Goal: Task Accomplishment & Management: Manage account settings

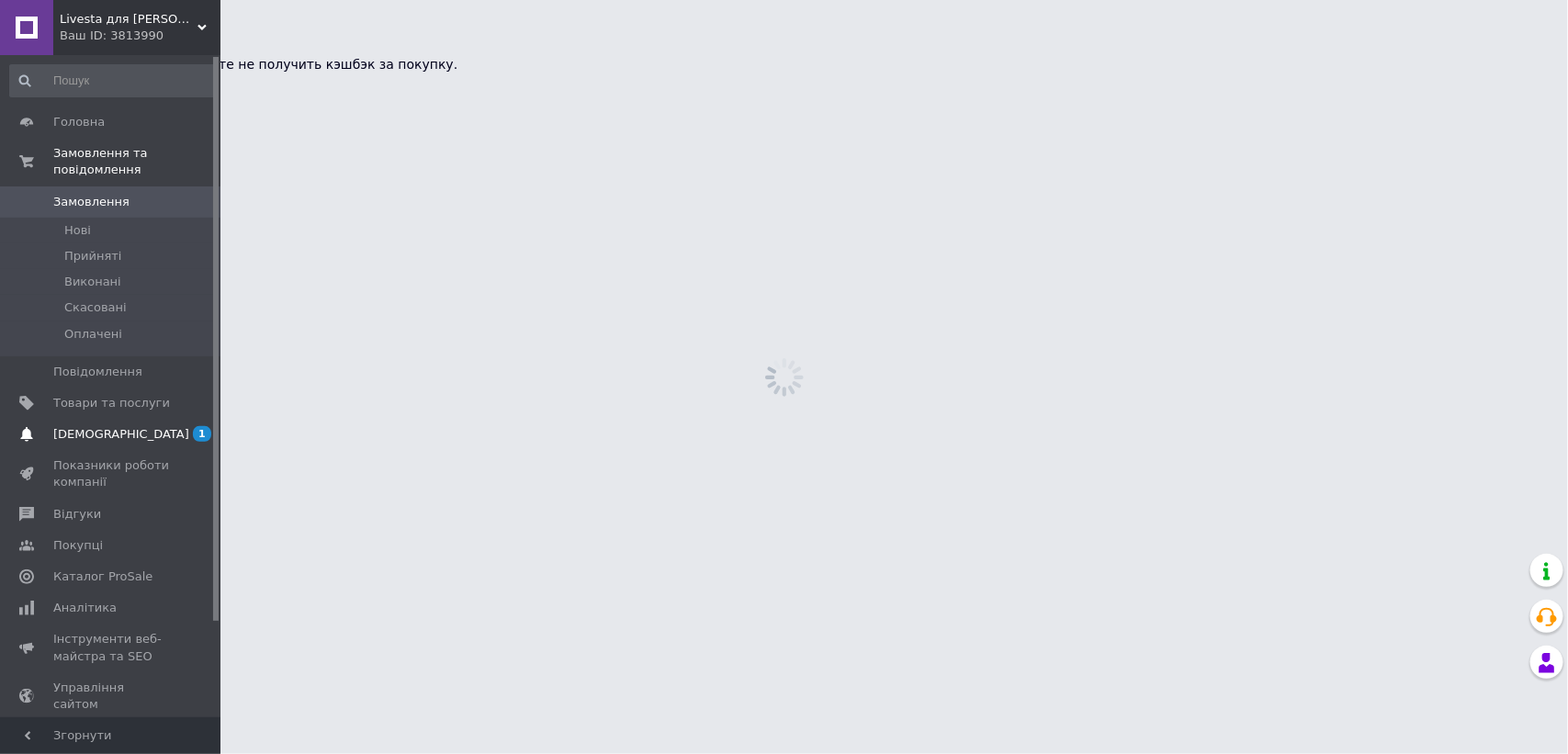
click at [69, 426] on span "[DEMOGRAPHIC_DATA]" at bounding box center [121, 435] width 136 height 17
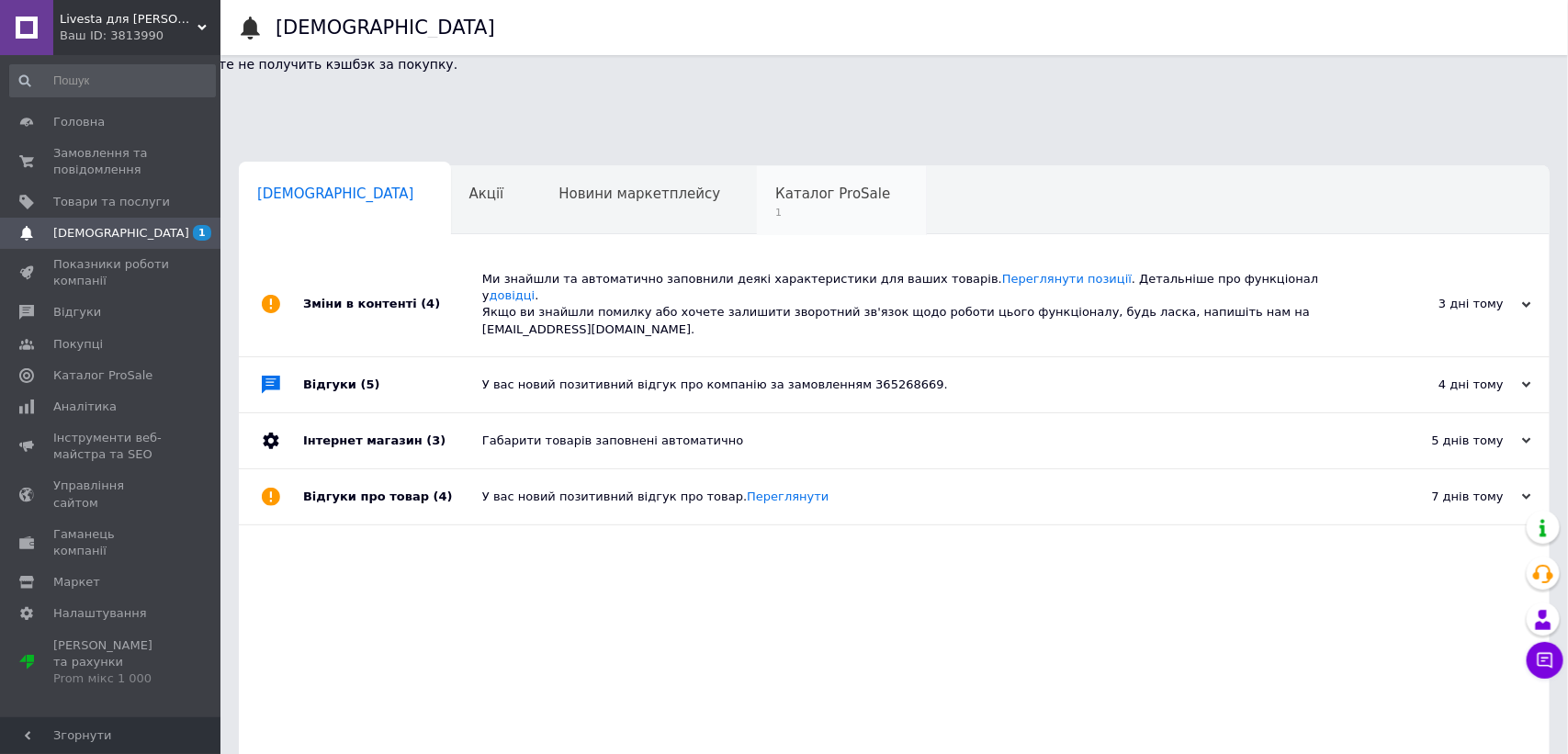
click at [776, 185] on span "Каталог ProSale" at bounding box center [833, 194] width 115 height 17
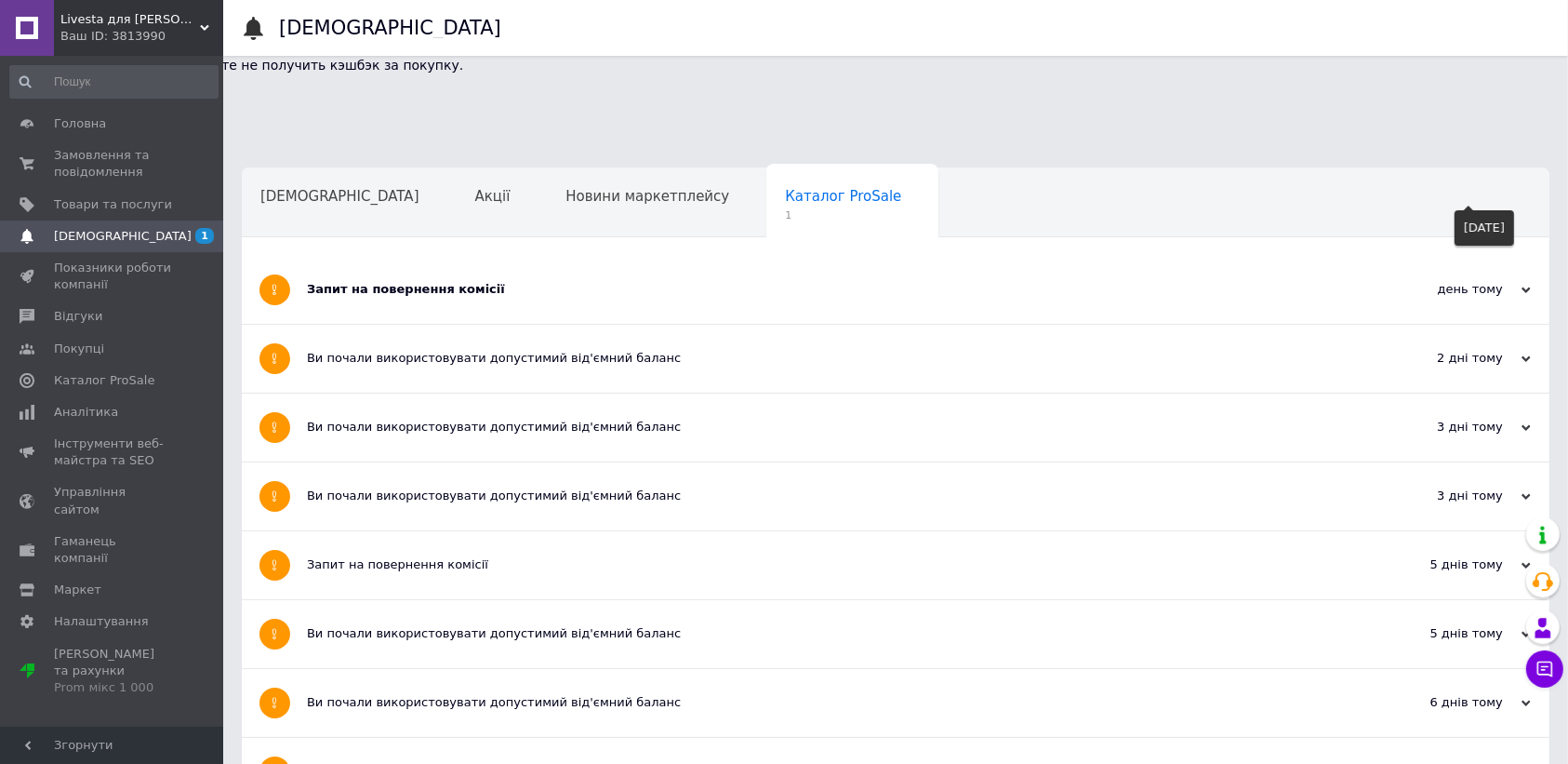
click at [1458, 281] on div "день тому" at bounding box center [1437, 290] width 186 height 17
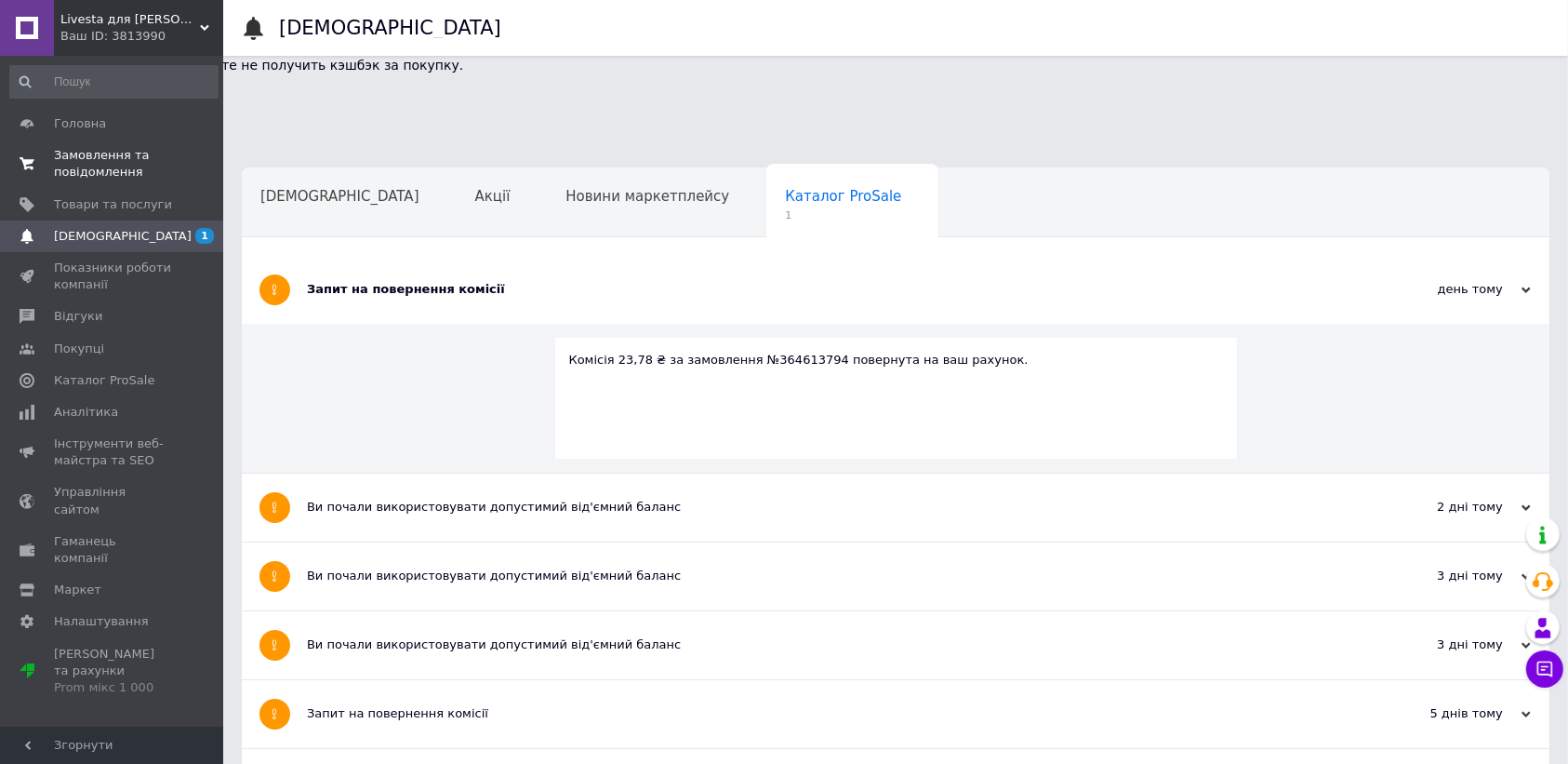
click at [113, 156] on span "Замовлення та повідомлення" at bounding box center [113, 163] width 118 height 33
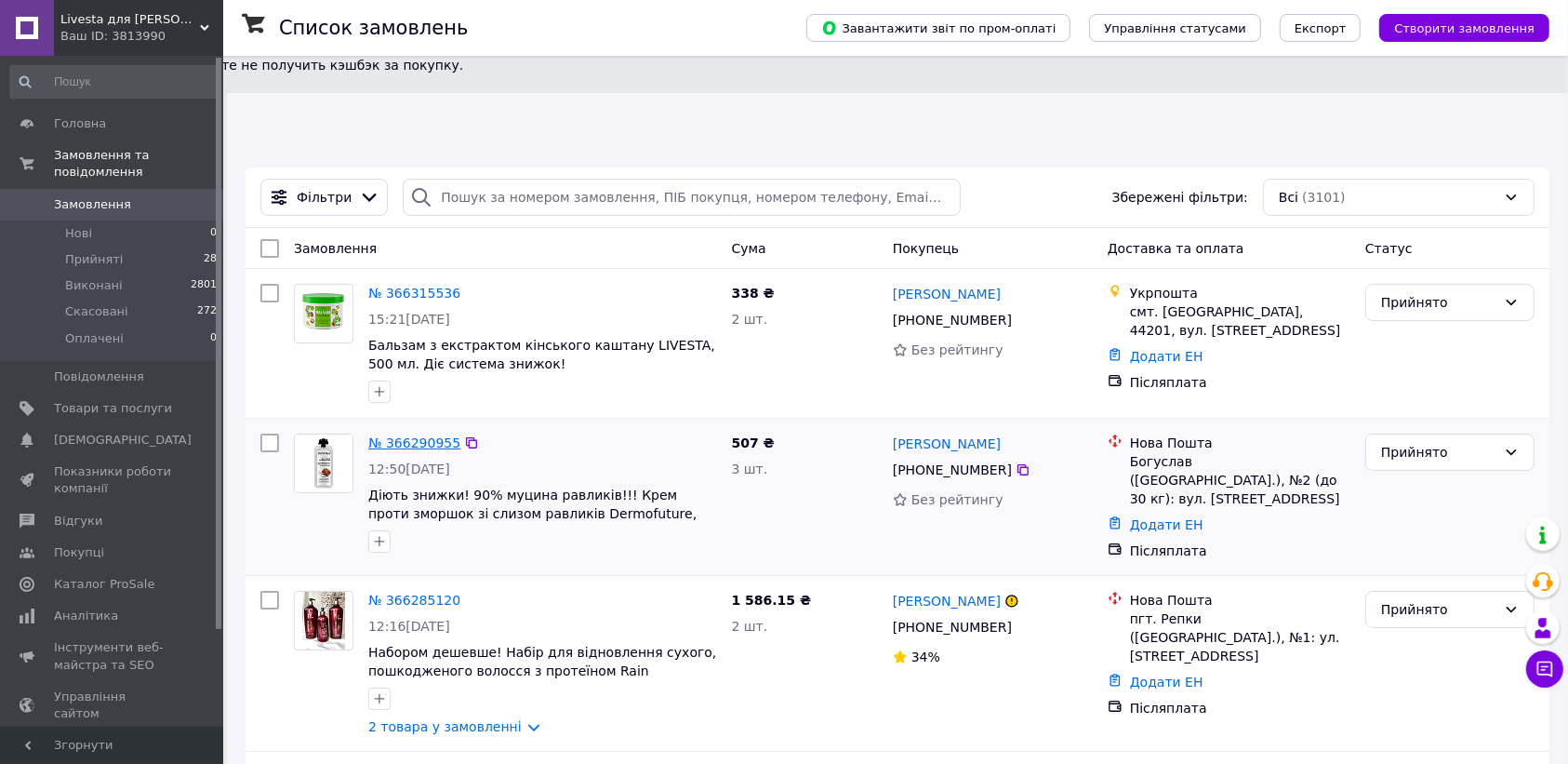
click at [402, 436] on link "№ 366290955" at bounding box center [414, 444] width 92 height 15
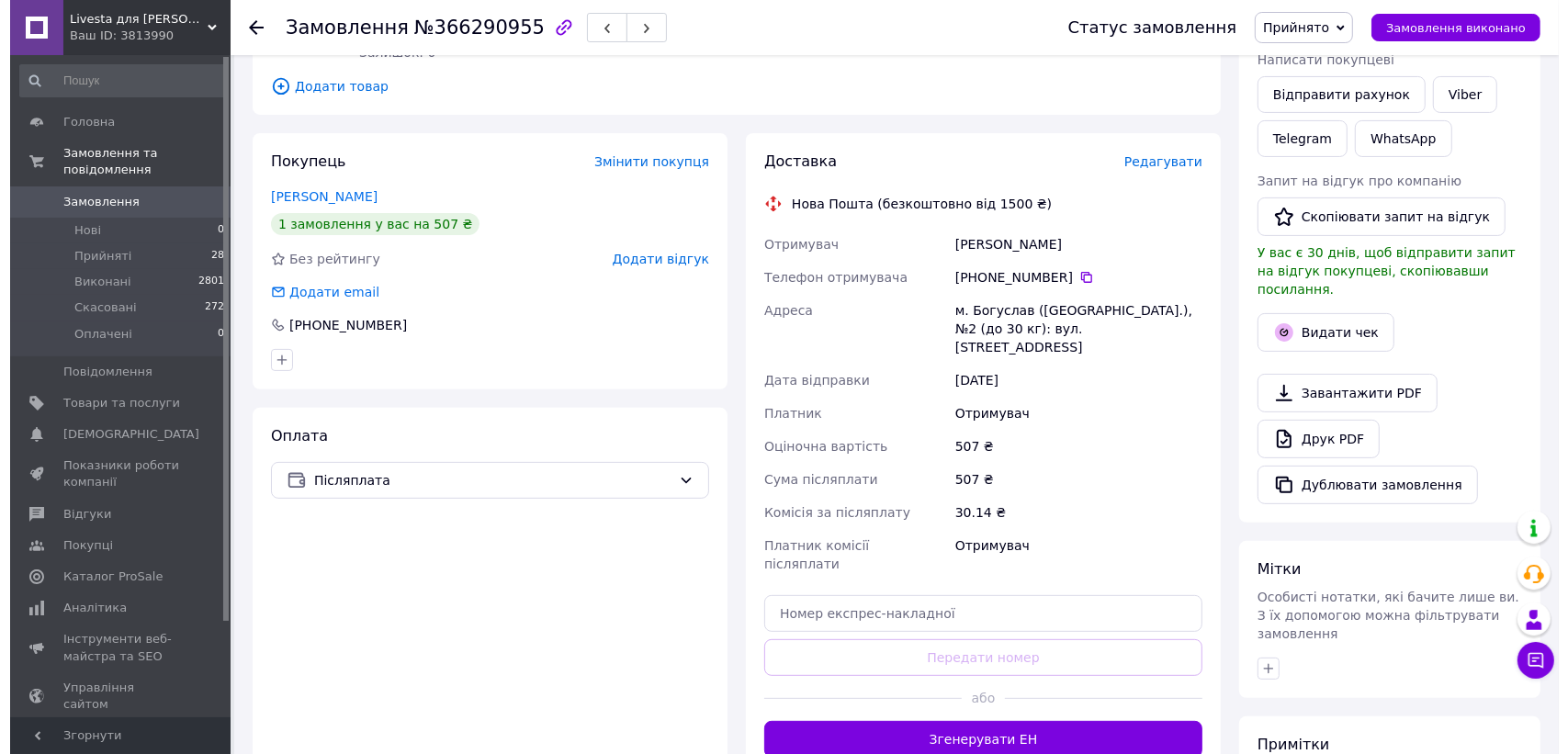
scroll to position [453, 0]
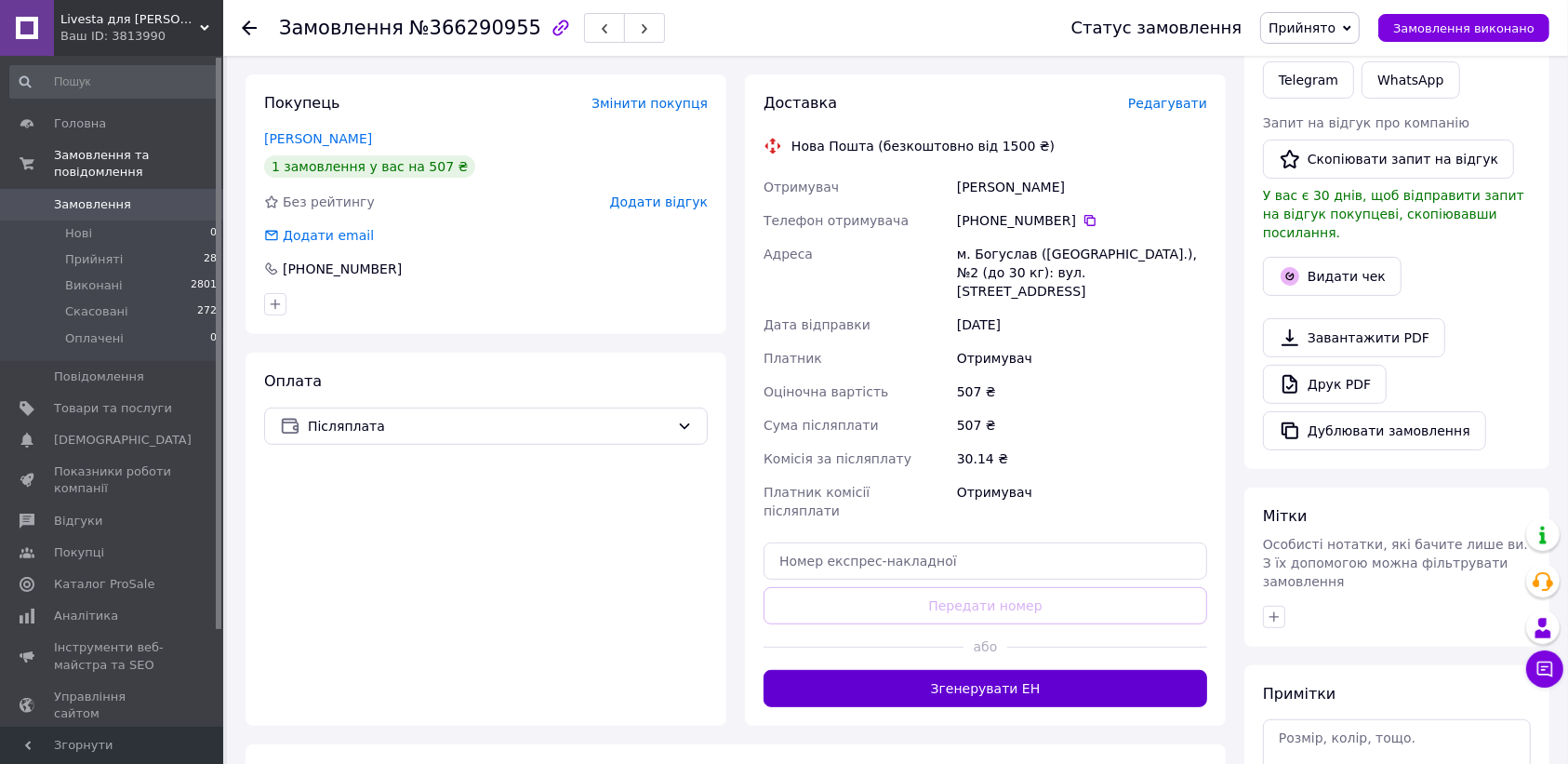
click at [1060, 671] on button "Згенерувати ЕН" at bounding box center [985, 689] width 443 height 37
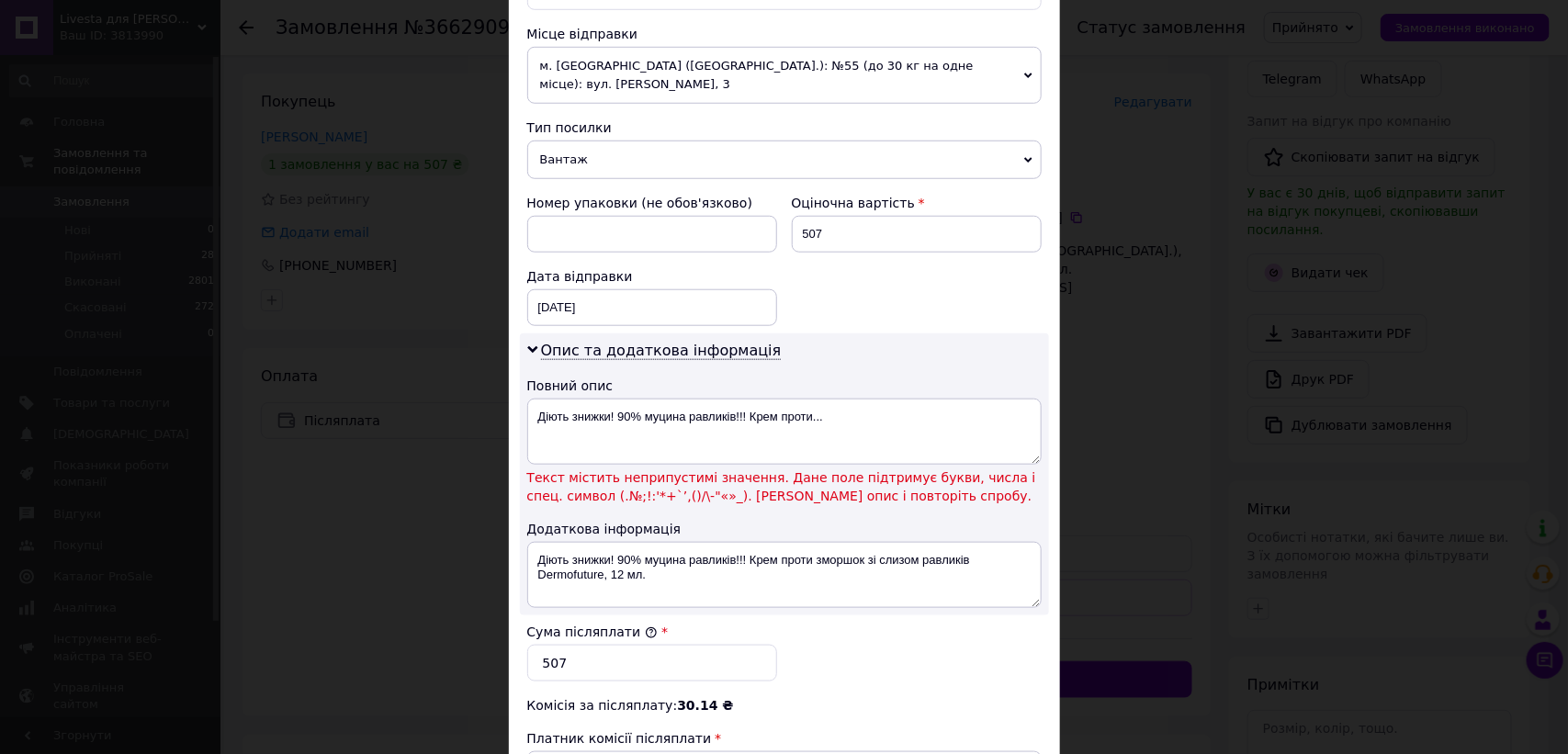
scroll to position [663, 0]
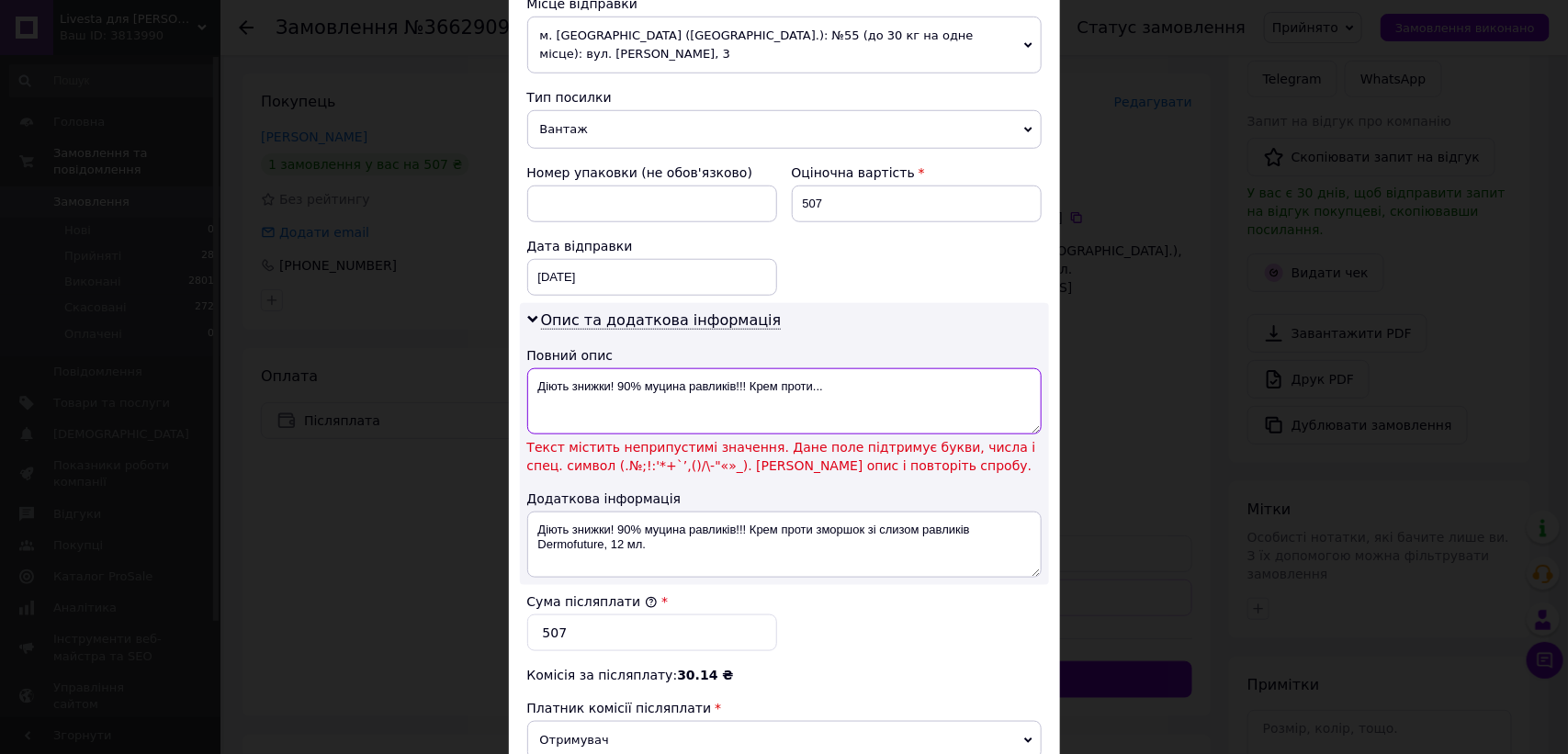
drag, startPoint x: 614, startPoint y: 373, endPoint x: 745, endPoint y: 372, distance: 131.0
click at [745, 372] on textarea "Діють знижки! 90% муцина равликів!!! Крем проти..." at bounding box center [784, 401] width 514 height 66
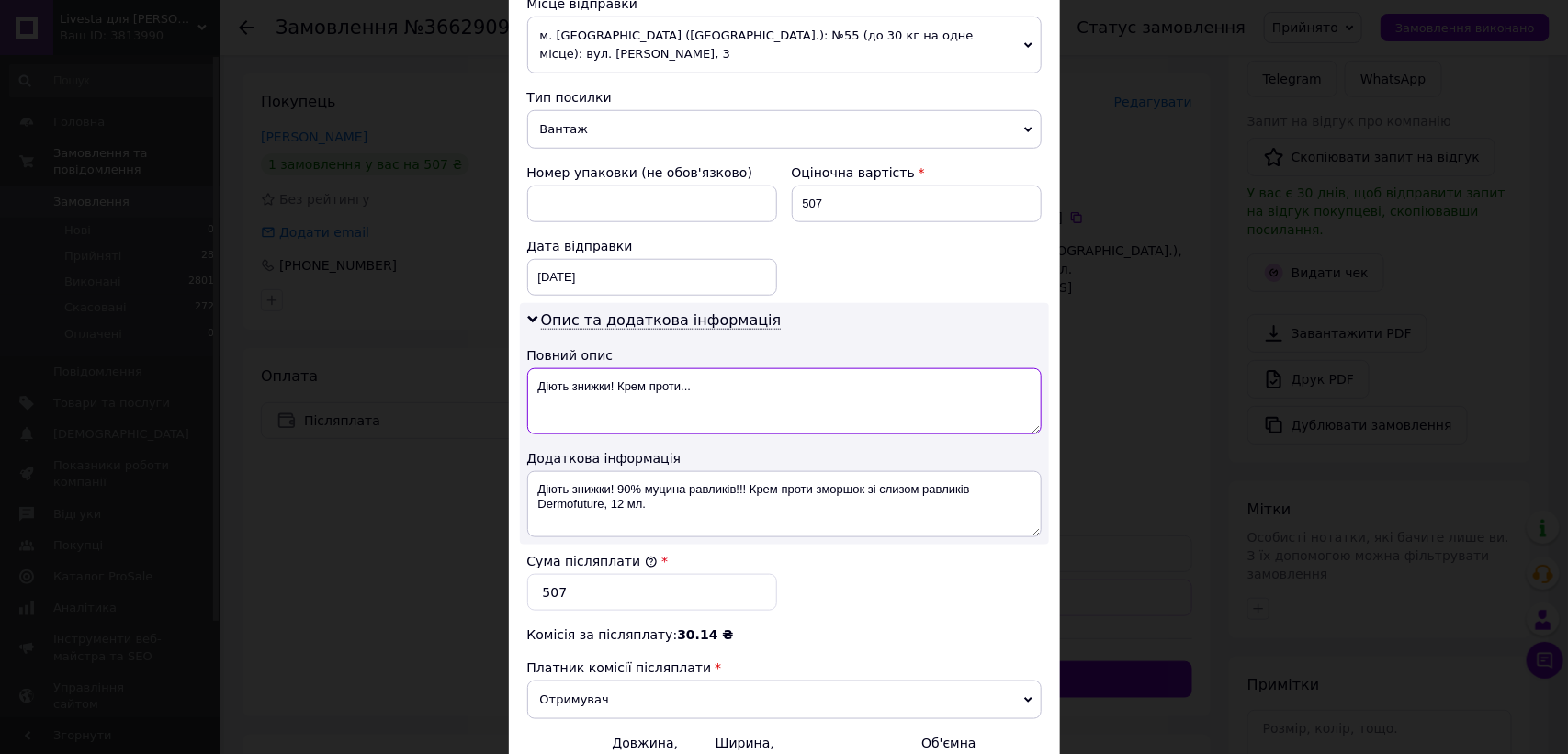
drag, startPoint x: 531, startPoint y: 368, endPoint x: 614, endPoint y: 368, distance: 83.0
click at [614, 368] on textarea "Діють знижки! Крем проти..." at bounding box center [784, 401] width 514 height 66
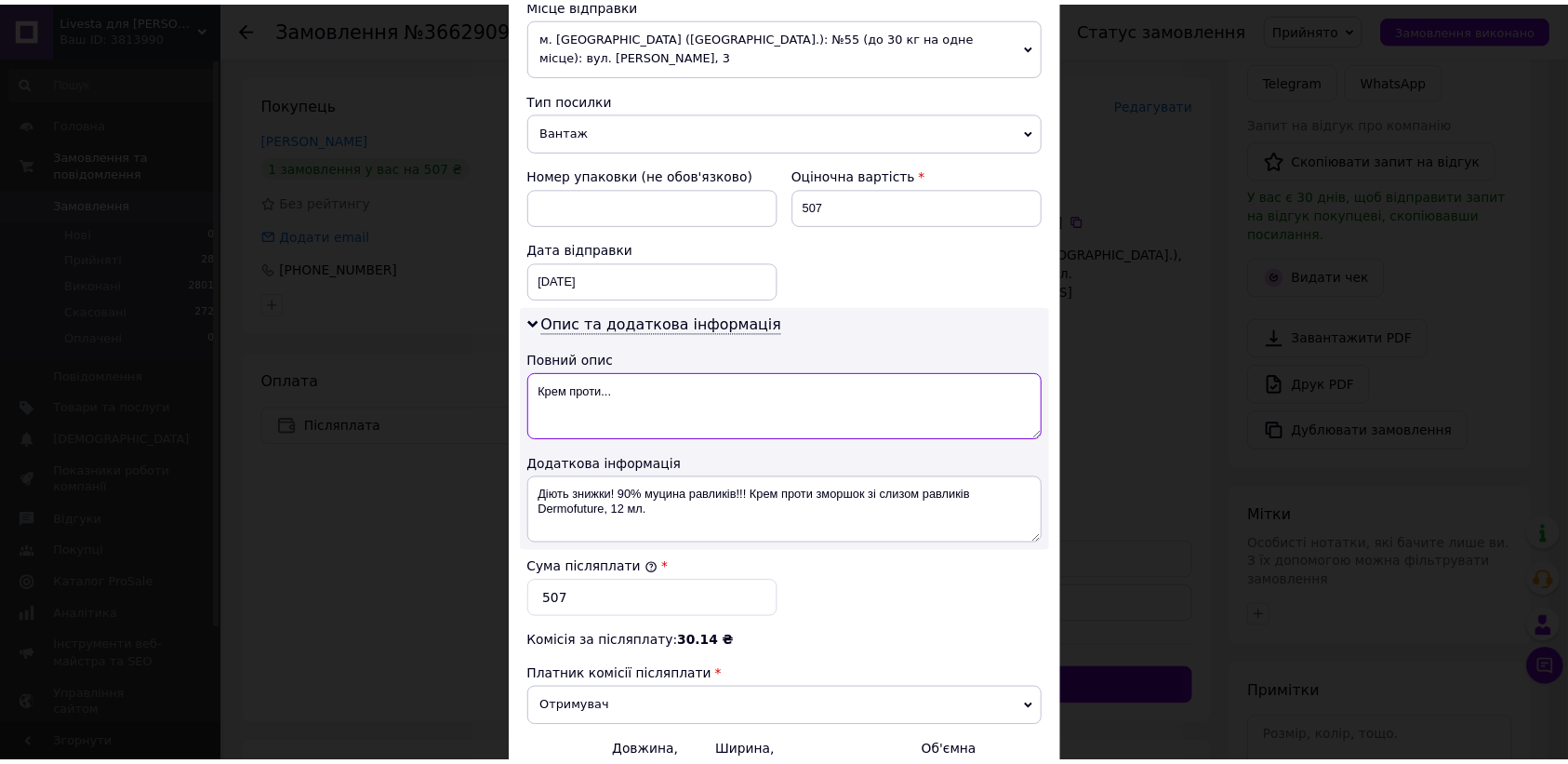
scroll to position [871, 0]
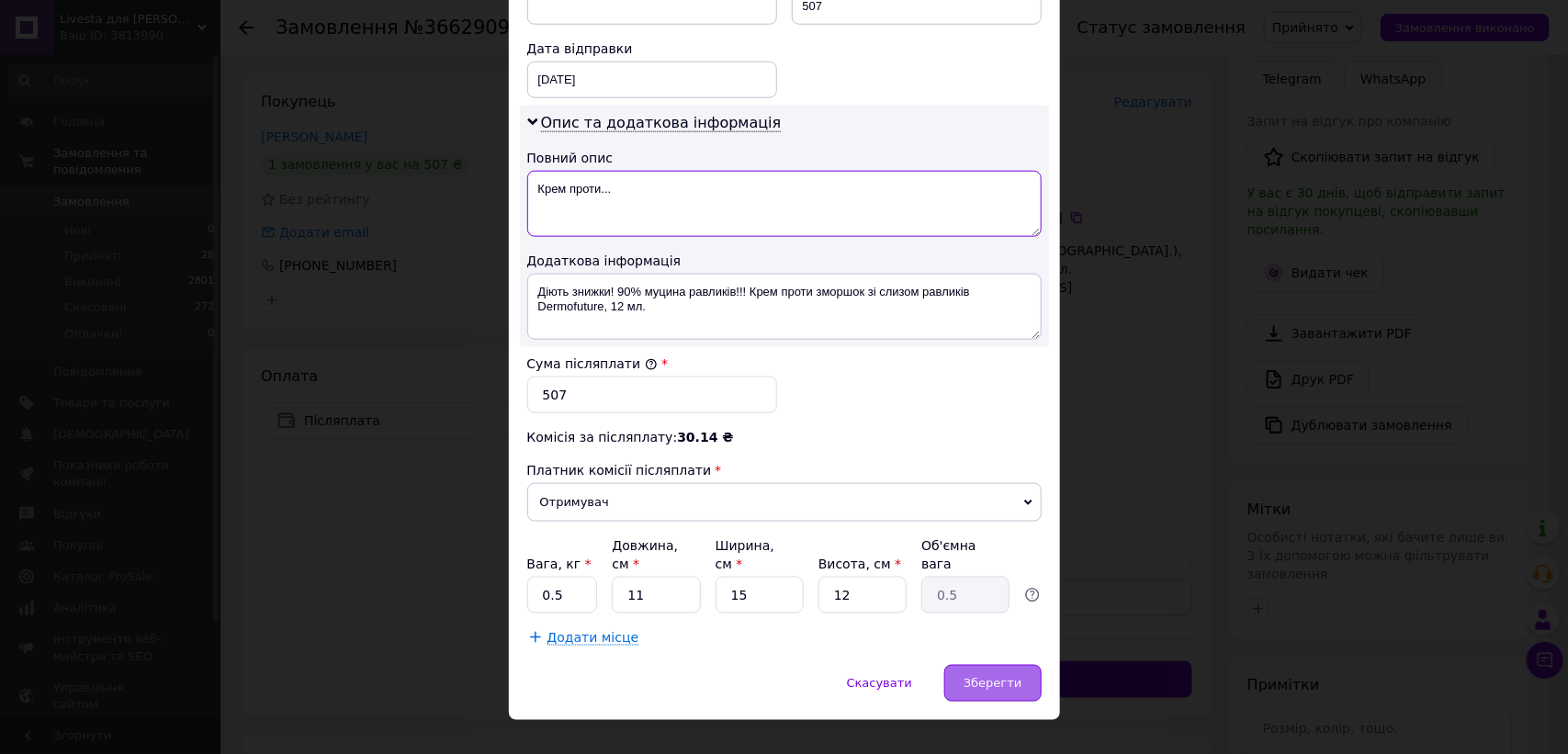
type textarea "Крем проти..."
click at [981, 676] on span "Зберегти" at bounding box center [992, 682] width 57 height 14
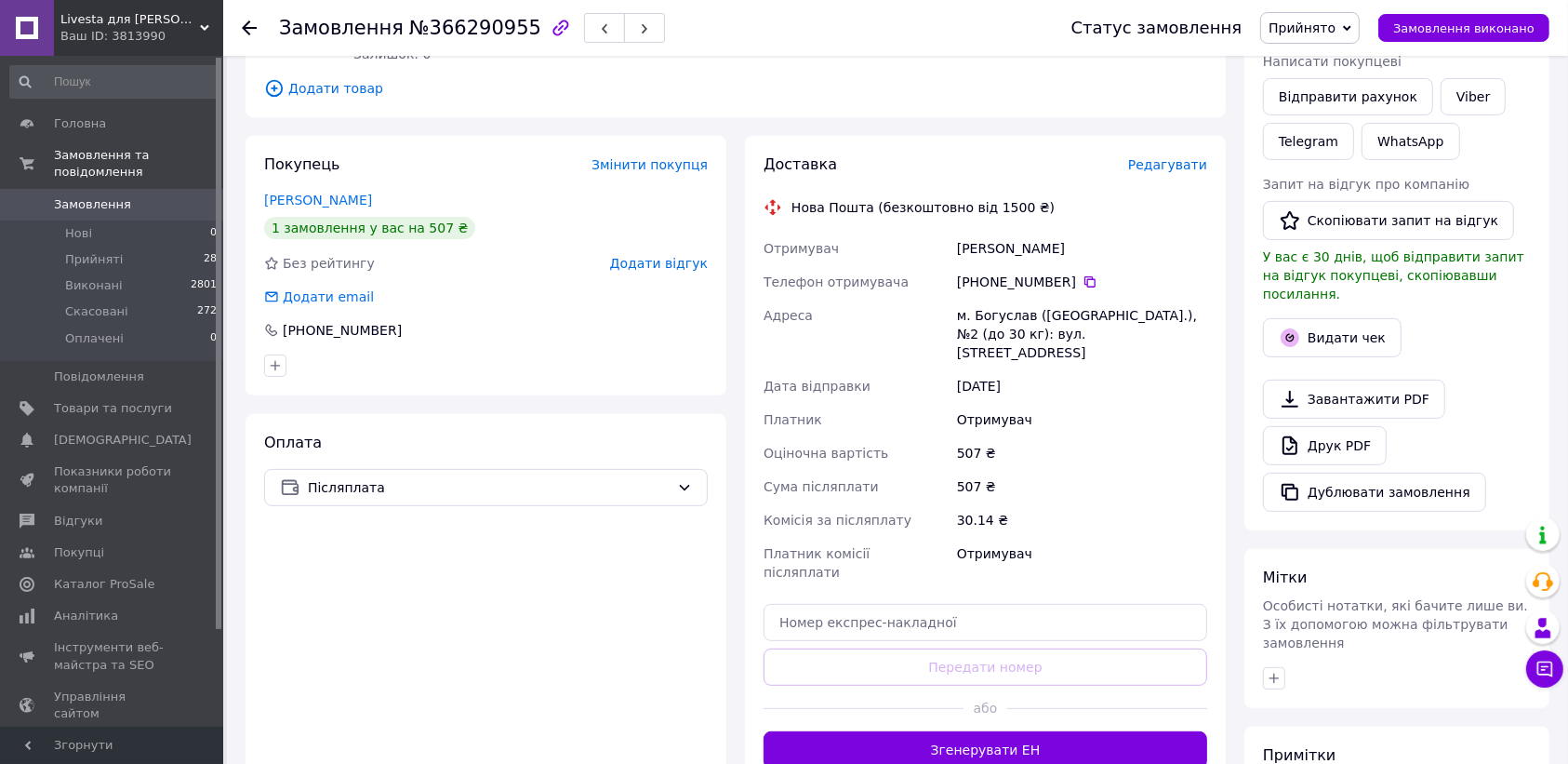
scroll to position [409, 0]
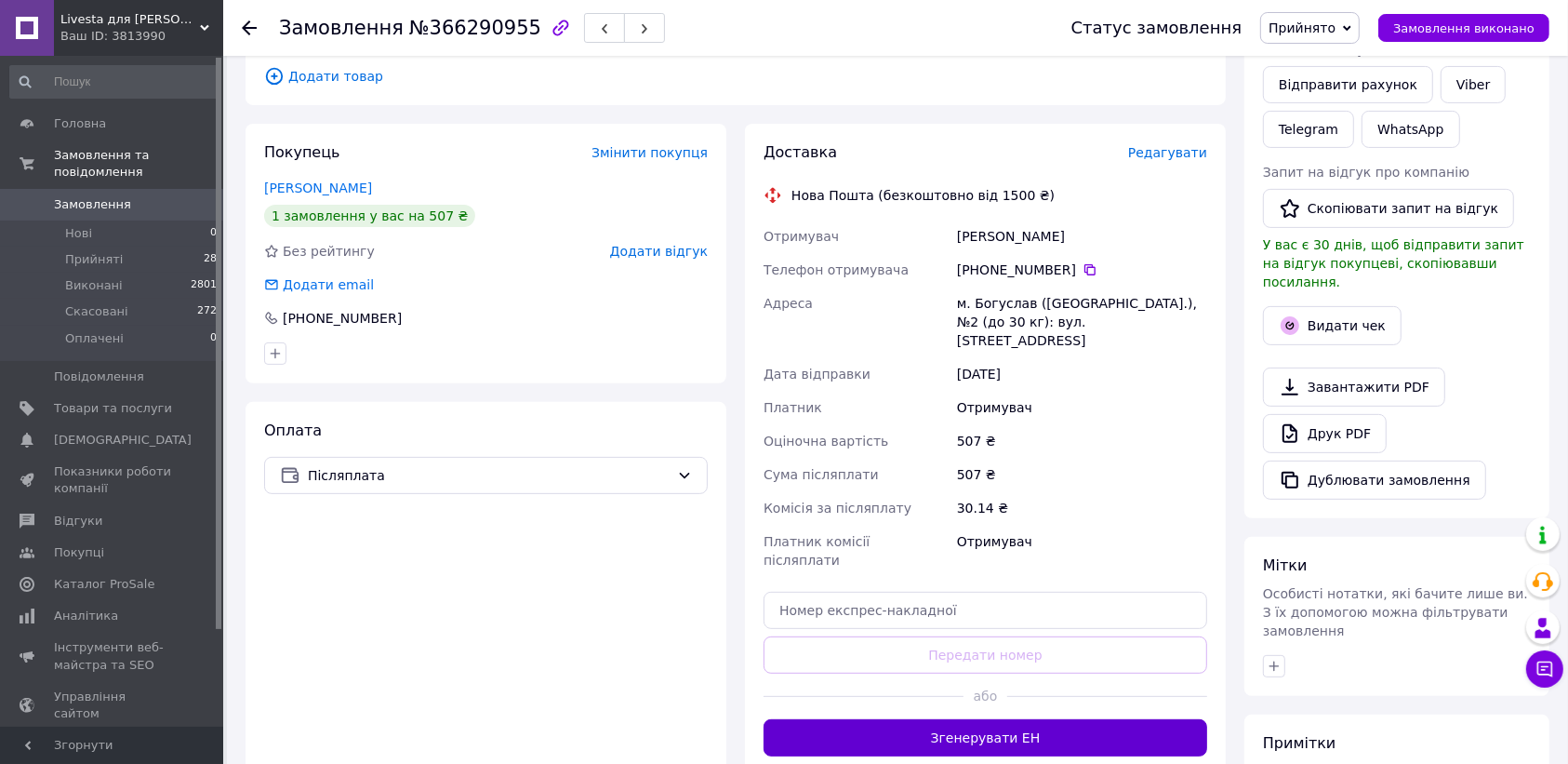
click at [942, 719] on button "Згенерувати ЕН" at bounding box center [985, 737] width 443 height 37
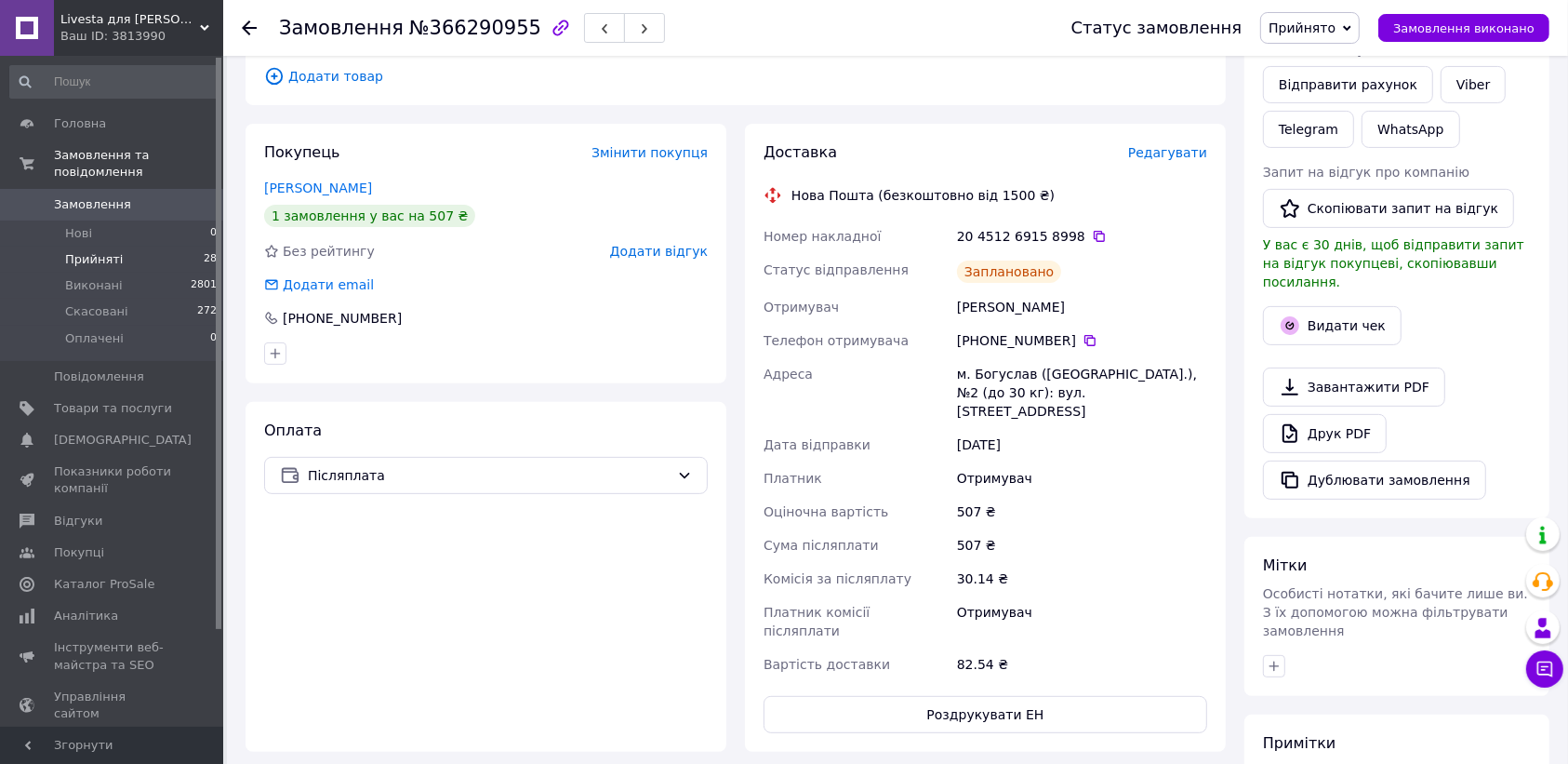
click at [103, 251] on span "Прийняті" at bounding box center [93, 259] width 58 height 17
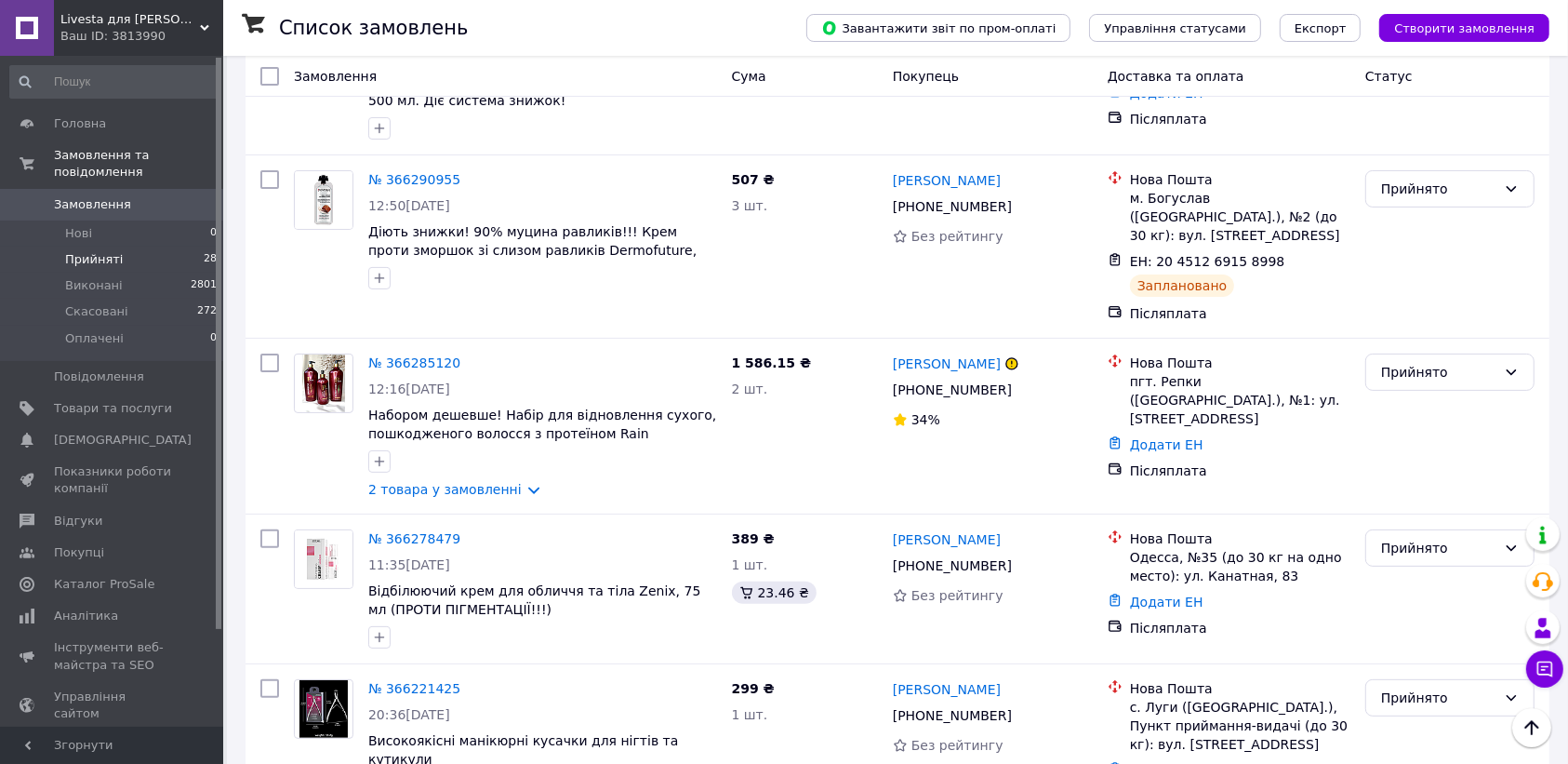
scroll to position [330, 0]
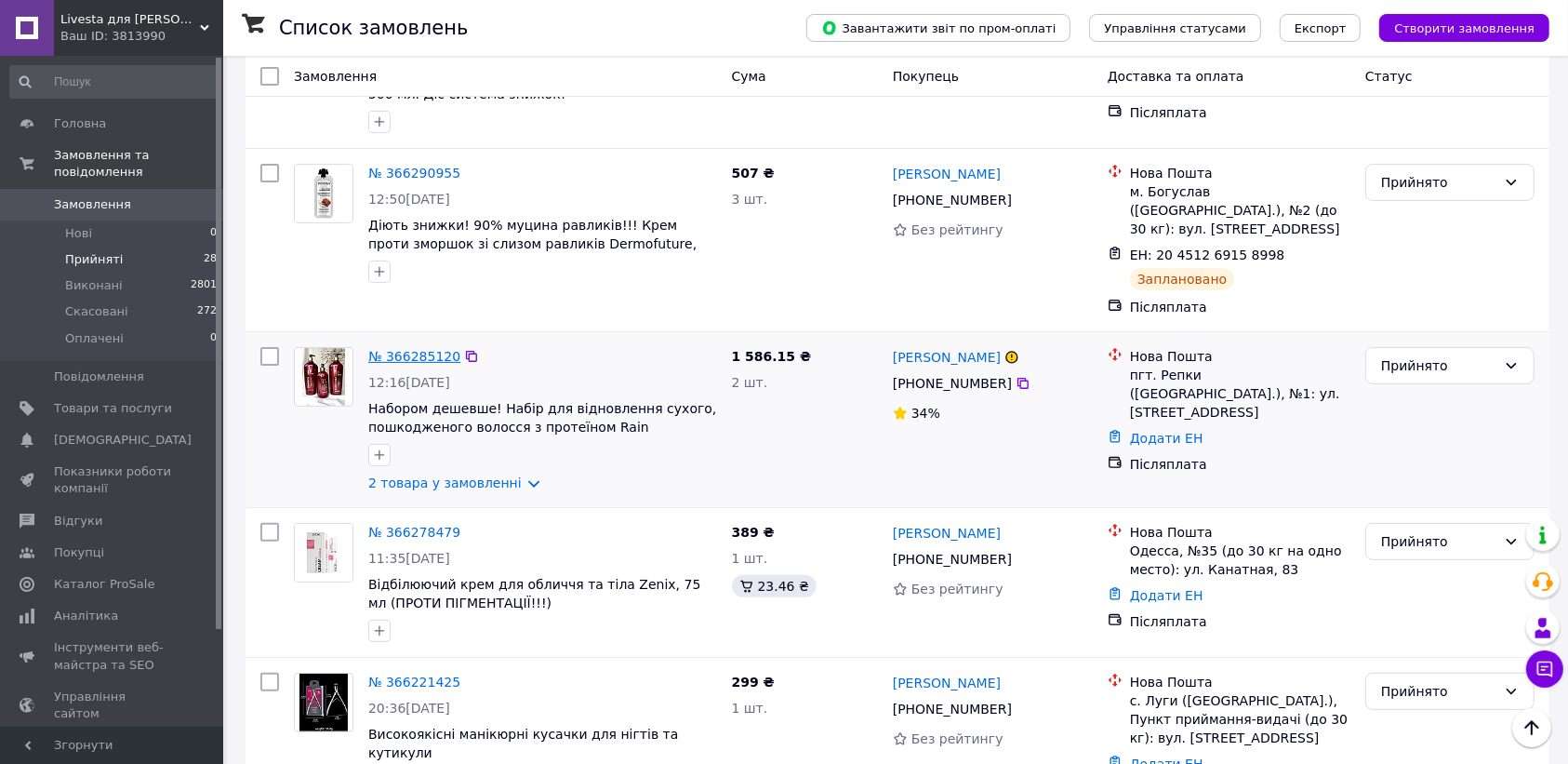
click at [402, 349] on link "№ 366285120" at bounding box center [414, 357] width 92 height 15
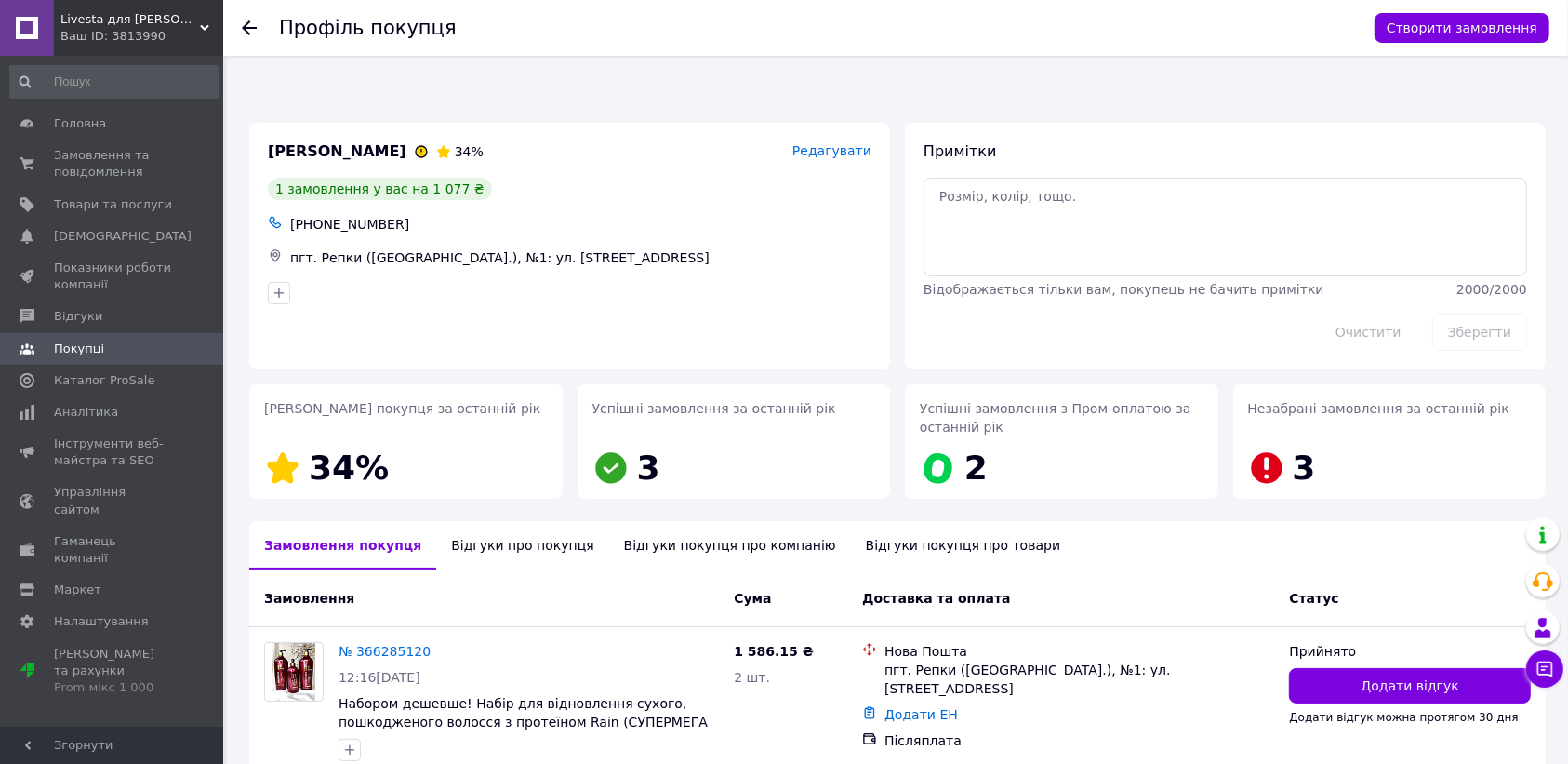
scroll to position [76, 0]
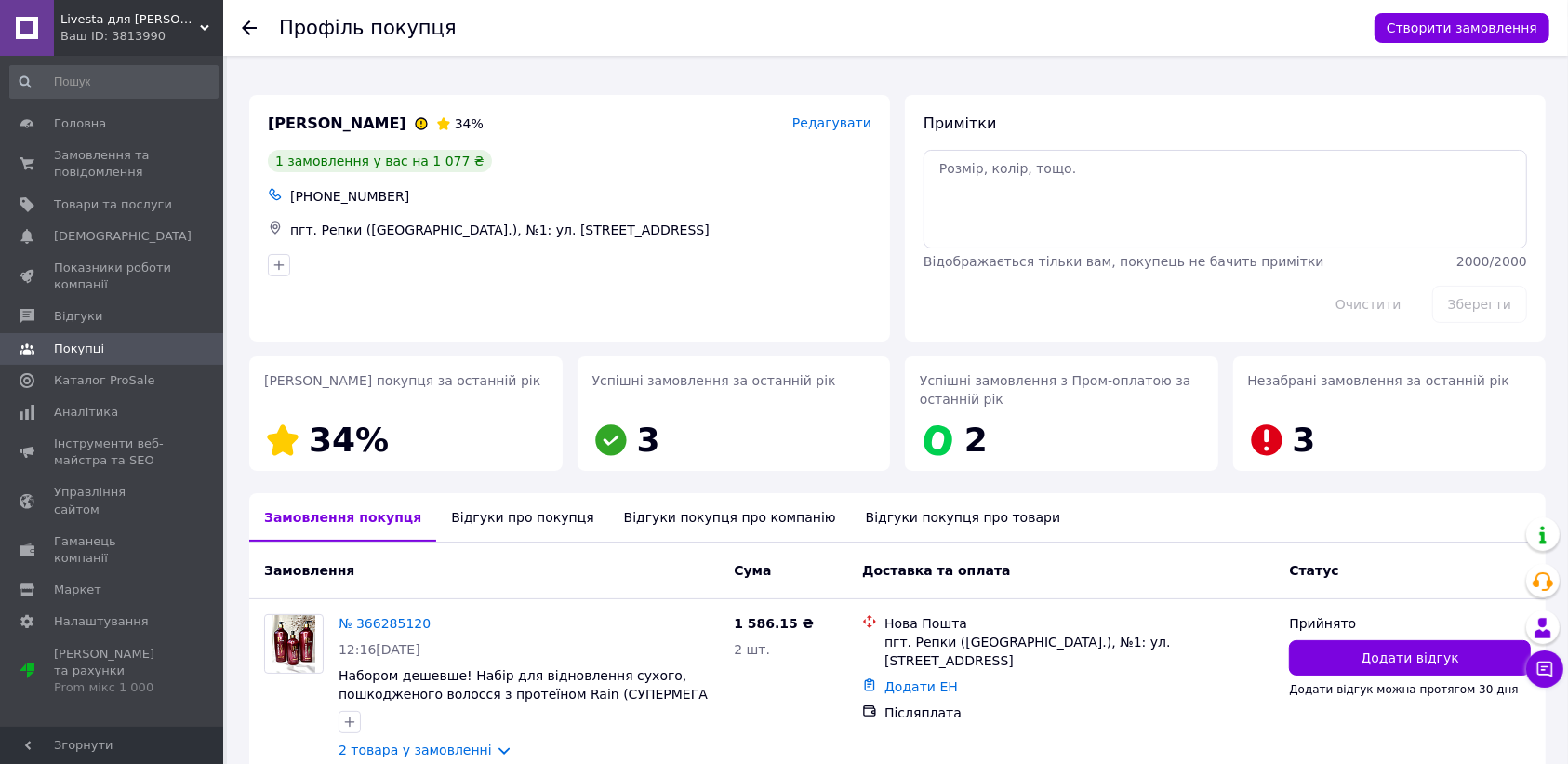
click at [504, 493] on div "Відгуки про покупця" at bounding box center [522, 517] width 173 height 49
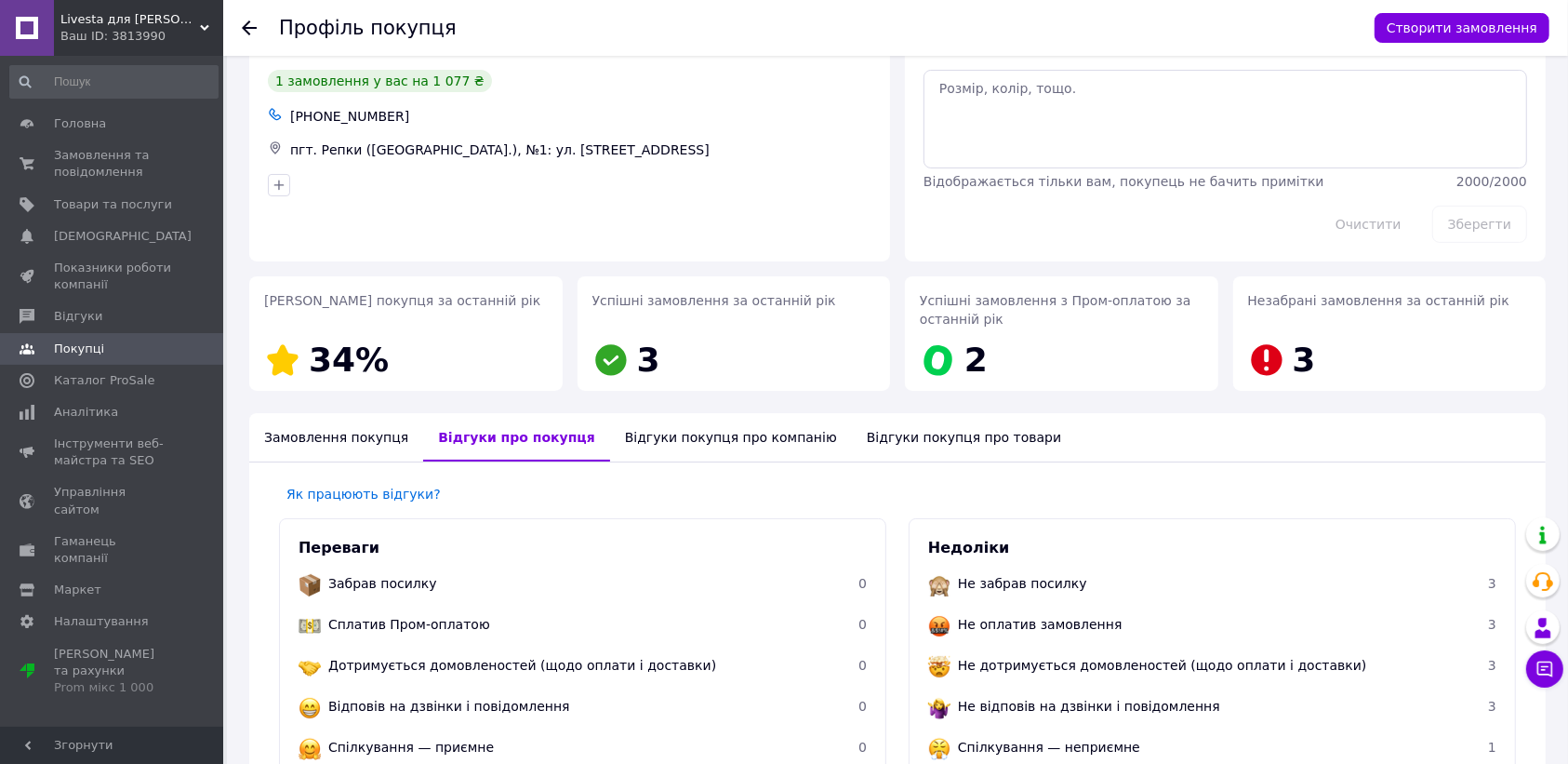
scroll to position [140, 0]
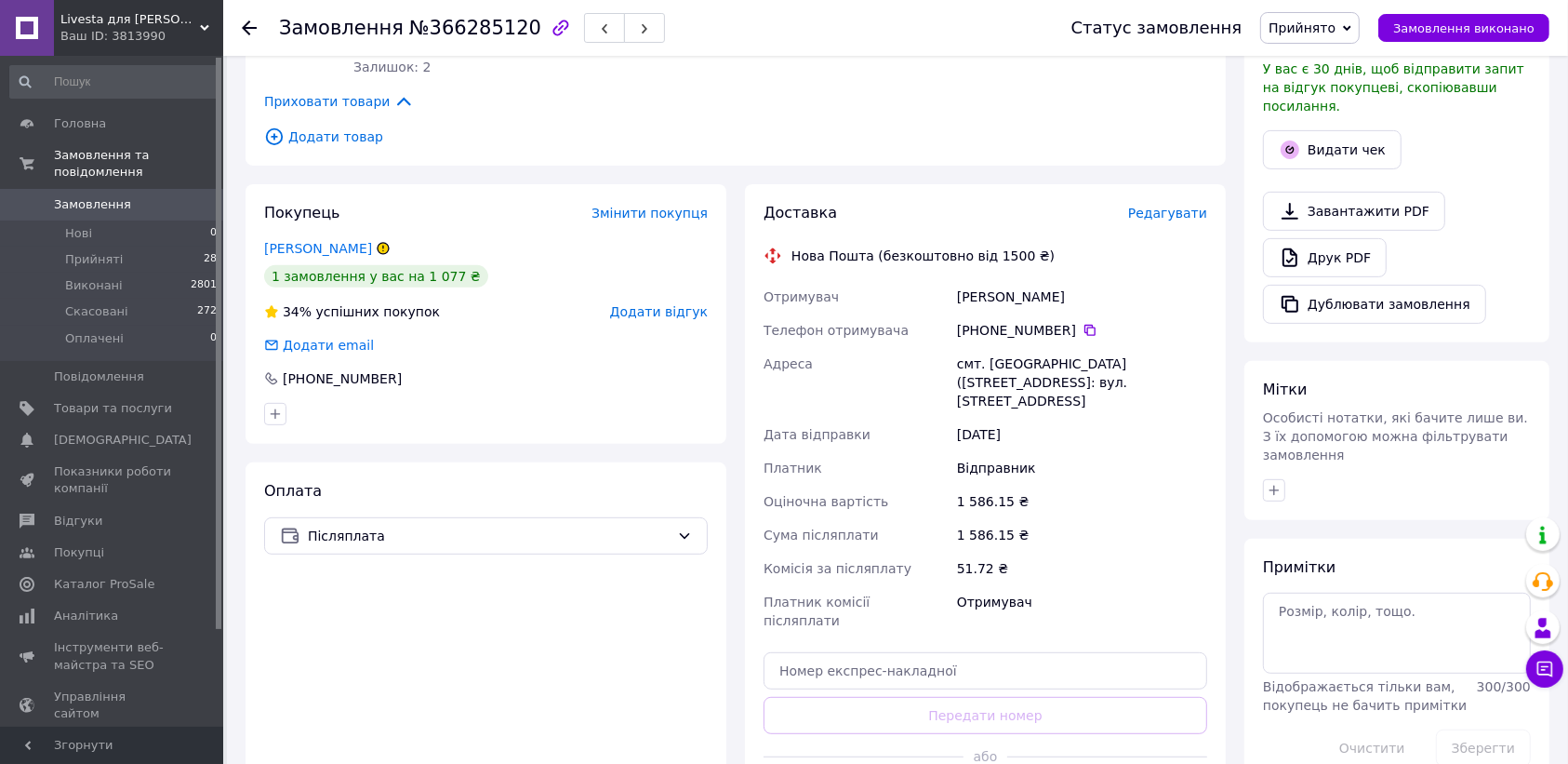
scroll to position [574, 0]
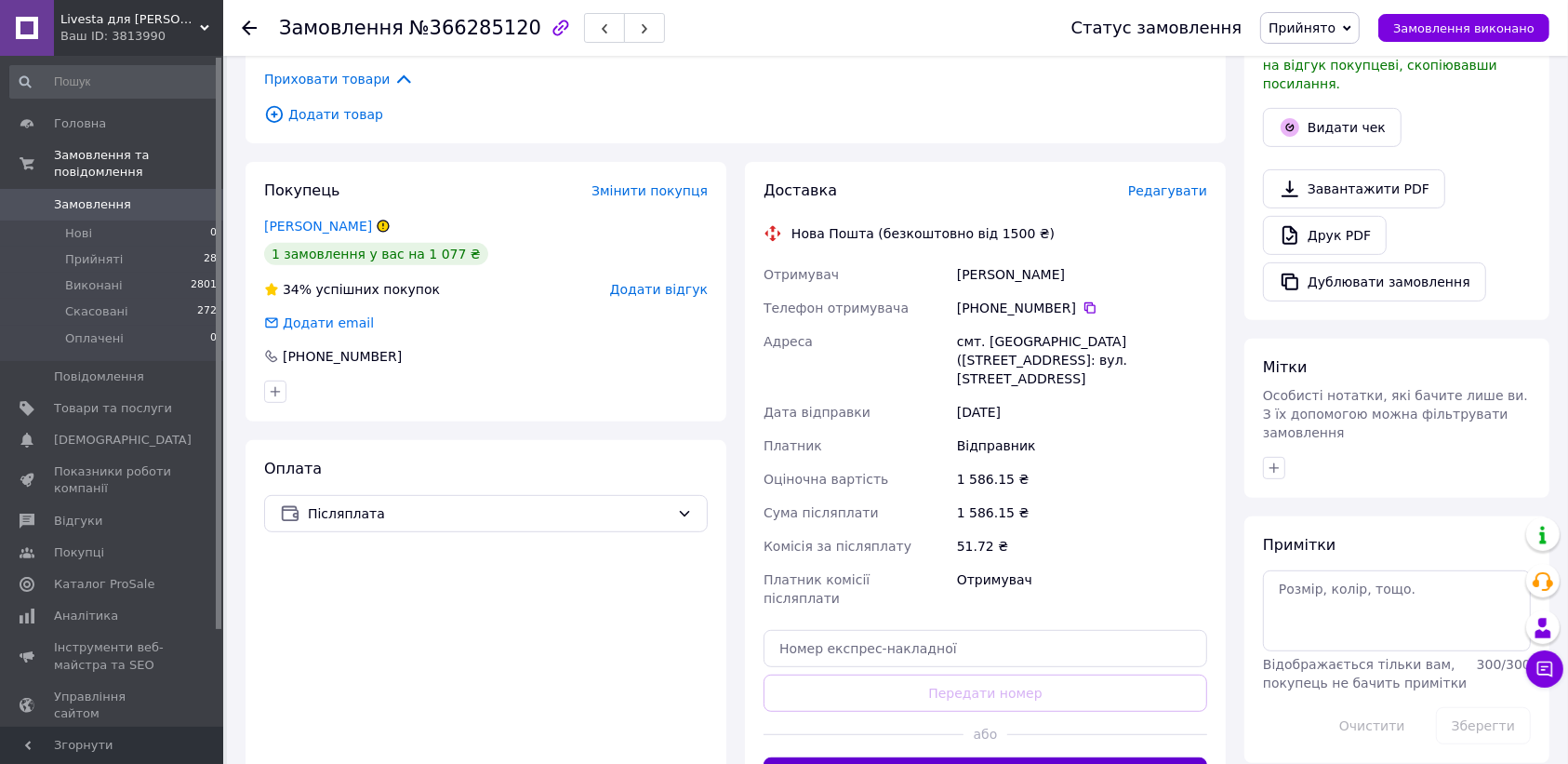
click at [990, 757] on button "Згенерувати ЕН" at bounding box center [985, 775] width 443 height 37
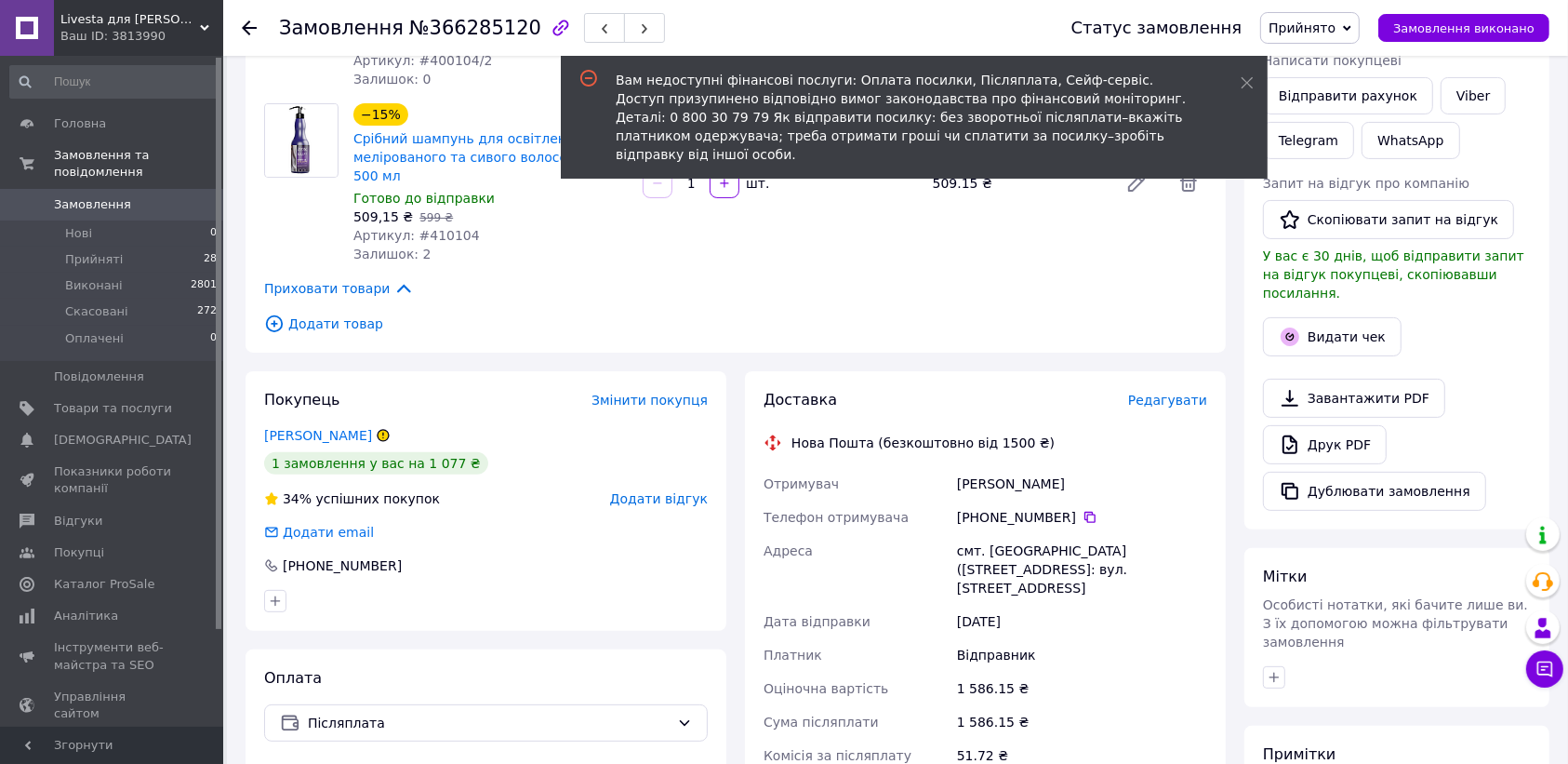
scroll to position [340, 0]
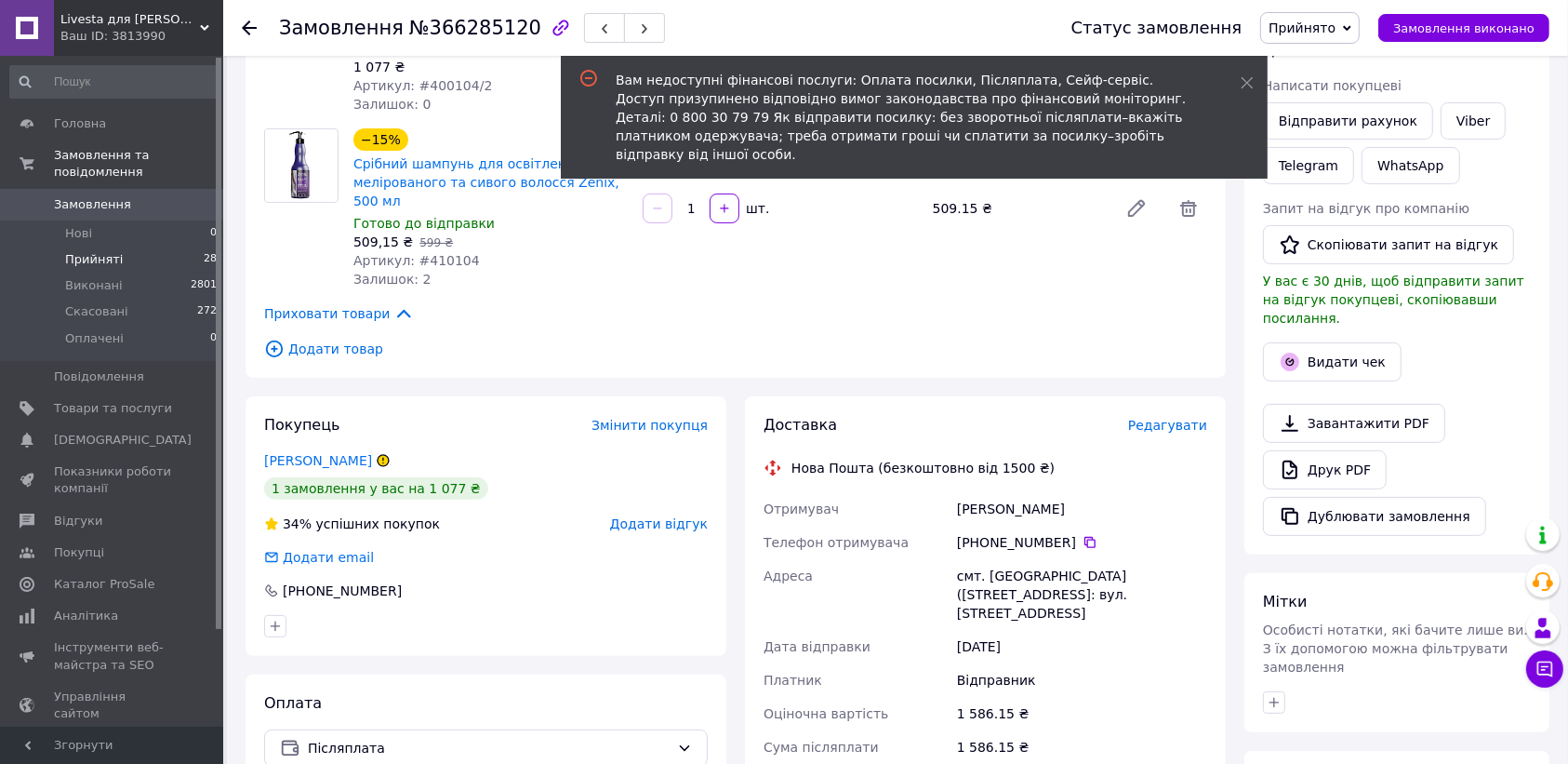
click at [81, 251] on span "Прийняті" at bounding box center [93, 259] width 58 height 17
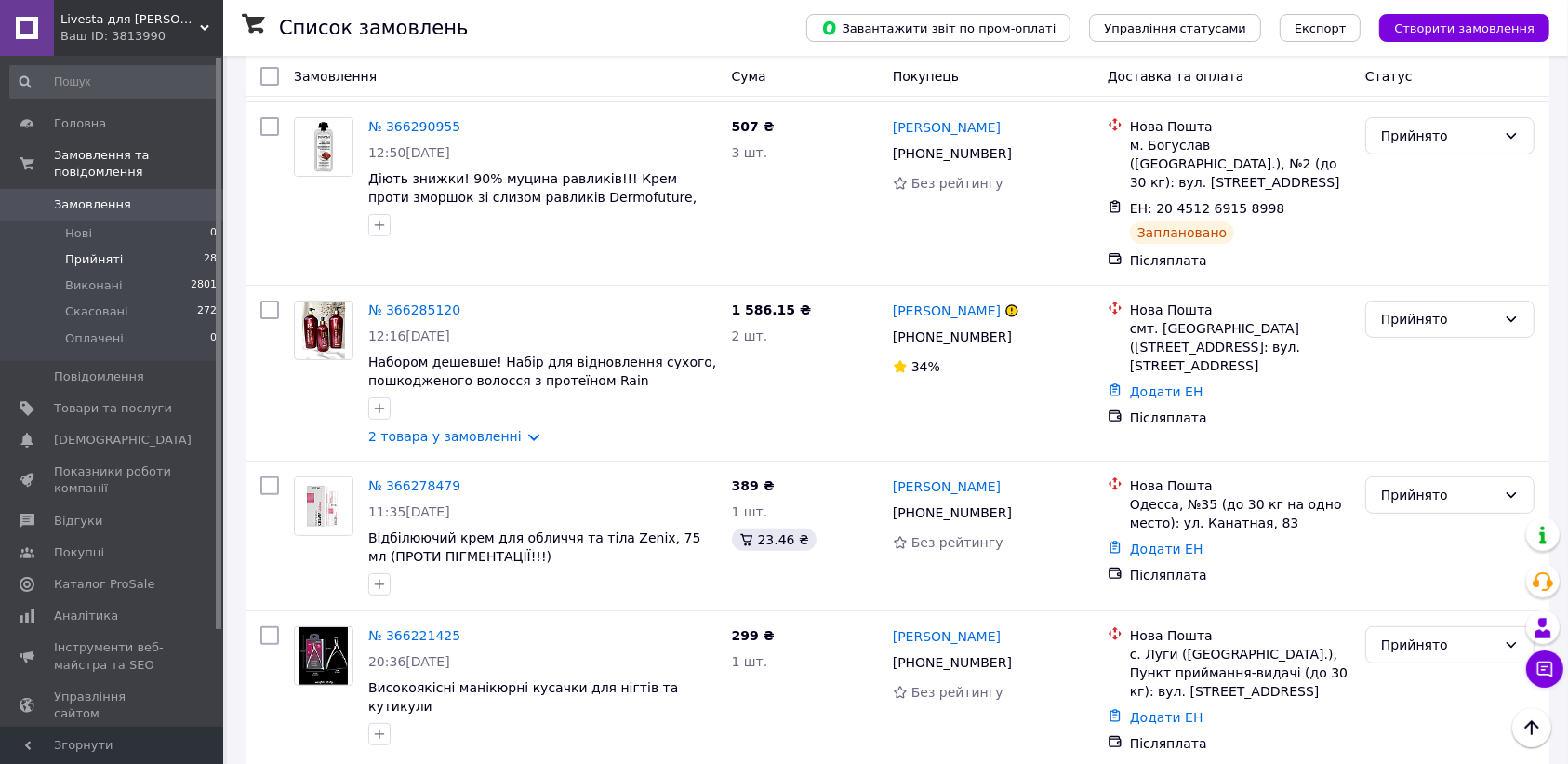
scroll to position [411, 0]
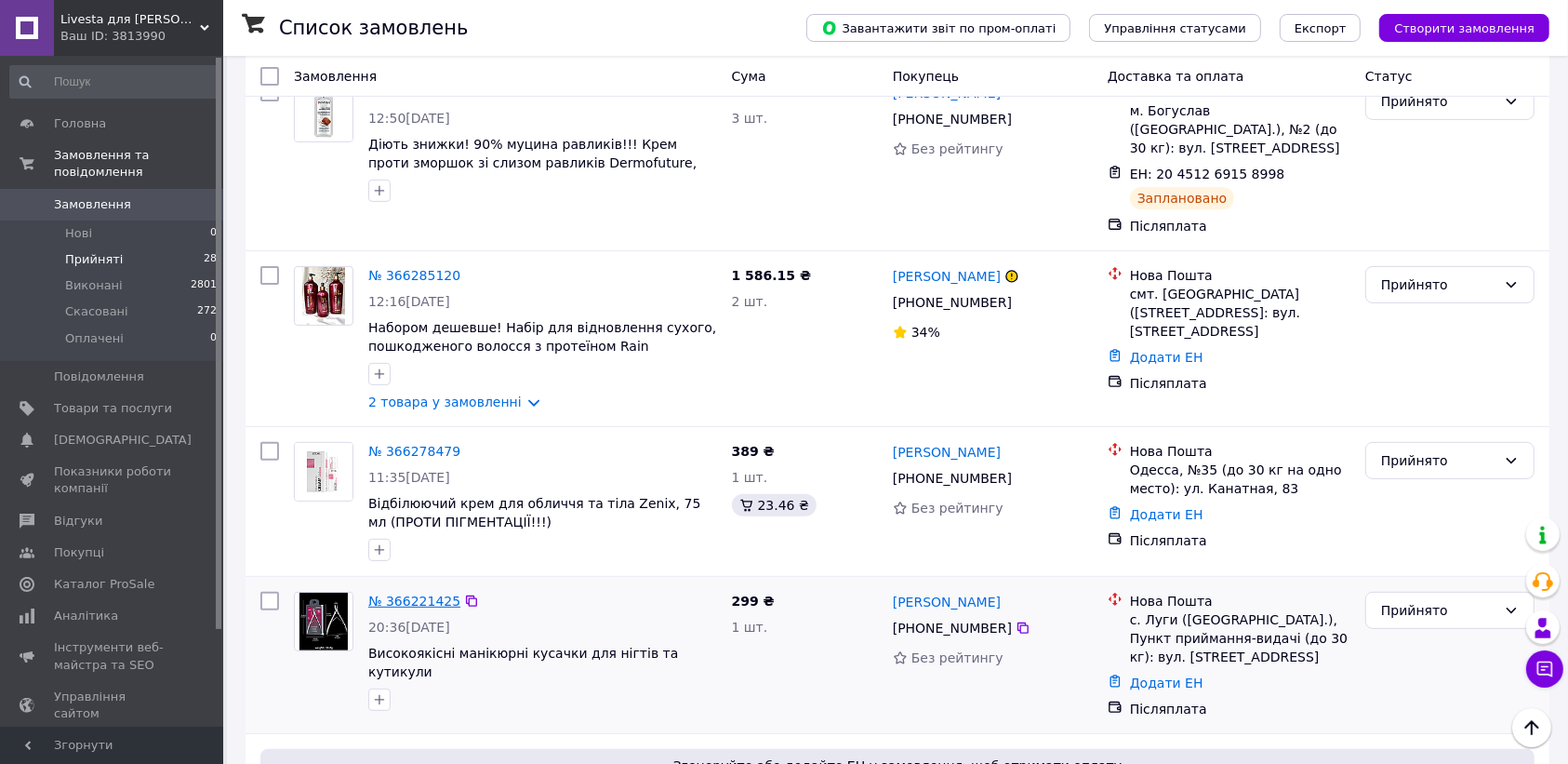
click at [402, 594] on link "№ 366221425" at bounding box center [414, 602] width 92 height 15
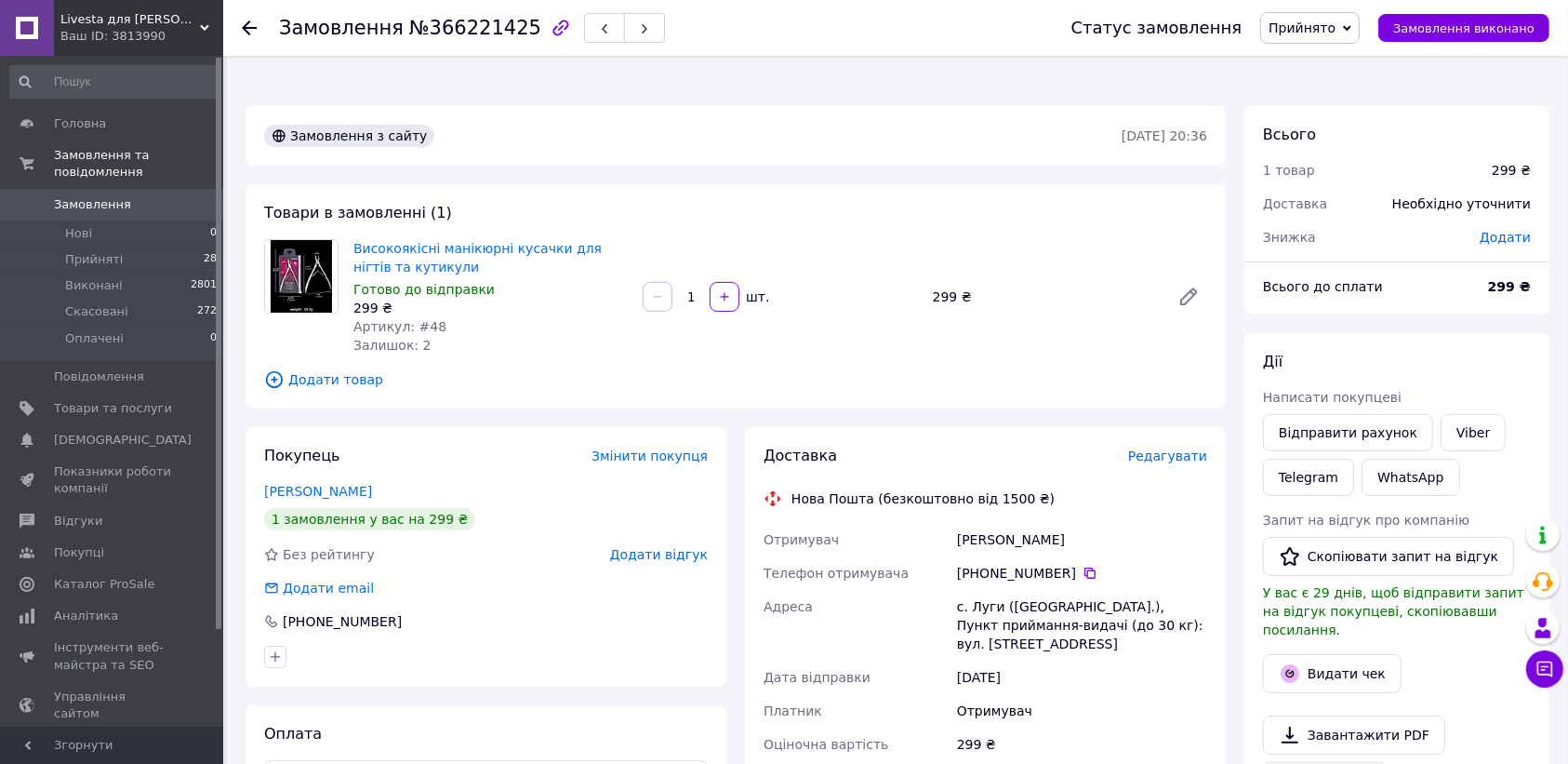
scroll to position [498, 0]
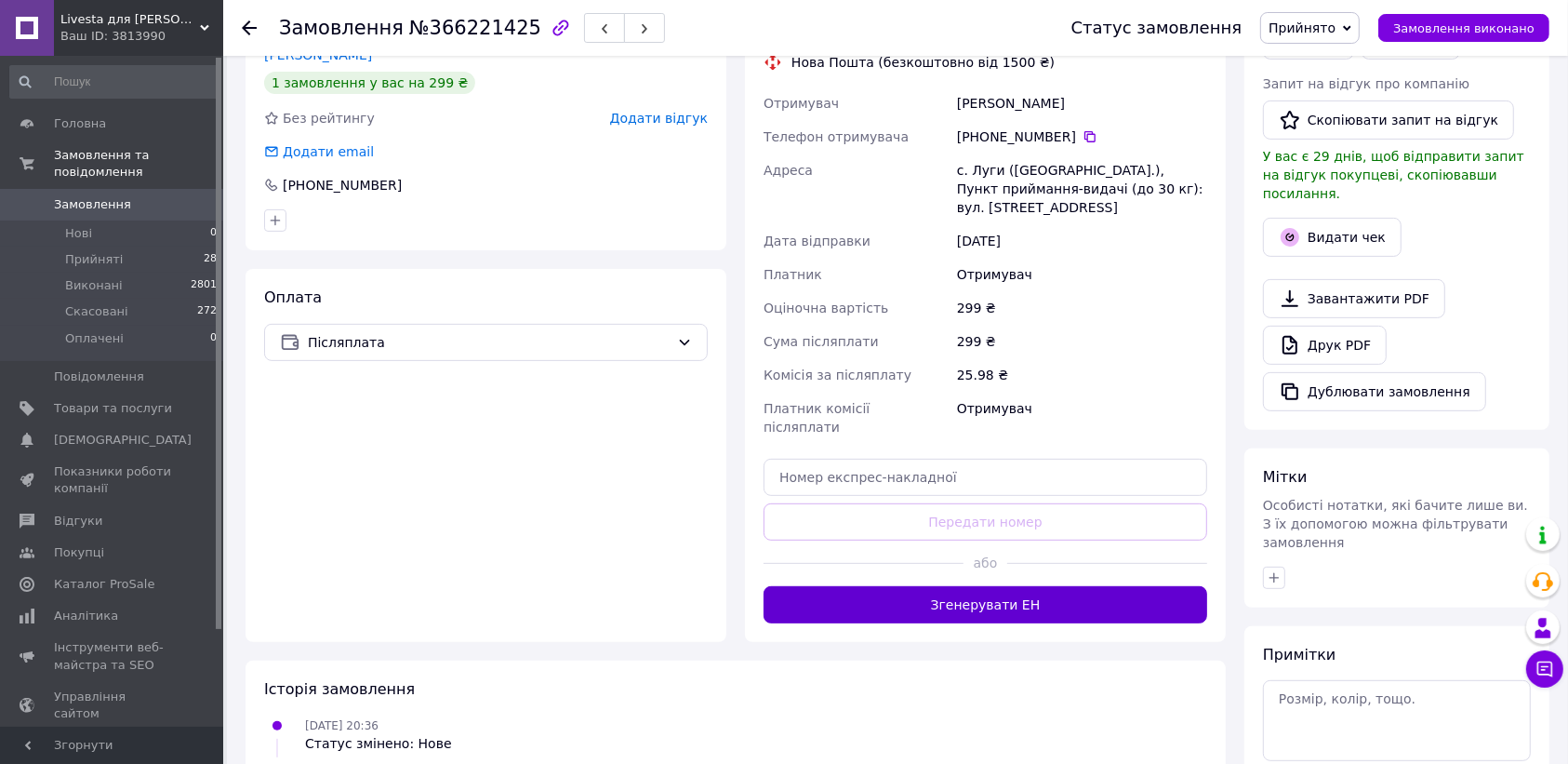
click at [1007, 587] on button "Згенерувати ЕН" at bounding box center [985, 605] width 443 height 37
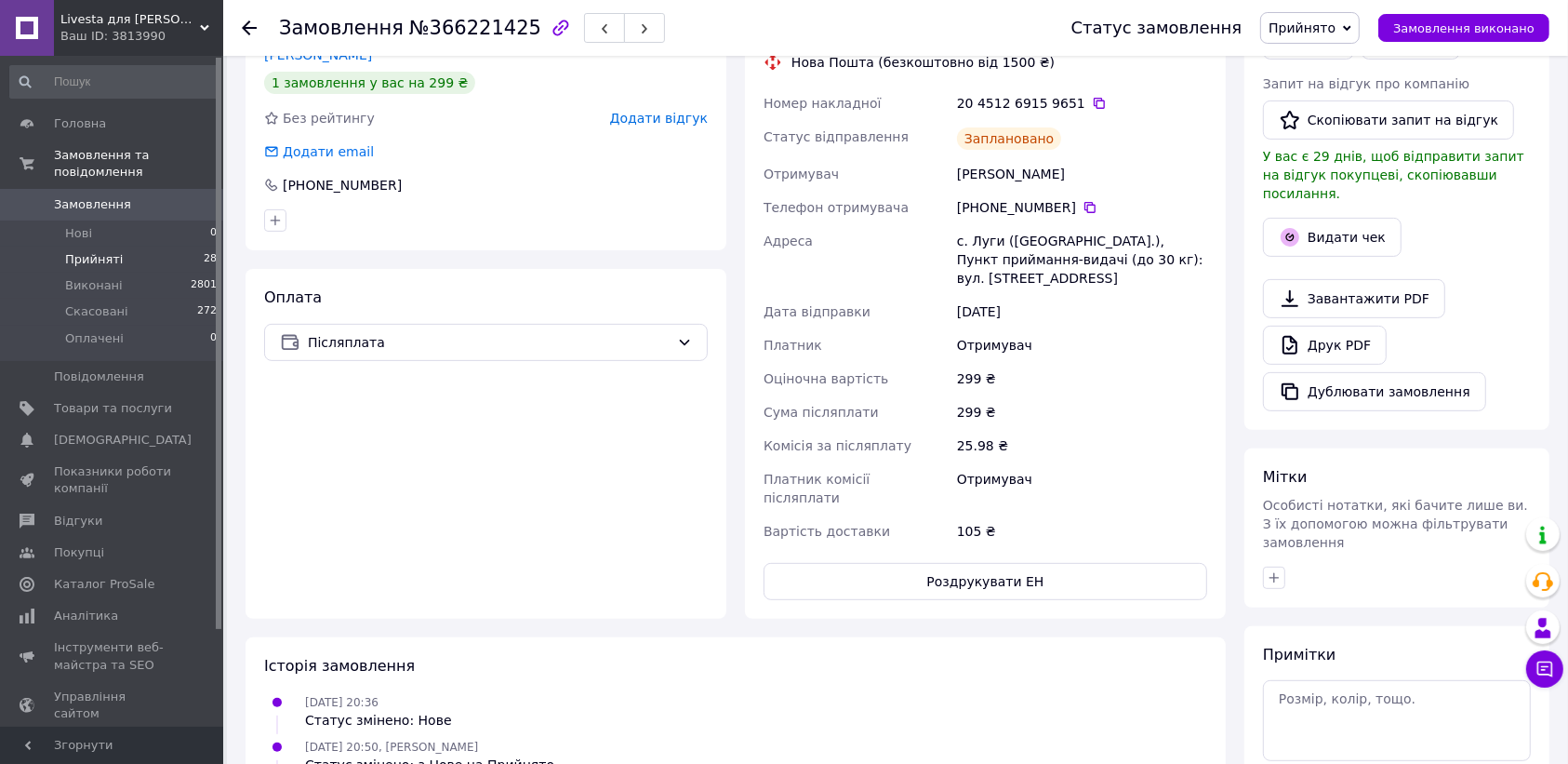
click at [91, 251] on span "Прийняті" at bounding box center [93, 259] width 58 height 17
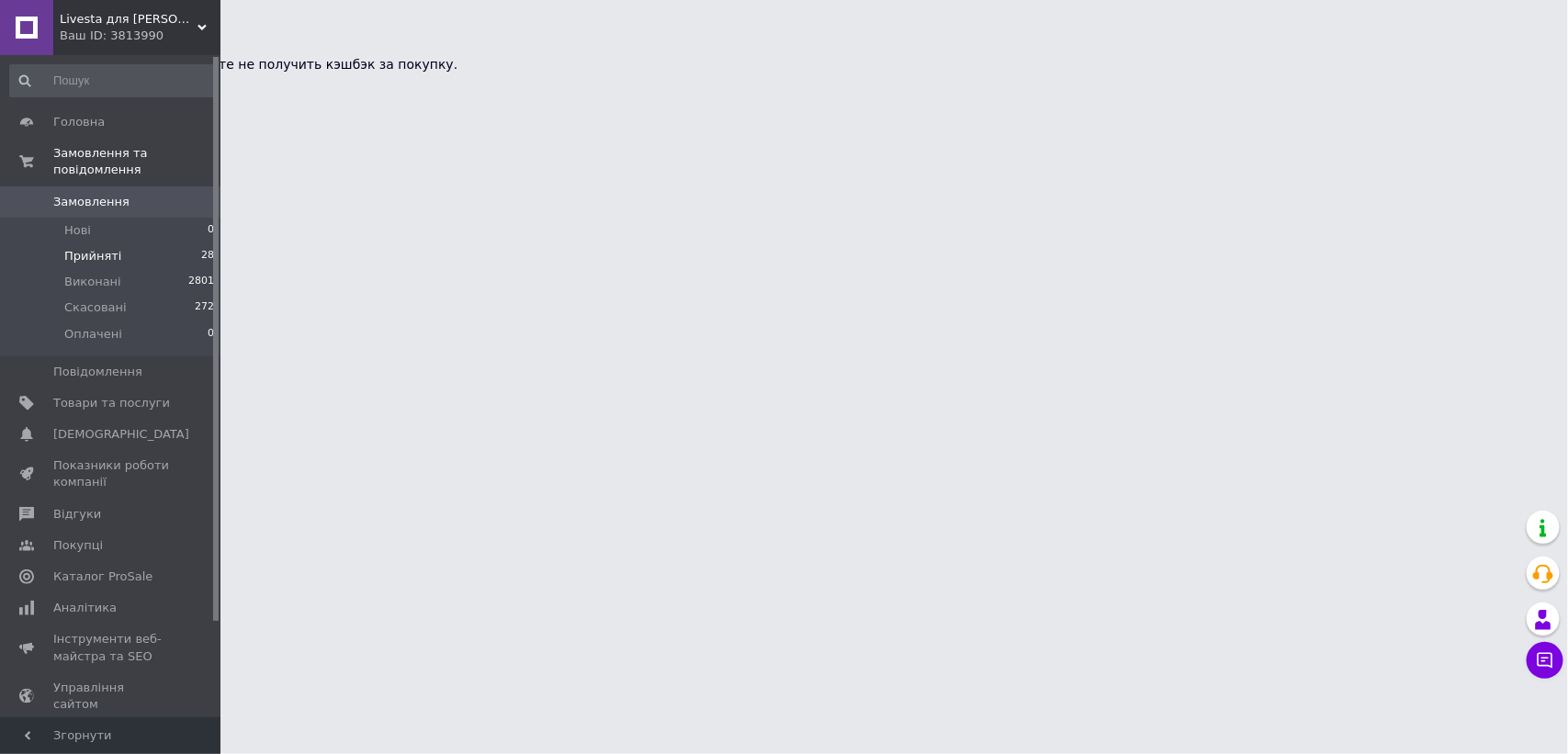
click at [89, 248] on span "Прийняті" at bounding box center [92, 256] width 57 height 17
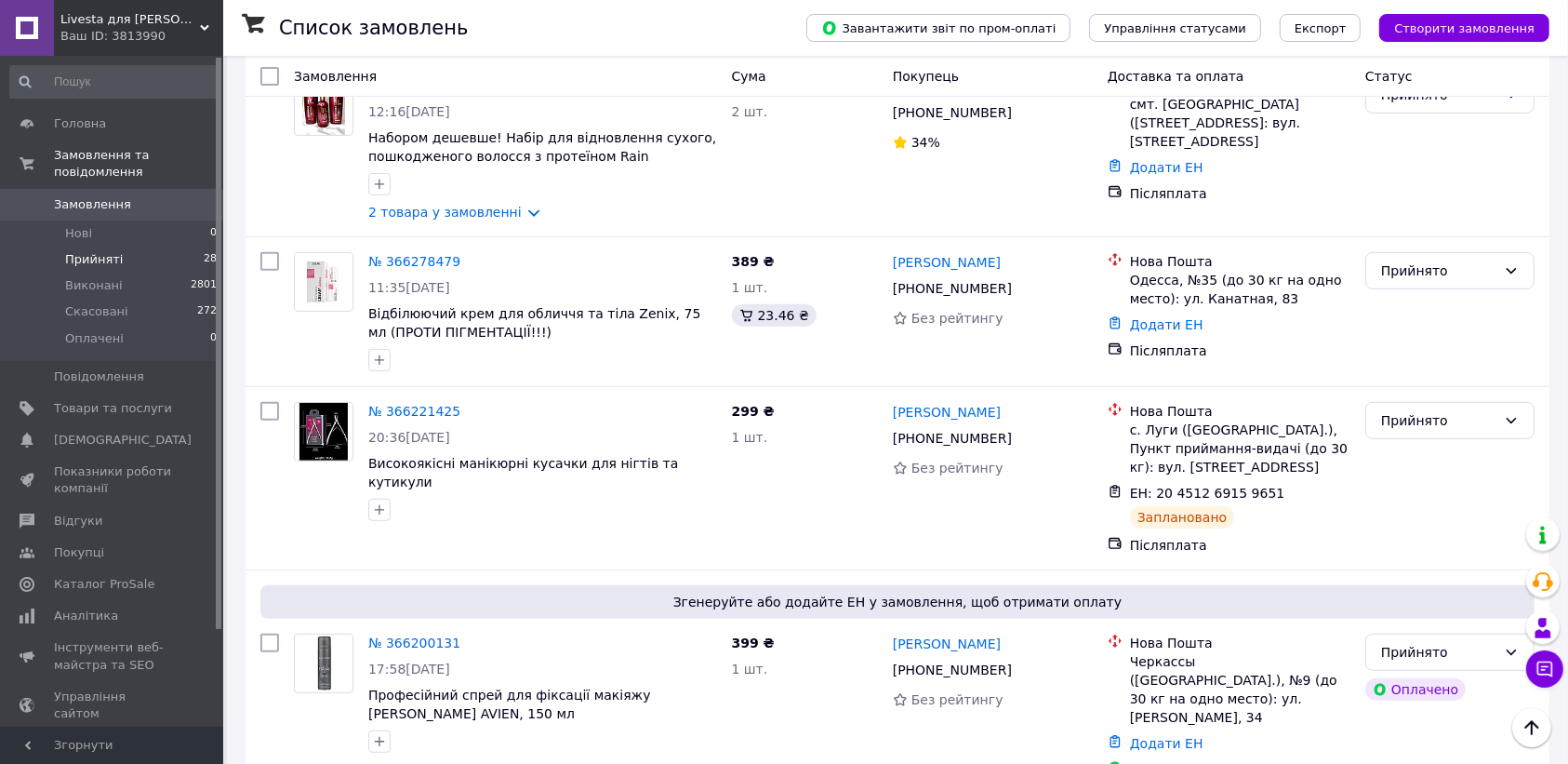
scroll to position [596, 0]
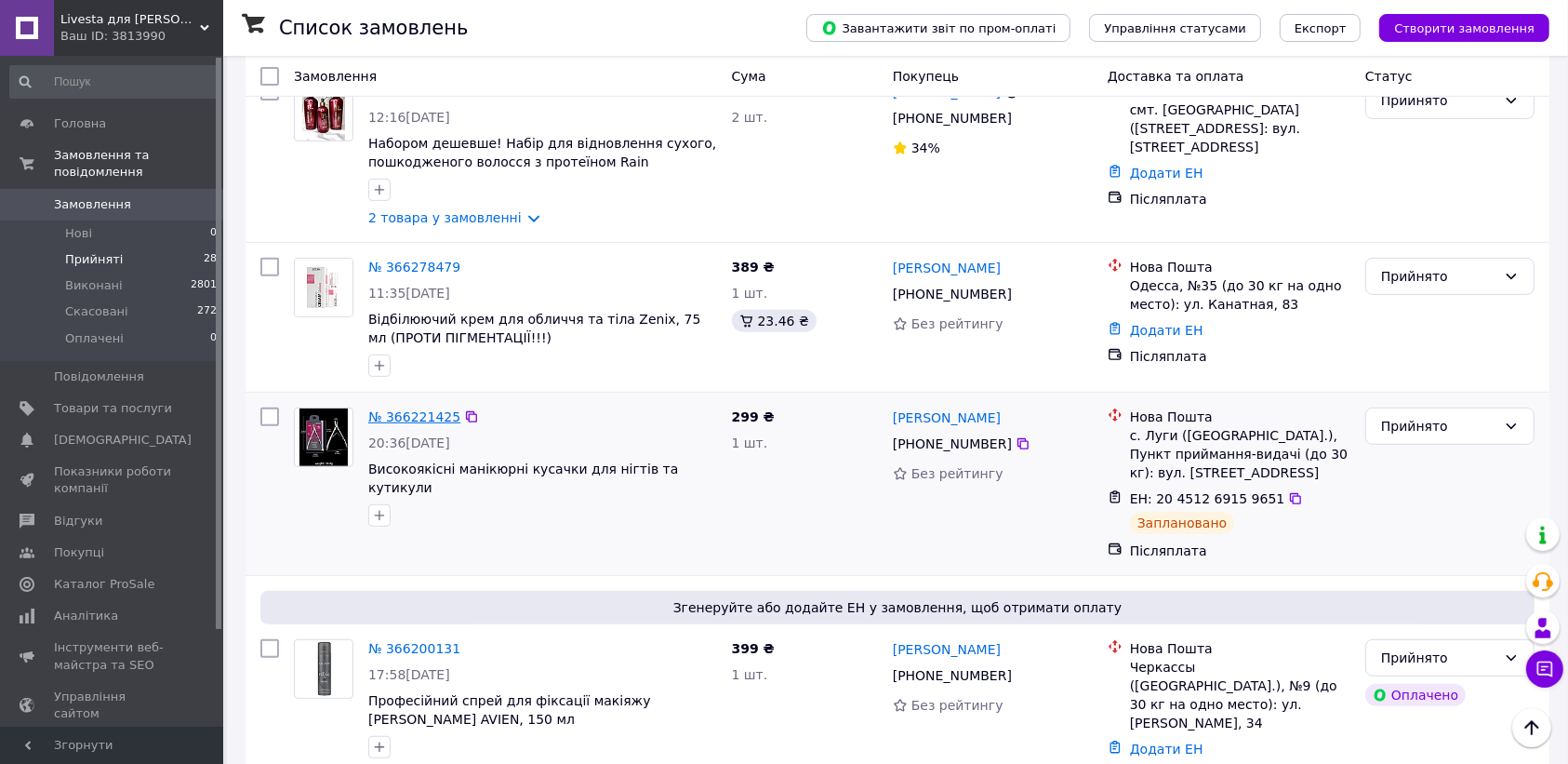
click at [407, 409] on link "№ 366221425" at bounding box center [414, 417] width 92 height 15
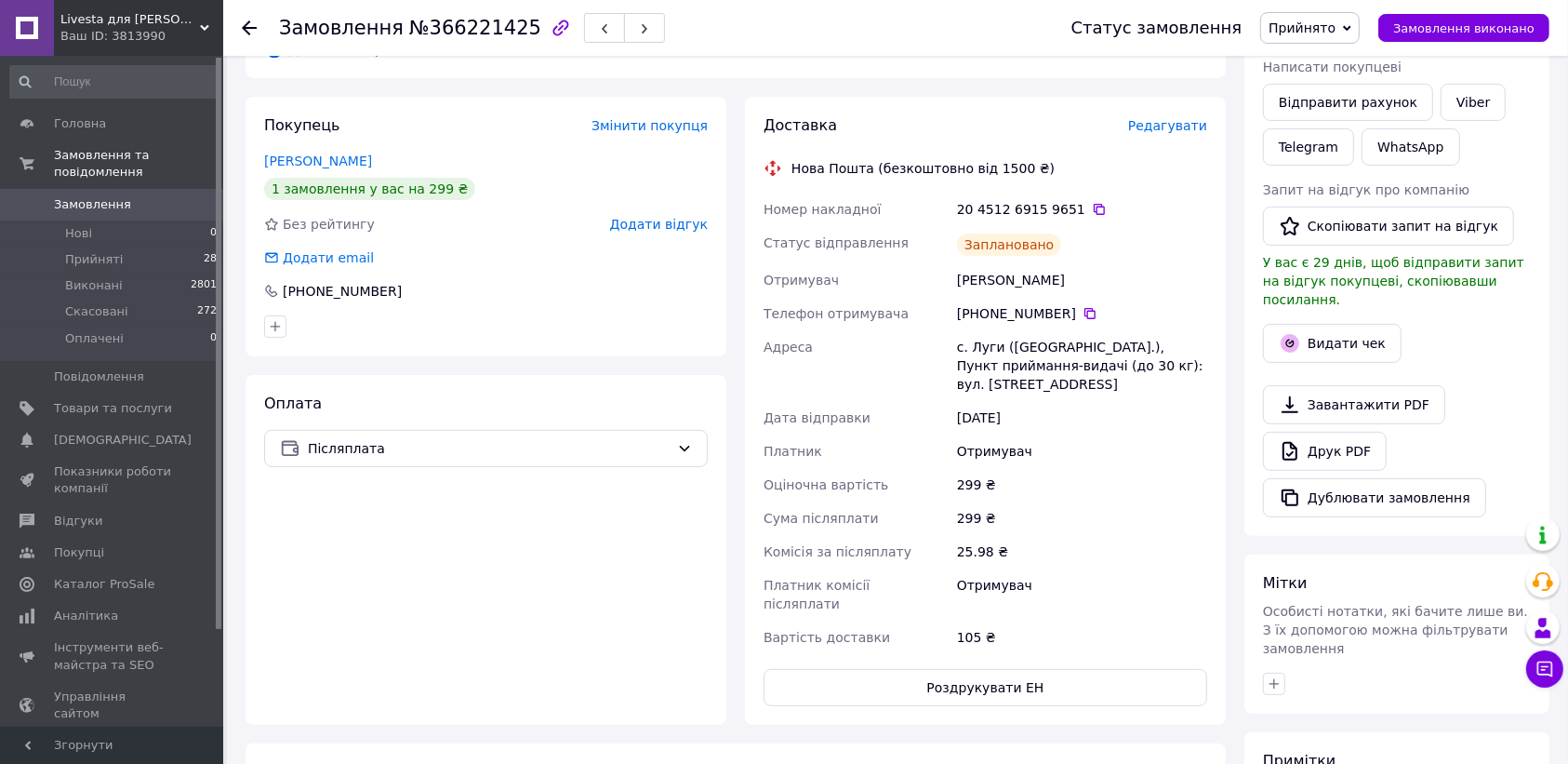
scroll to position [399, 0]
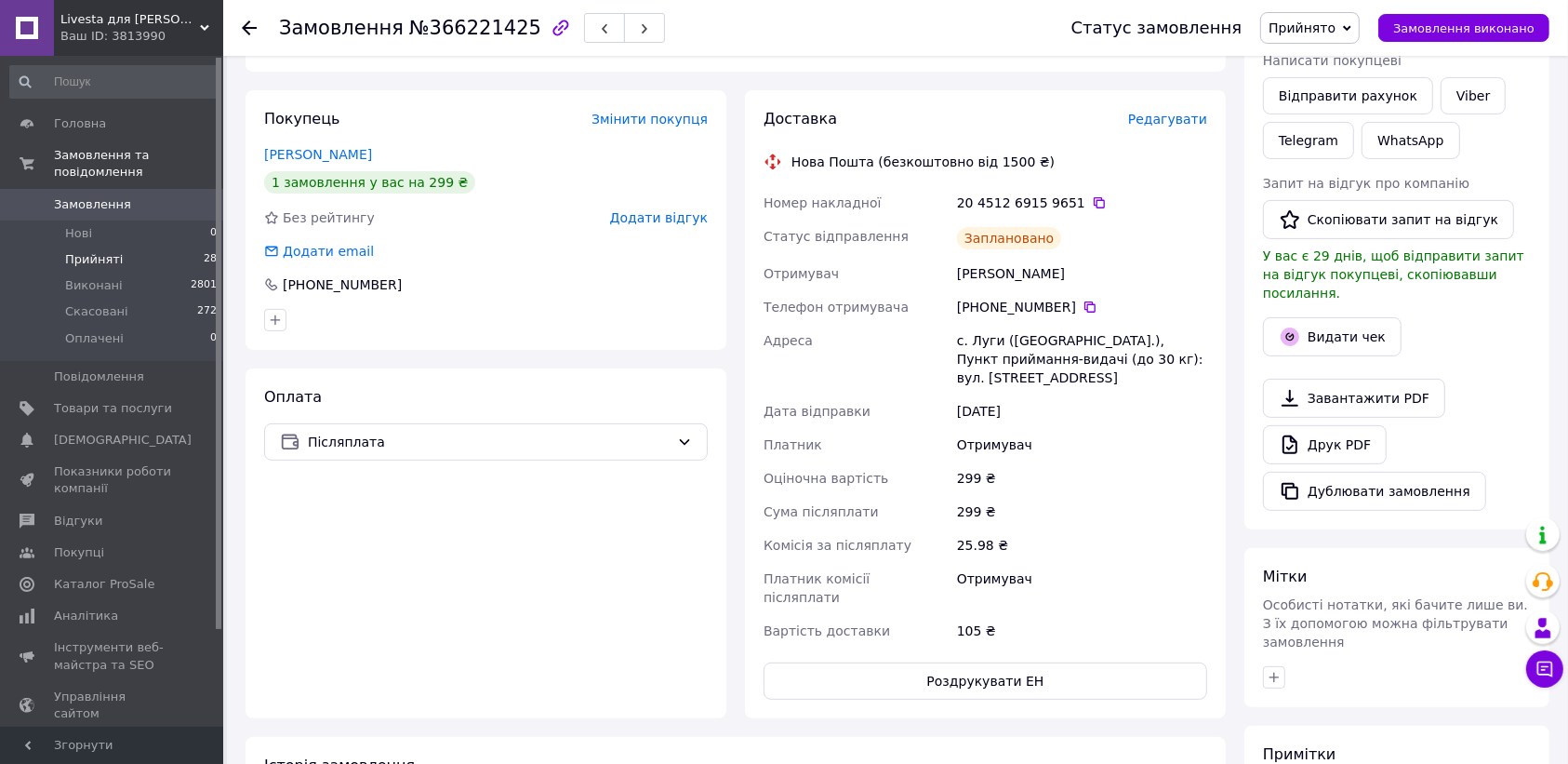
click at [68, 251] on span "Прийняті" at bounding box center [93, 259] width 58 height 17
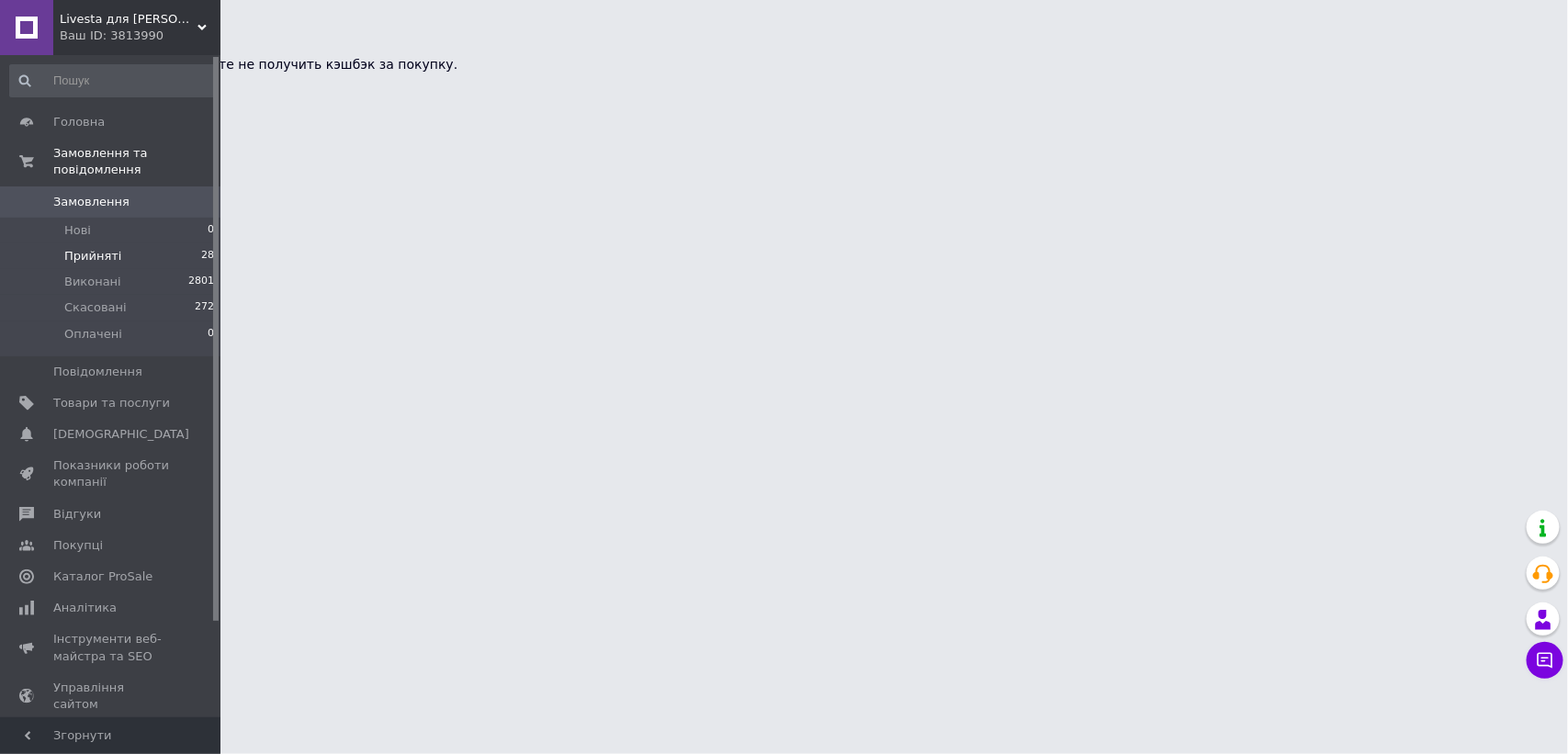
click at [76, 248] on span "Прийняті" at bounding box center [92, 256] width 57 height 17
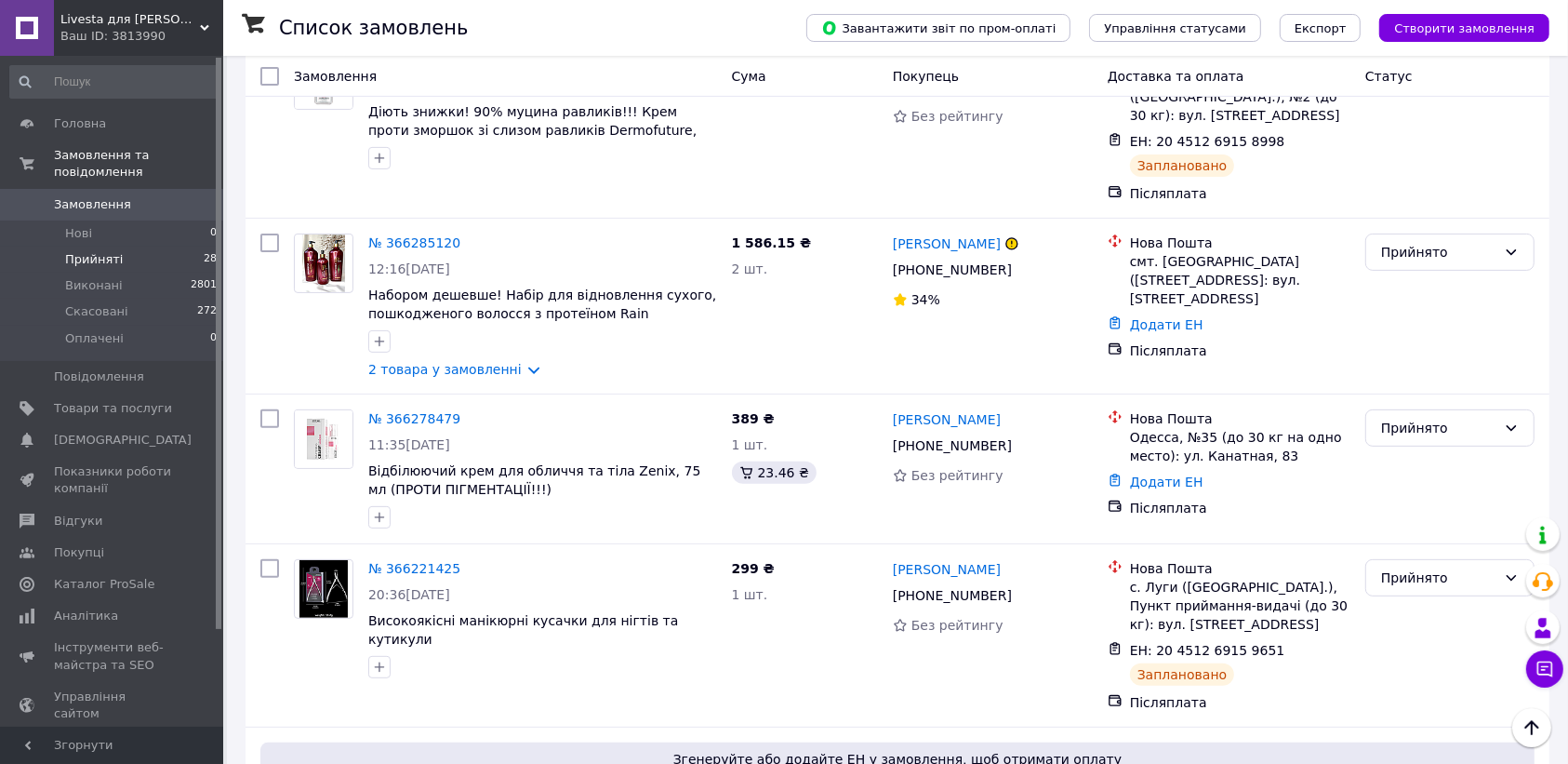
scroll to position [473, 0]
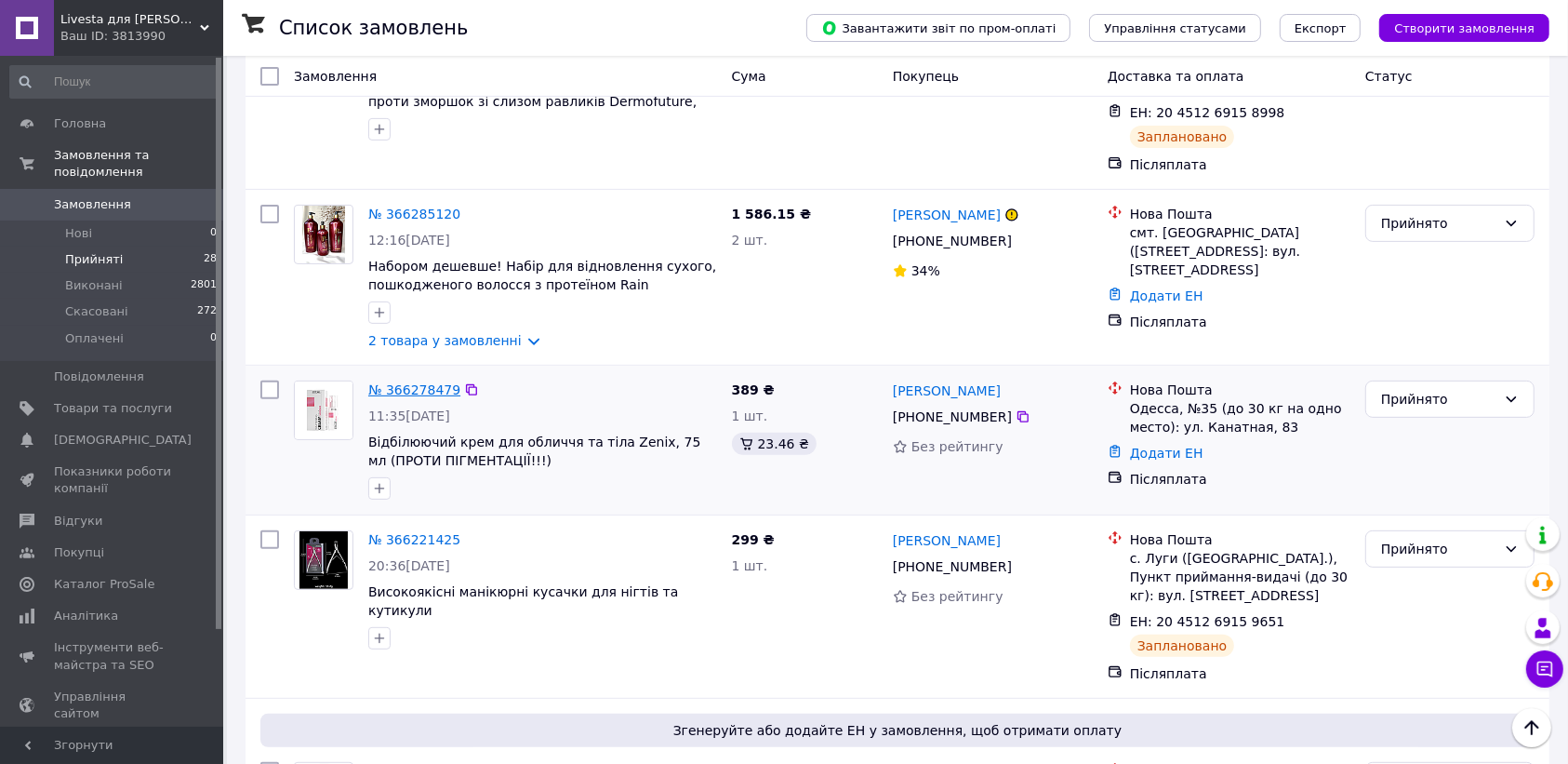
click at [398, 382] on link "№ 366278479" at bounding box center [414, 390] width 92 height 15
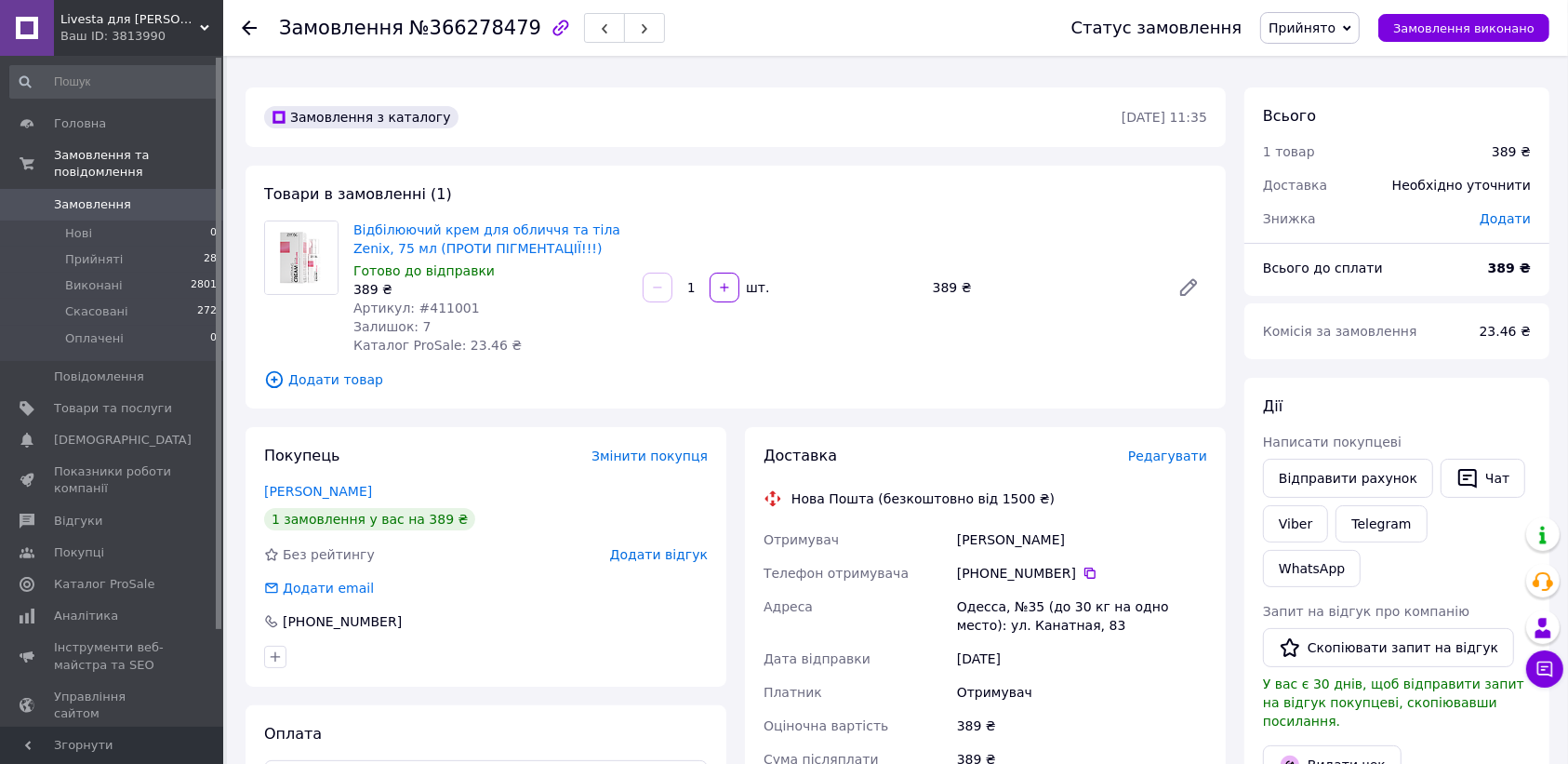
scroll to position [473, 0]
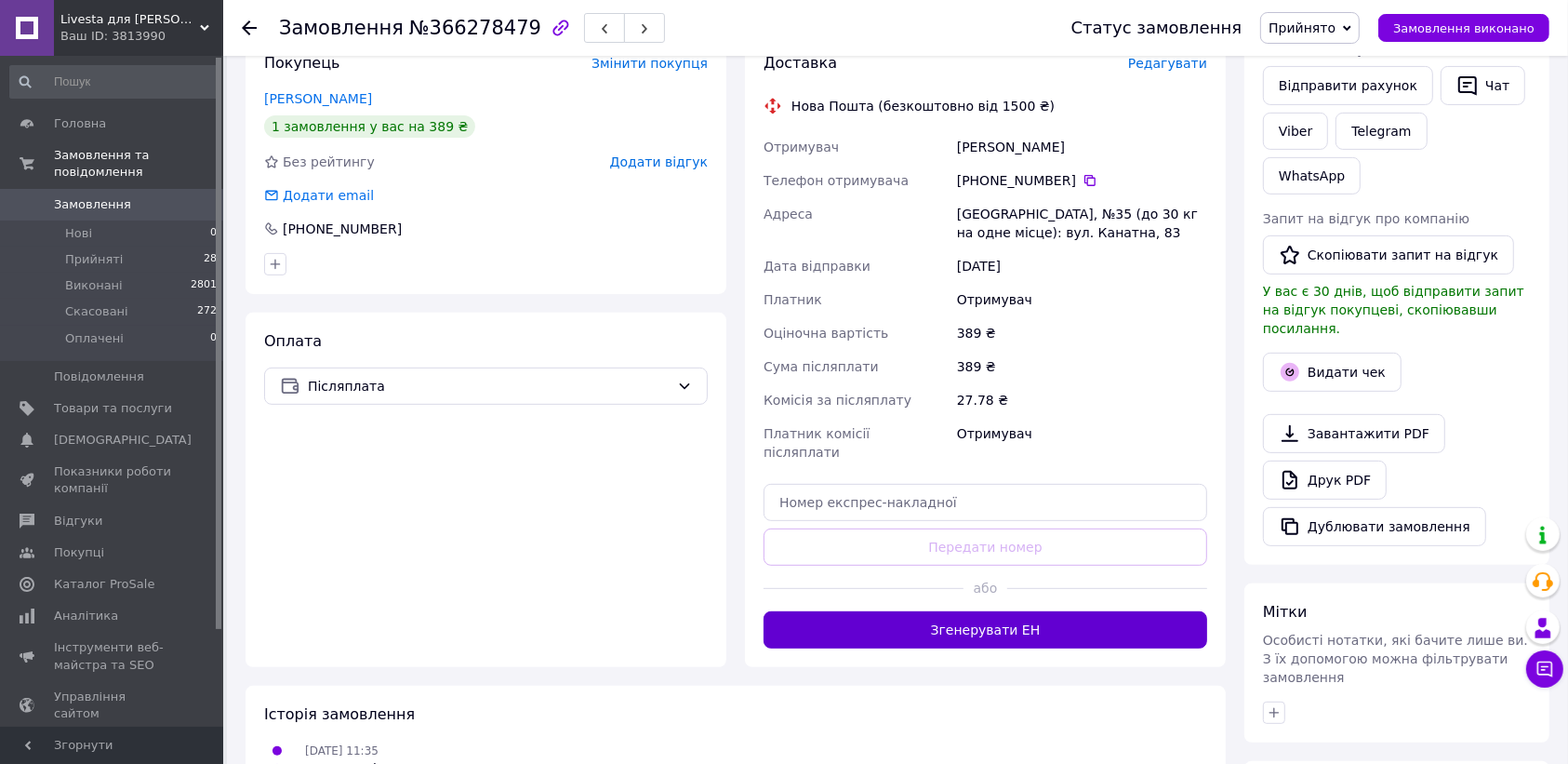
click at [1044, 611] on button "Згенерувати ЕН" at bounding box center [985, 630] width 443 height 37
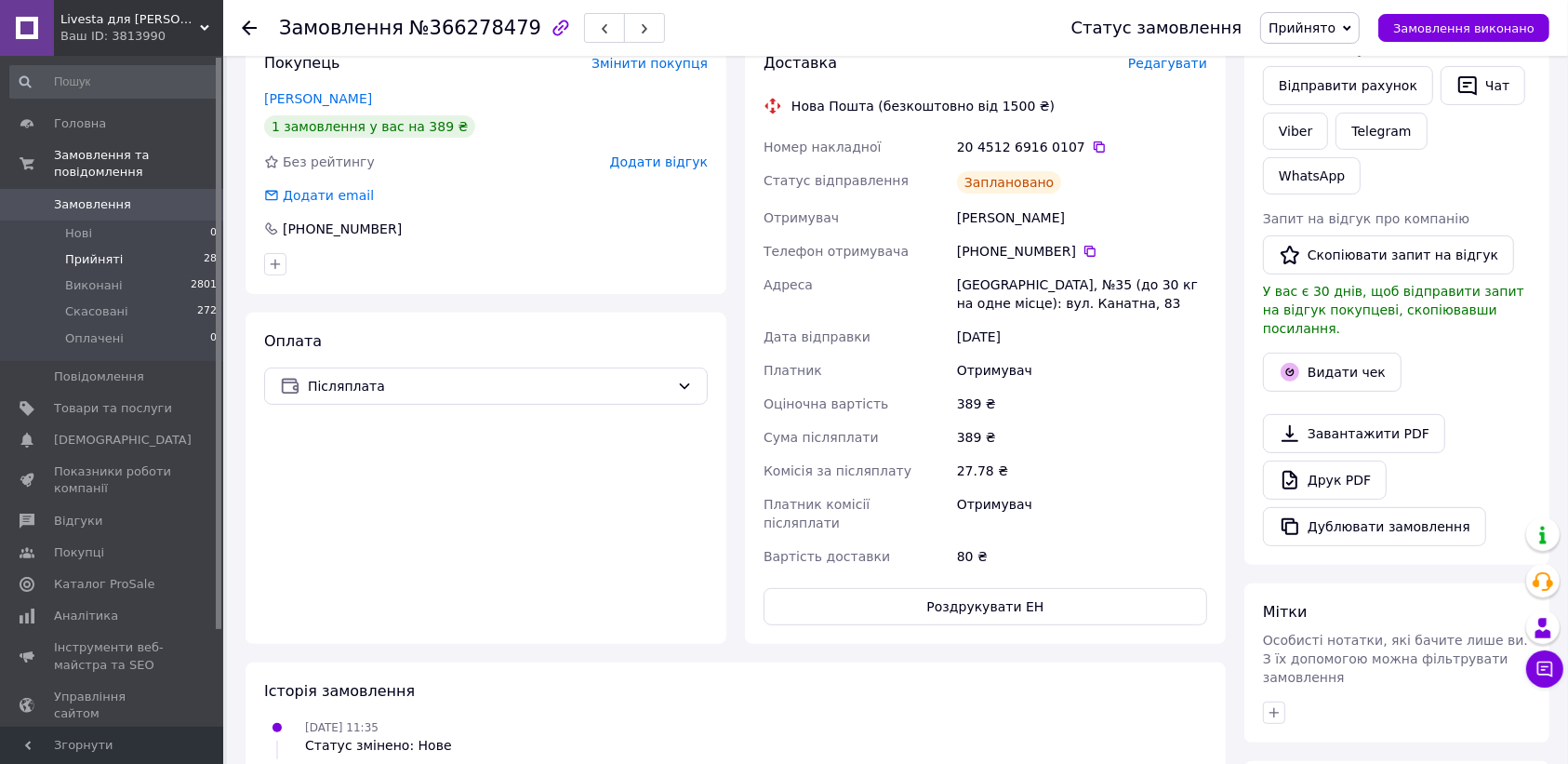
click at [96, 251] on span "Прийняті" at bounding box center [93, 259] width 58 height 17
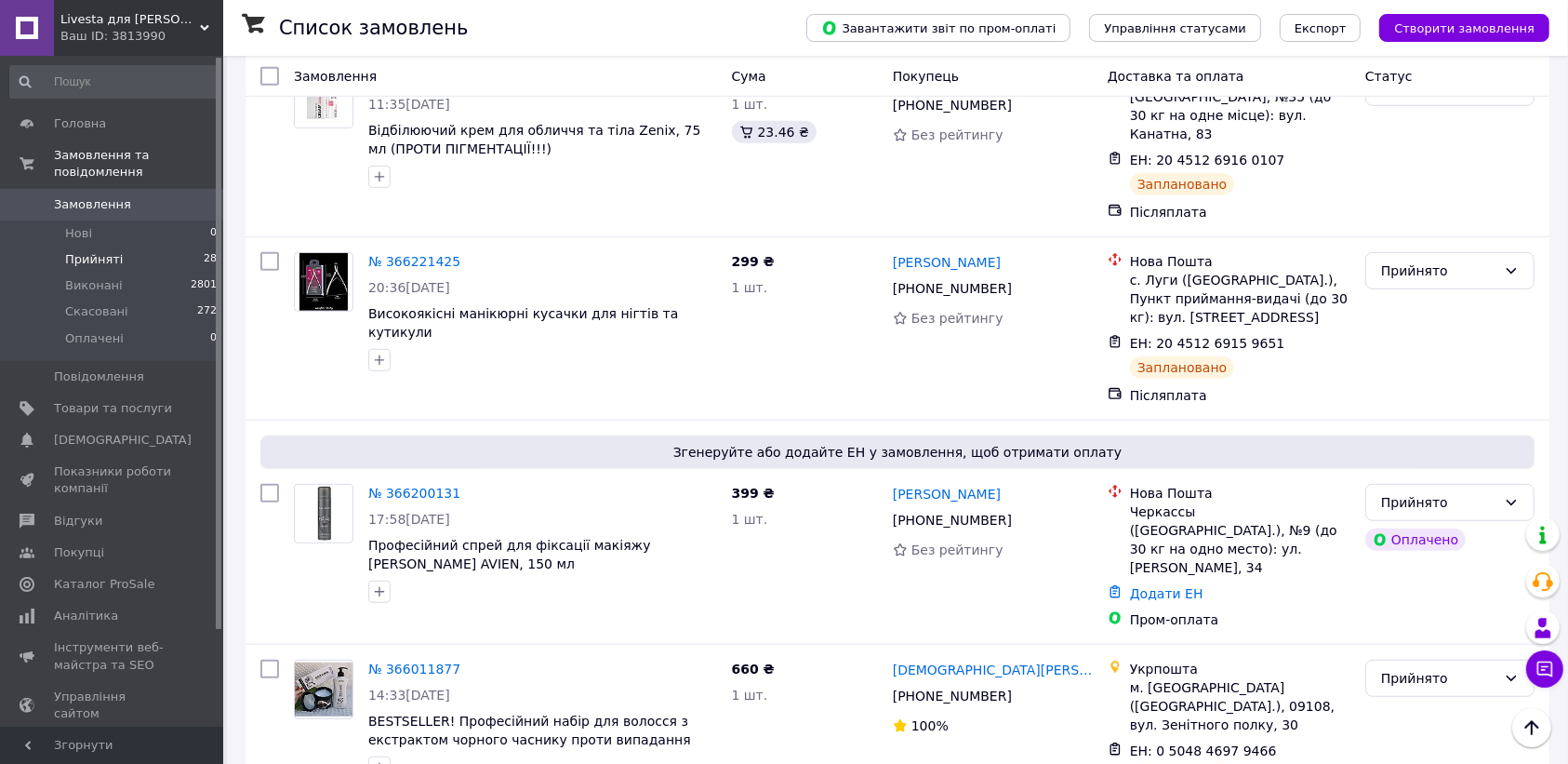
scroll to position [808, 0]
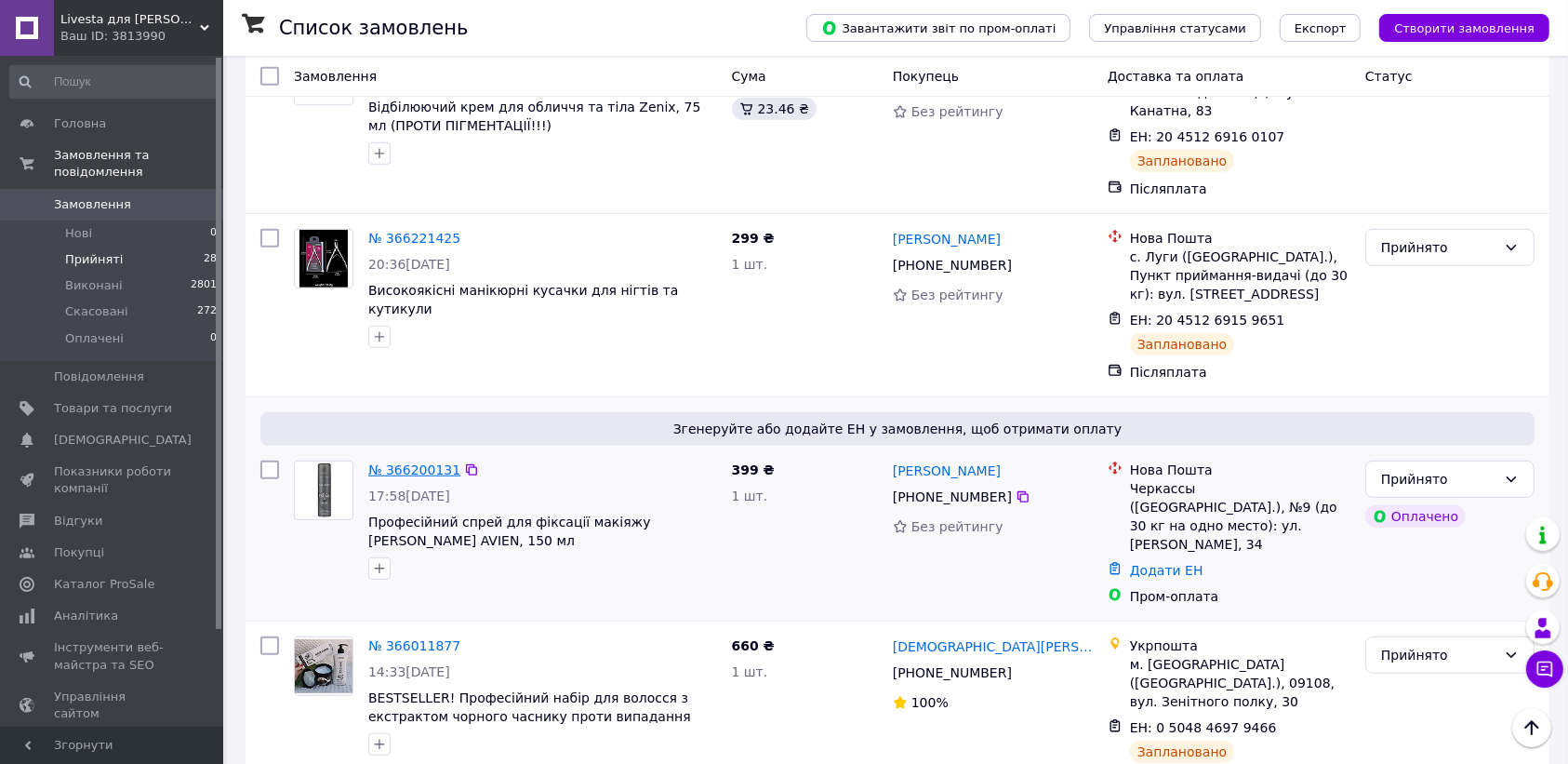
click at [404, 463] on link "№ 366200131" at bounding box center [414, 470] width 92 height 15
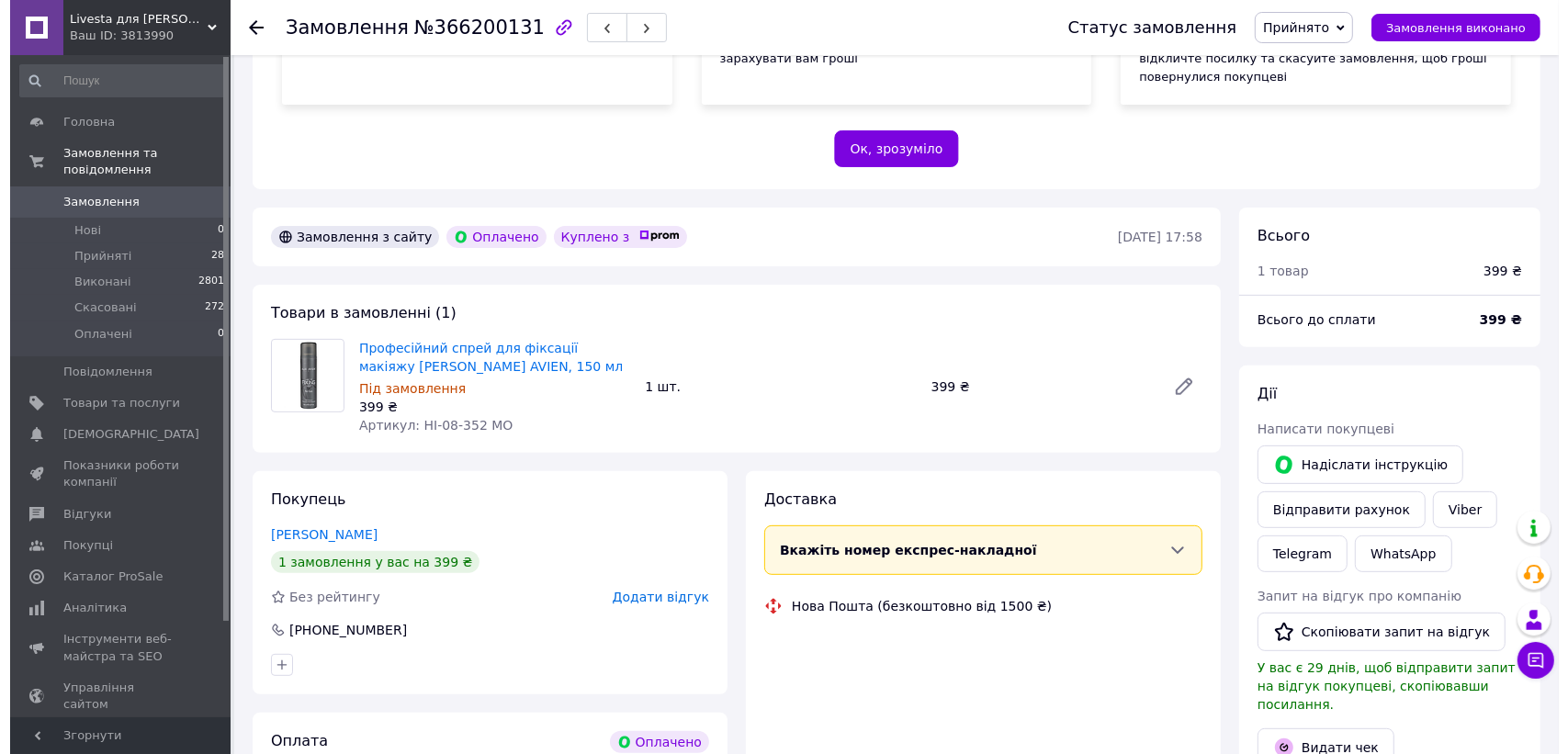
scroll to position [797, 0]
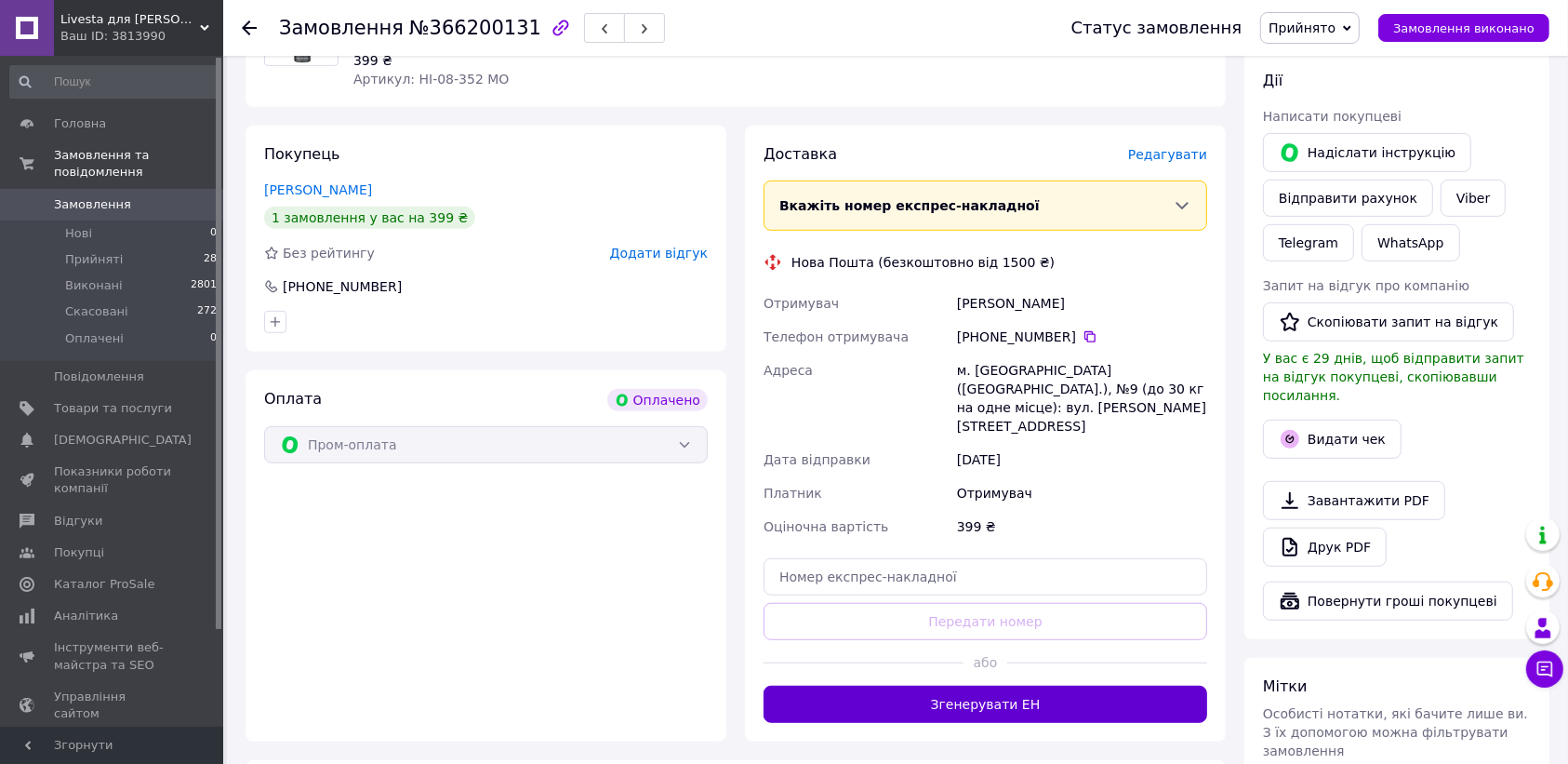
click at [980, 686] on button "Згенерувати ЕН" at bounding box center [985, 704] width 443 height 37
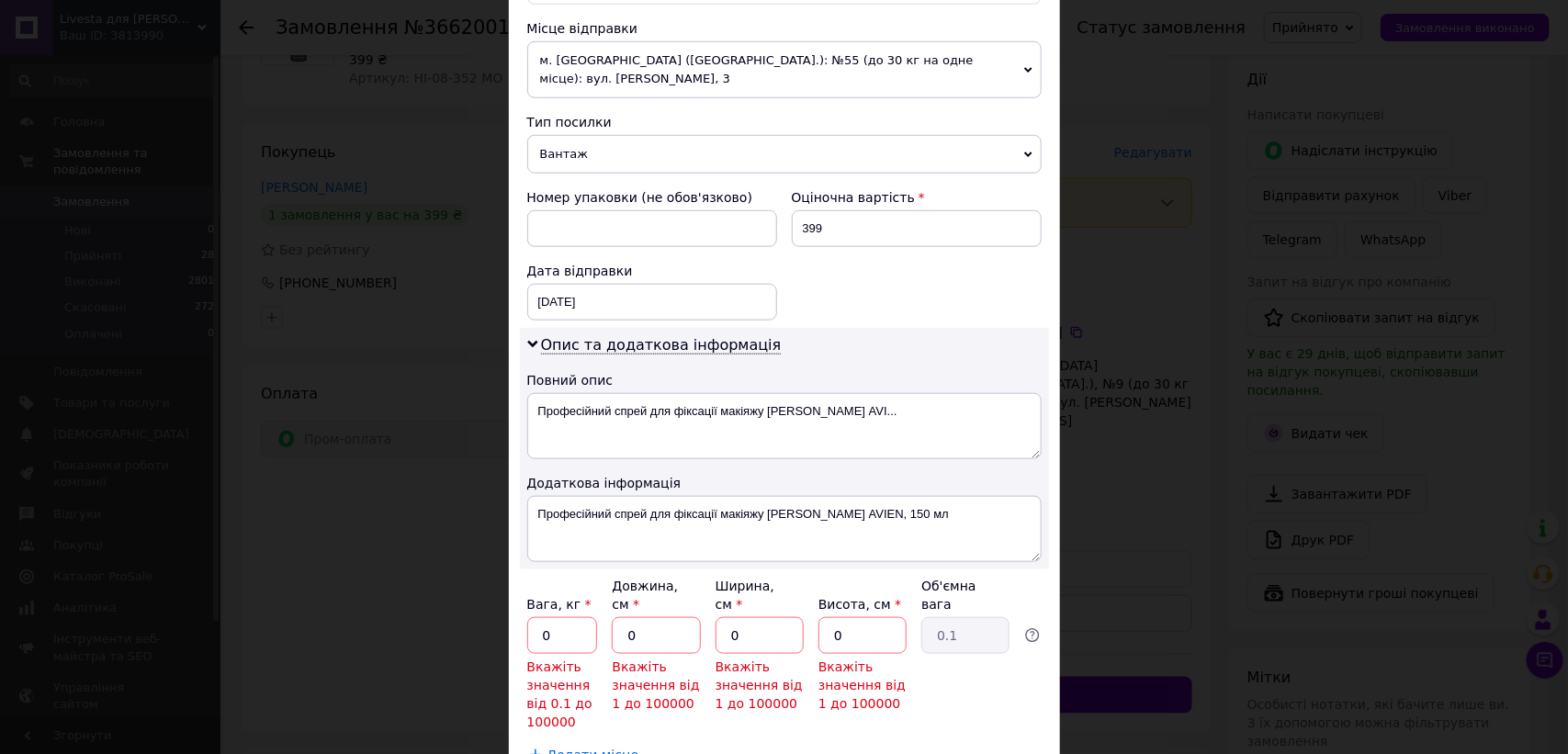
scroll to position [754, 0]
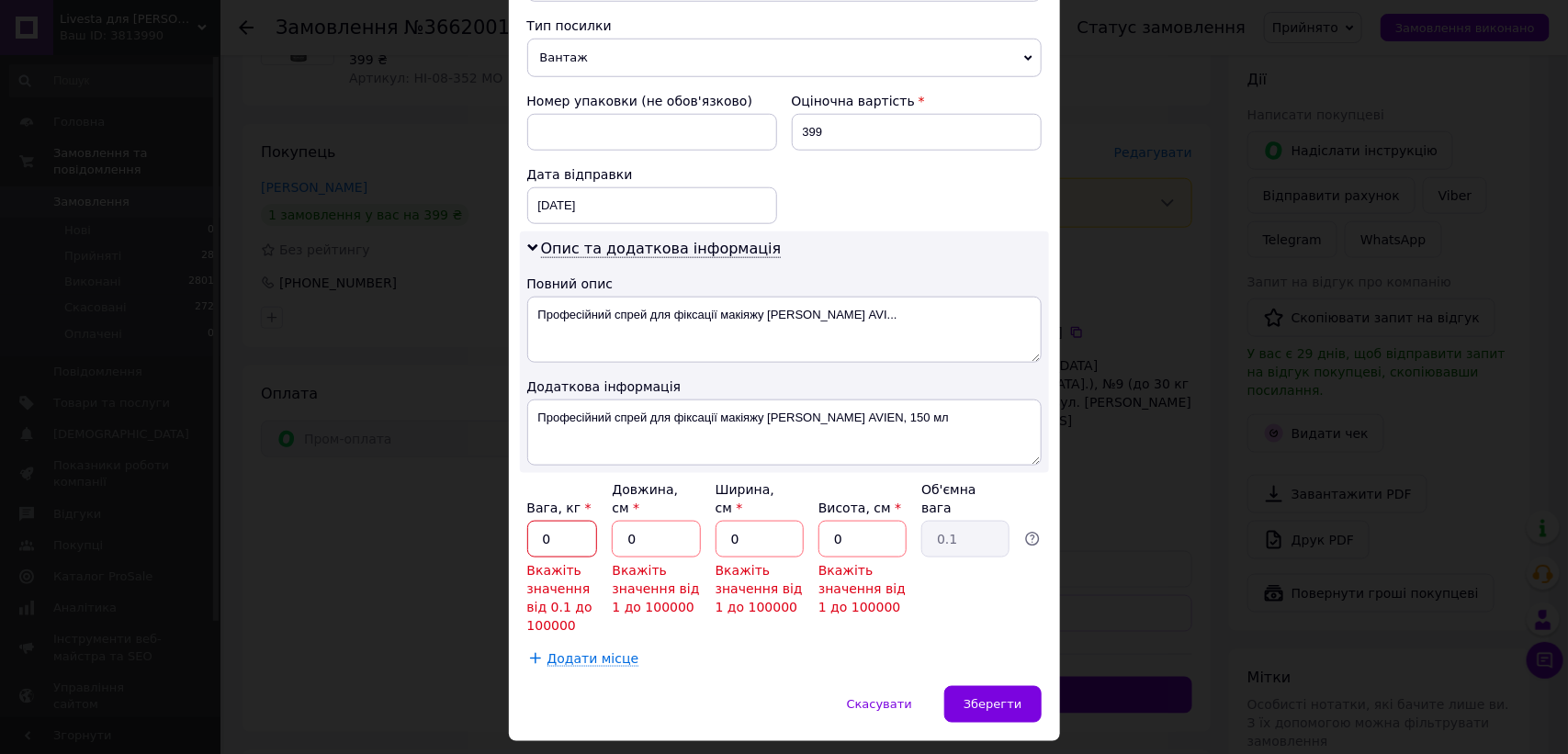
drag, startPoint x: 534, startPoint y: 484, endPoint x: 553, endPoint y: 487, distance: 19.2
click at [553, 521] on input "0" at bounding box center [562, 538] width 71 height 37
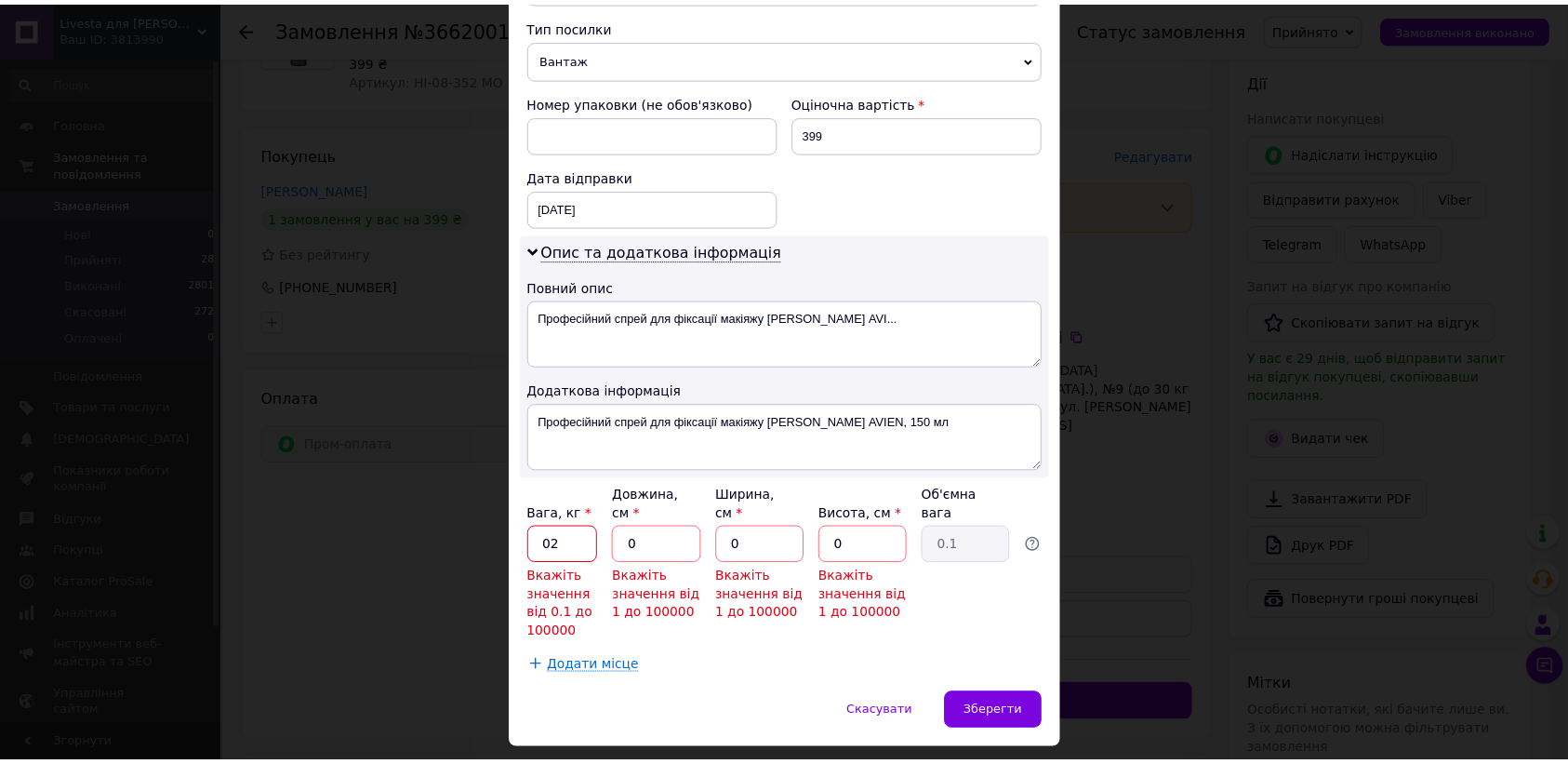
scroll to position [686, 0]
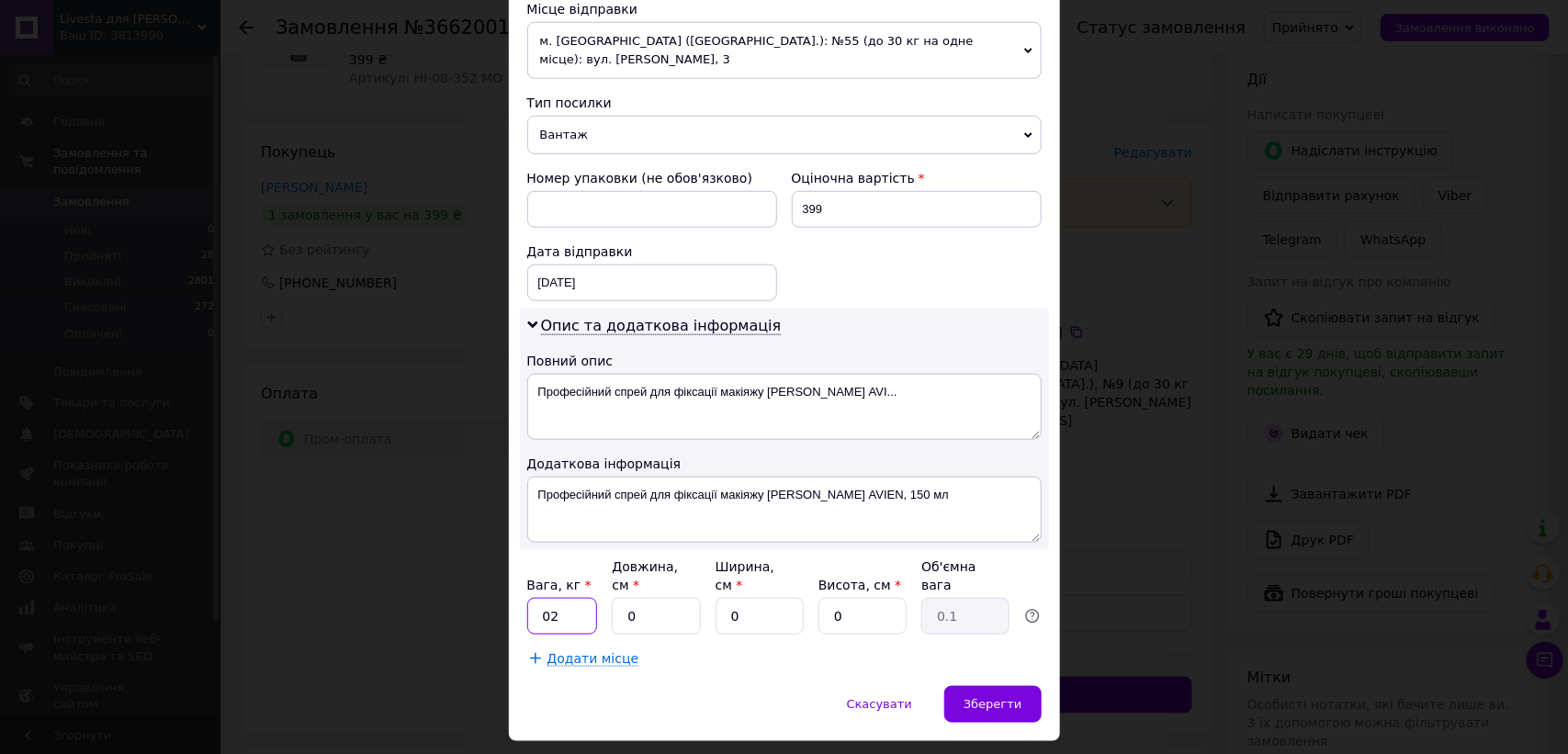
click at [547, 598] on input "02" at bounding box center [562, 616] width 71 height 37
type input "0.2"
drag, startPoint x: 620, startPoint y: 567, endPoint x: 639, endPoint y: 566, distance: 19.0
click at [639, 598] on input "0" at bounding box center [656, 616] width 88 height 37
type input "20"
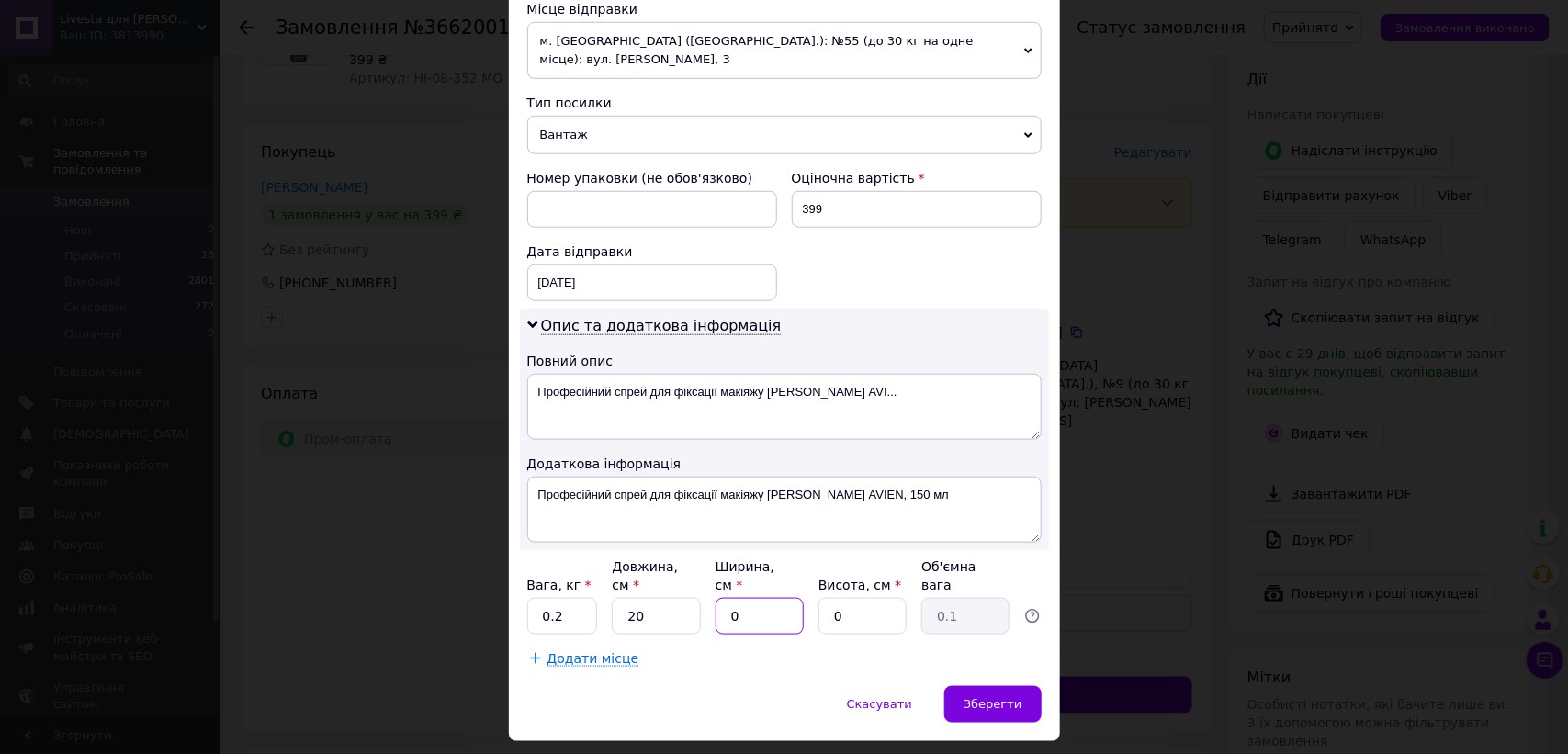
drag, startPoint x: 721, startPoint y: 566, endPoint x: 758, endPoint y: 566, distance: 37.0
click at [758, 598] on input "0" at bounding box center [760, 616] width 88 height 37
type input "10"
drag, startPoint x: 834, startPoint y: 567, endPoint x: 848, endPoint y: 570, distance: 14.3
click at [848, 598] on input "0" at bounding box center [862, 616] width 88 height 37
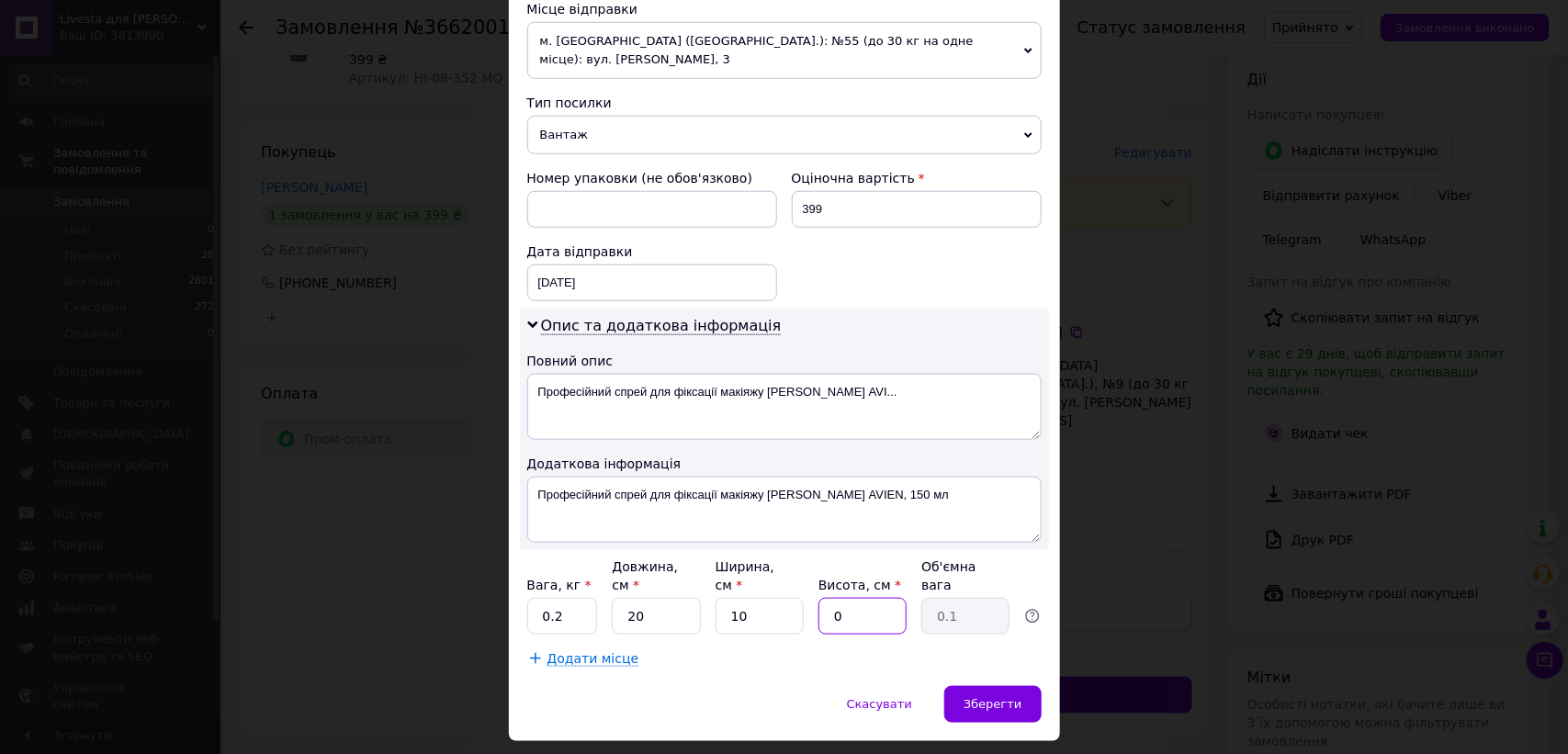
type input "7"
type input "0.35"
type input "7"
click at [984, 698] on span "Зберегти" at bounding box center [992, 704] width 57 height 14
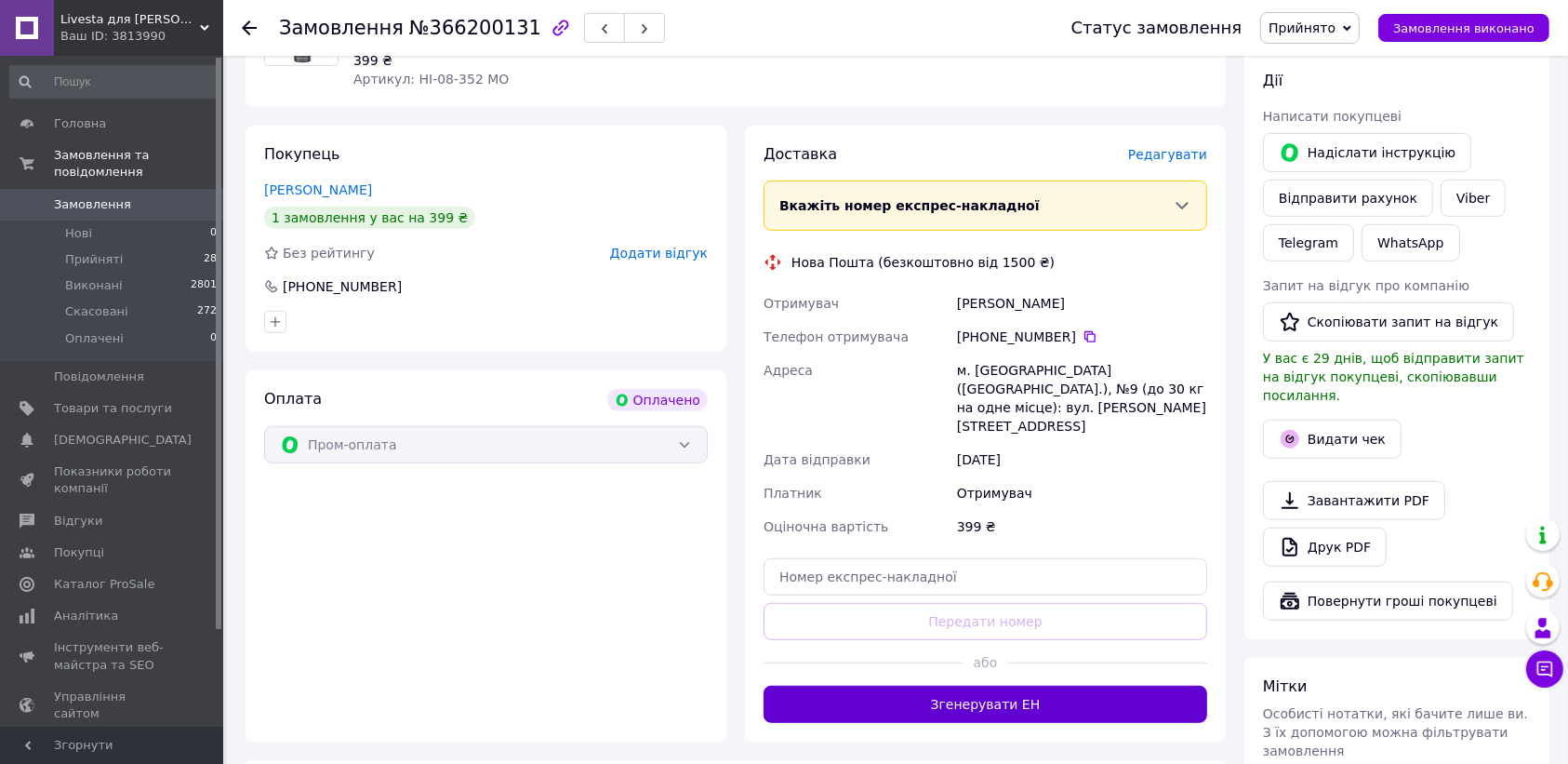
click at [964, 686] on button "Згенерувати ЕН" at bounding box center [985, 704] width 443 height 37
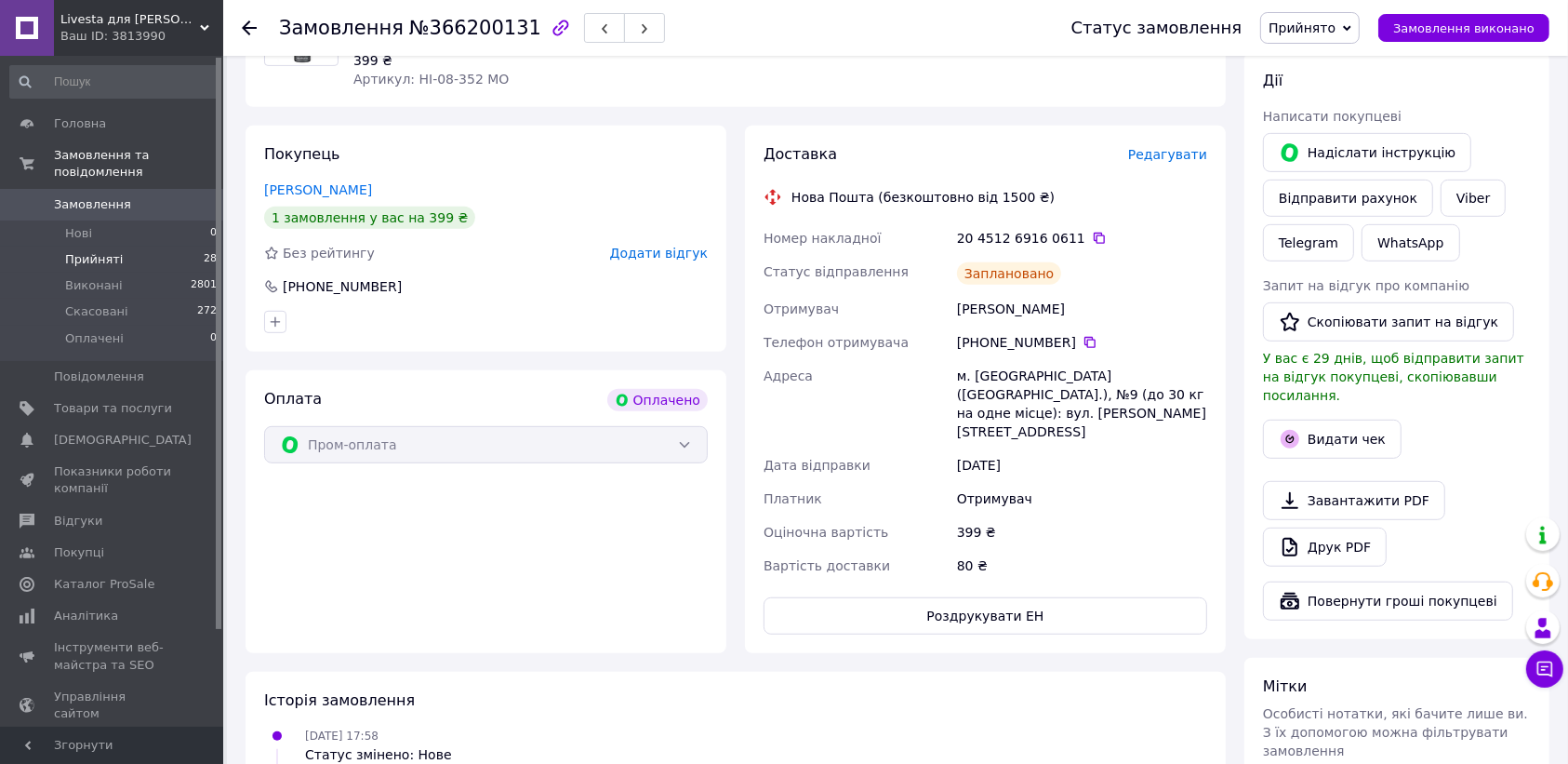
click at [104, 251] on span "Прийняті" at bounding box center [93, 259] width 58 height 17
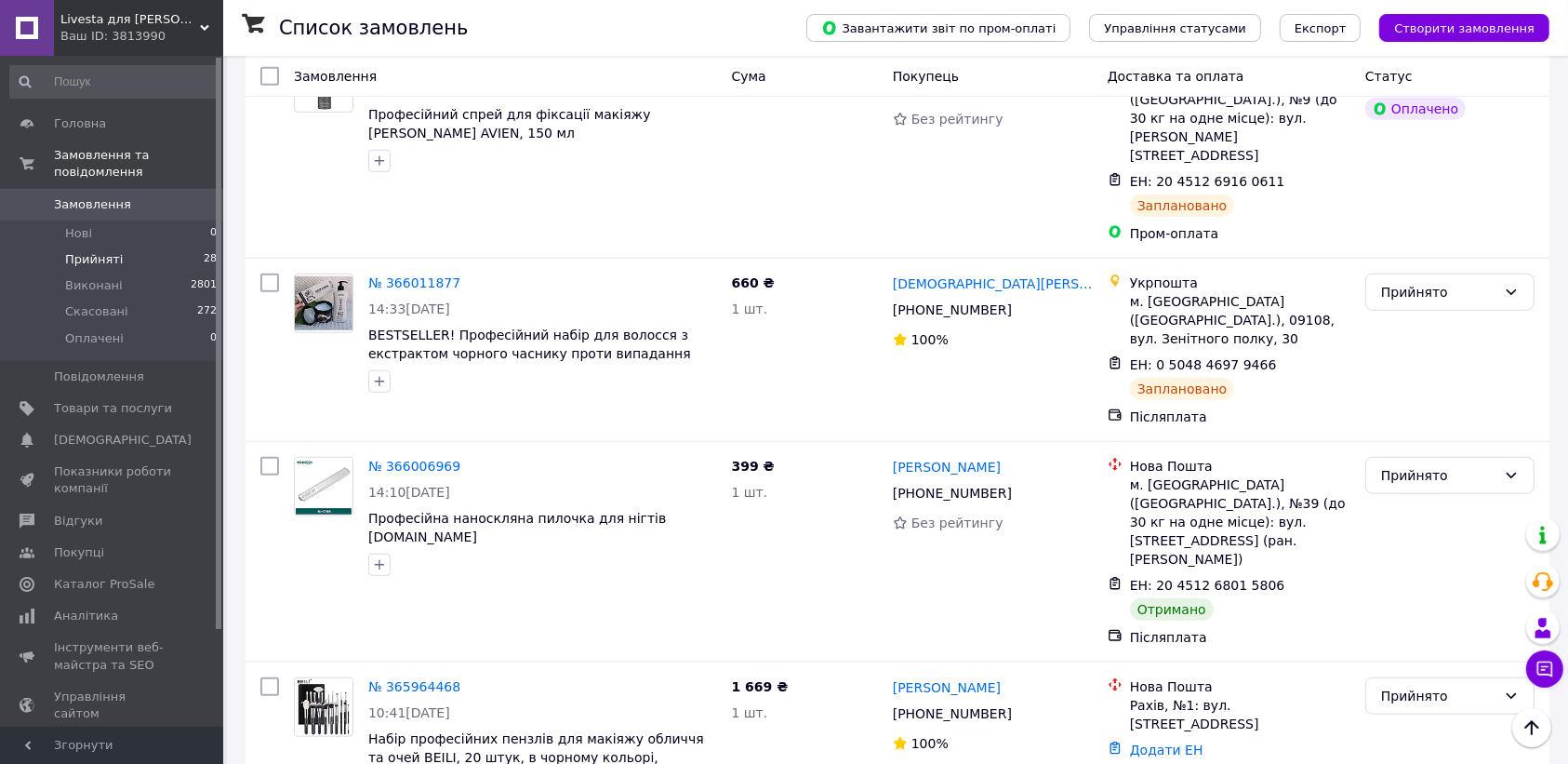
scroll to position [1281, 0]
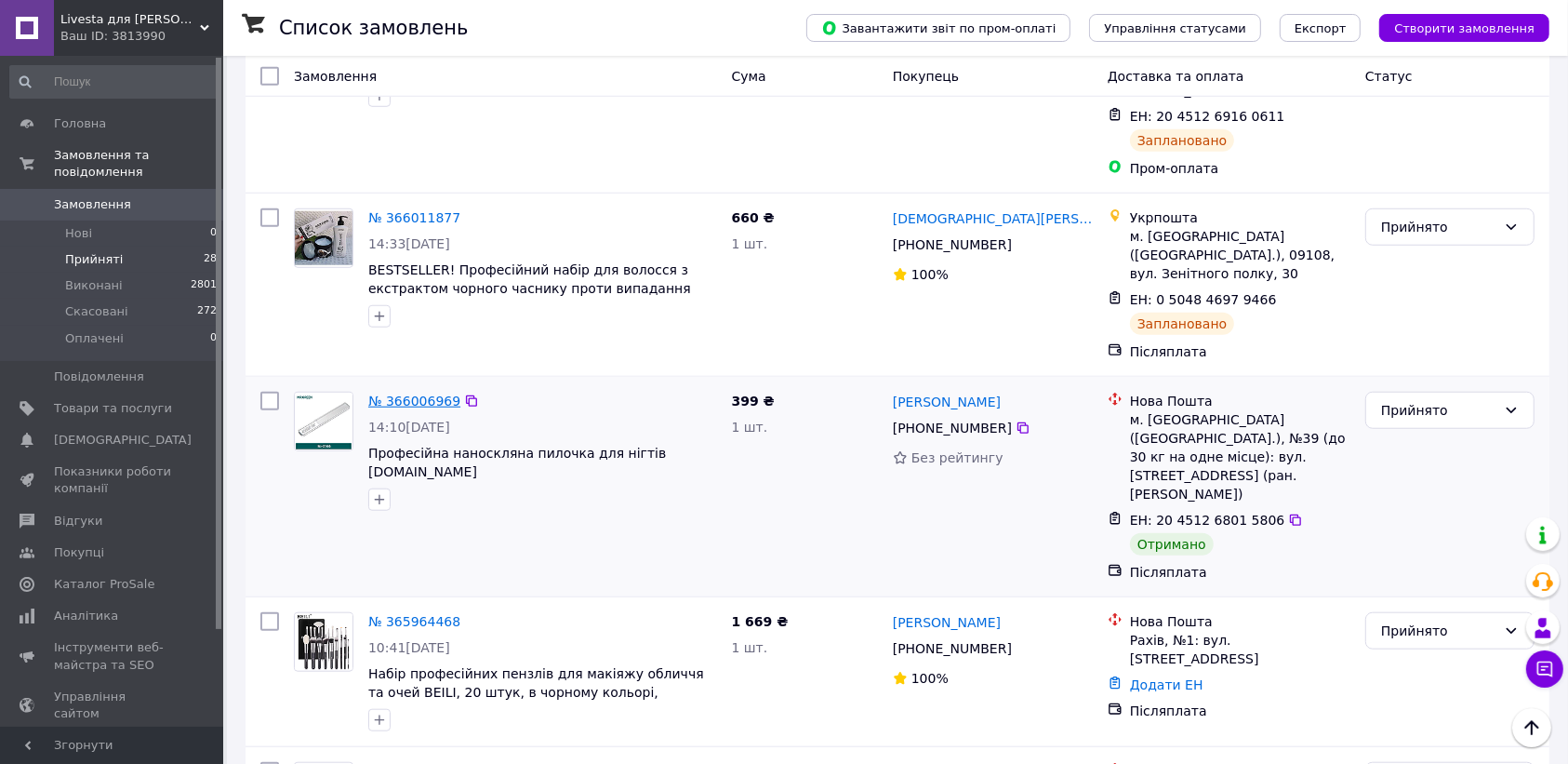
click at [398, 394] on link "№ 366006969" at bounding box center [414, 402] width 92 height 15
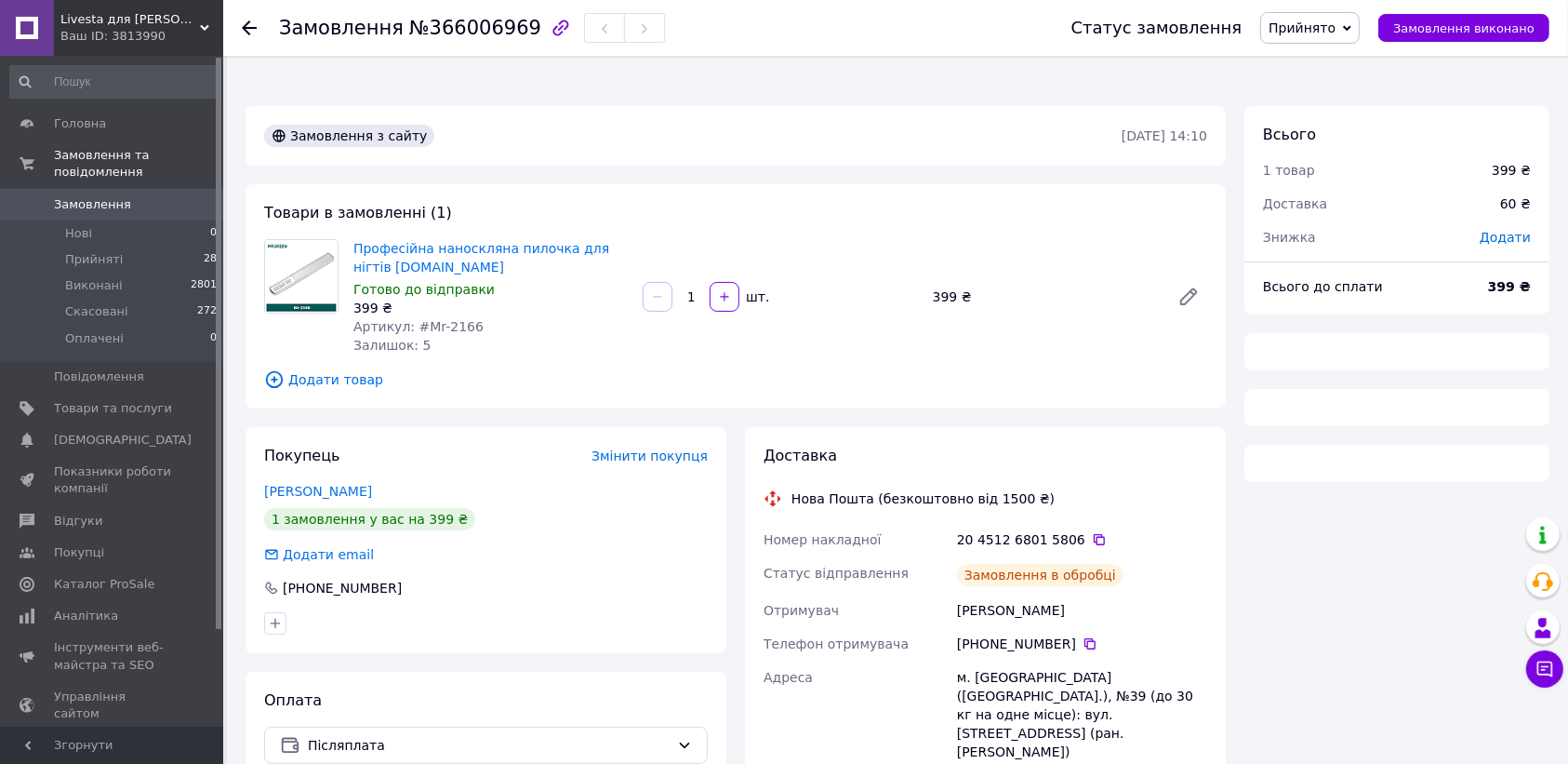
scroll to position [768, 0]
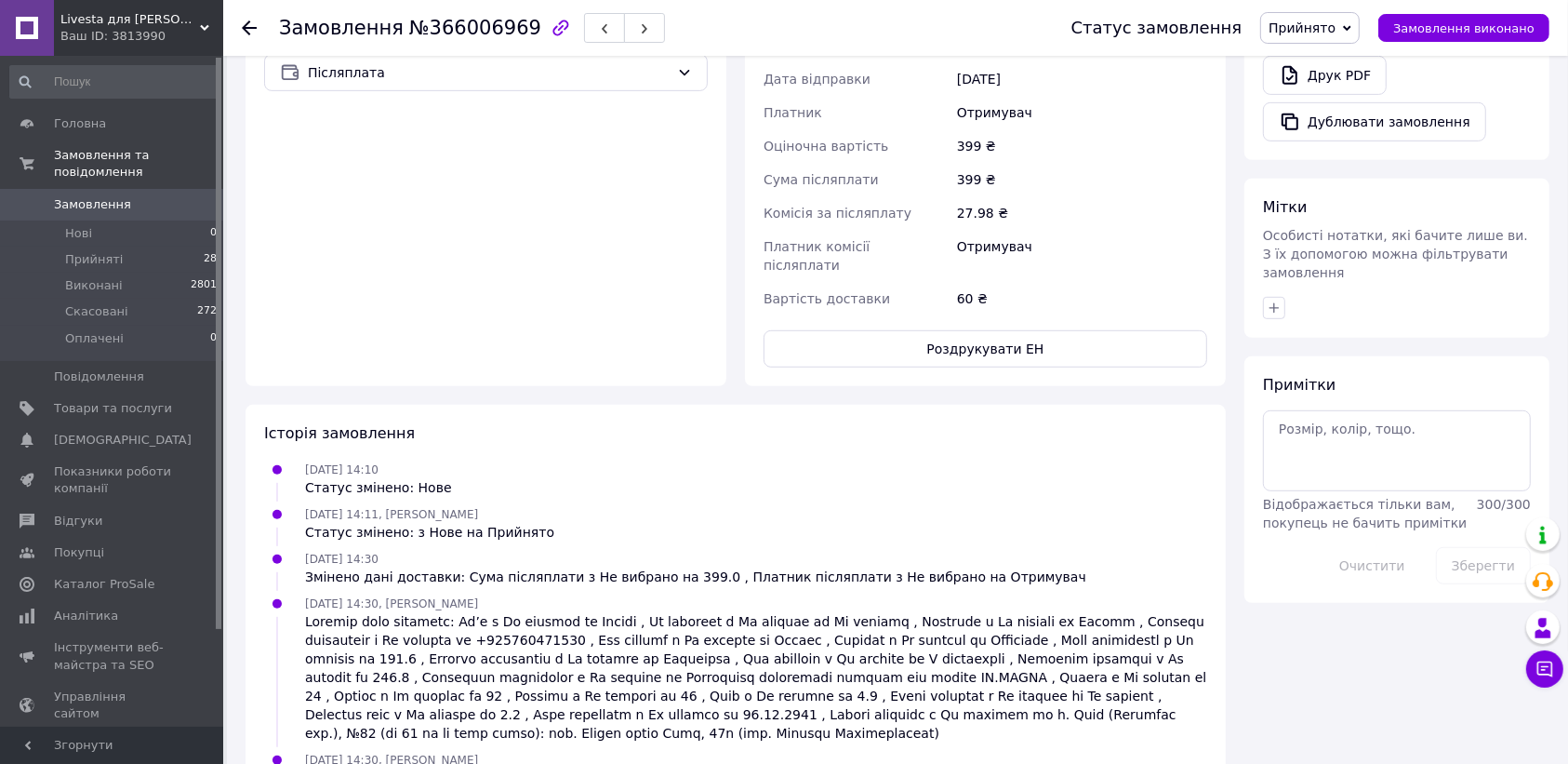
click at [1319, 25] on span "Прийнято" at bounding box center [1302, 28] width 67 height 15
click at [1303, 63] on li "Виконано" at bounding box center [1310, 65] width 97 height 28
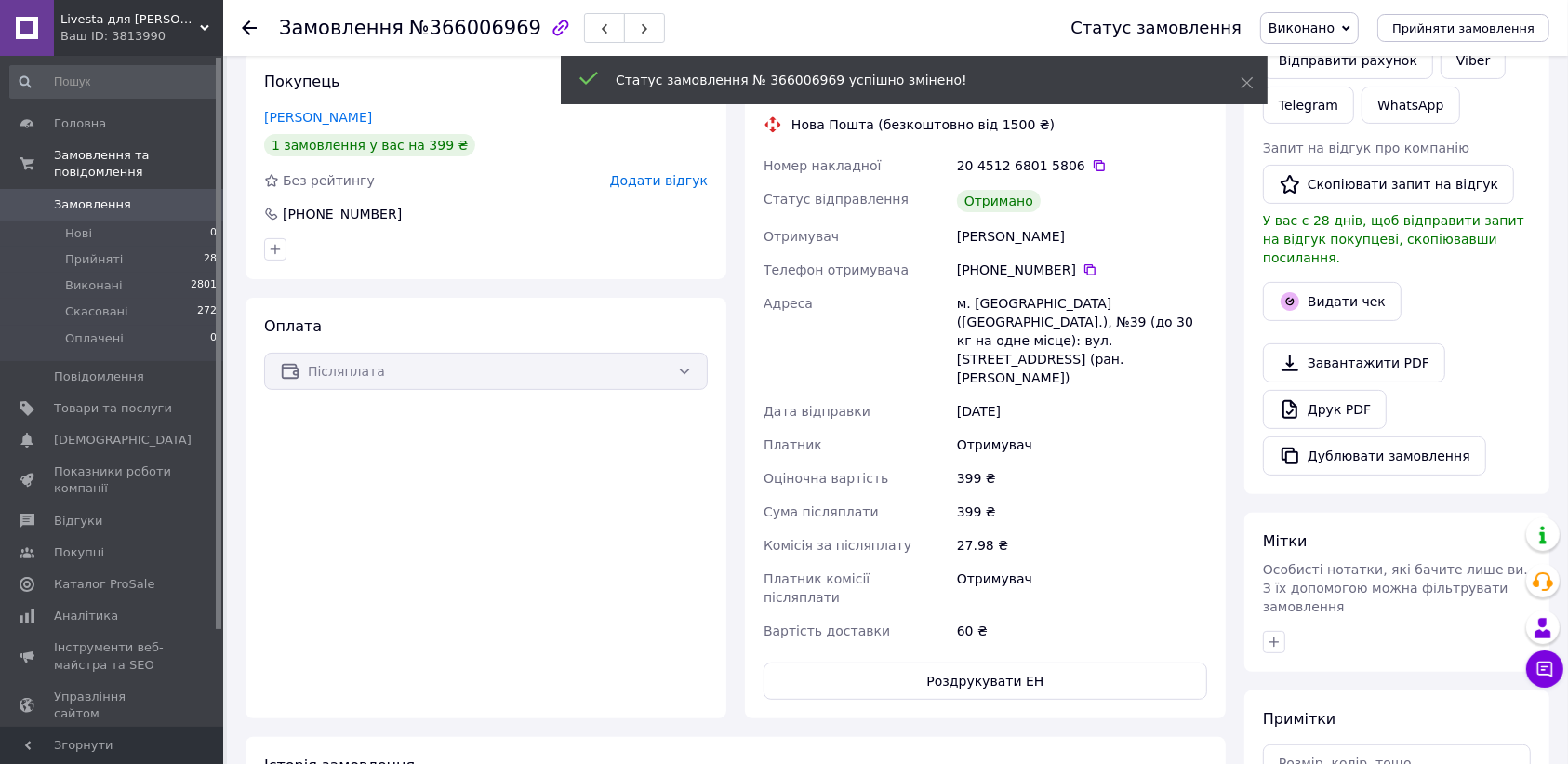
scroll to position [336, 0]
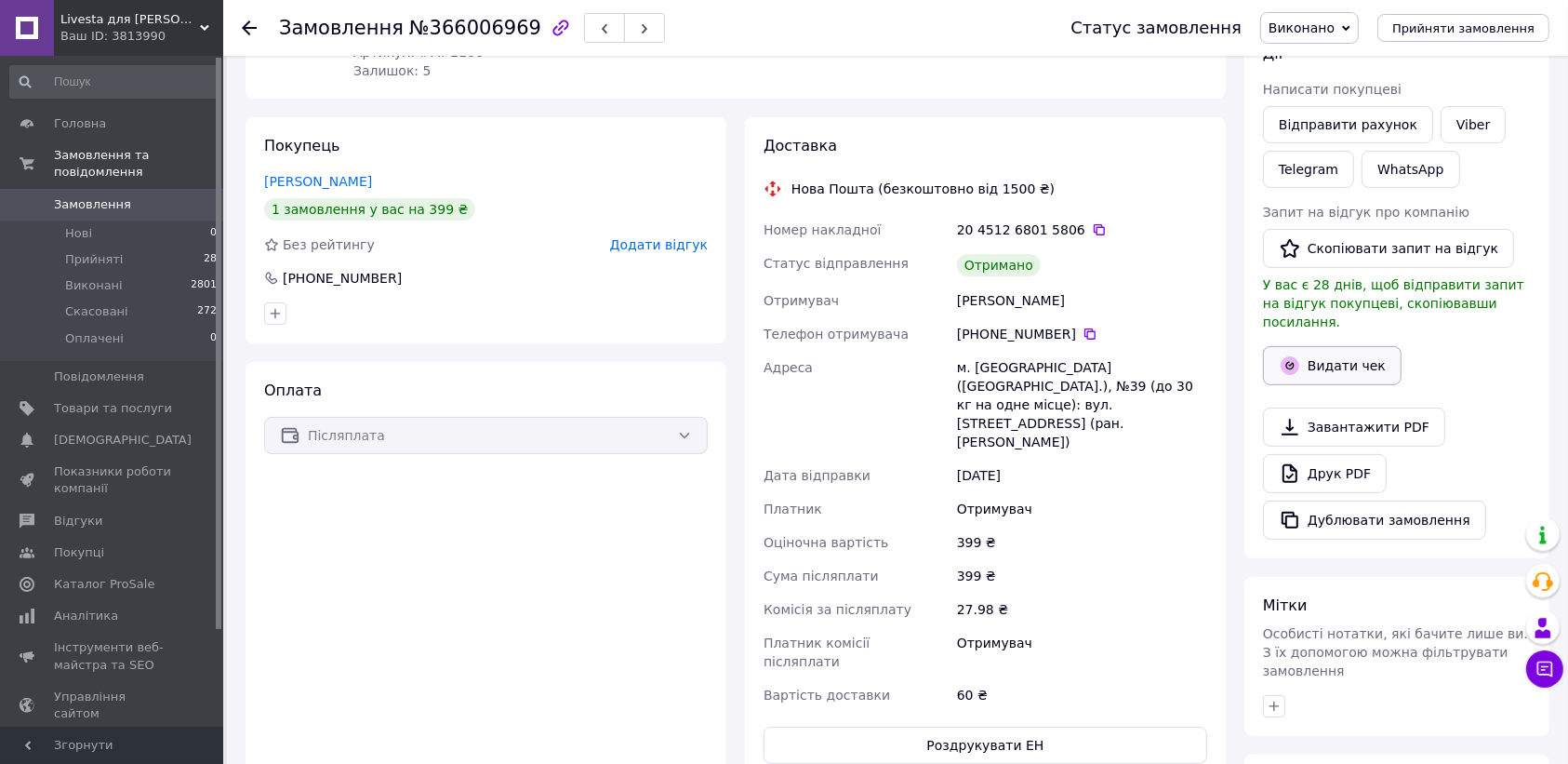
click at [1336, 346] on button "Видати чек" at bounding box center [1332, 365] width 138 height 39
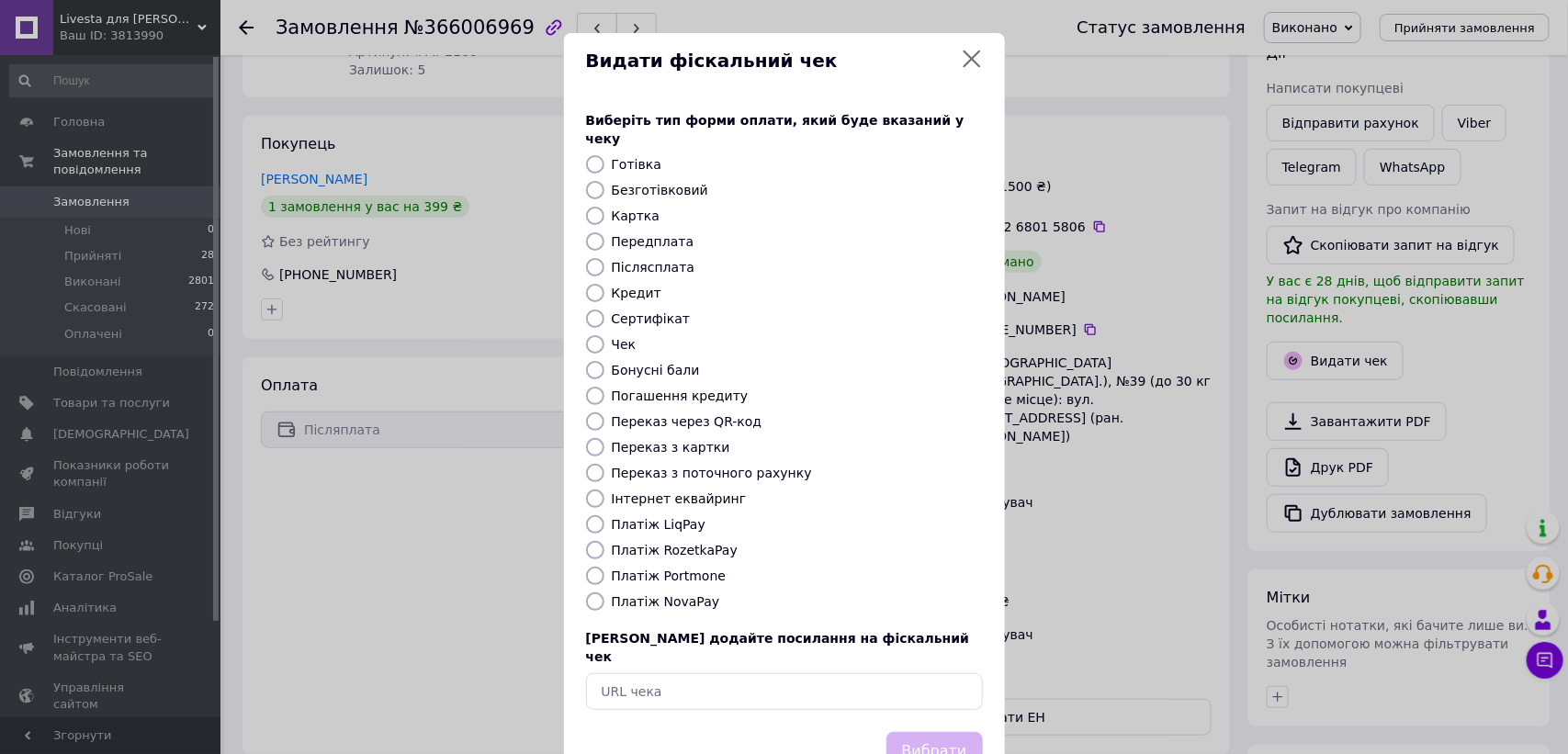
click at [586, 592] on input "Платіж NovaPay" at bounding box center [596, 602] width 19 height 19
radio input "true"
click at [920, 732] on button "Вибрати" at bounding box center [935, 752] width 96 height 40
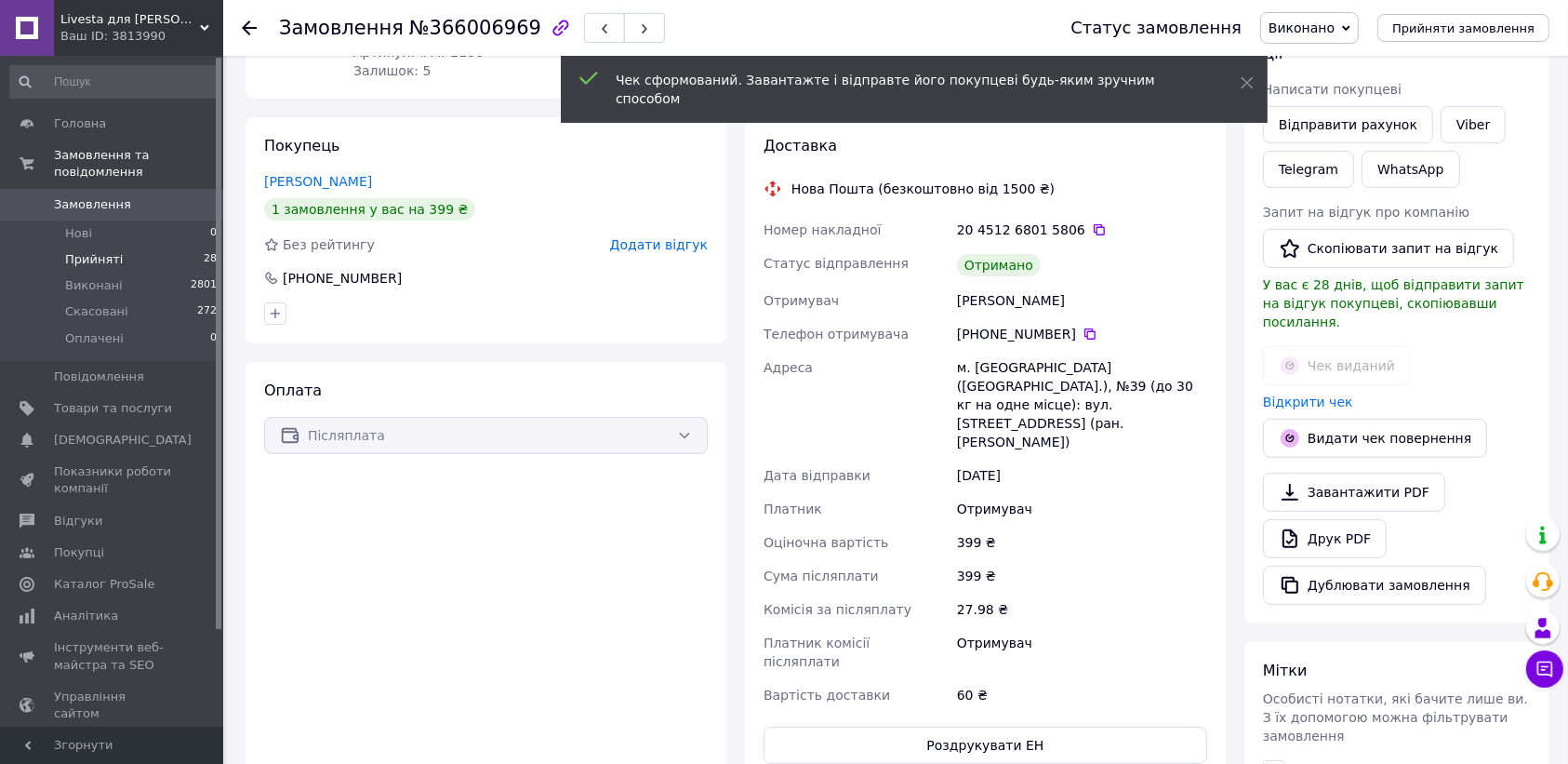
click at [90, 251] on span "Прийняті" at bounding box center [93, 259] width 58 height 17
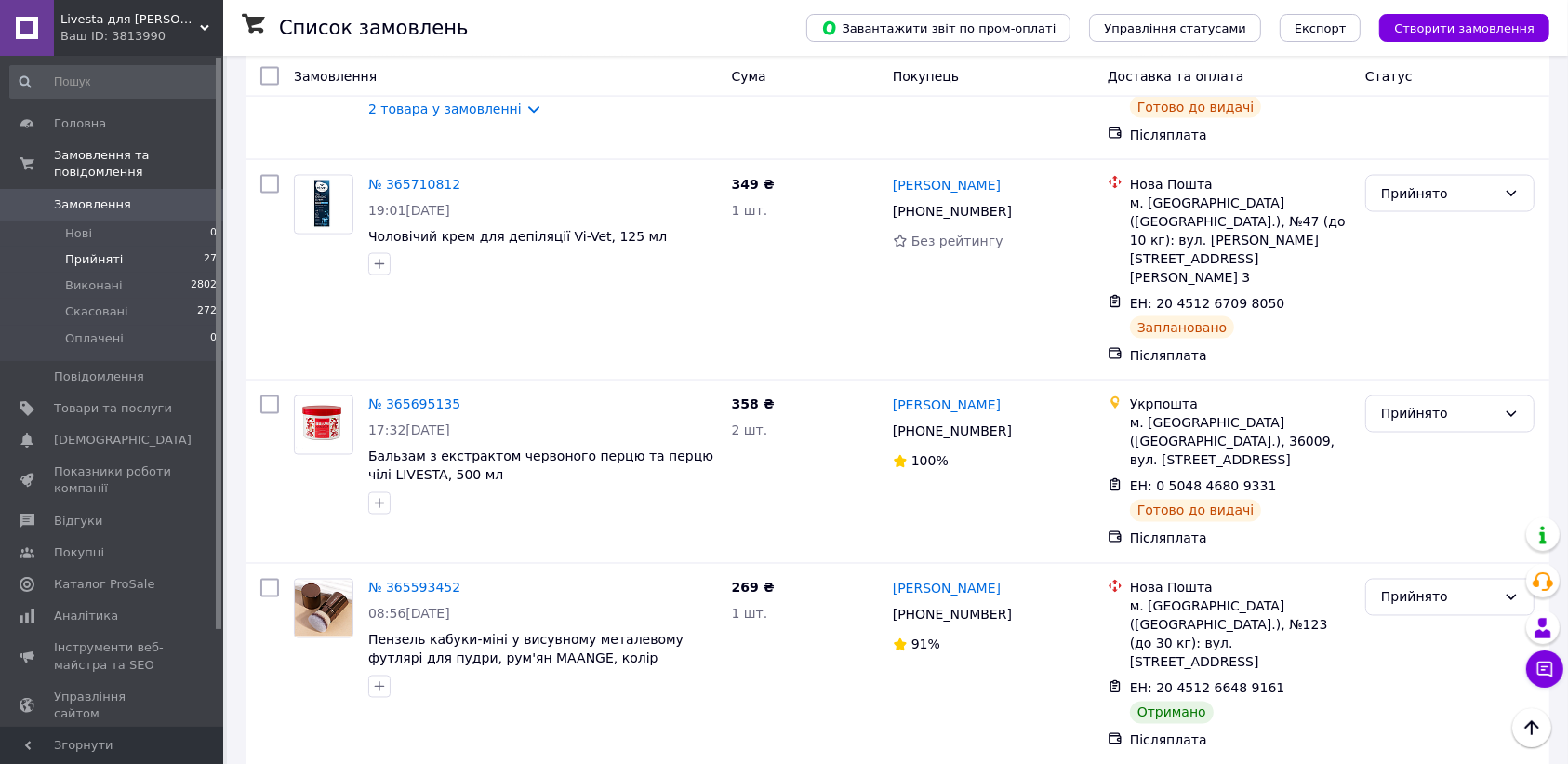
scroll to position [2738, 0]
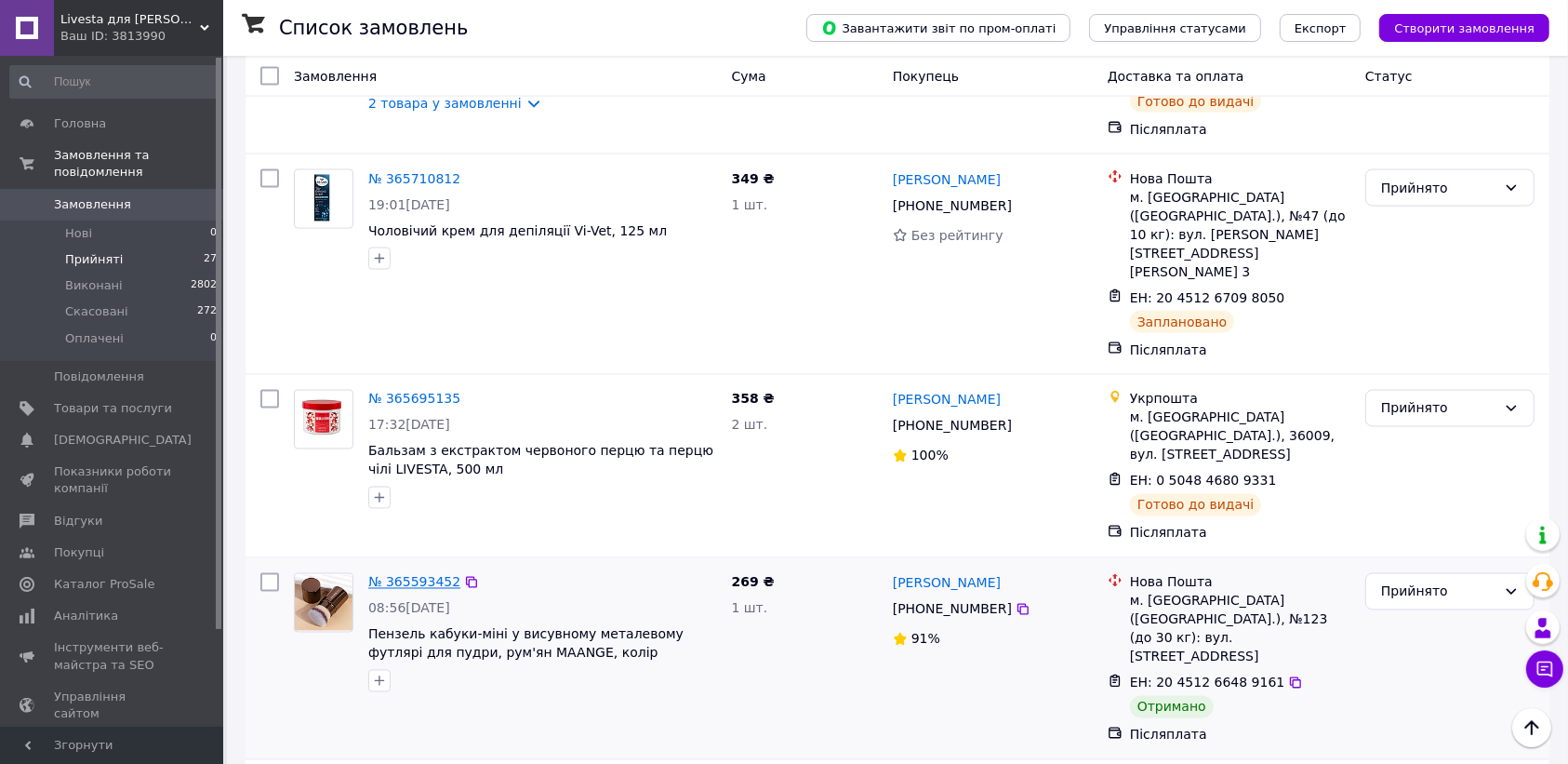
click at [393, 575] on link "№ 365593452" at bounding box center [414, 583] width 92 height 15
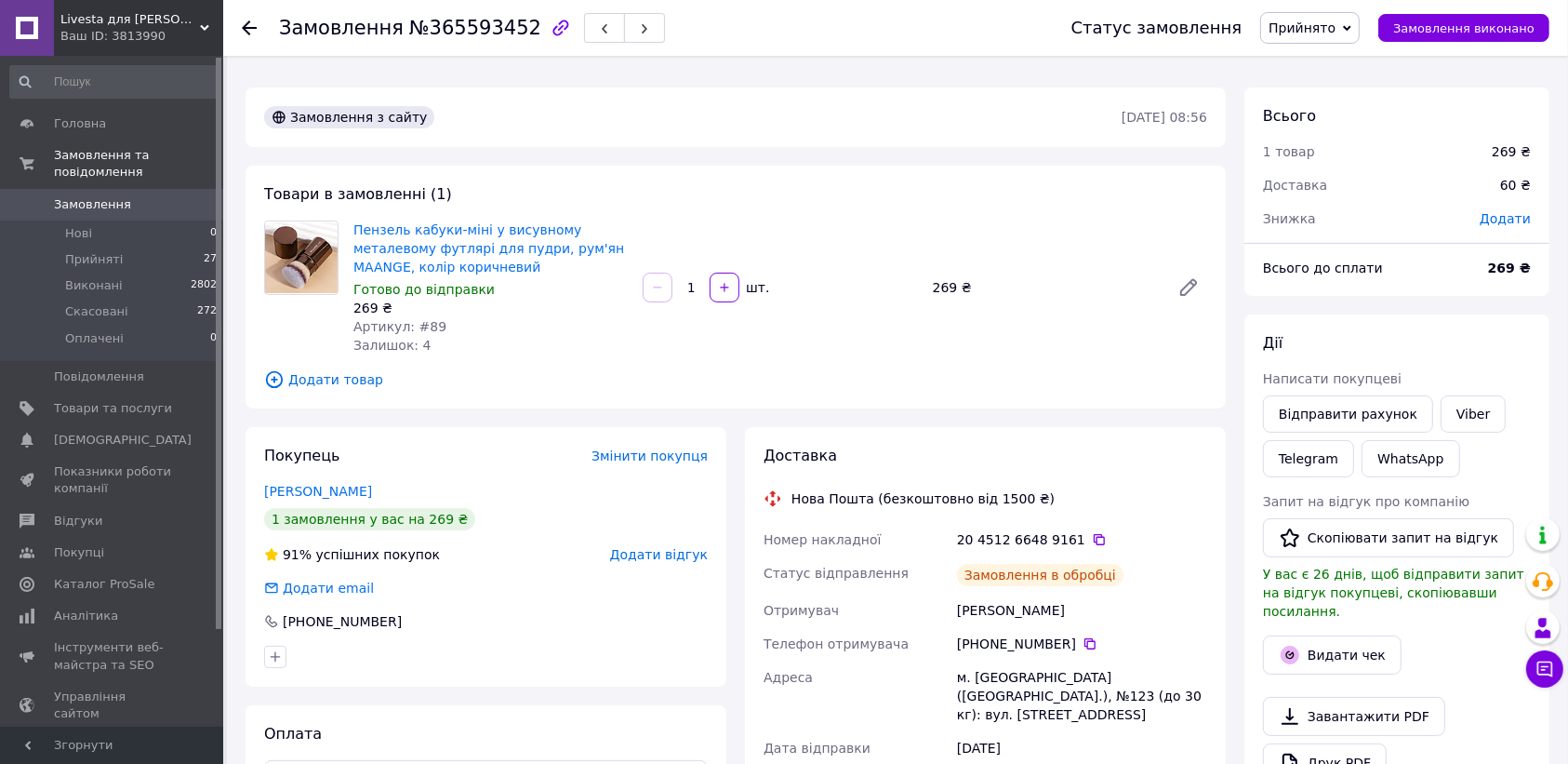
scroll to position [566, 0]
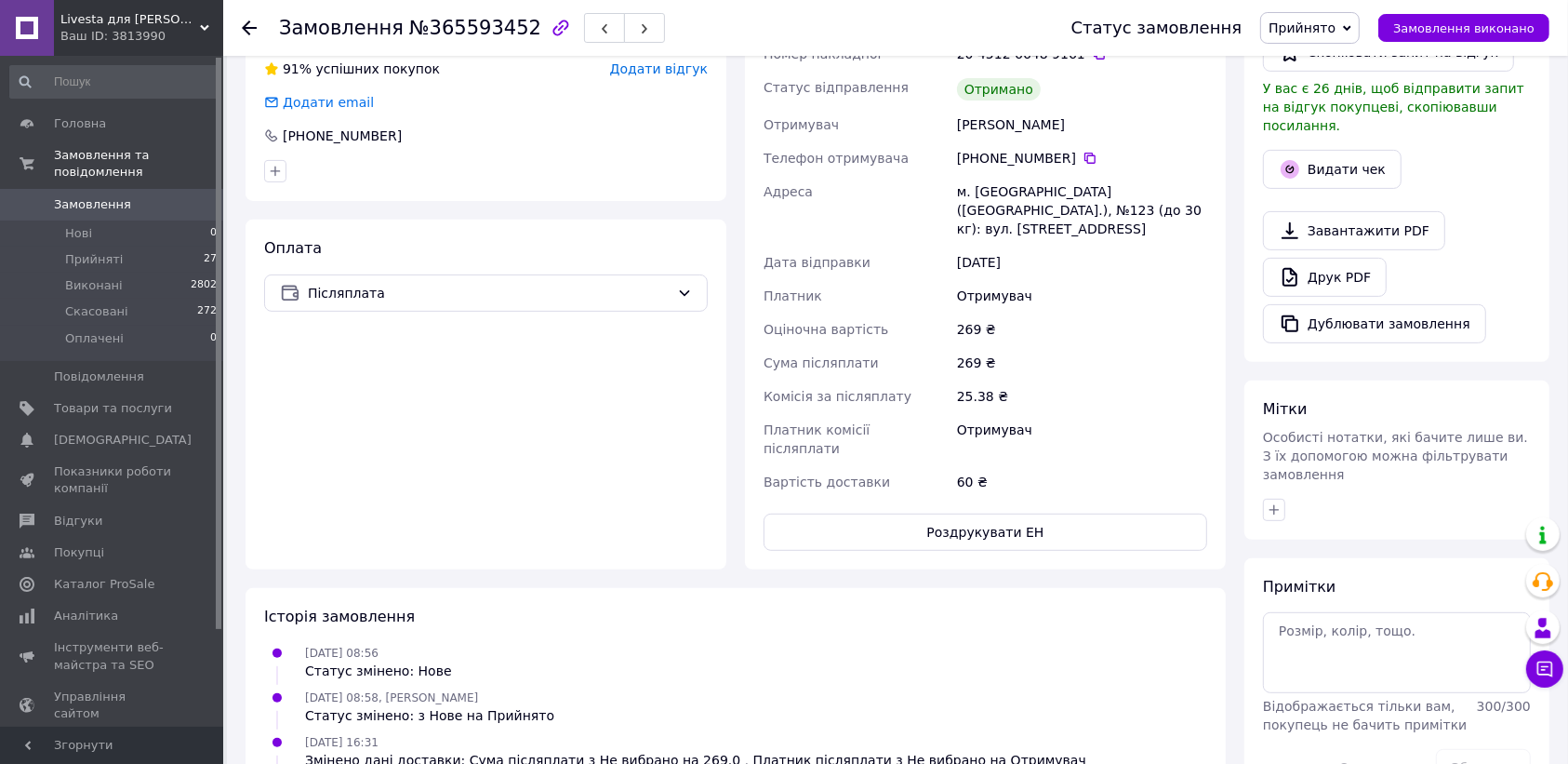
click at [1330, 23] on span "Прийнято" at bounding box center [1302, 28] width 67 height 15
click at [1305, 63] on li "Виконано" at bounding box center [1310, 65] width 97 height 28
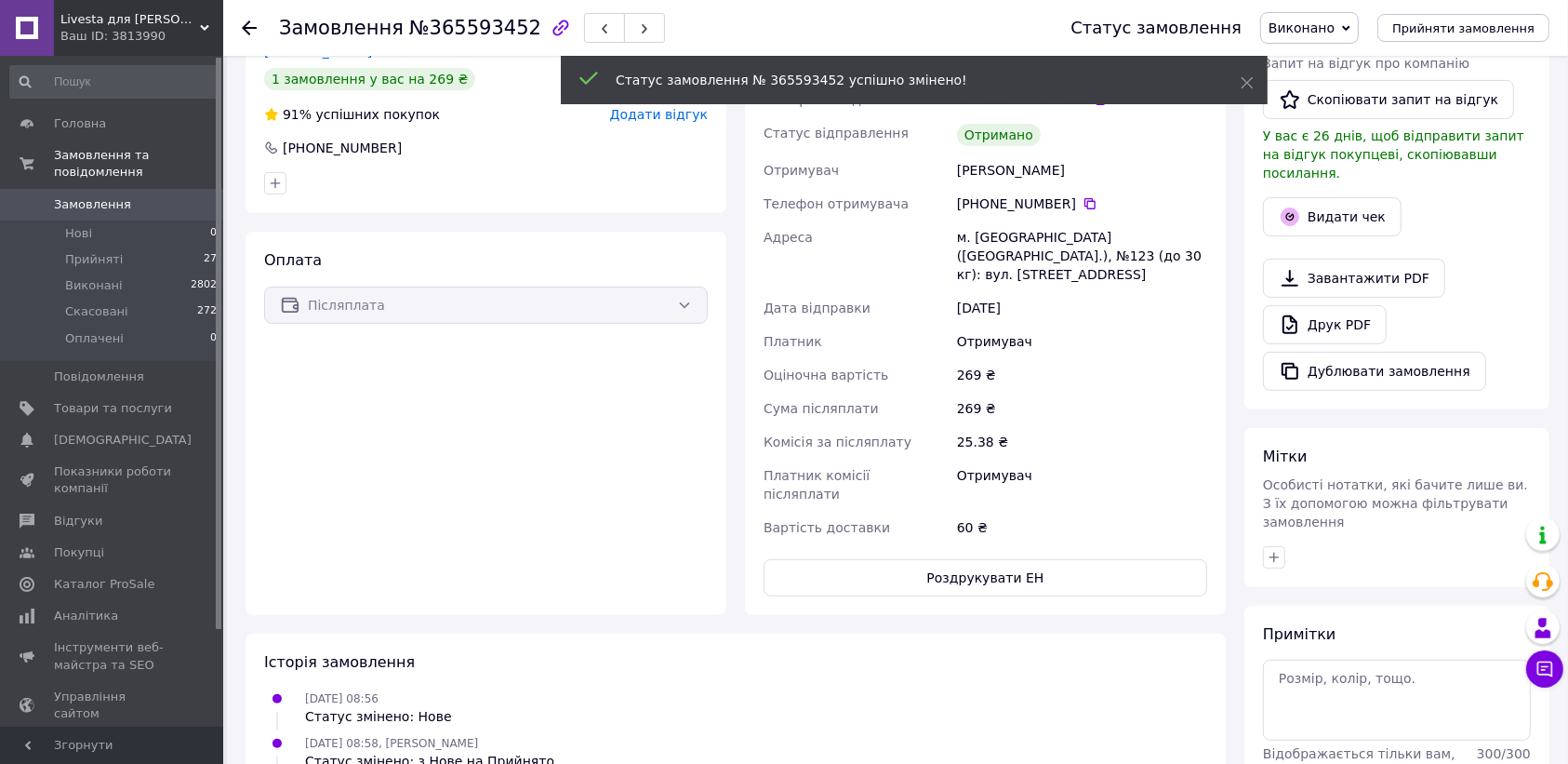
scroll to position [449, 0]
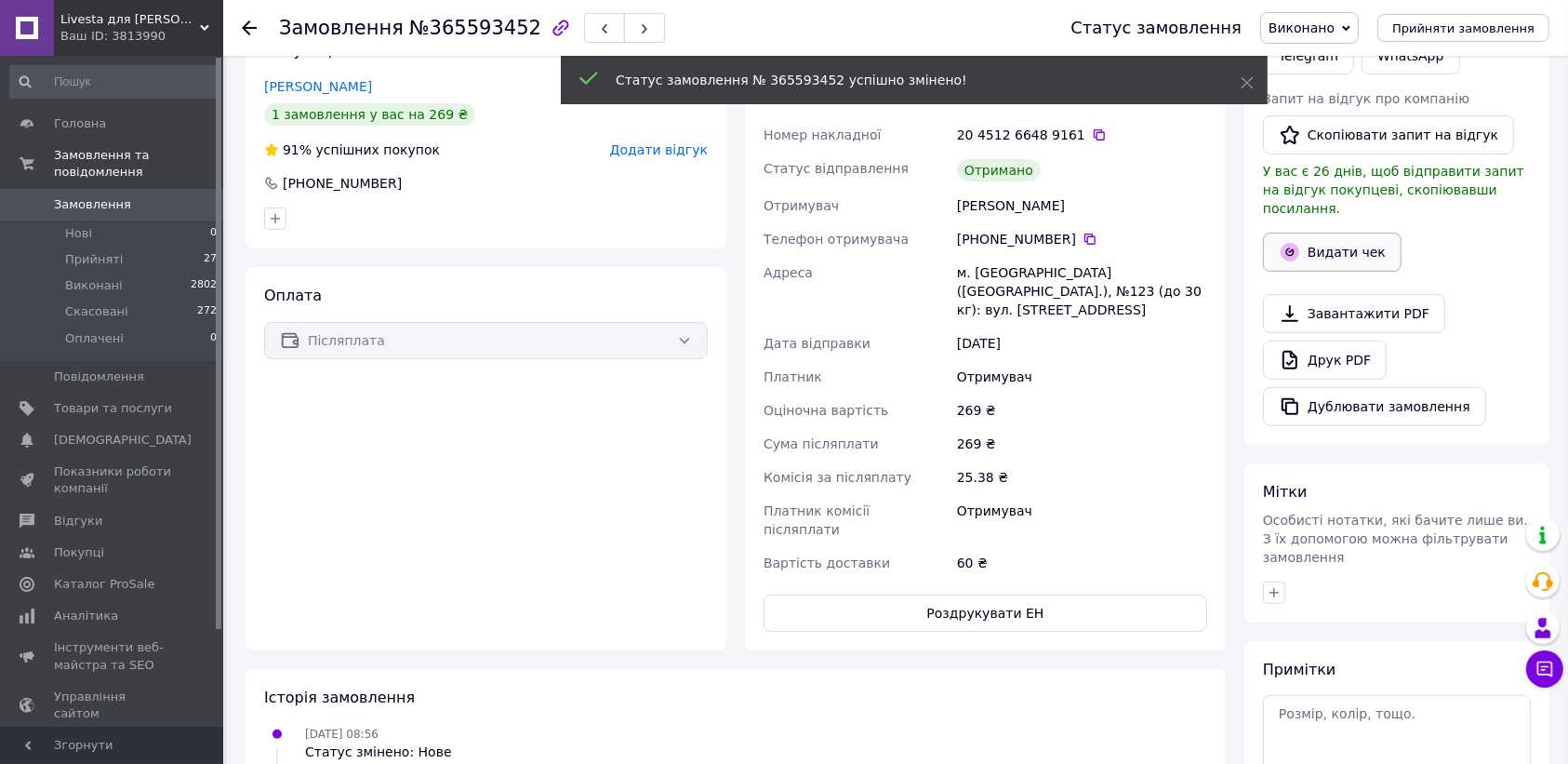
click at [1335, 233] on button "Видати чек" at bounding box center [1332, 252] width 138 height 39
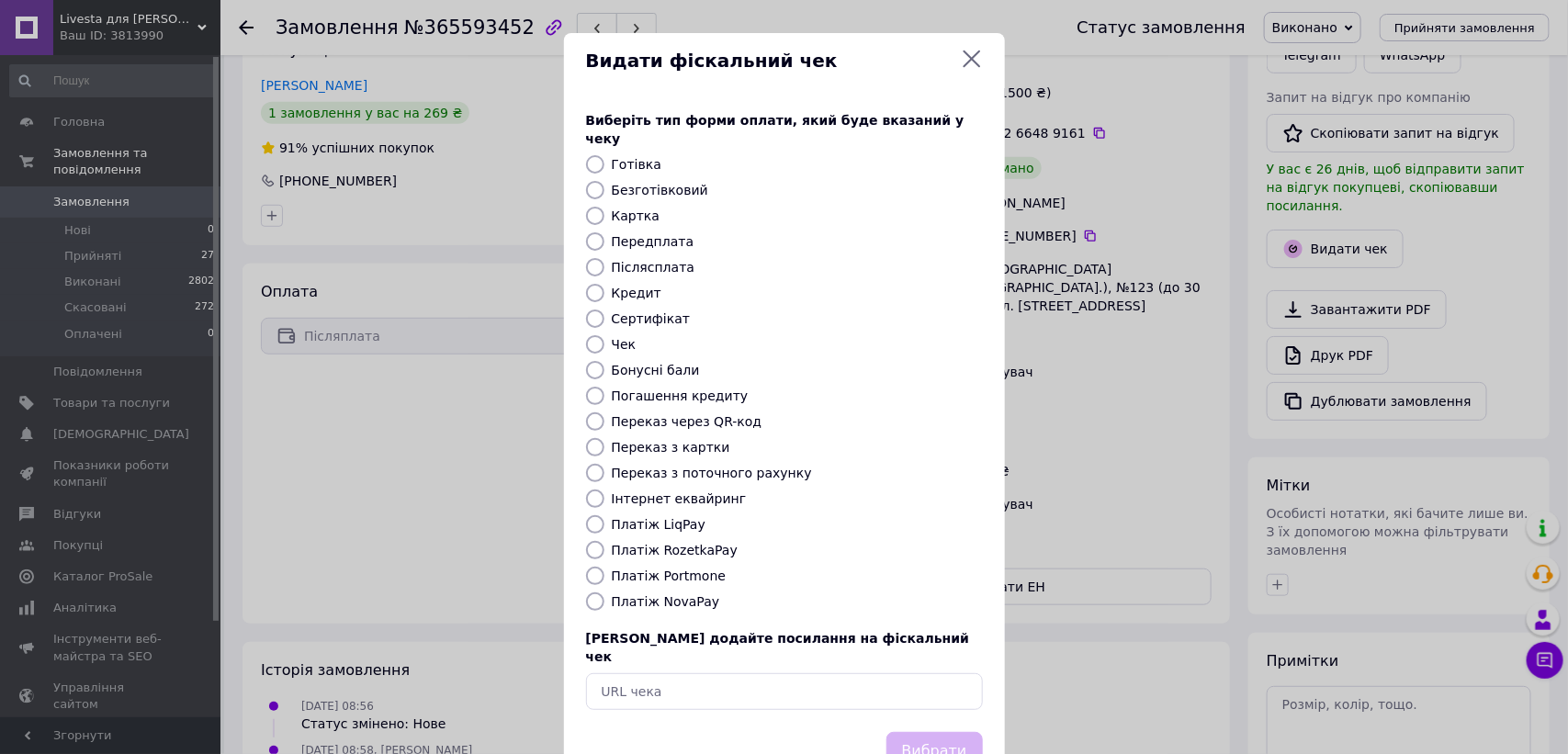
click at [589, 592] on input "Платіж NovaPay" at bounding box center [596, 602] width 19 height 19
radio input "true"
click at [939, 732] on button "Вибрати" at bounding box center [935, 752] width 96 height 40
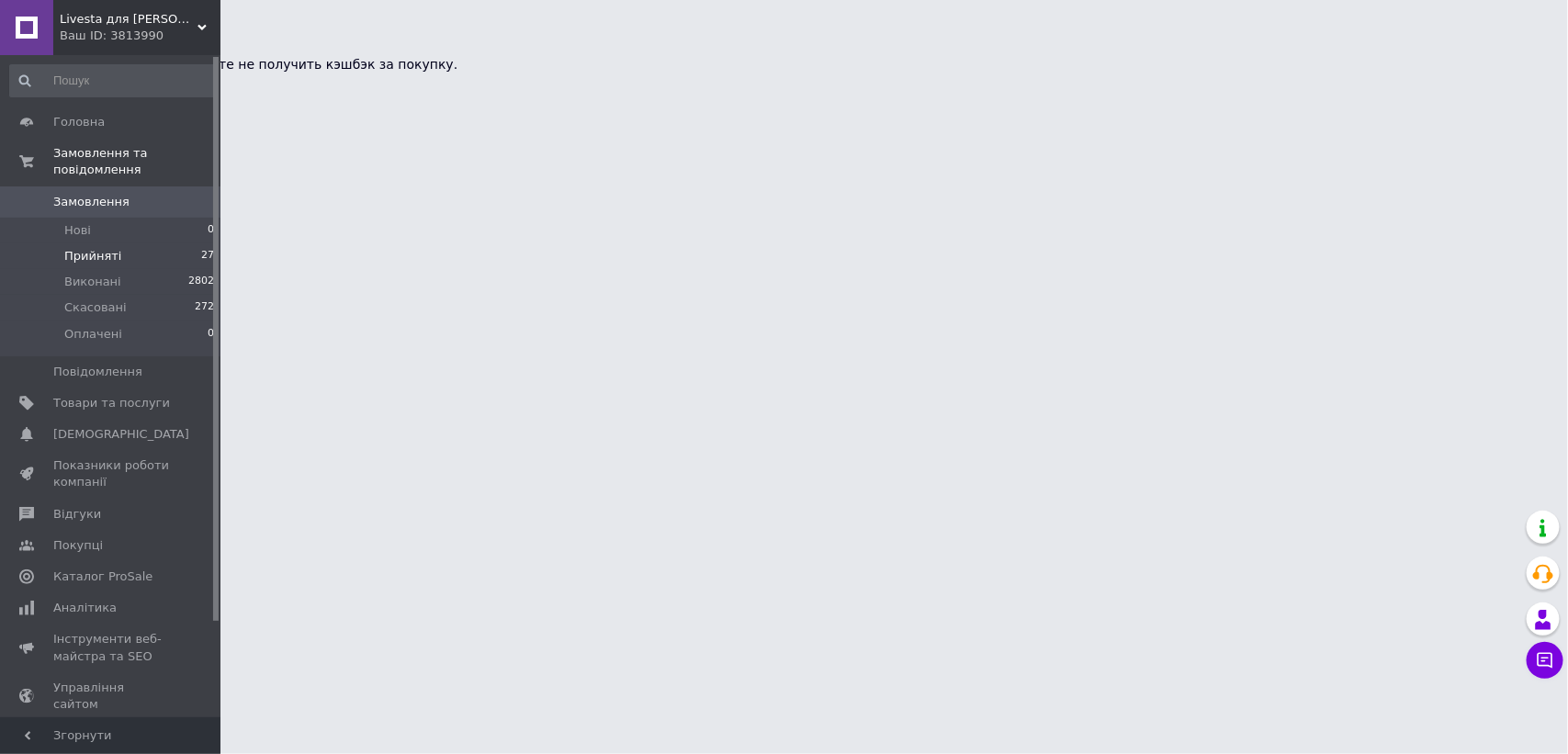
click at [96, 248] on span "Прийняті" at bounding box center [92, 256] width 57 height 17
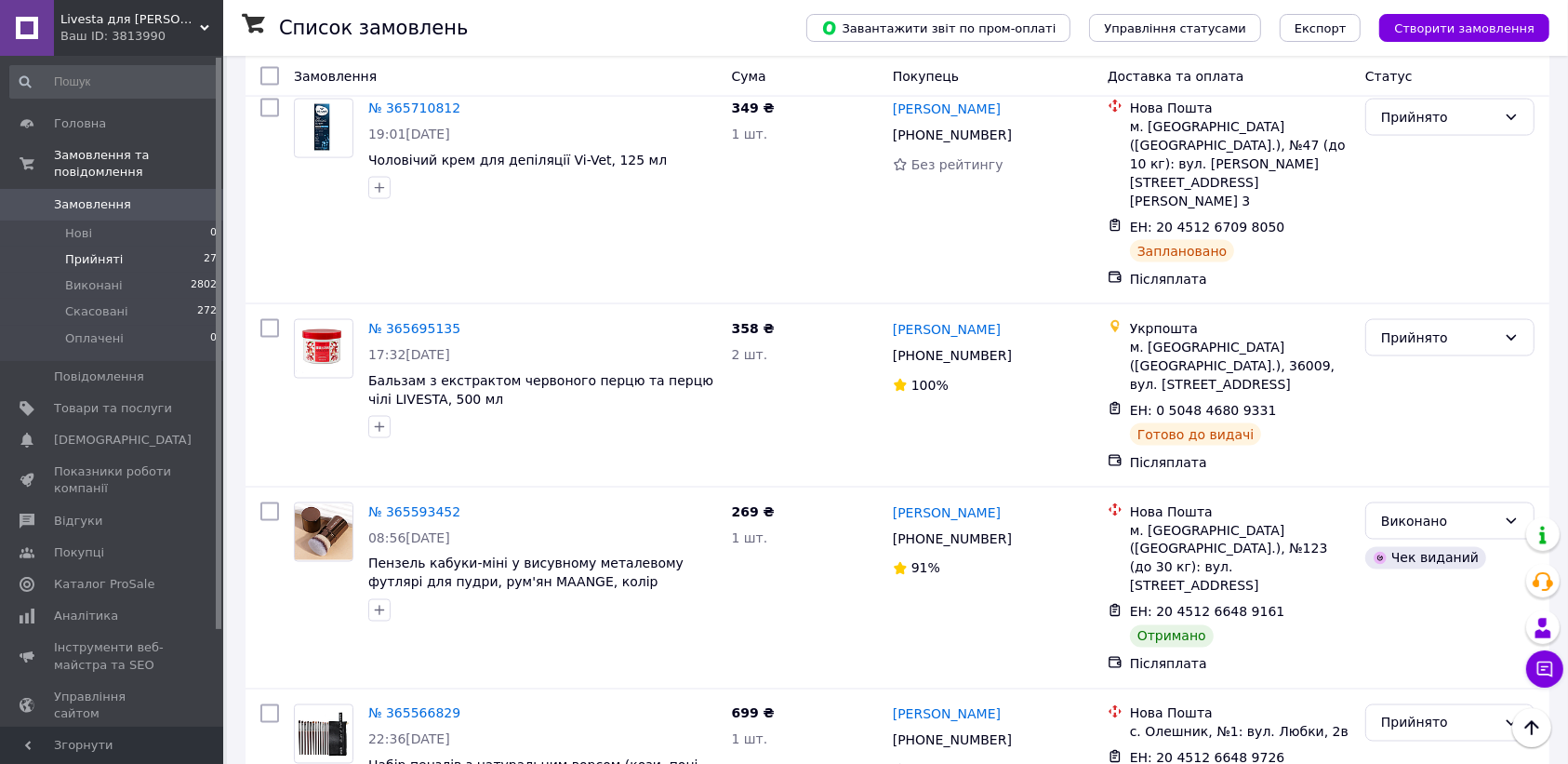
scroll to position [2600, 0]
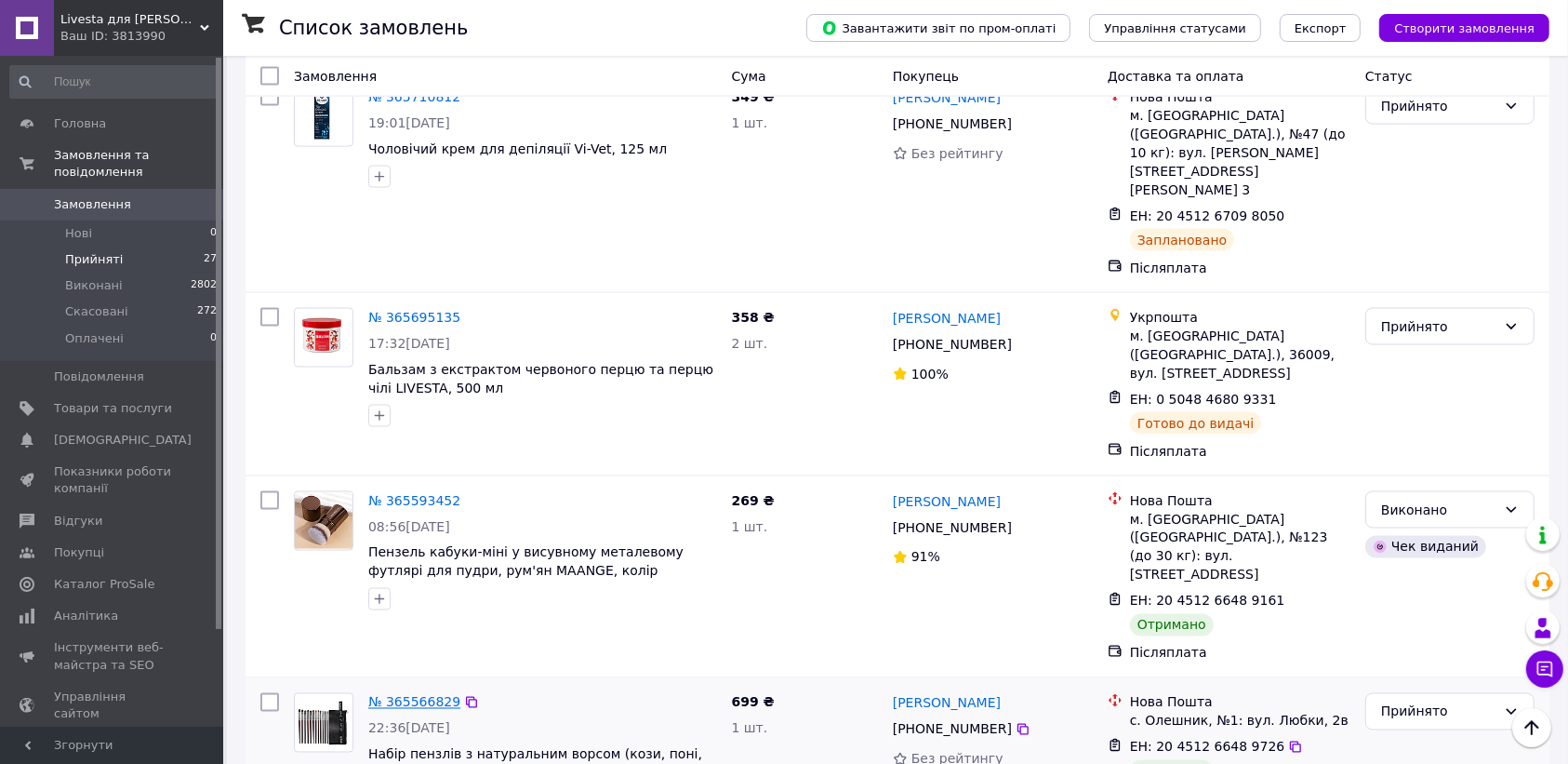
click at [419, 695] on link "№ 365566829" at bounding box center [414, 703] width 92 height 15
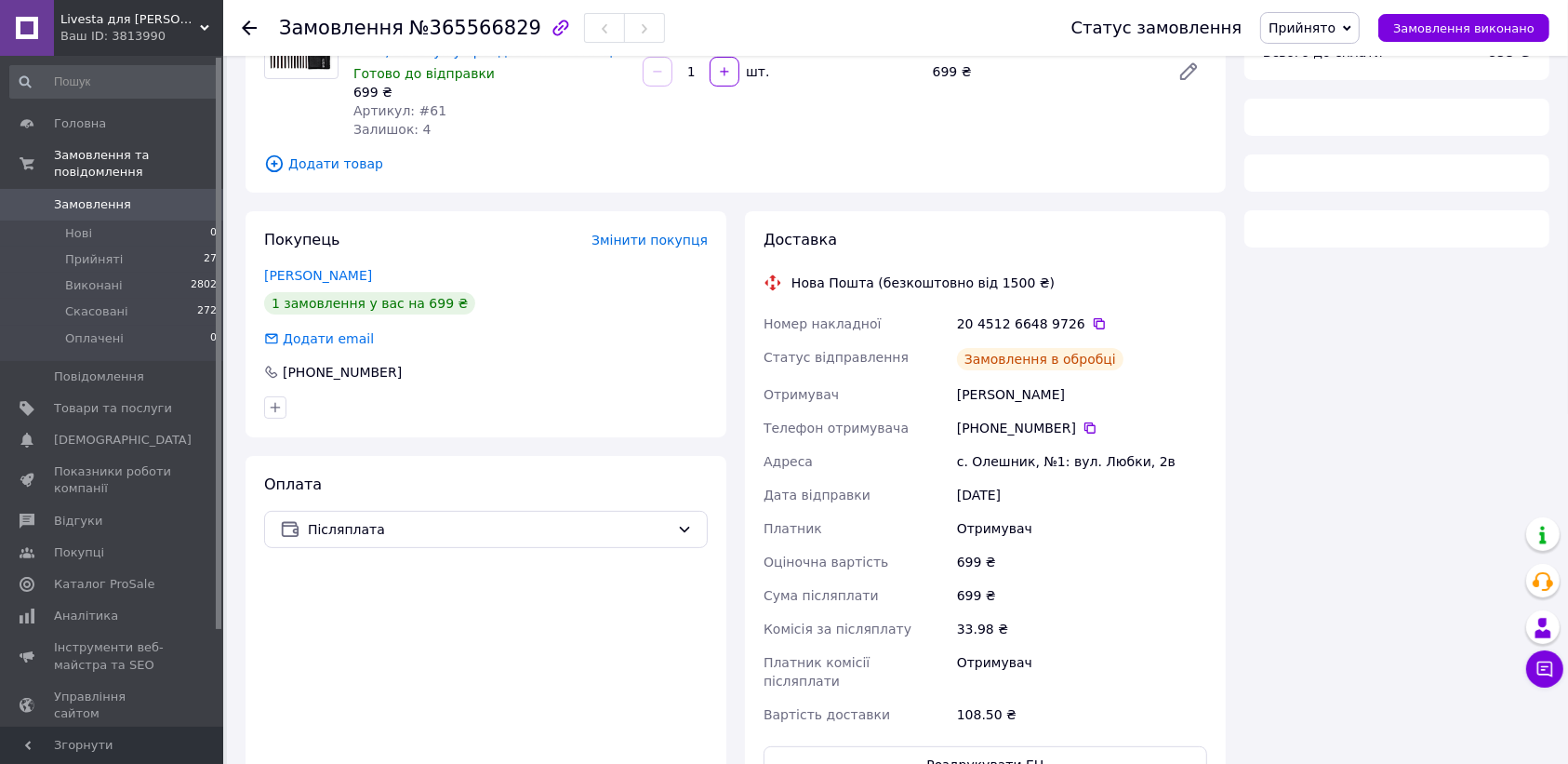
scroll to position [547, 0]
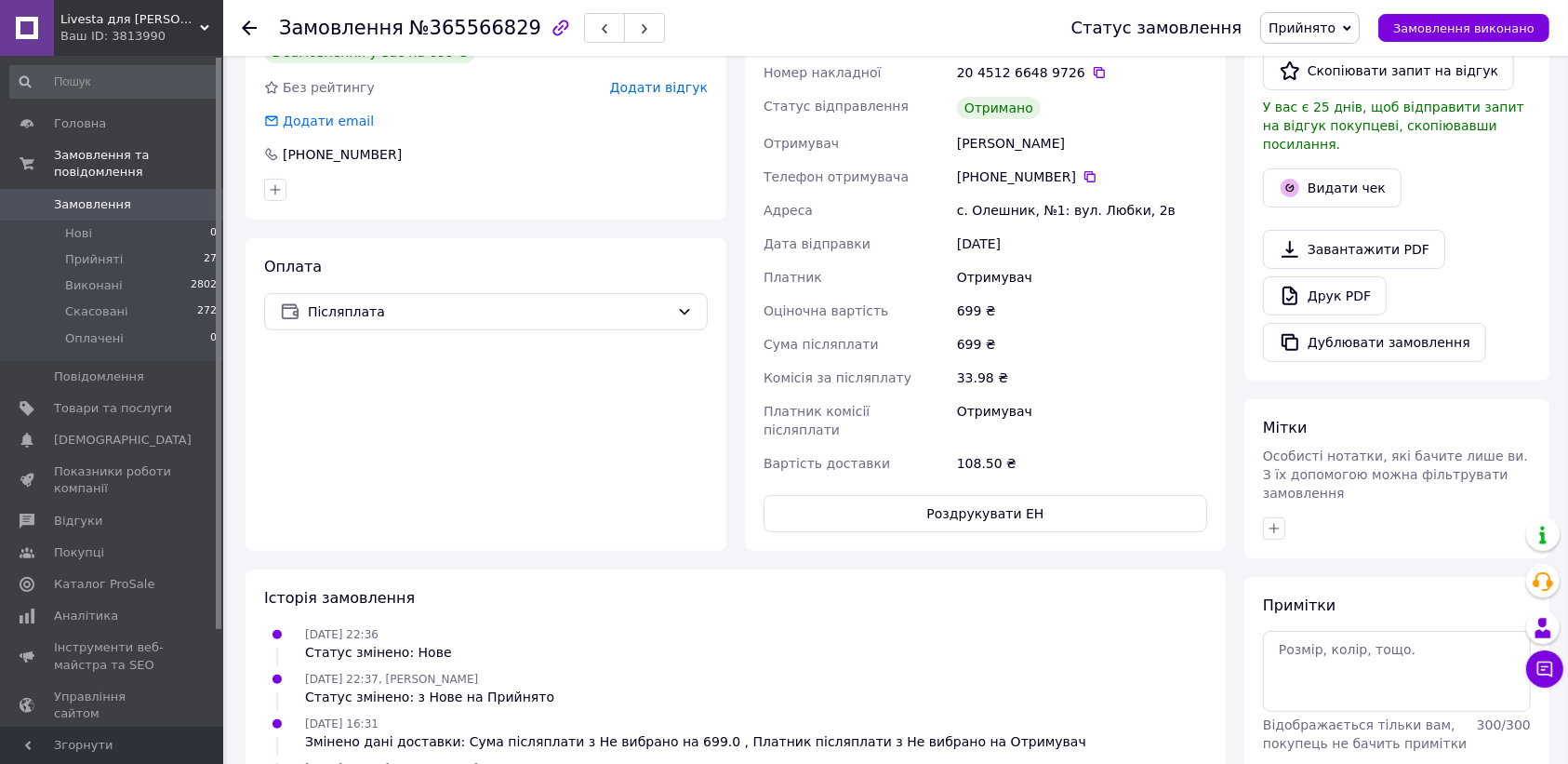
click at [1313, 23] on span "Прийнято" at bounding box center [1302, 28] width 67 height 15
click at [1312, 66] on li "Виконано" at bounding box center [1310, 65] width 97 height 28
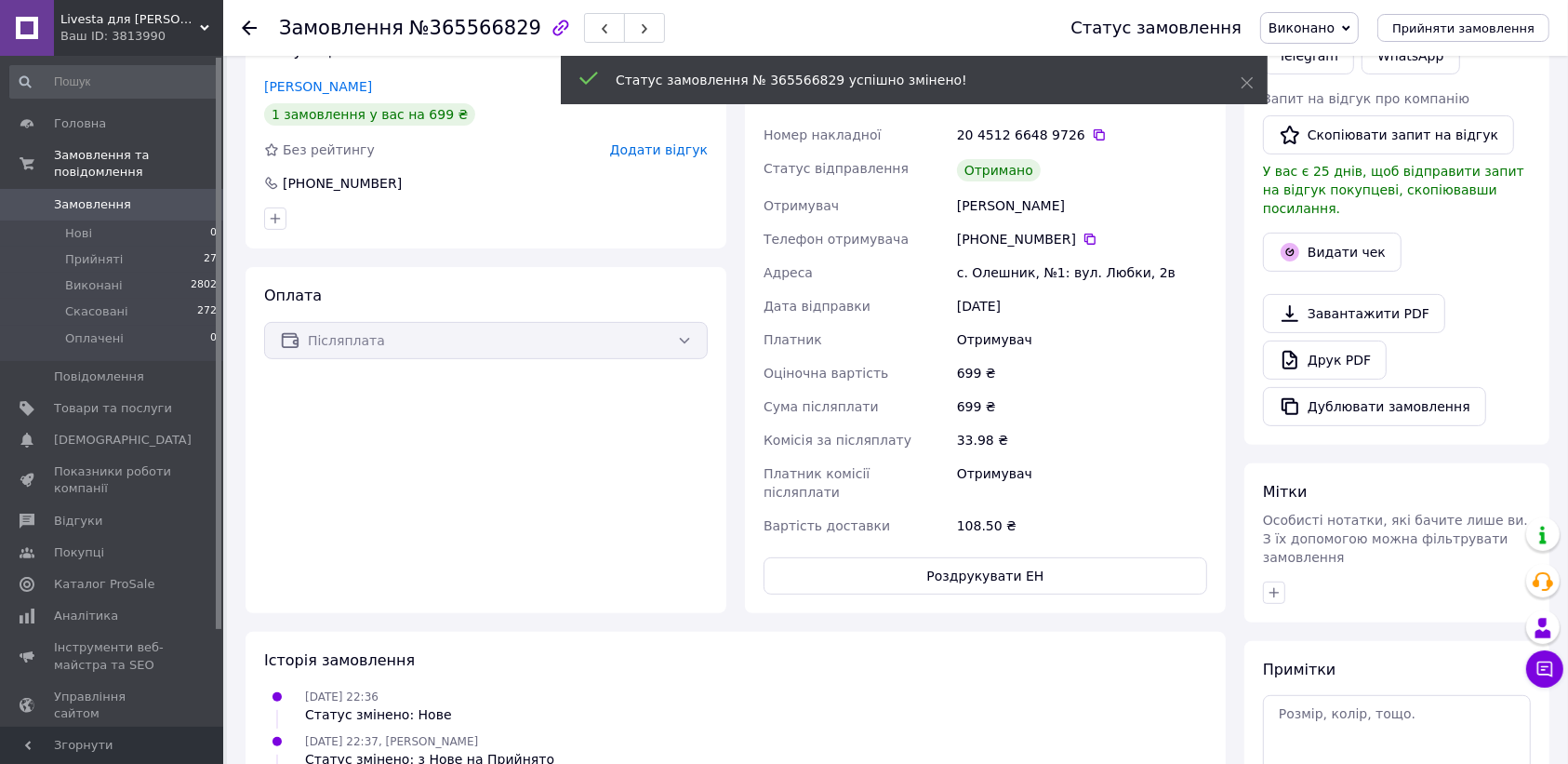
scroll to position [447, 0]
click at [1356, 235] on button "Видати чек" at bounding box center [1332, 254] width 138 height 39
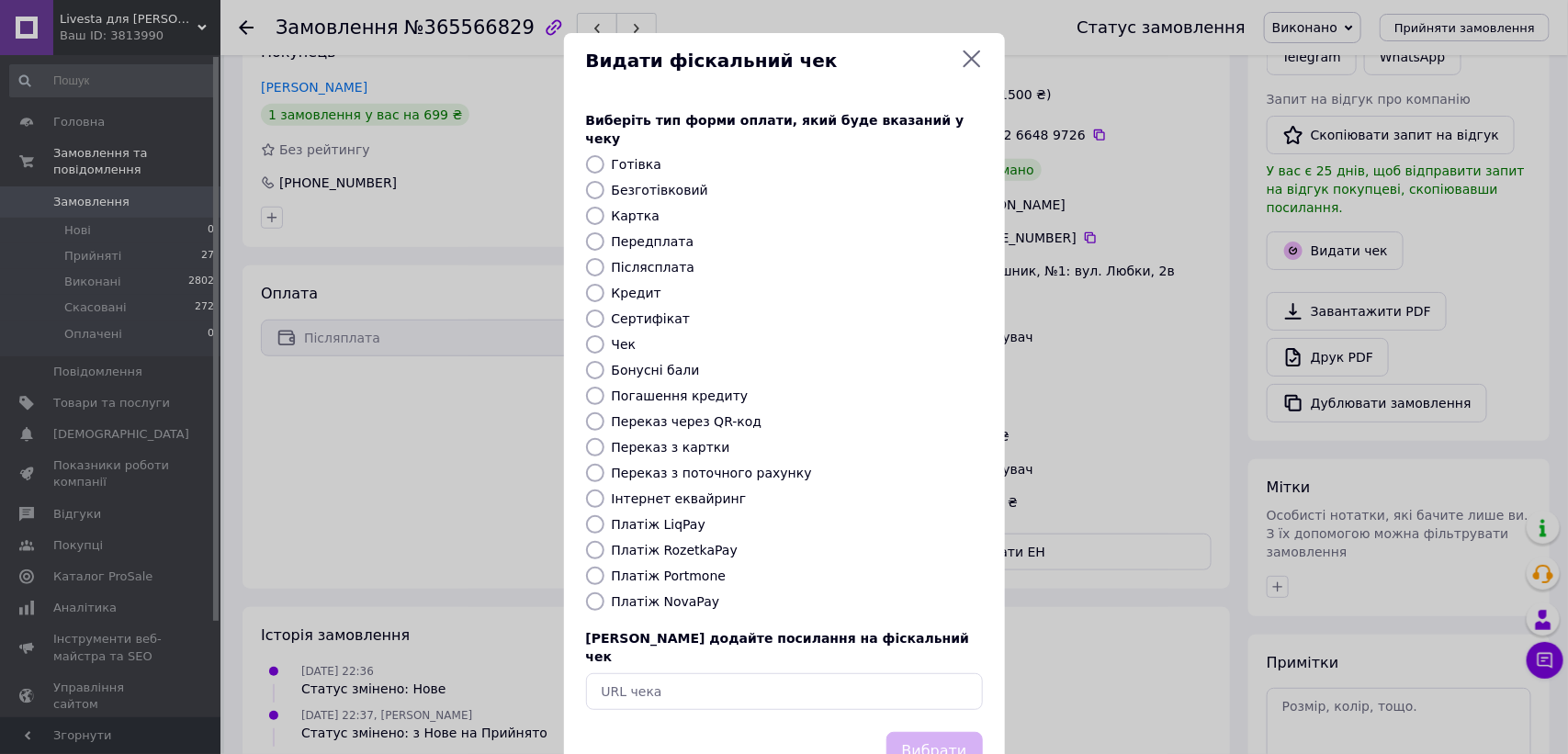
click at [589, 592] on input "Платіж NovaPay" at bounding box center [596, 602] width 19 height 19
radio input "true"
click at [944, 732] on button "Вибрати" at bounding box center [935, 752] width 96 height 40
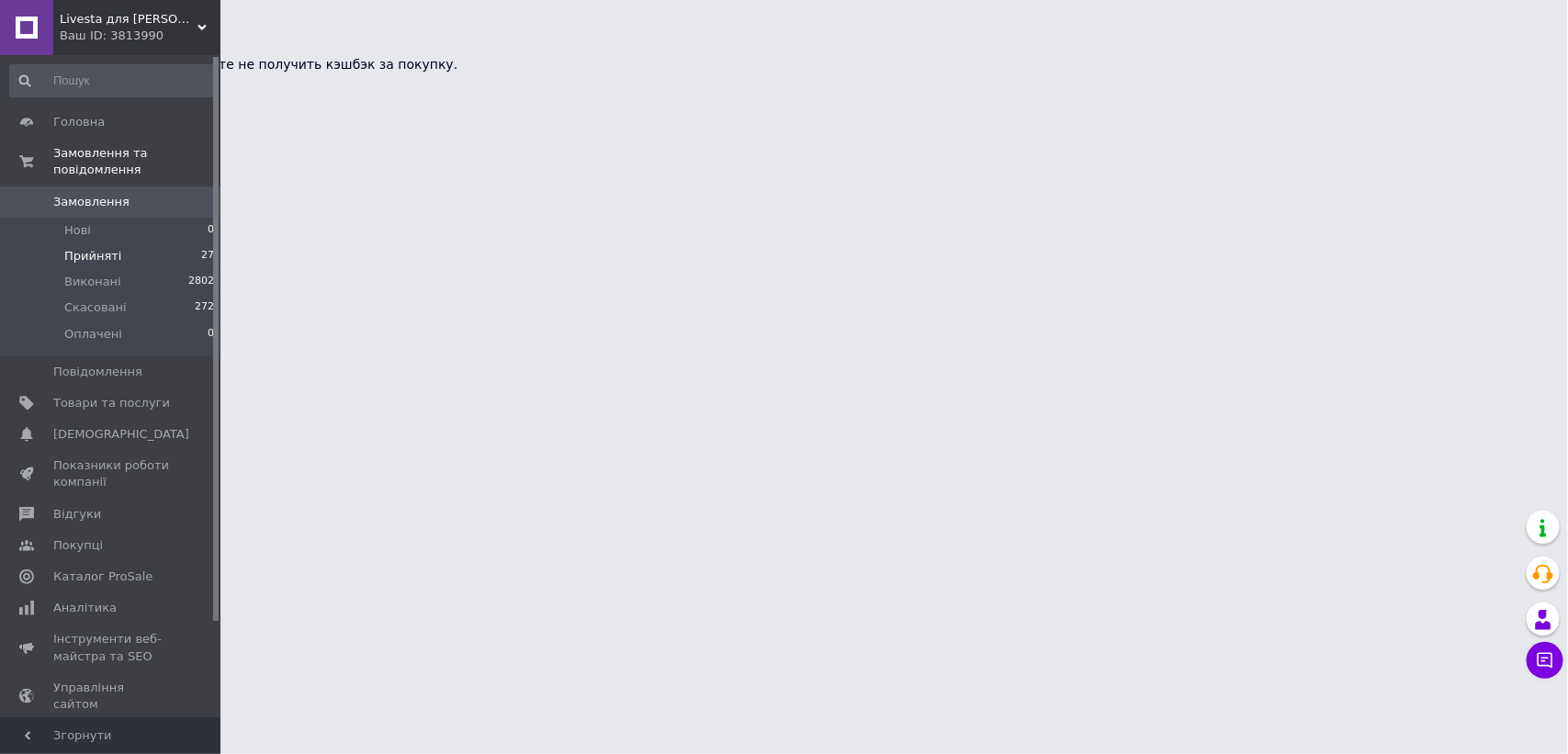
click at [89, 248] on span "Прийняті" at bounding box center [92, 256] width 57 height 17
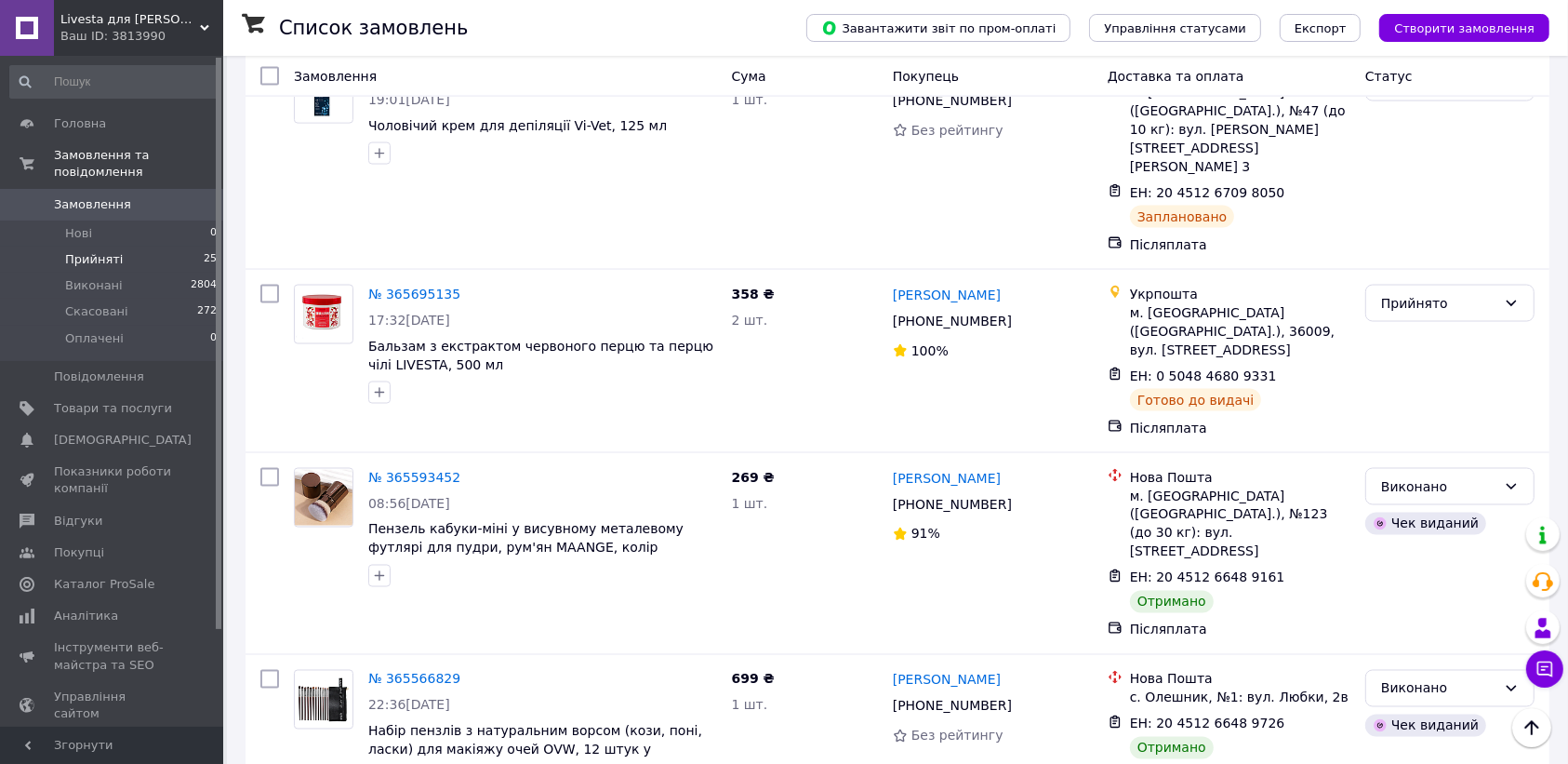
scroll to position [2878, 0]
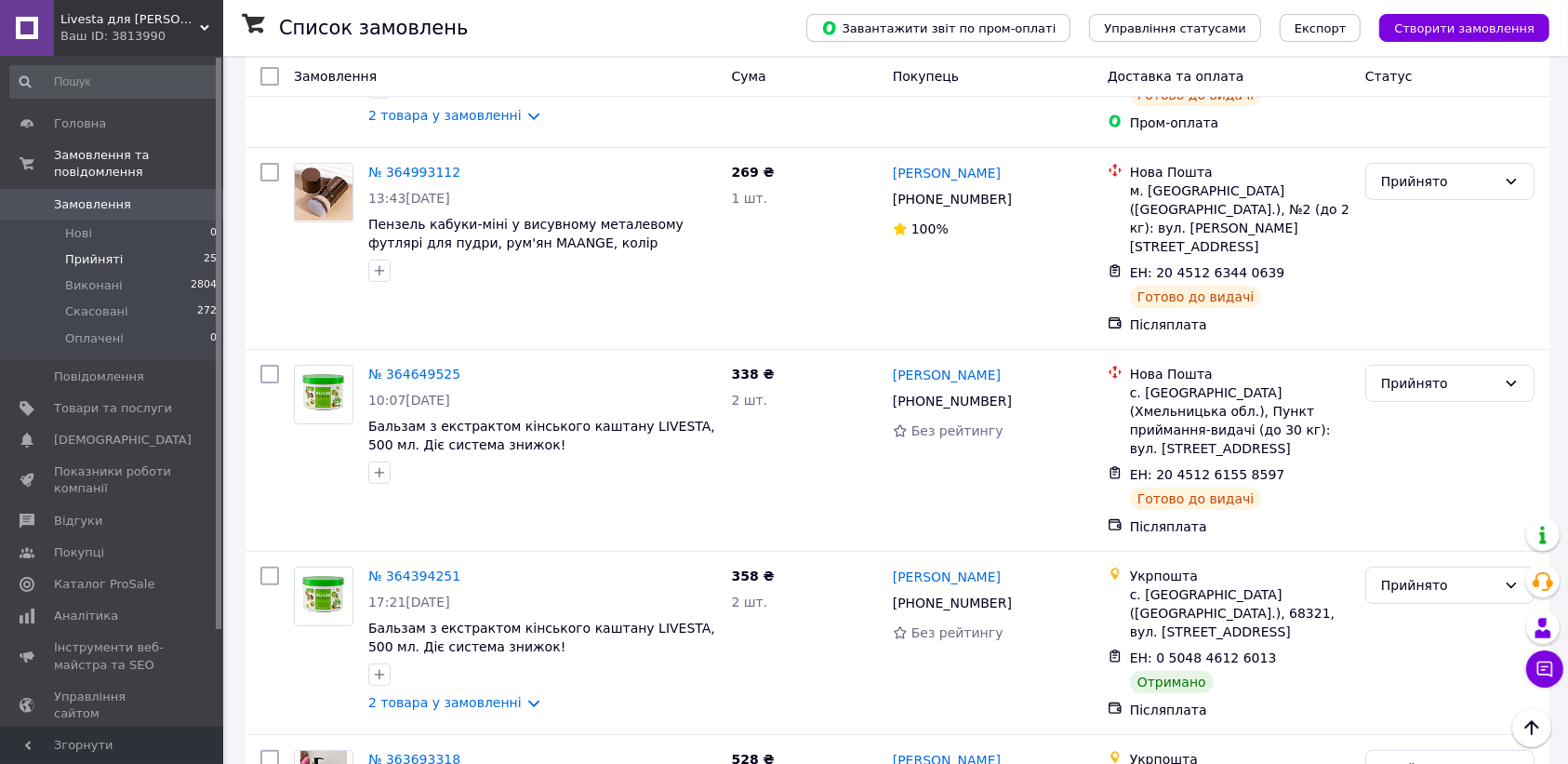
scroll to position [416, 0]
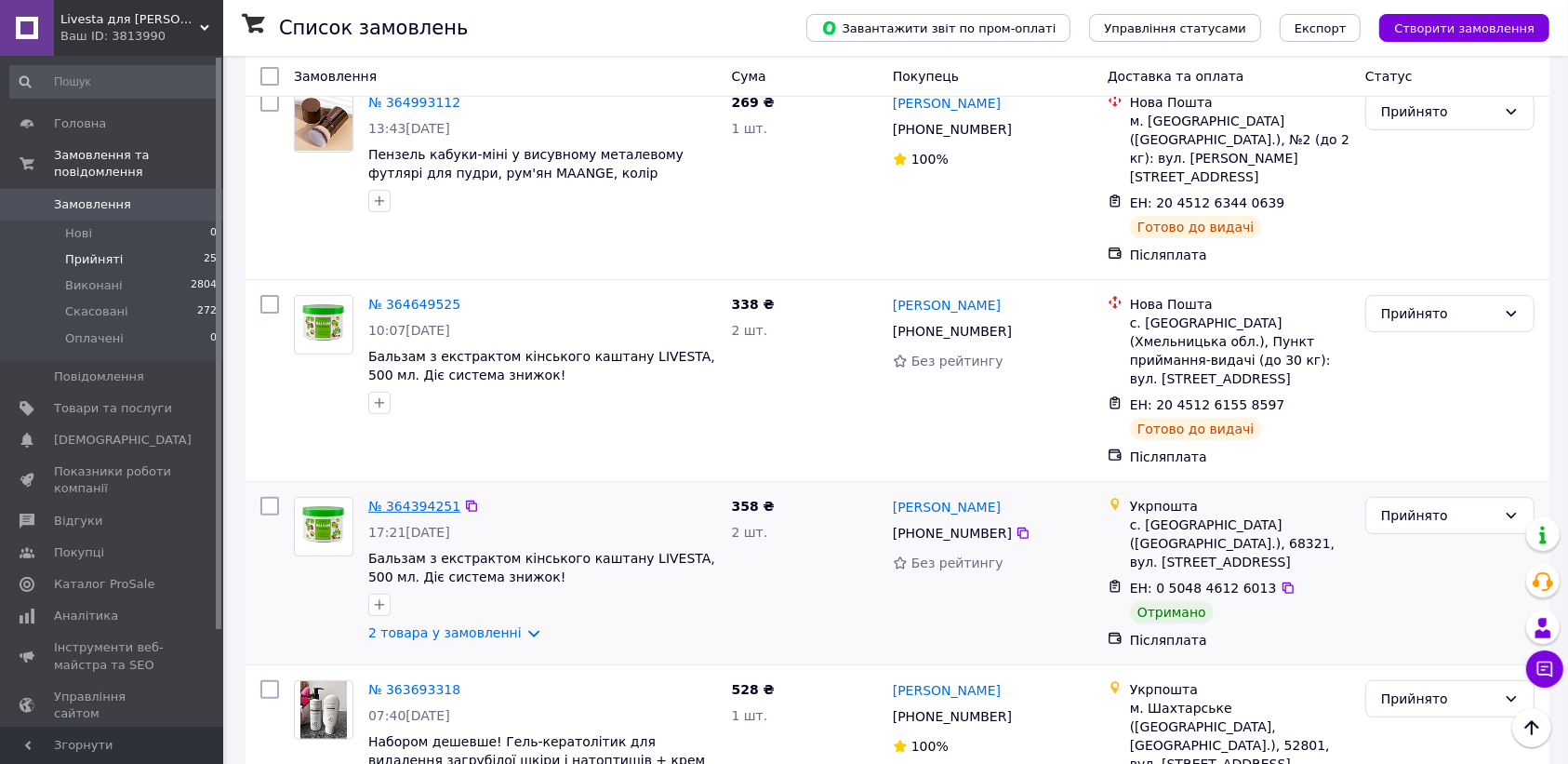
click at [405, 499] on link "№ 364394251" at bounding box center [414, 506] width 92 height 15
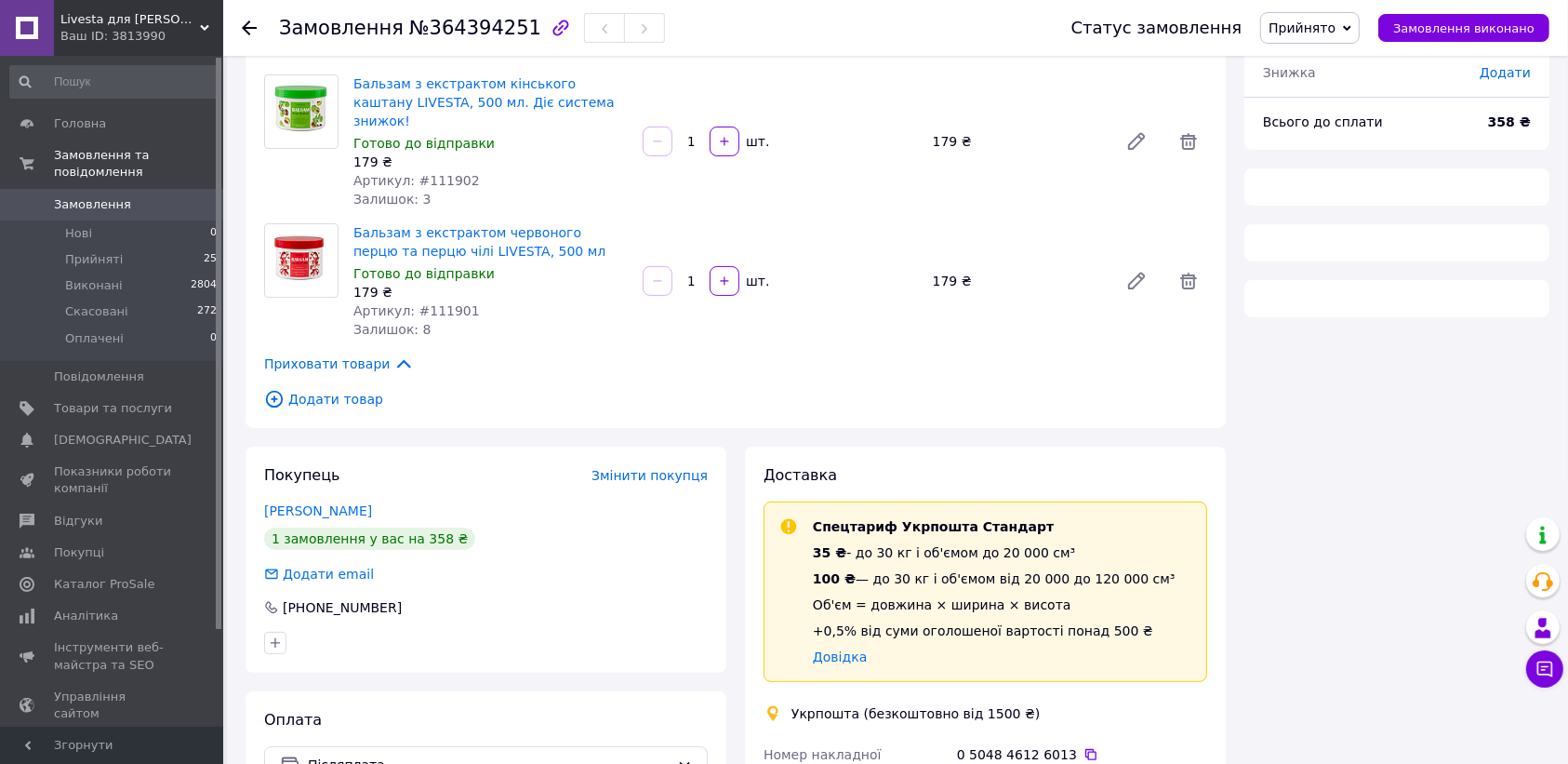
scroll to position [416, 0]
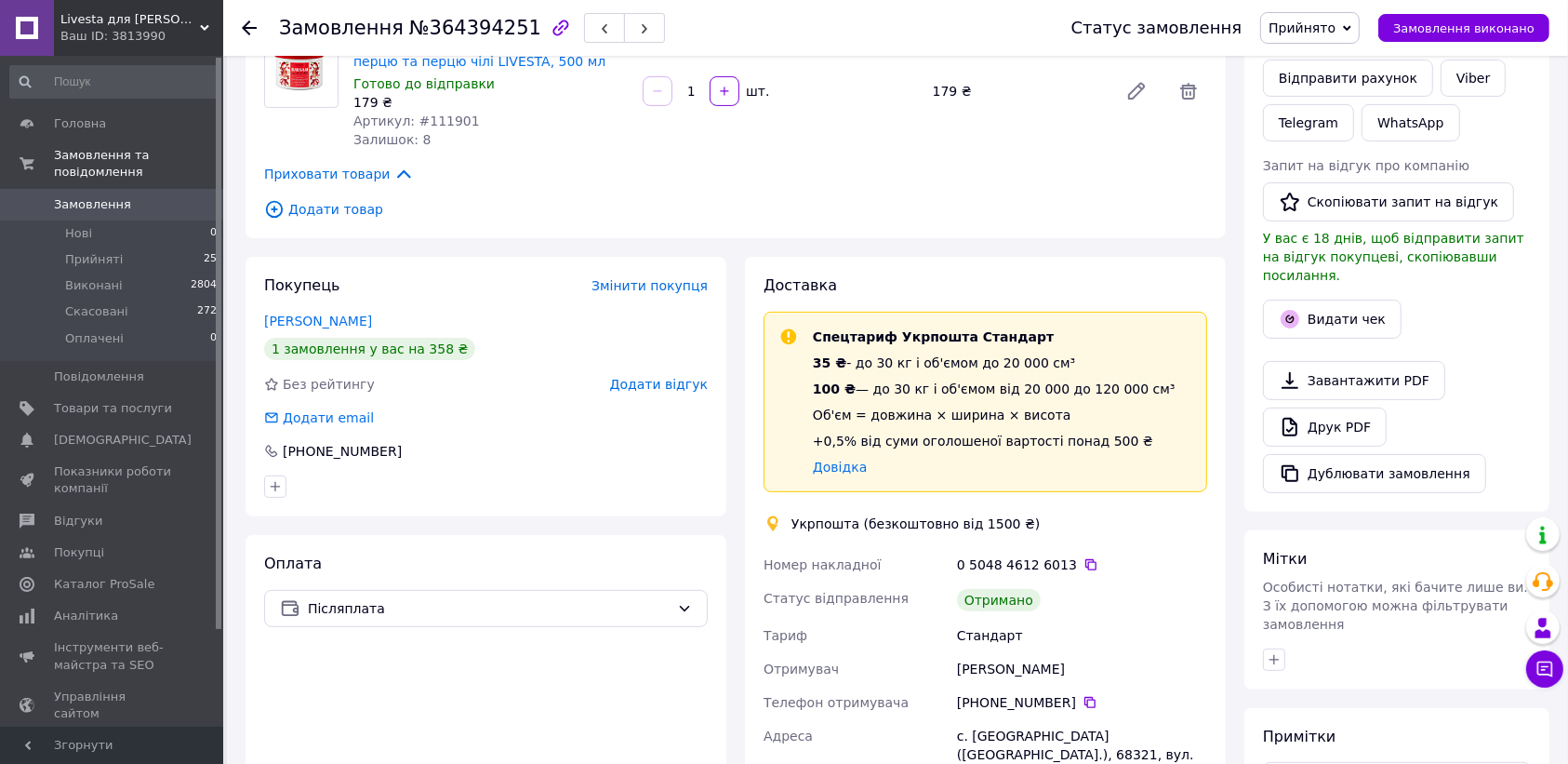
click at [1307, 34] on span "Прийнято" at bounding box center [1302, 28] width 67 height 15
click at [1308, 66] on li "Виконано" at bounding box center [1310, 65] width 97 height 28
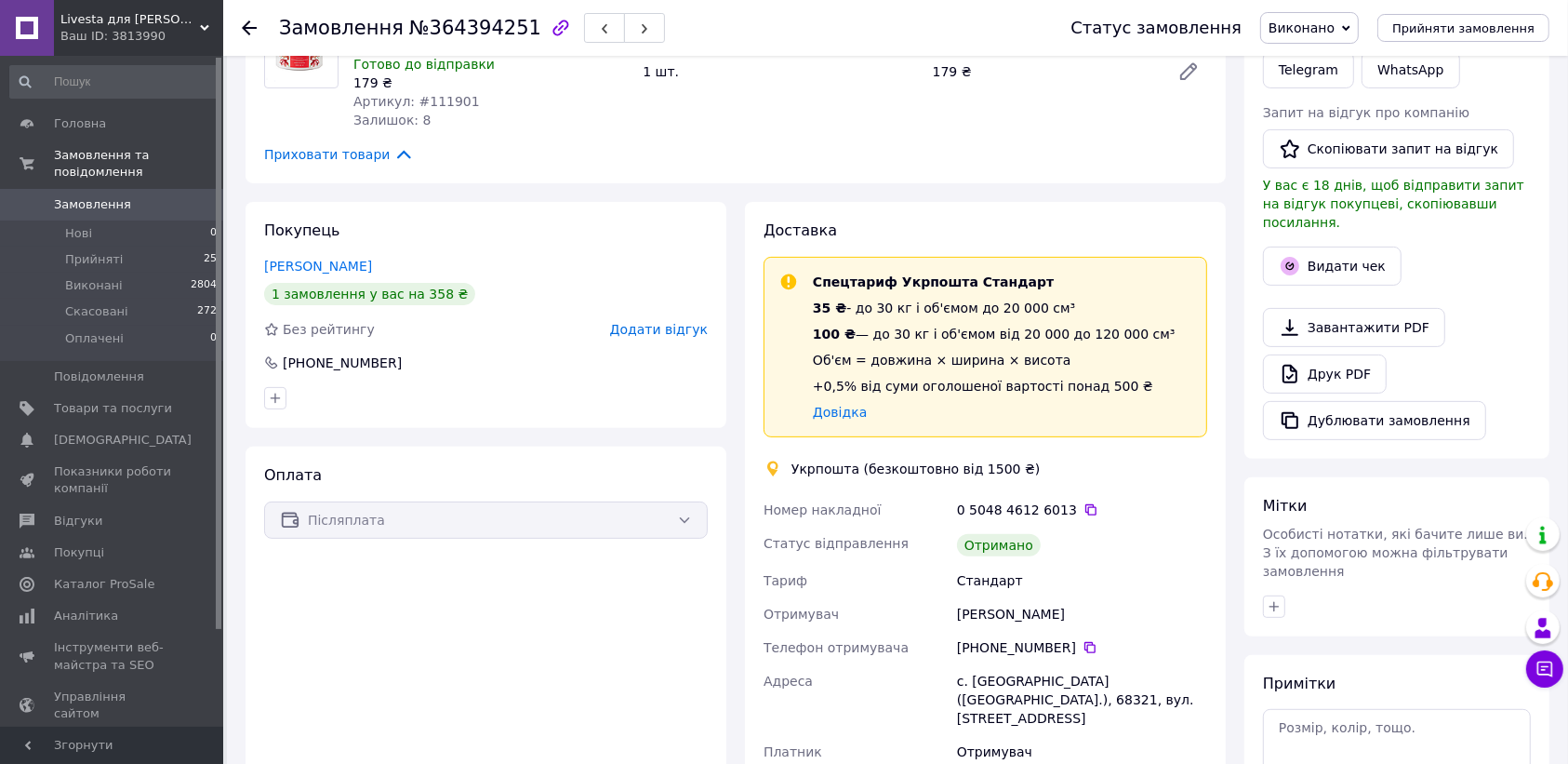
scroll to position [531, 0]
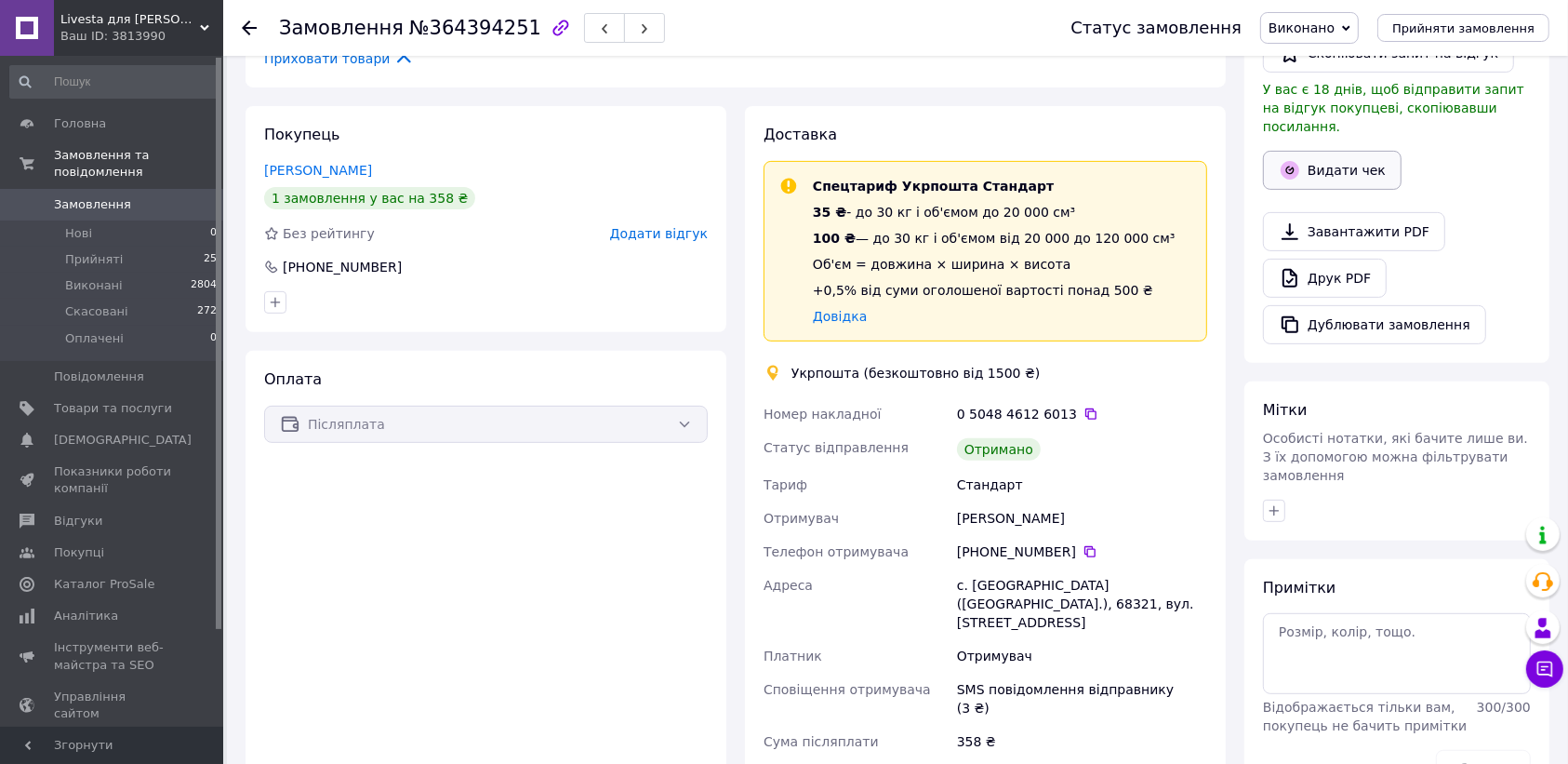
click at [1344, 151] on button "Видати чек" at bounding box center [1332, 170] width 138 height 39
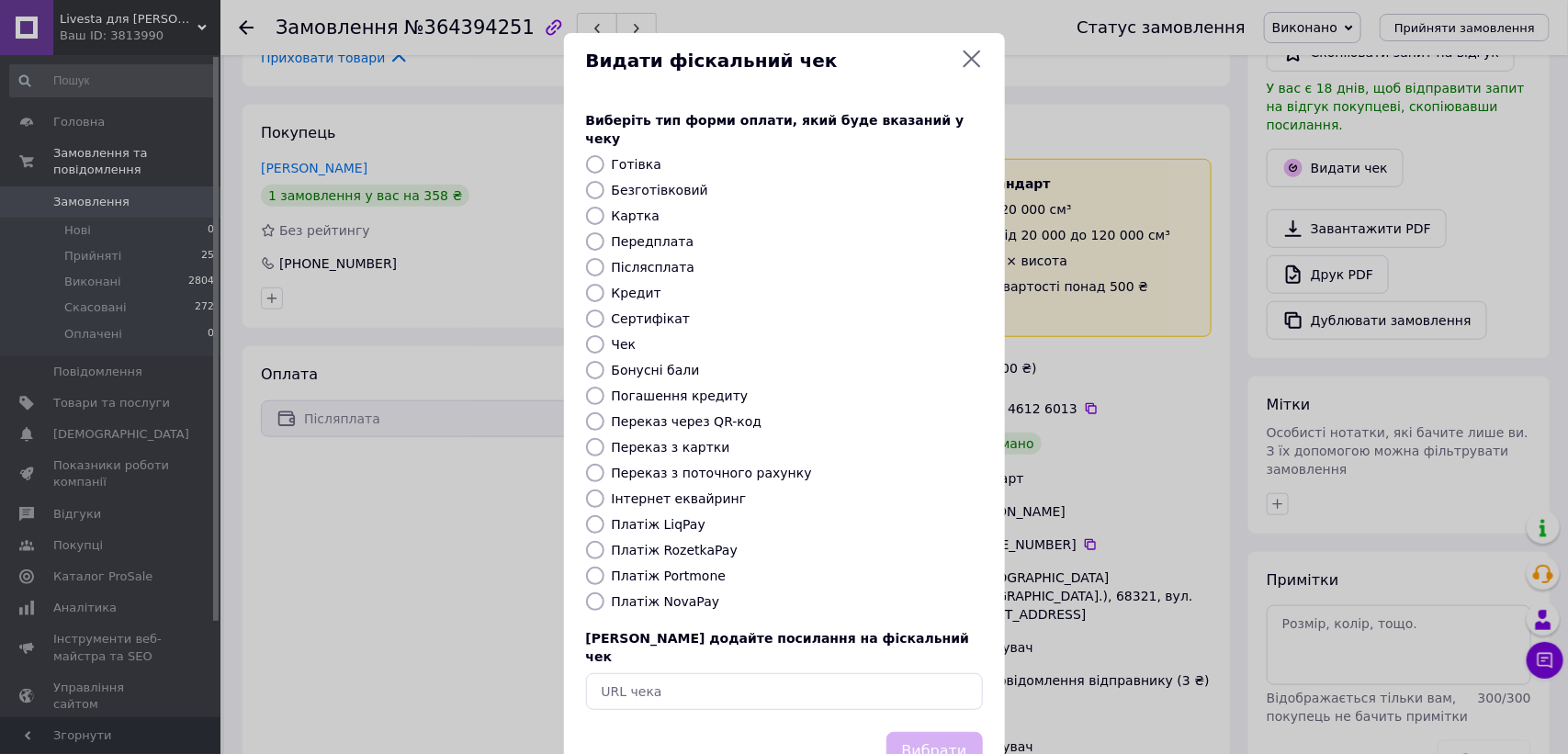
click at [592, 155] on input "Готівка" at bounding box center [596, 165] width 19 height 19
radio input "true"
click at [923, 732] on button "Вибрати" at bounding box center [935, 752] width 96 height 40
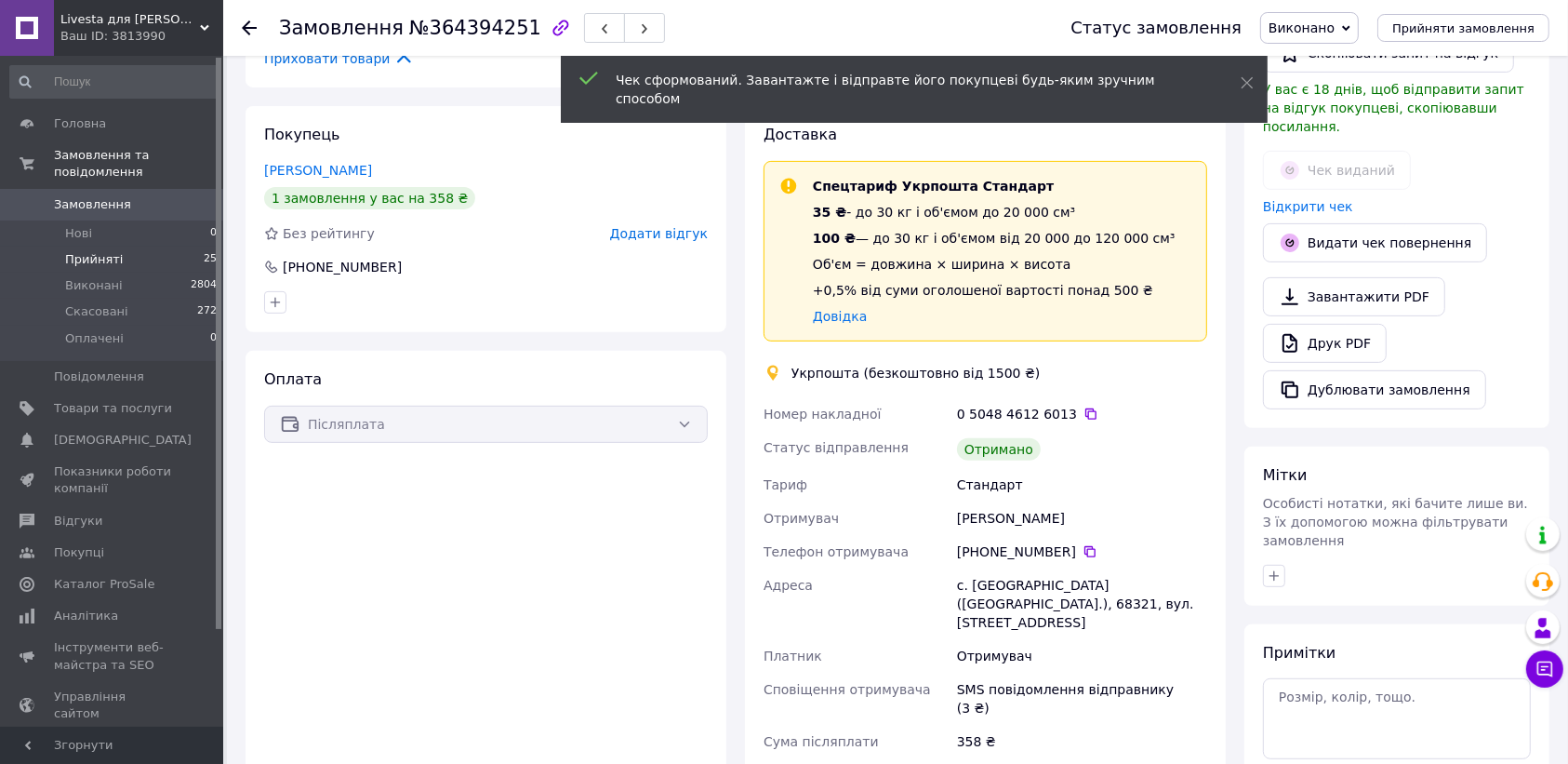
click at [93, 251] on span "Прийняті" at bounding box center [93, 259] width 58 height 17
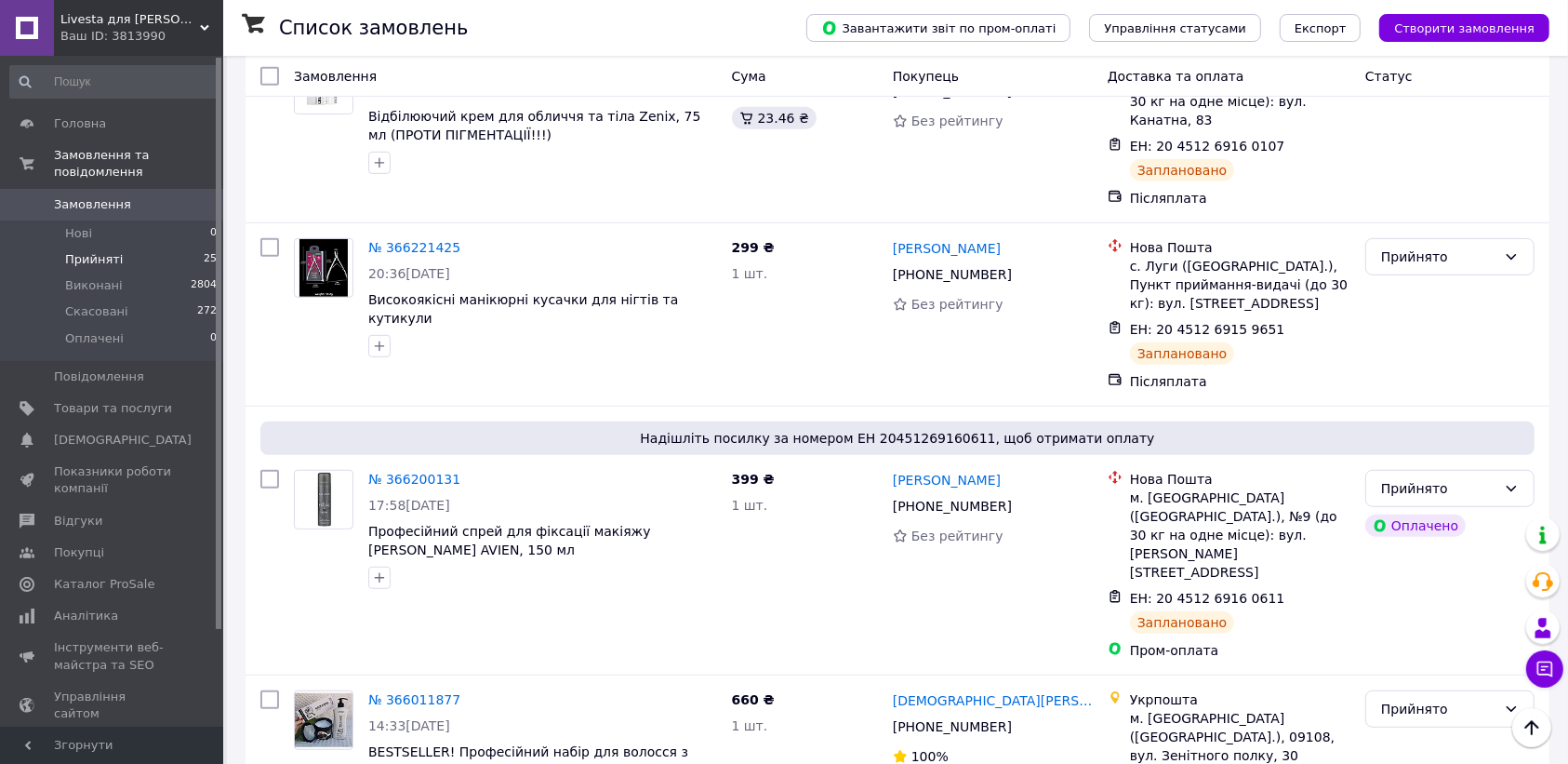
scroll to position [805, 0]
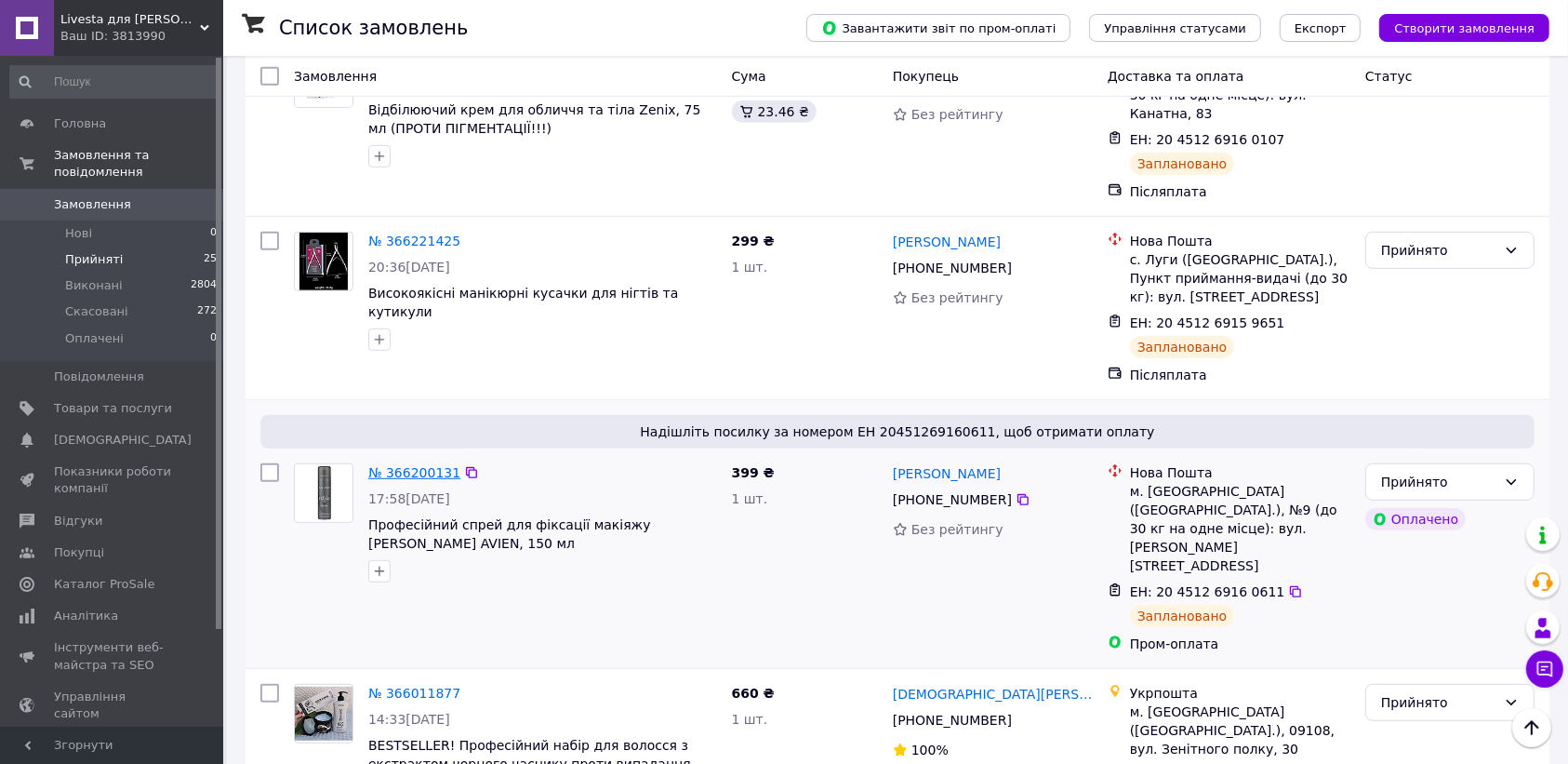
click at [417, 465] on link "№ 366200131" at bounding box center [414, 473] width 92 height 15
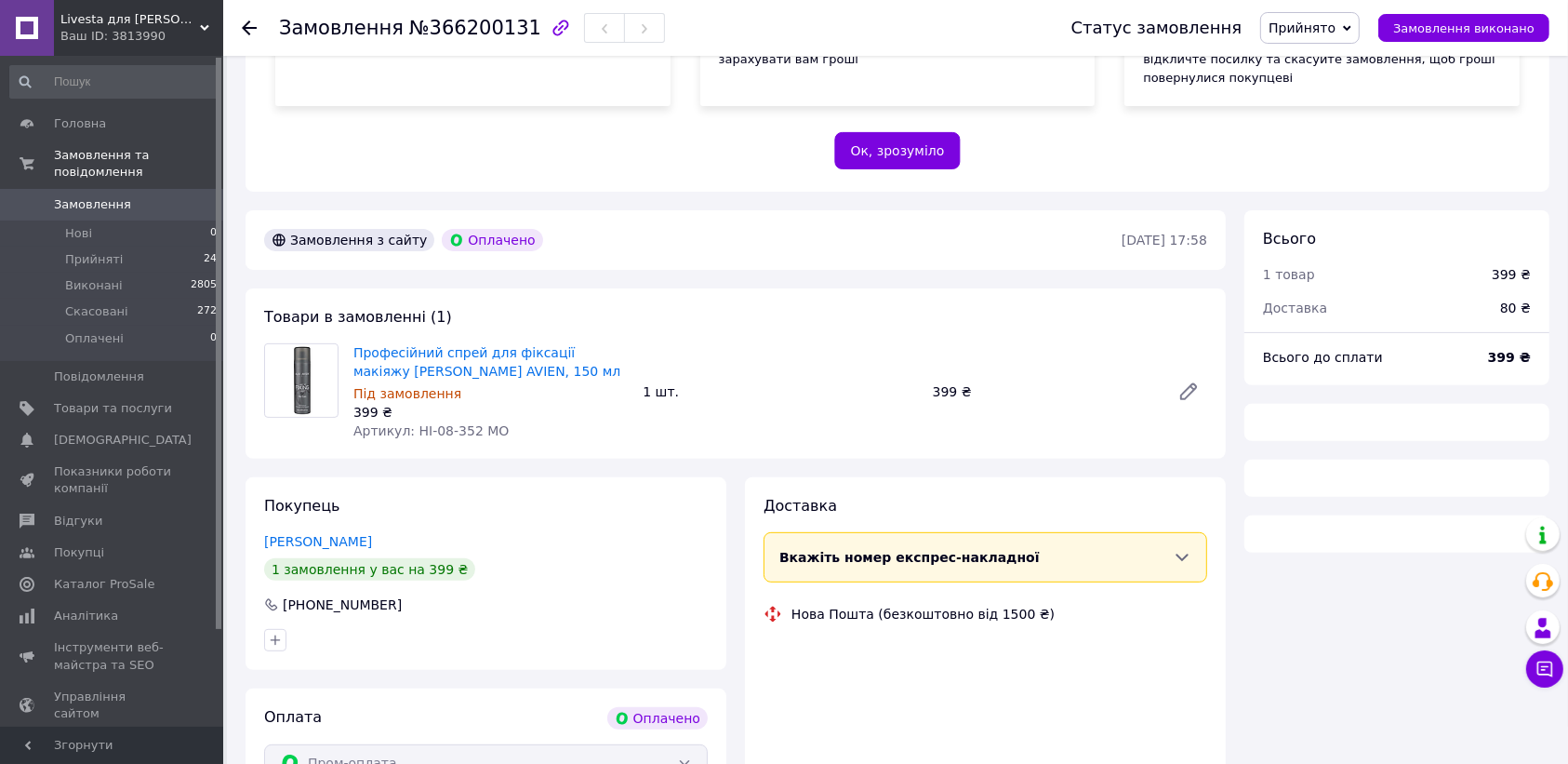
scroll to position [805, 0]
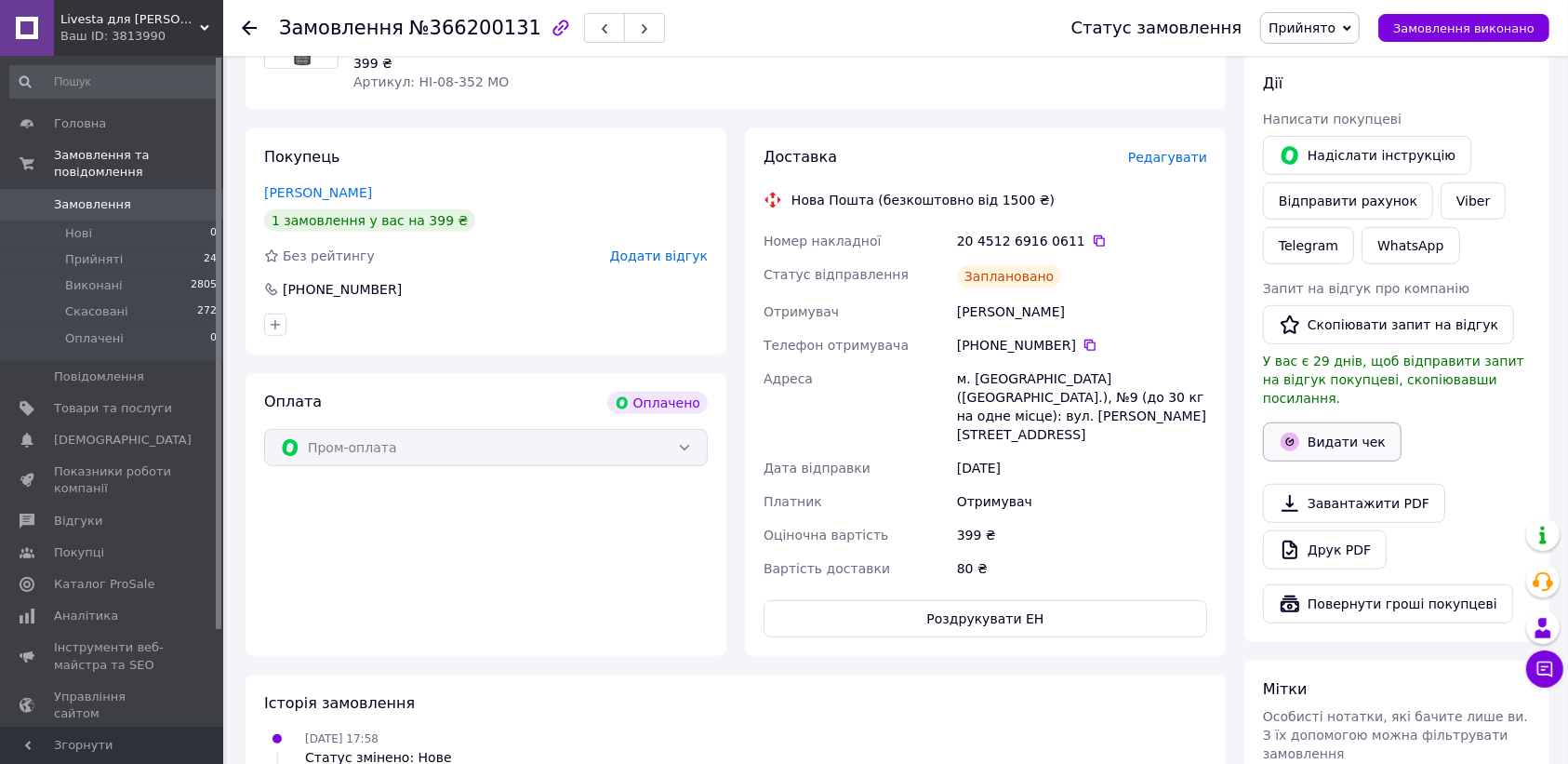
click at [1337, 423] on button "Видати чек" at bounding box center [1332, 442] width 138 height 39
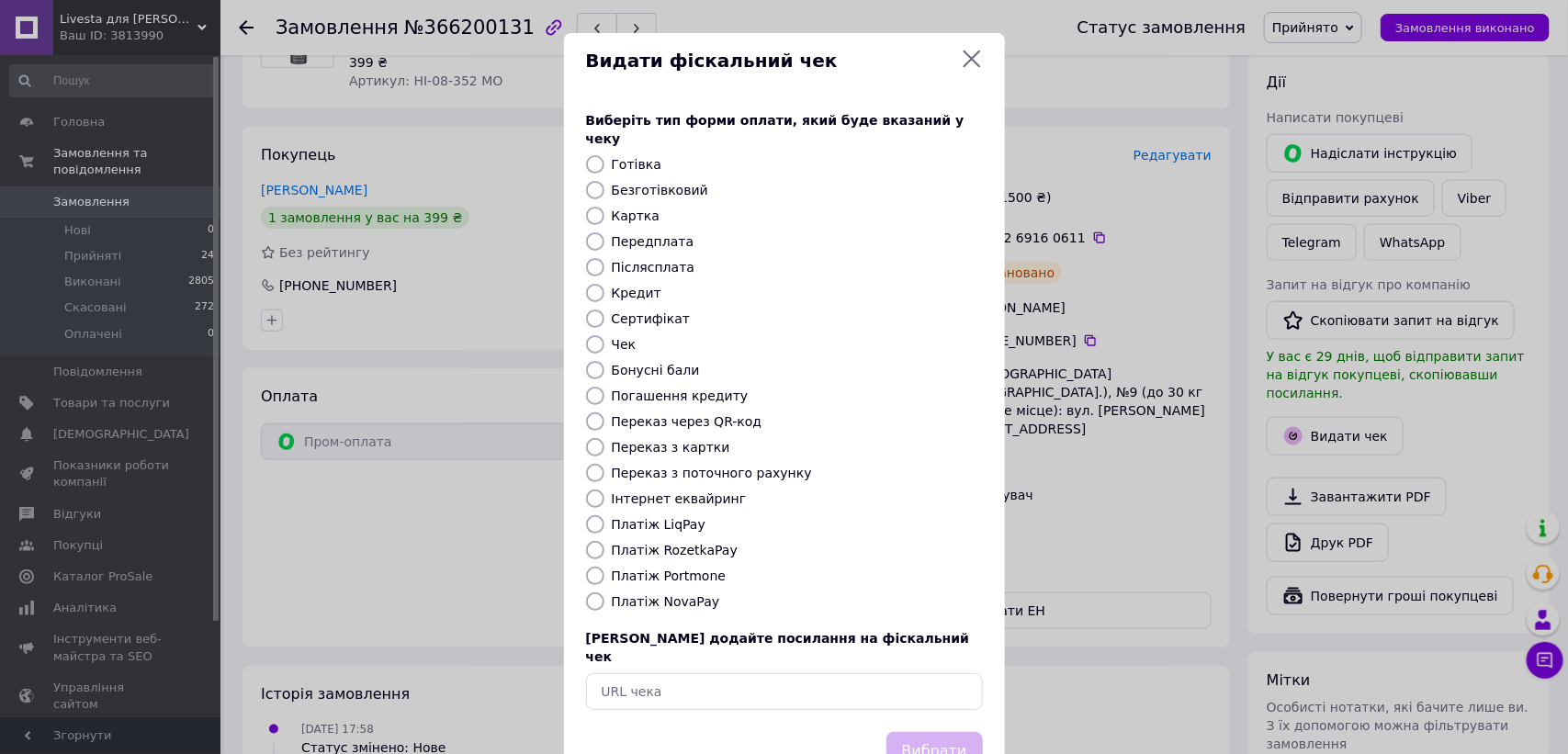
click at [586, 207] on input "Картка" at bounding box center [596, 217] width 19 height 19
radio input "true"
click at [906, 732] on button "Вибрати" at bounding box center [935, 752] width 96 height 40
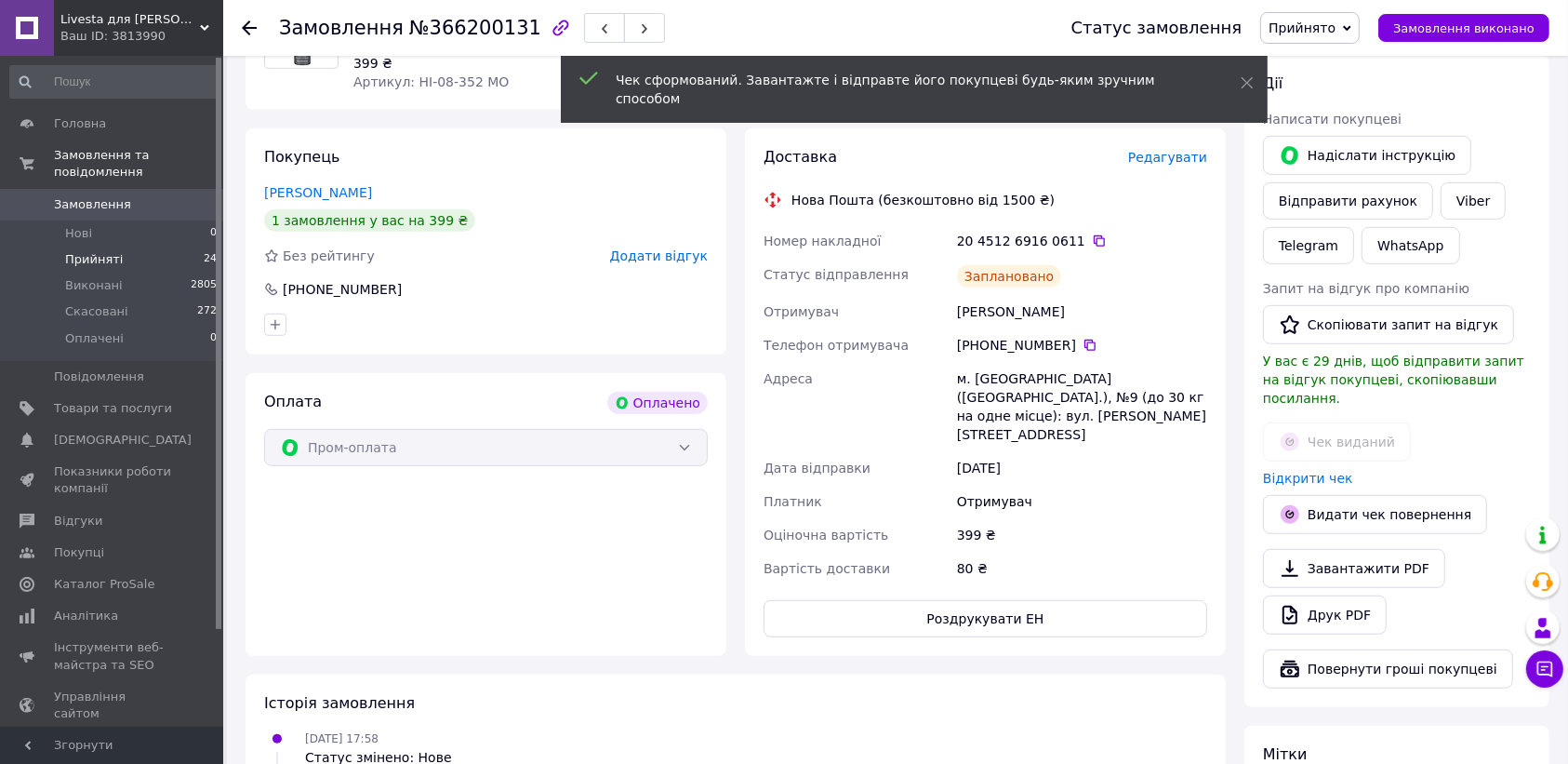
click at [82, 251] on span "Прийняті" at bounding box center [93, 259] width 58 height 17
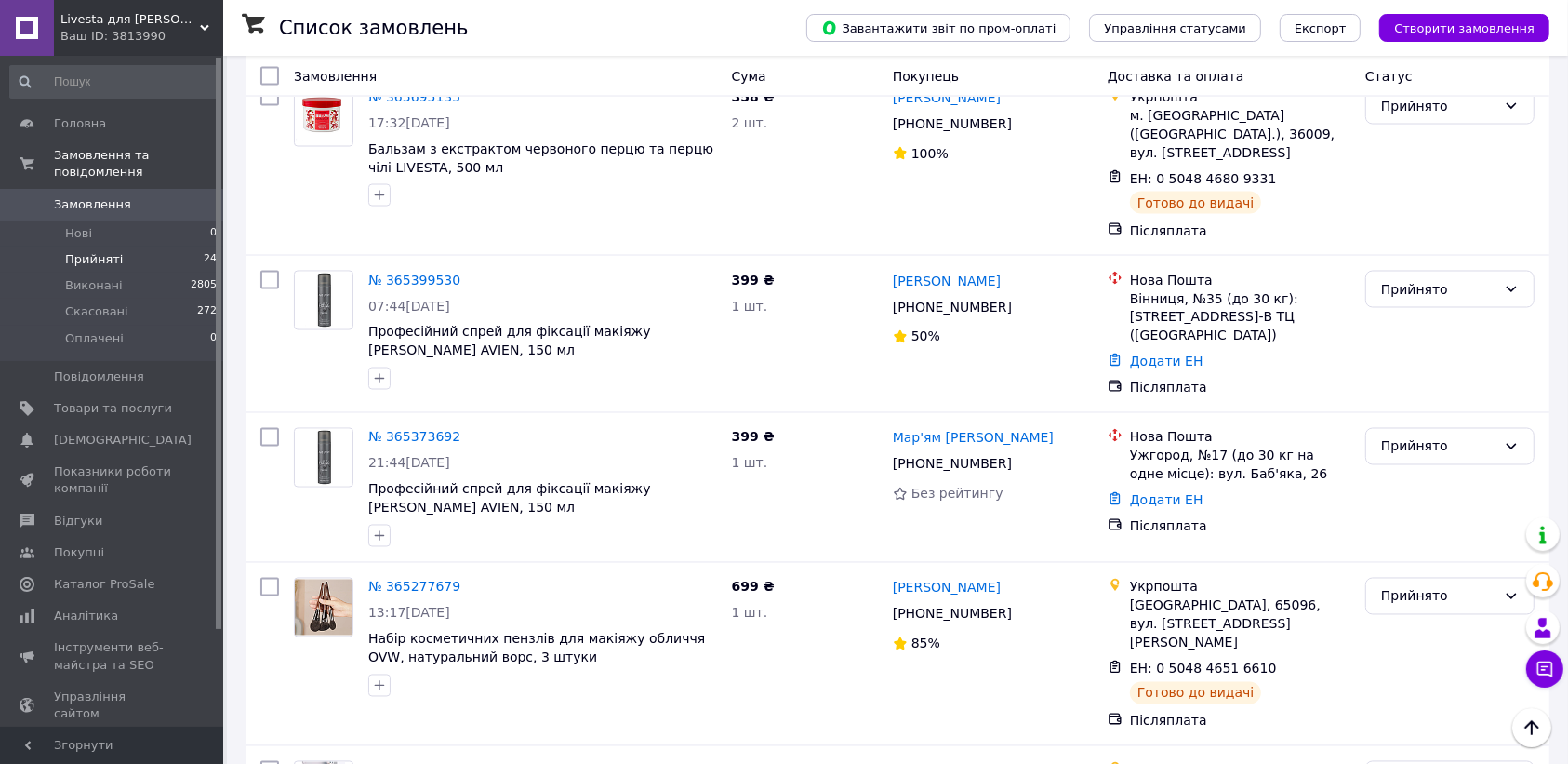
scroll to position [2897, 0]
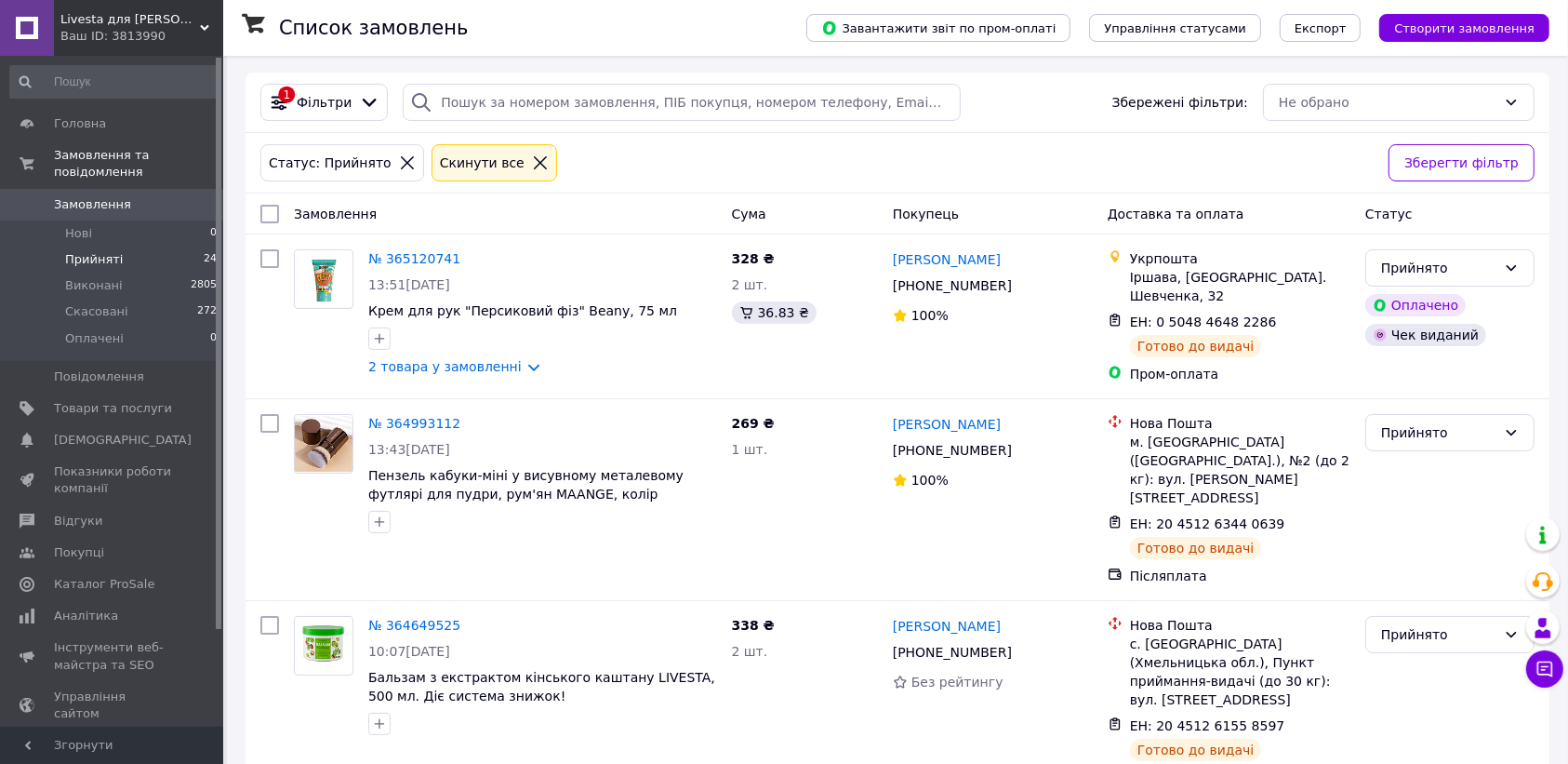
scroll to position [239, 0]
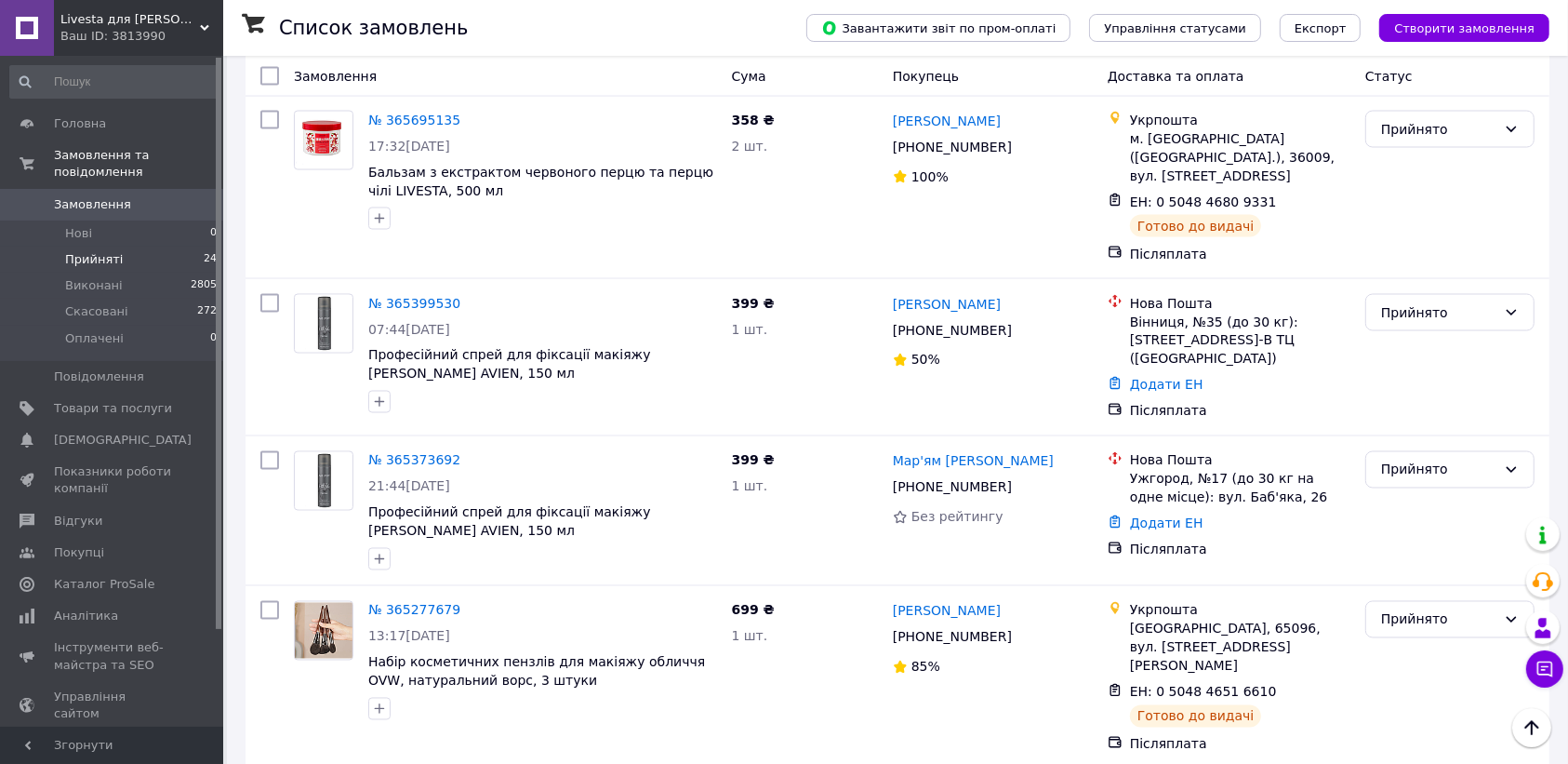
scroll to position [2897, 0]
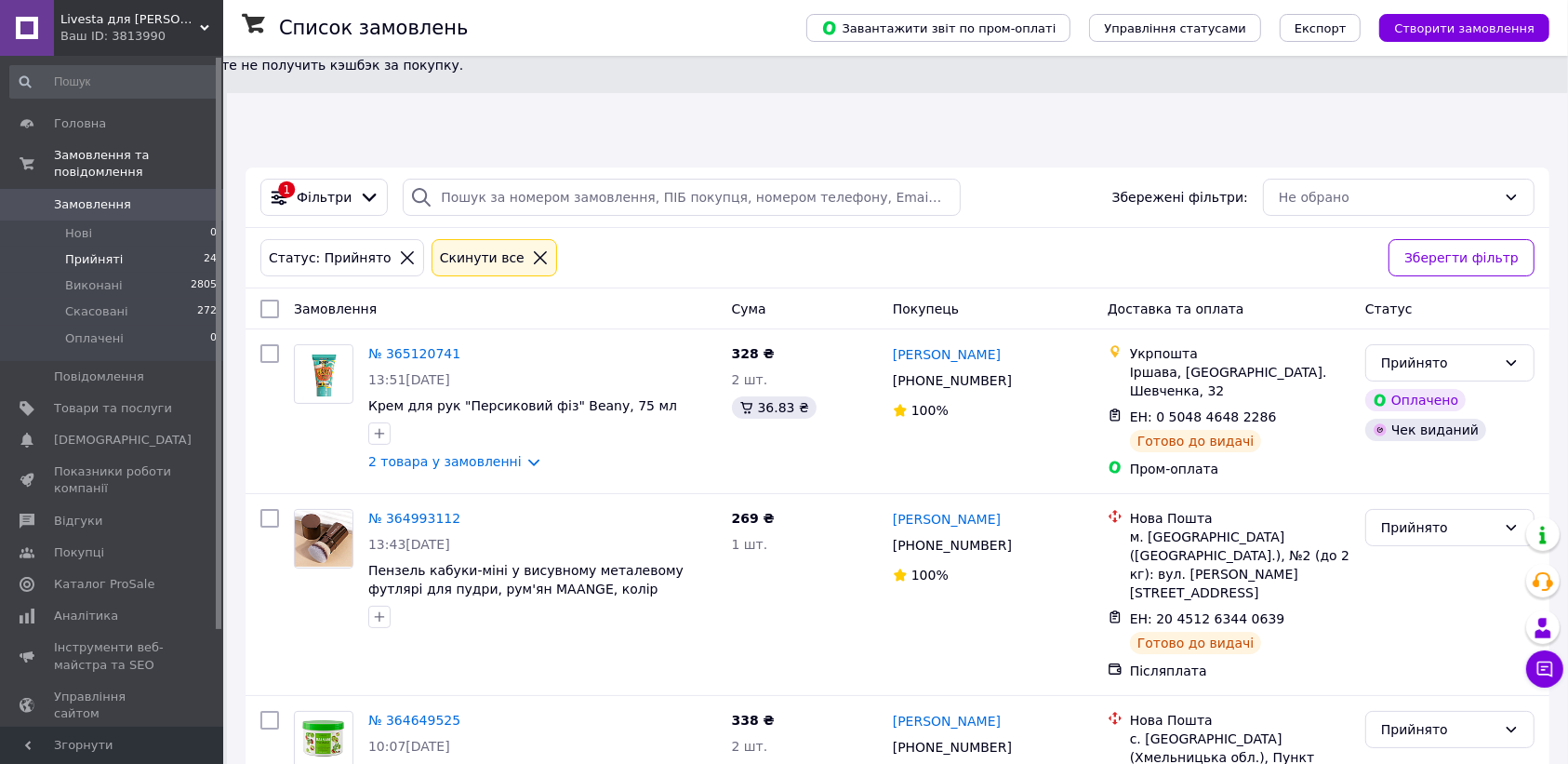
scroll to position [239, 0]
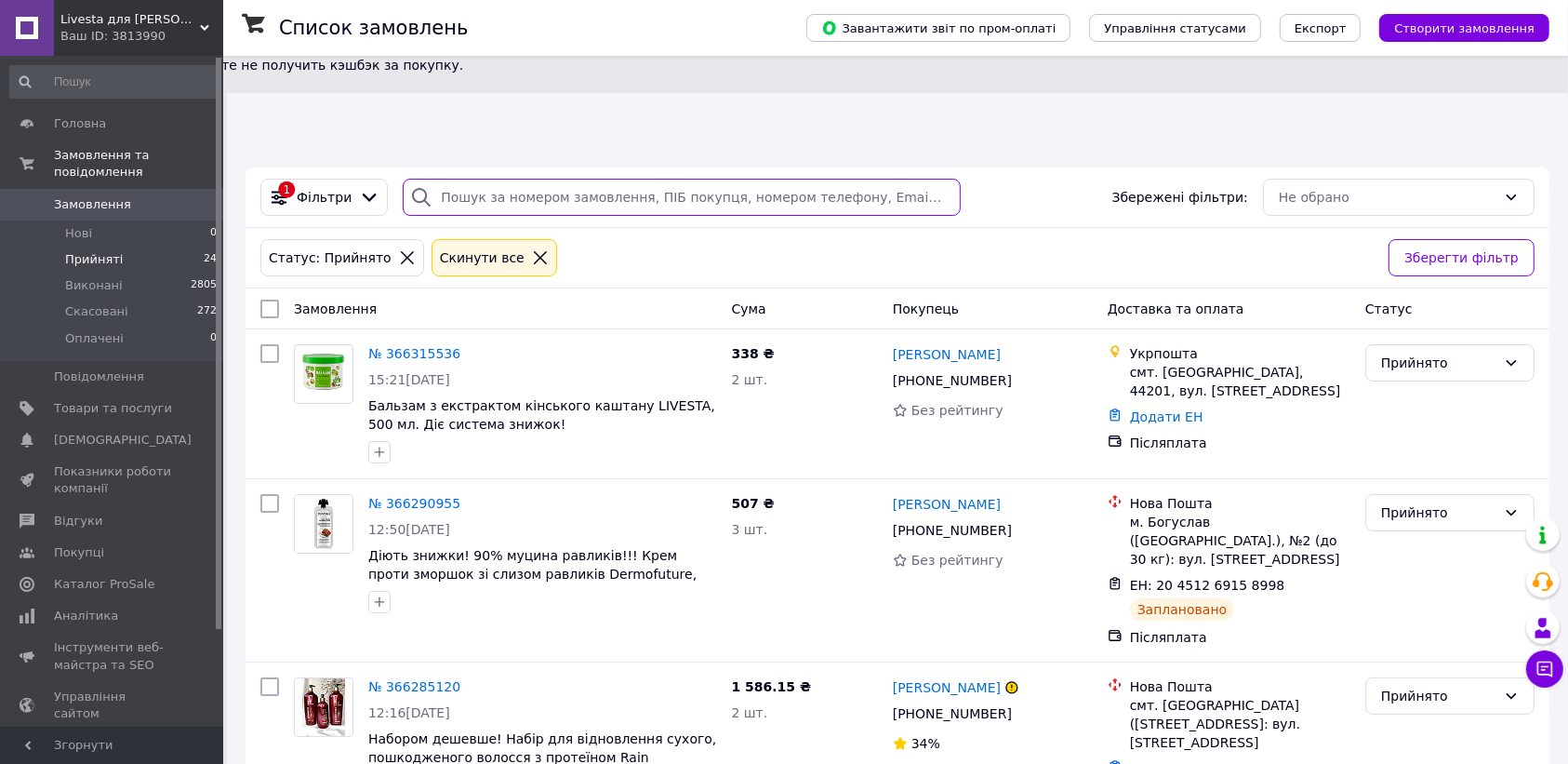
click at [550, 178] on input "search" at bounding box center [682, 196] width 559 height 37
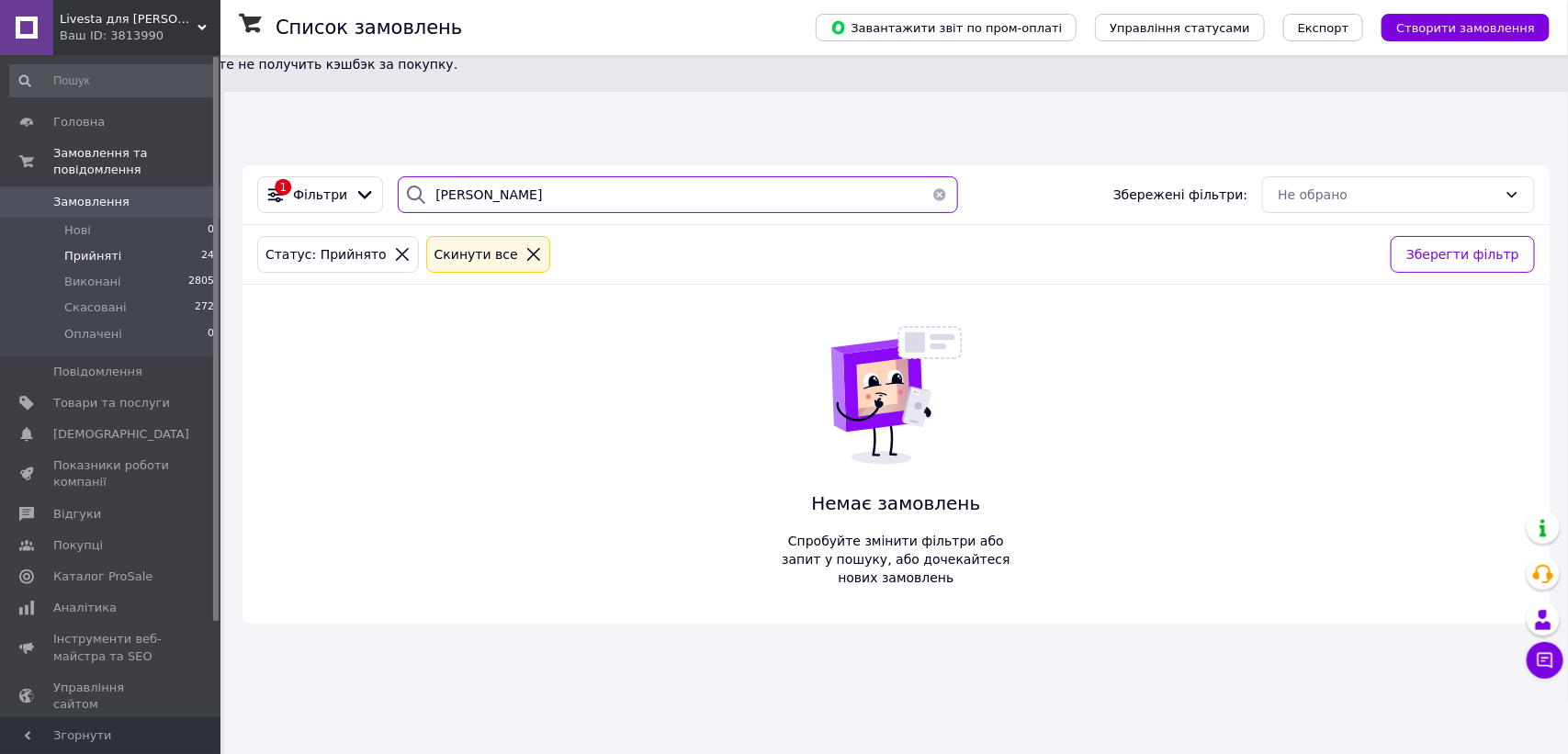
drag, startPoint x: 543, startPoint y: 106, endPoint x: 369, endPoint y: 202, distance: 198.7
click at [369, 202] on div "1 [PERSON_NAME] Збережені фільтри: Не обрано Статус: Прийнято Cкинути все Збере…" at bounding box center [896, 394] width 1307 height 458
type input "[PERSON_NAME]"
click at [88, 194] on span "Замовлення" at bounding box center [91, 202] width 76 height 17
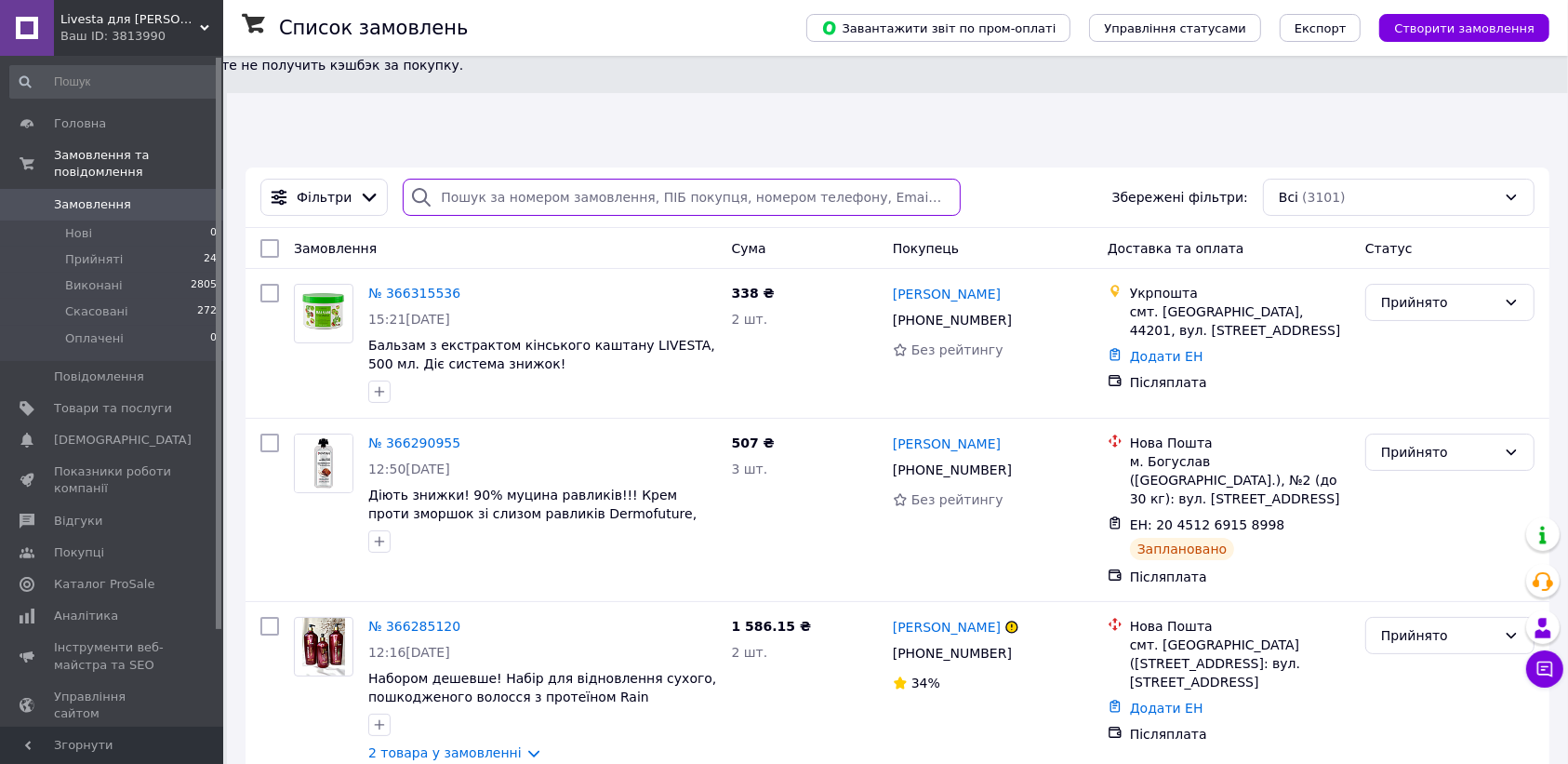
click at [489, 178] on input "search" at bounding box center [682, 196] width 559 height 37
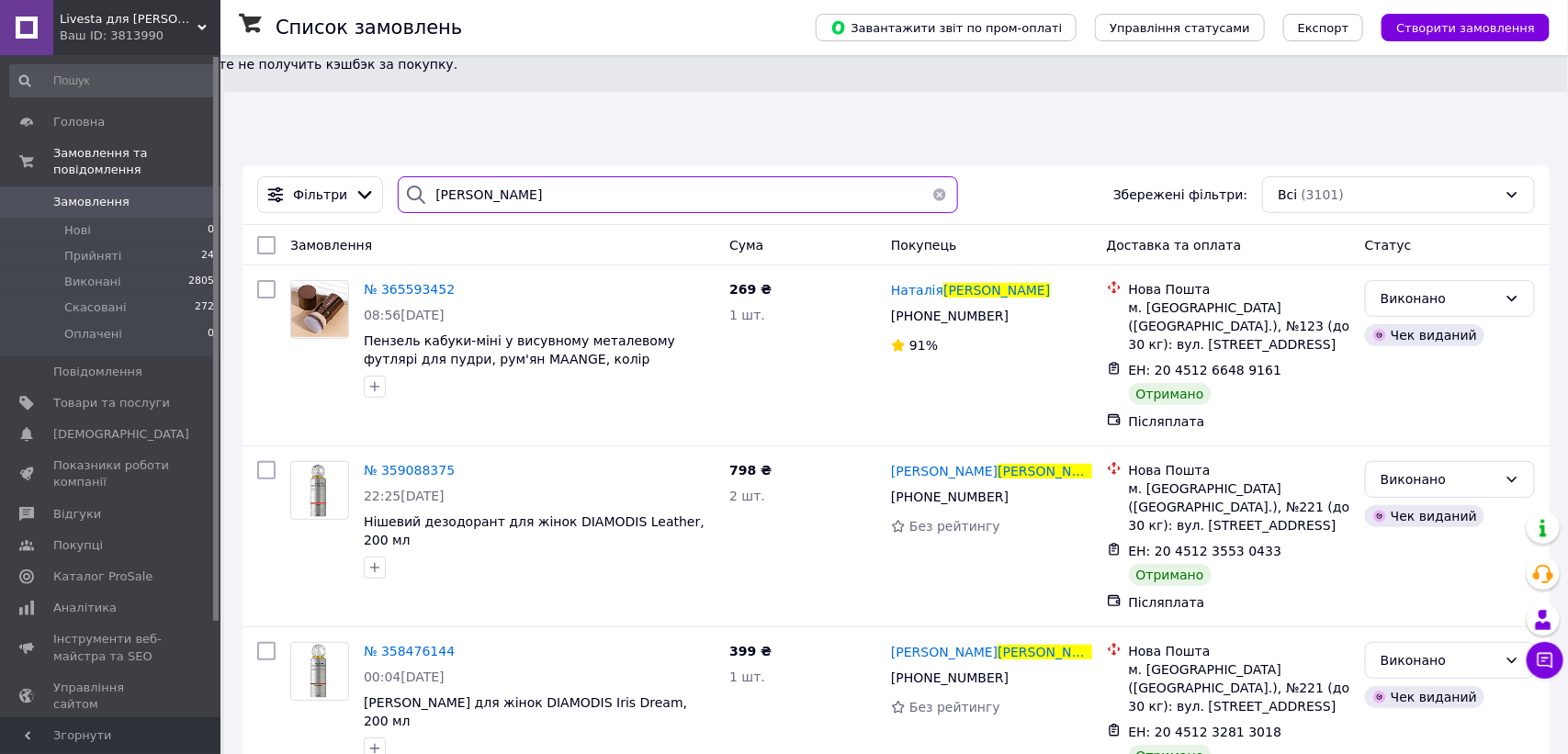
drag, startPoint x: 491, startPoint y: 107, endPoint x: 408, endPoint y: 103, distance: 83.1
click at [408, 176] on div "[PERSON_NAME]" at bounding box center [678, 194] width 559 height 37
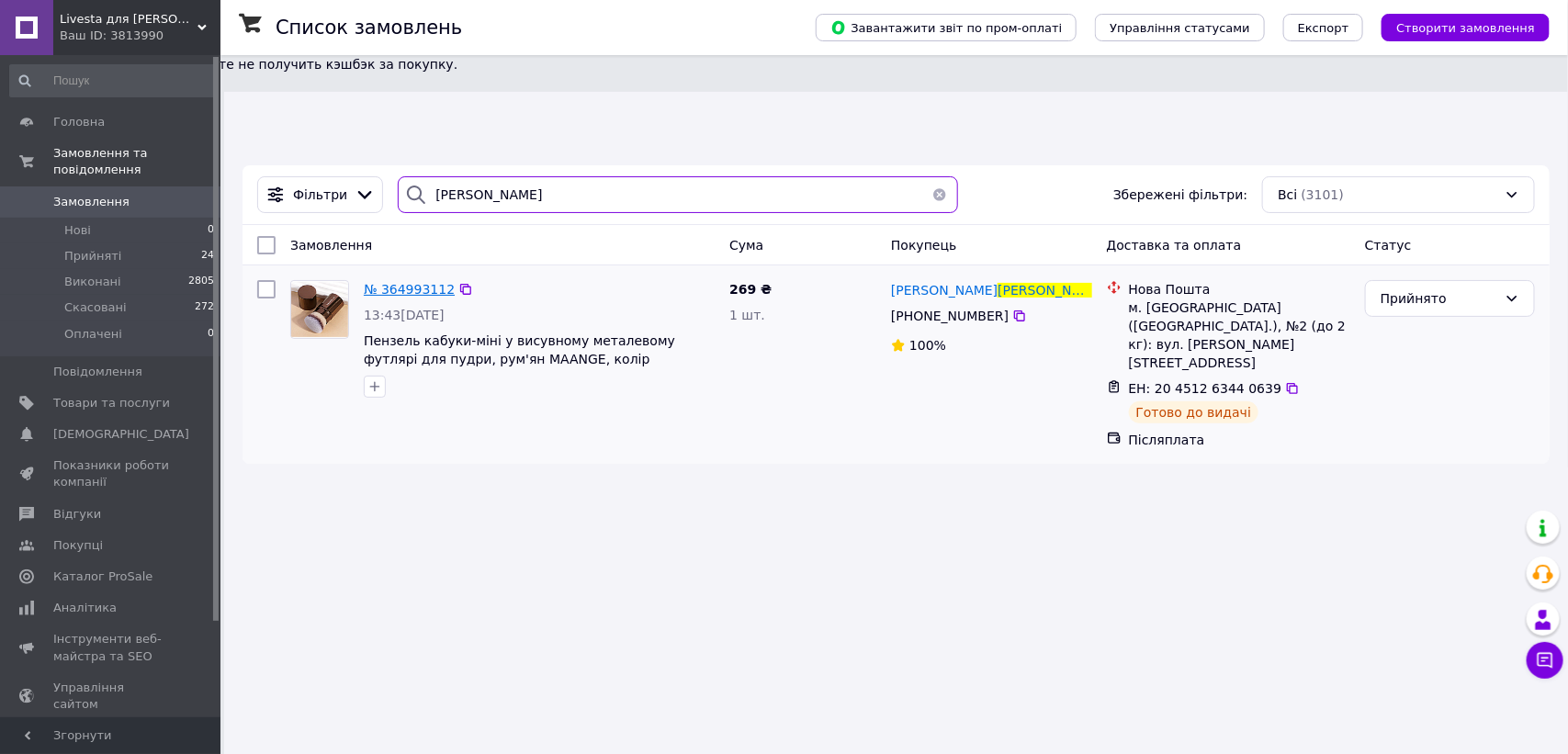
type input "[PERSON_NAME]"
click at [414, 282] on span "№ 364993112" at bounding box center [408, 290] width 91 height 15
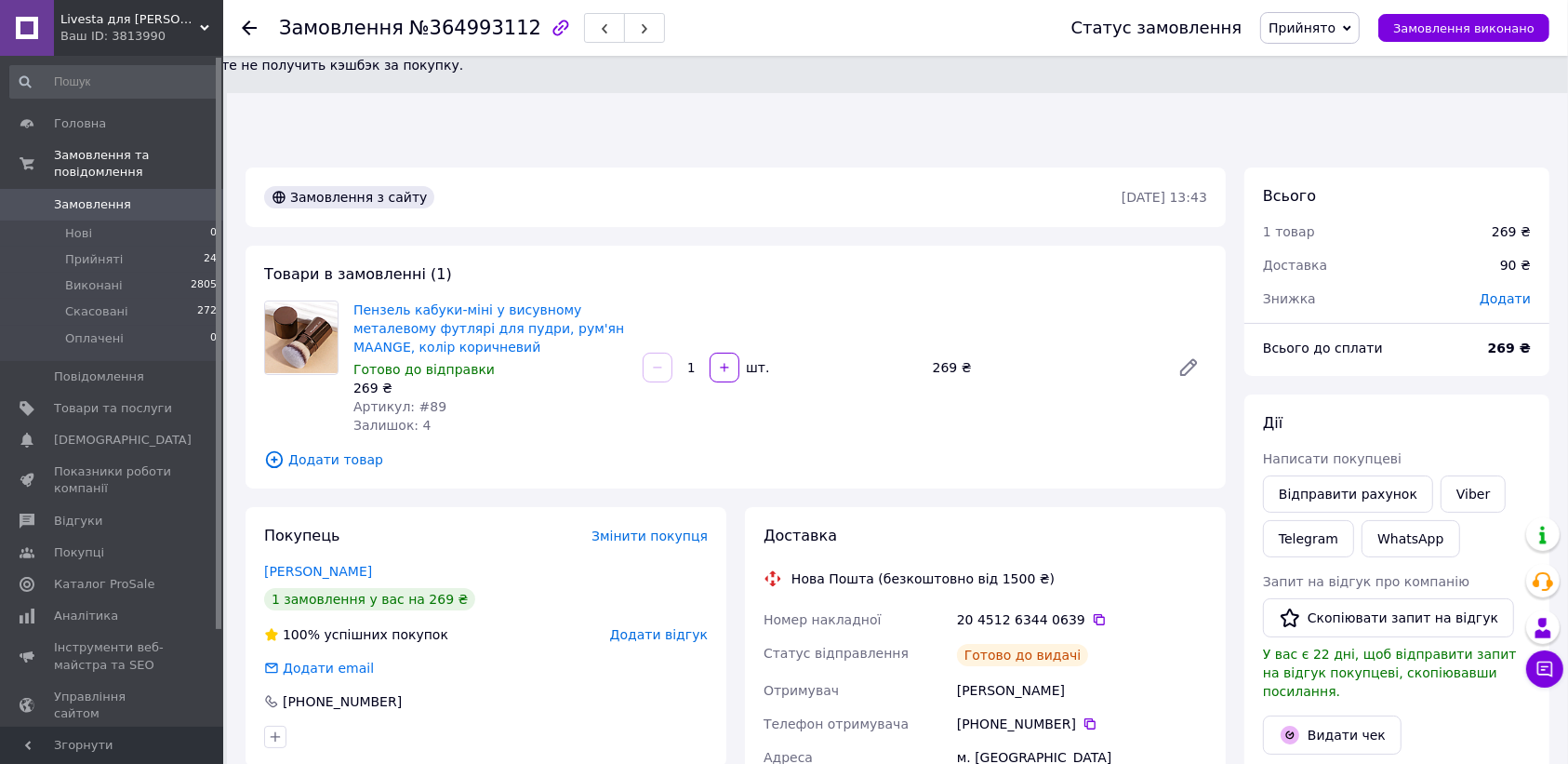
click at [1318, 29] on span "Прийнято" at bounding box center [1302, 28] width 67 height 15
click at [1317, 62] on li "Виконано" at bounding box center [1310, 65] width 97 height 28
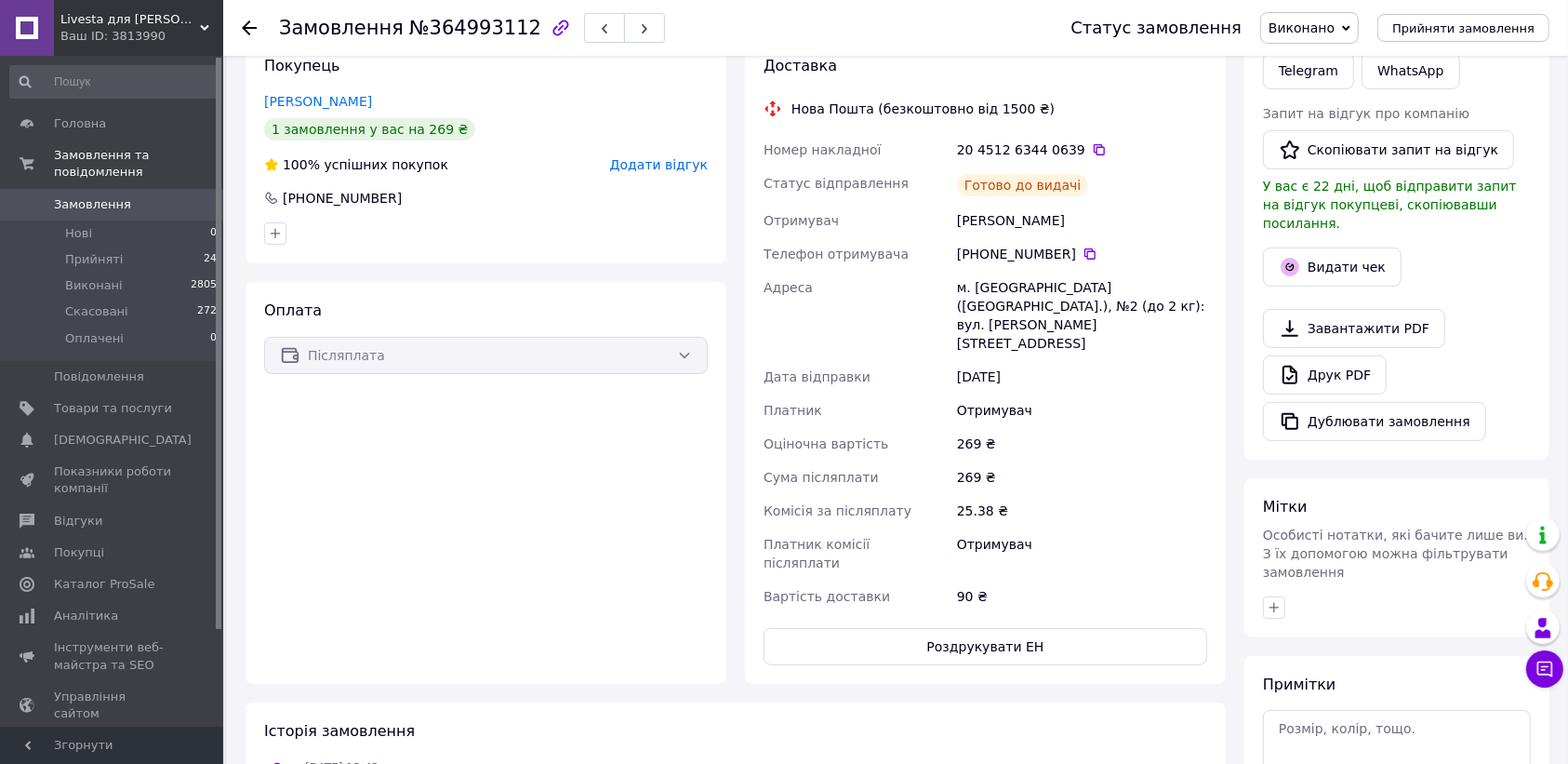
scroll to position [438, 0]
click at [1319, 245] on button "Видати чек" at bounding box center [1332, 264] width 138 height 39
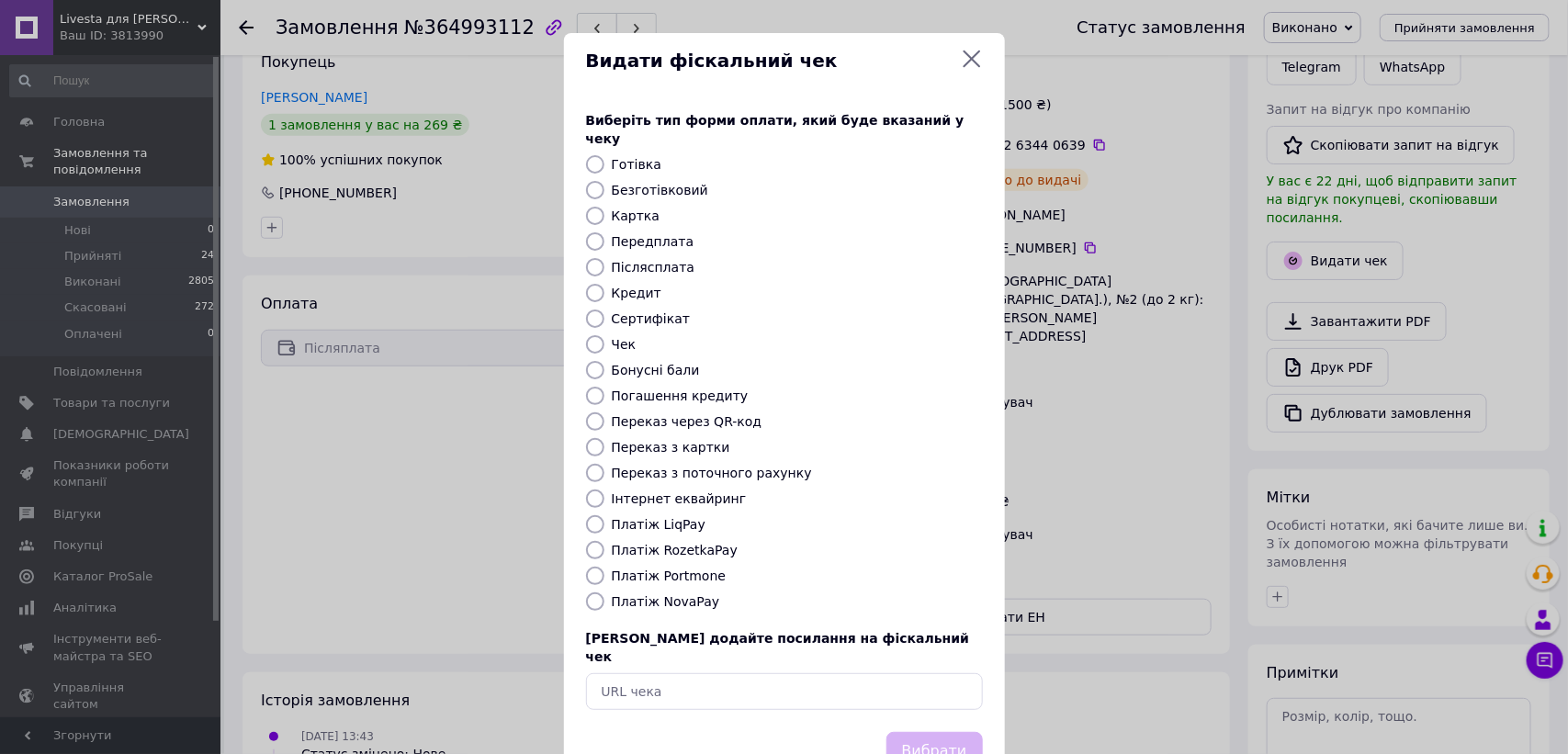
click at [586, 592] on input "Платіж NovaPay" at bounding box center [596, 602] width 19 height 19
radio input "true"
click at [941, 732] on button "Вибрати" at bounding box center [935, 752] width 96 height 40
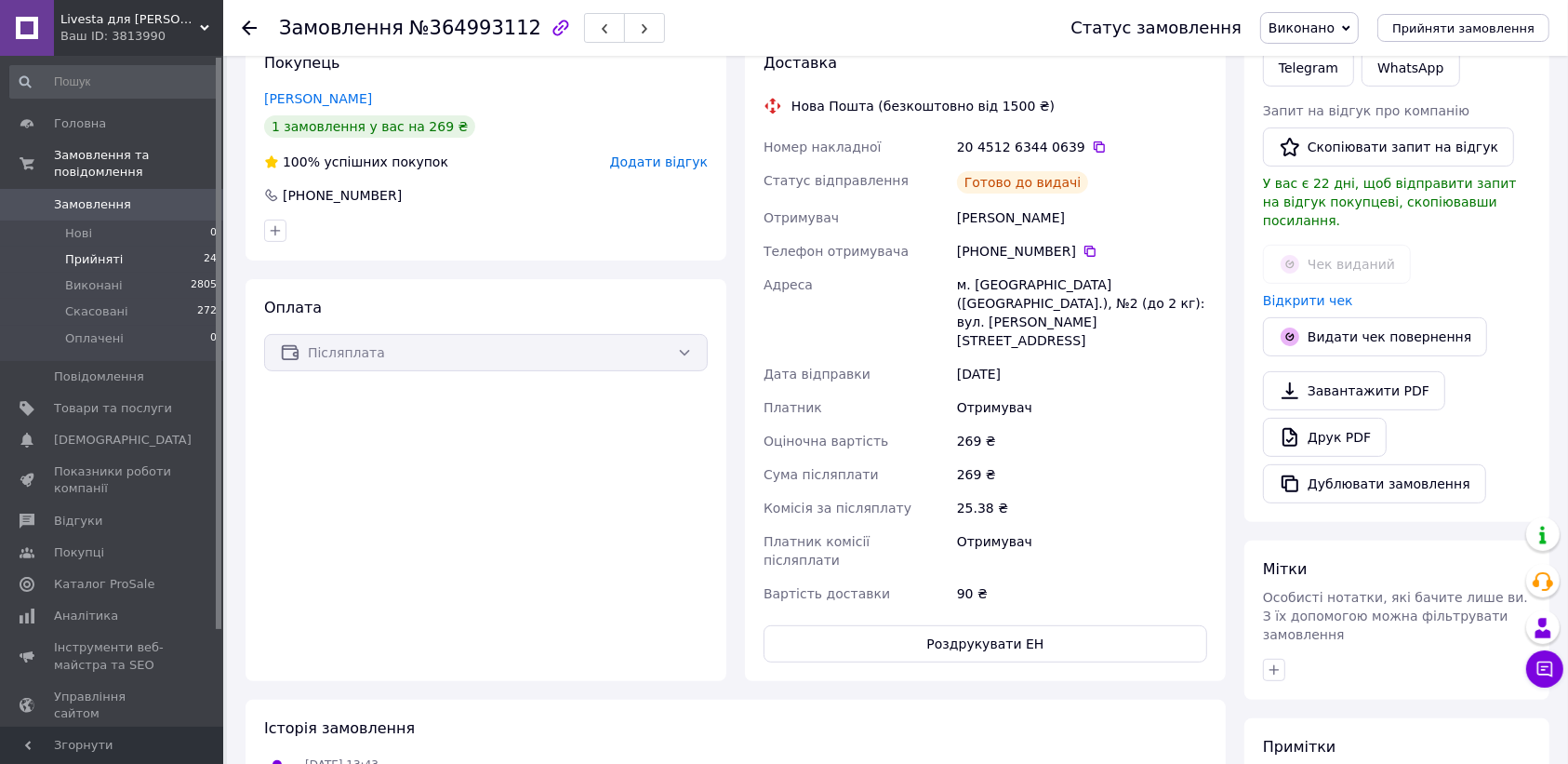
click at [79, 251] on span "Прийняті" at bounding box center [93, 259] width 58 height 17
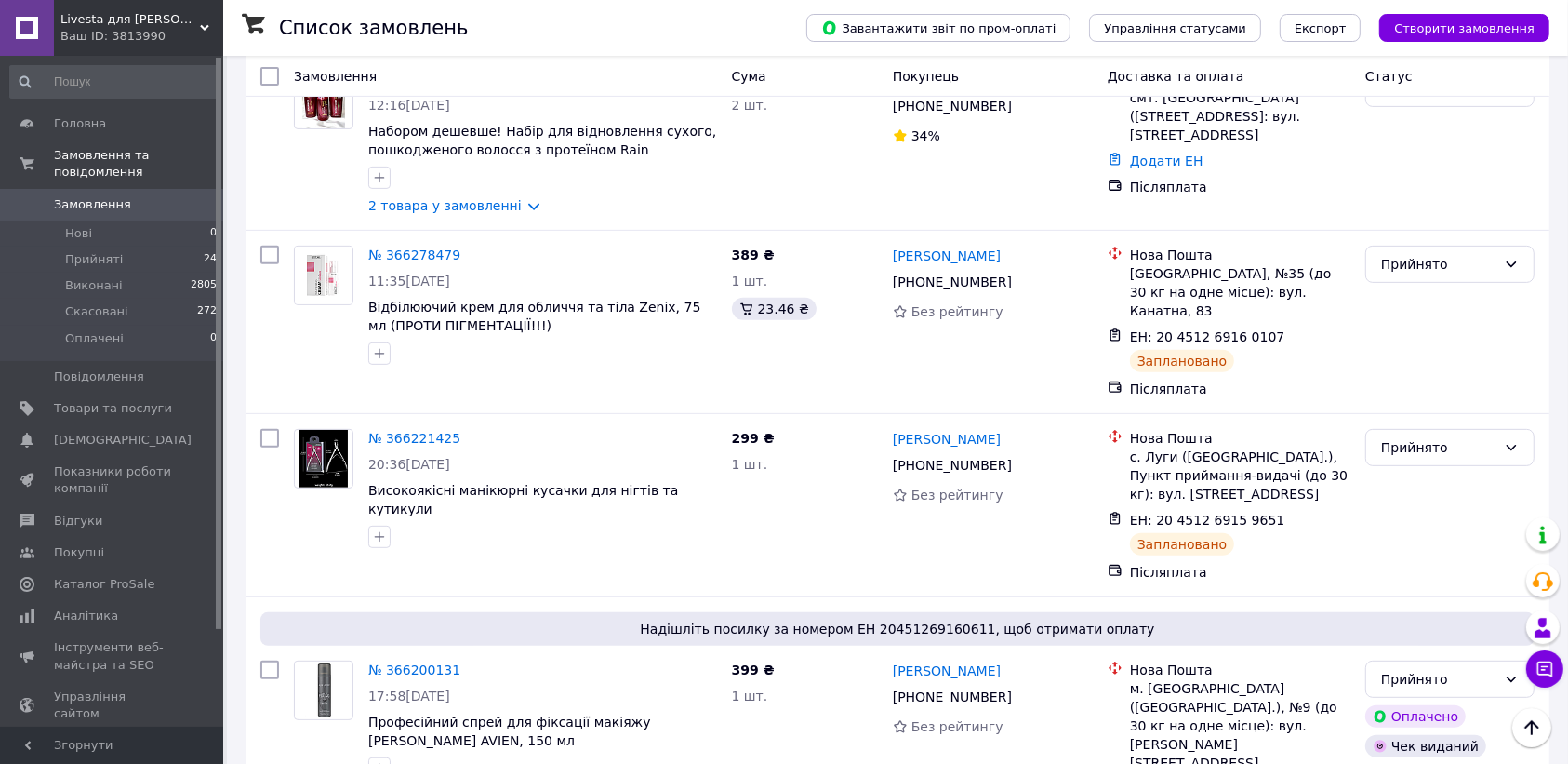
scroll to position [554, 0]
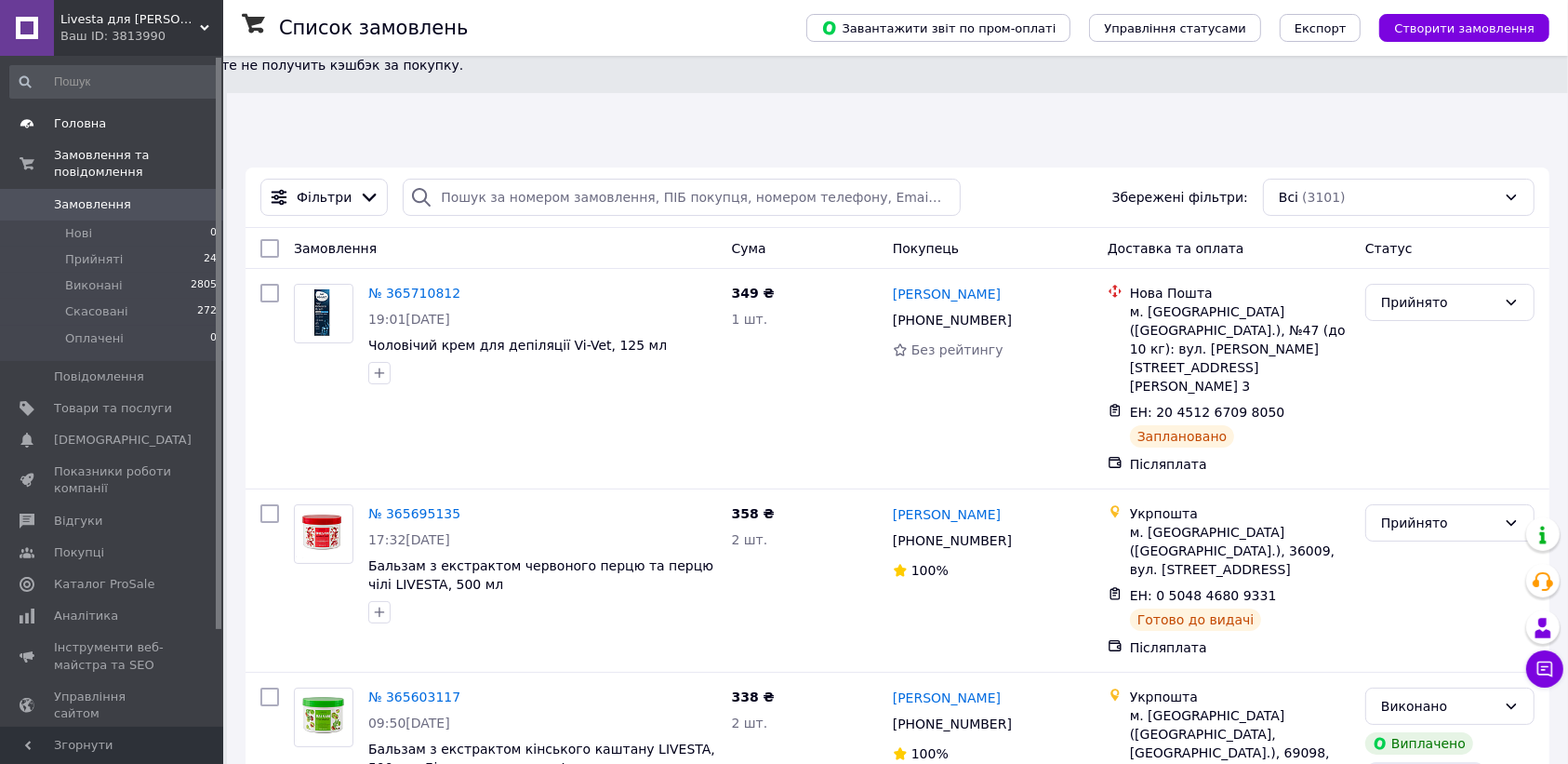
click at [76, 122] on span "Головна" at bounding box center [80, 124] width 52 height 17
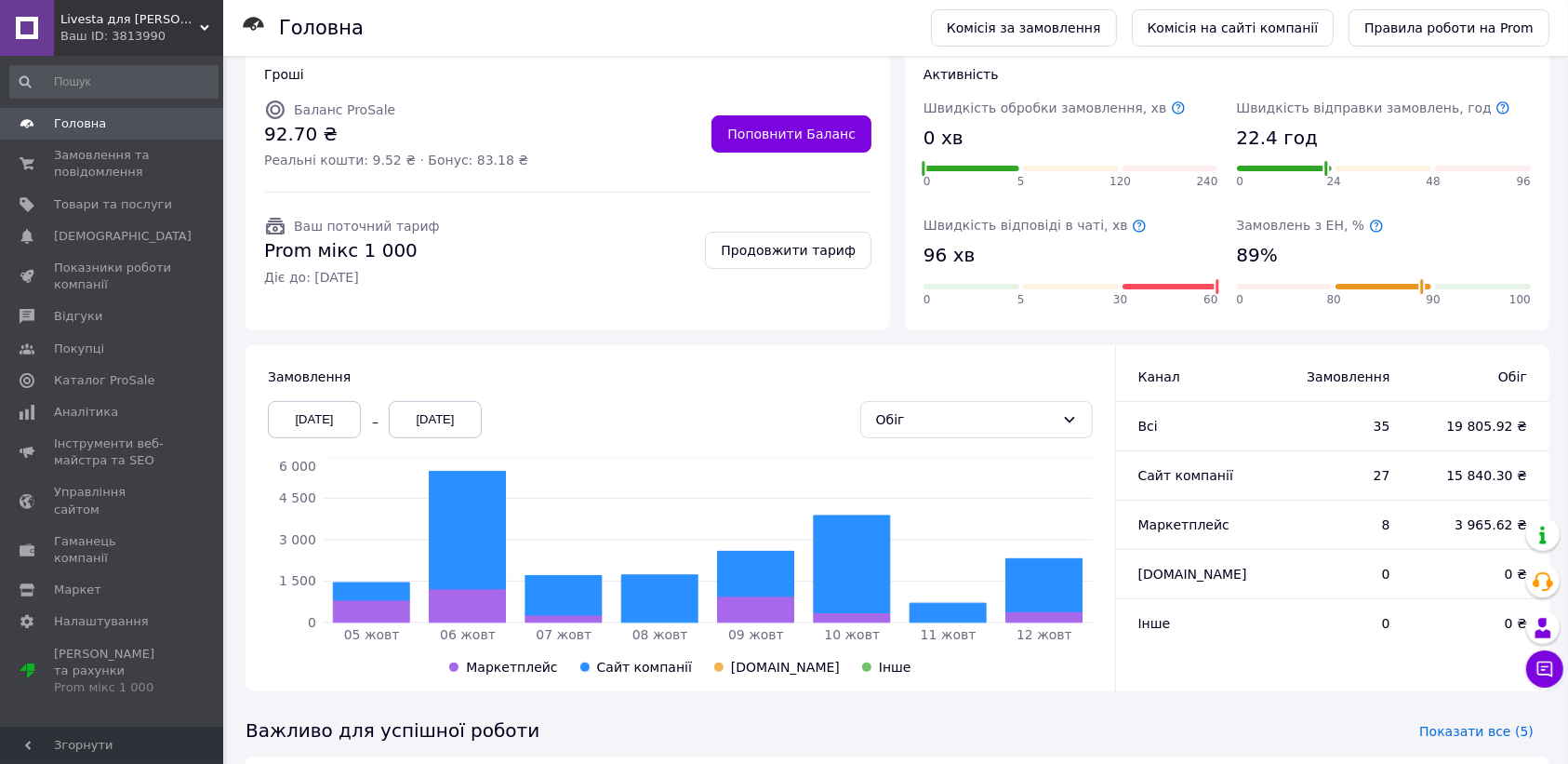
scroll to position [277, 0]
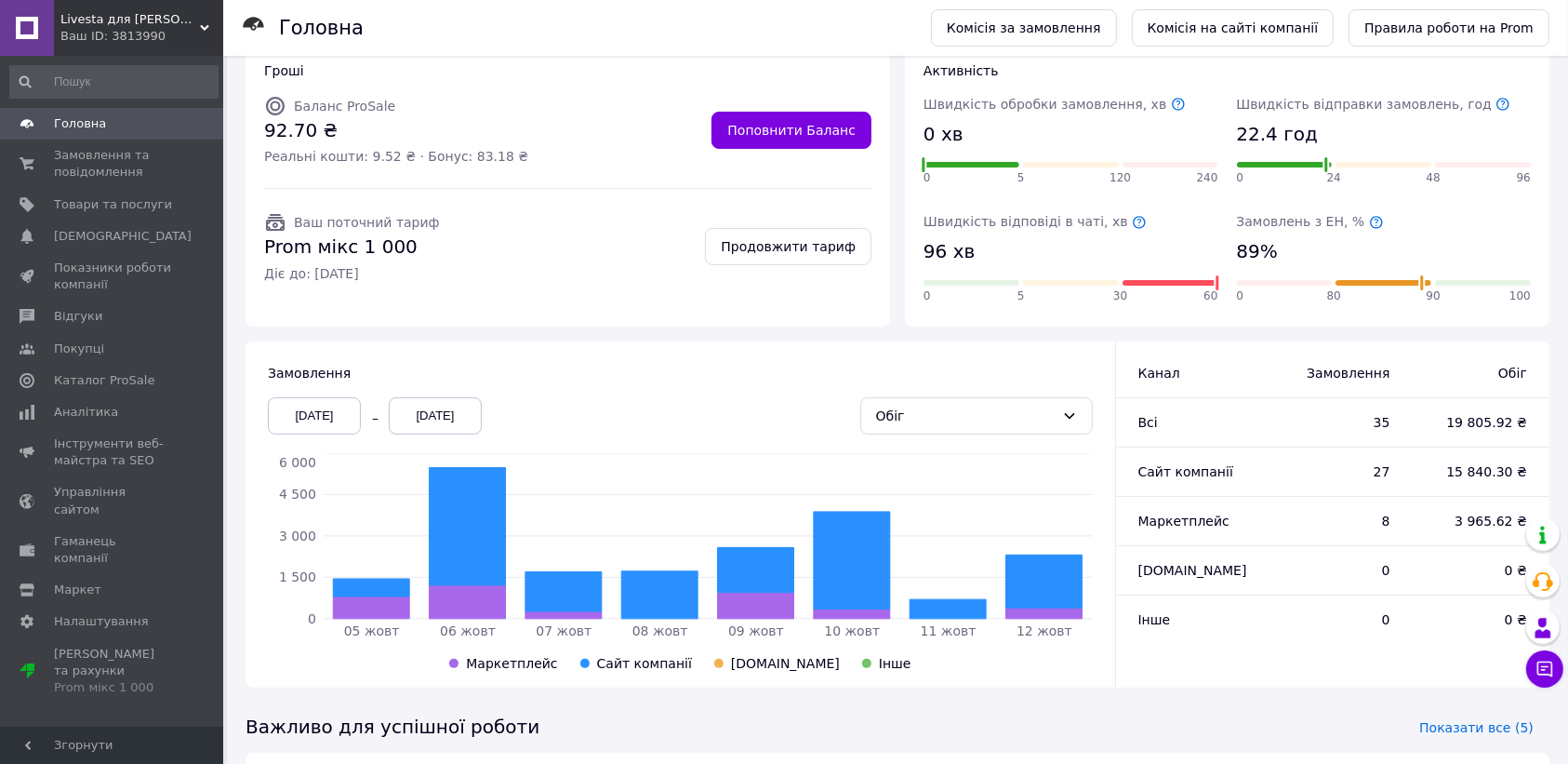
click at [322, 398] on div "[DATE]" at bounding box center [315, 416] width 93 height 37
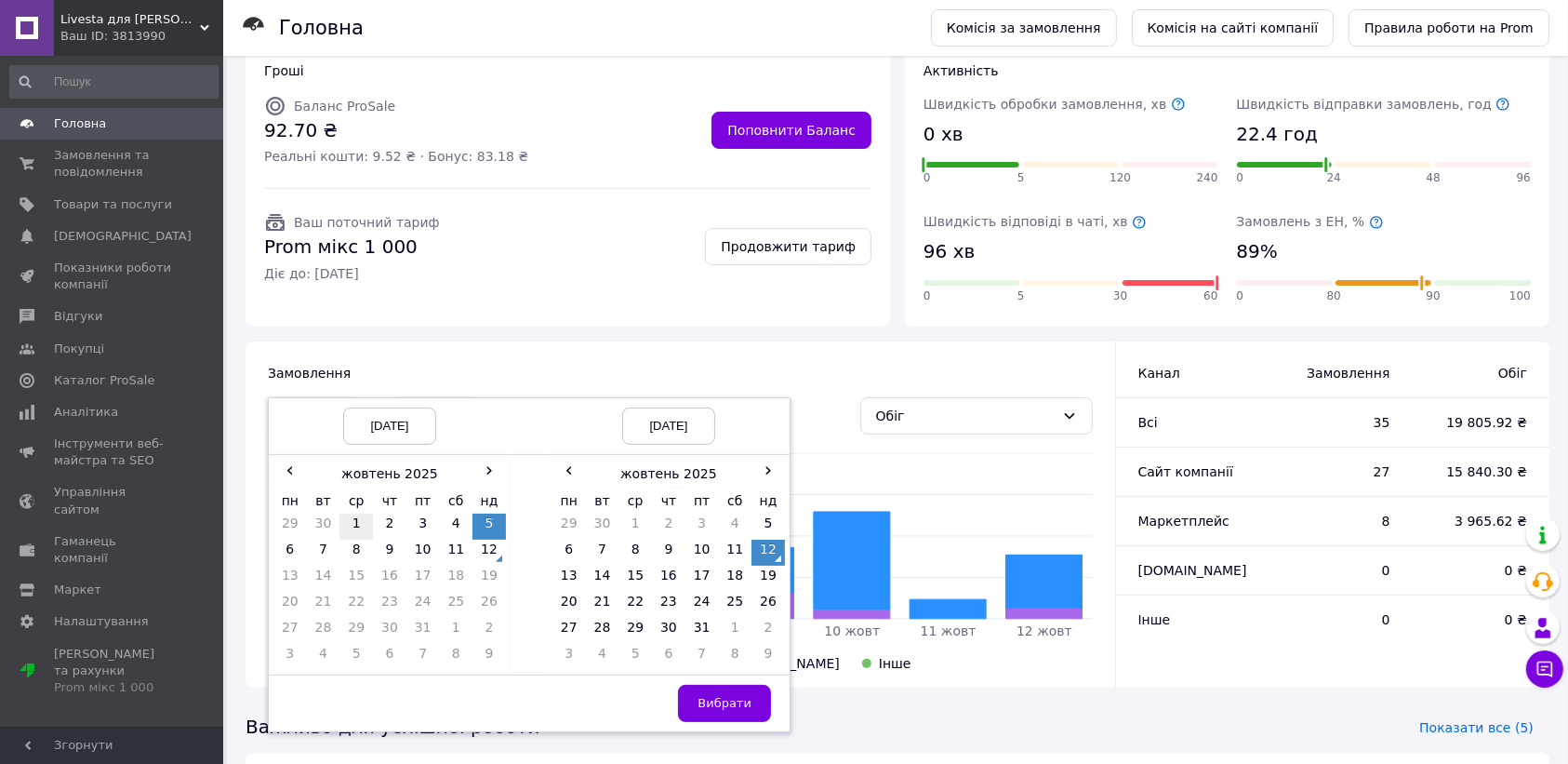
click at [352, 514] on td "1" at bounding box center [356, 527] width 33 height 26
click at [769, 540] on td "12" at bounding box center [767, 552] width 33 height 26
click at [709, 696] on span "Вибрати" at bounding box center [724, 703] width 54 height 14
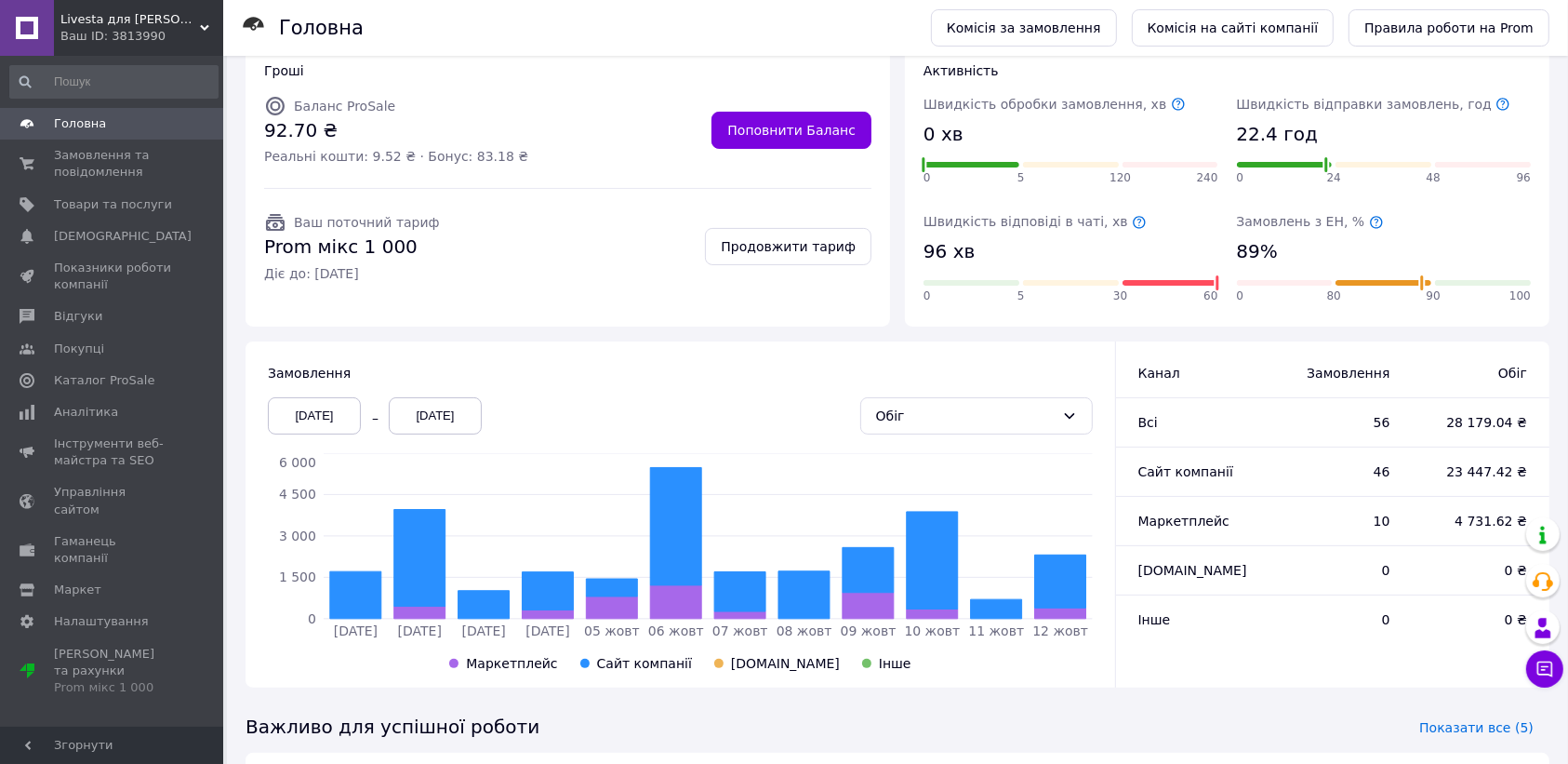
click at [318, 398] on div "[DATE]" at bounding box center [315, 416] width 93 height 37
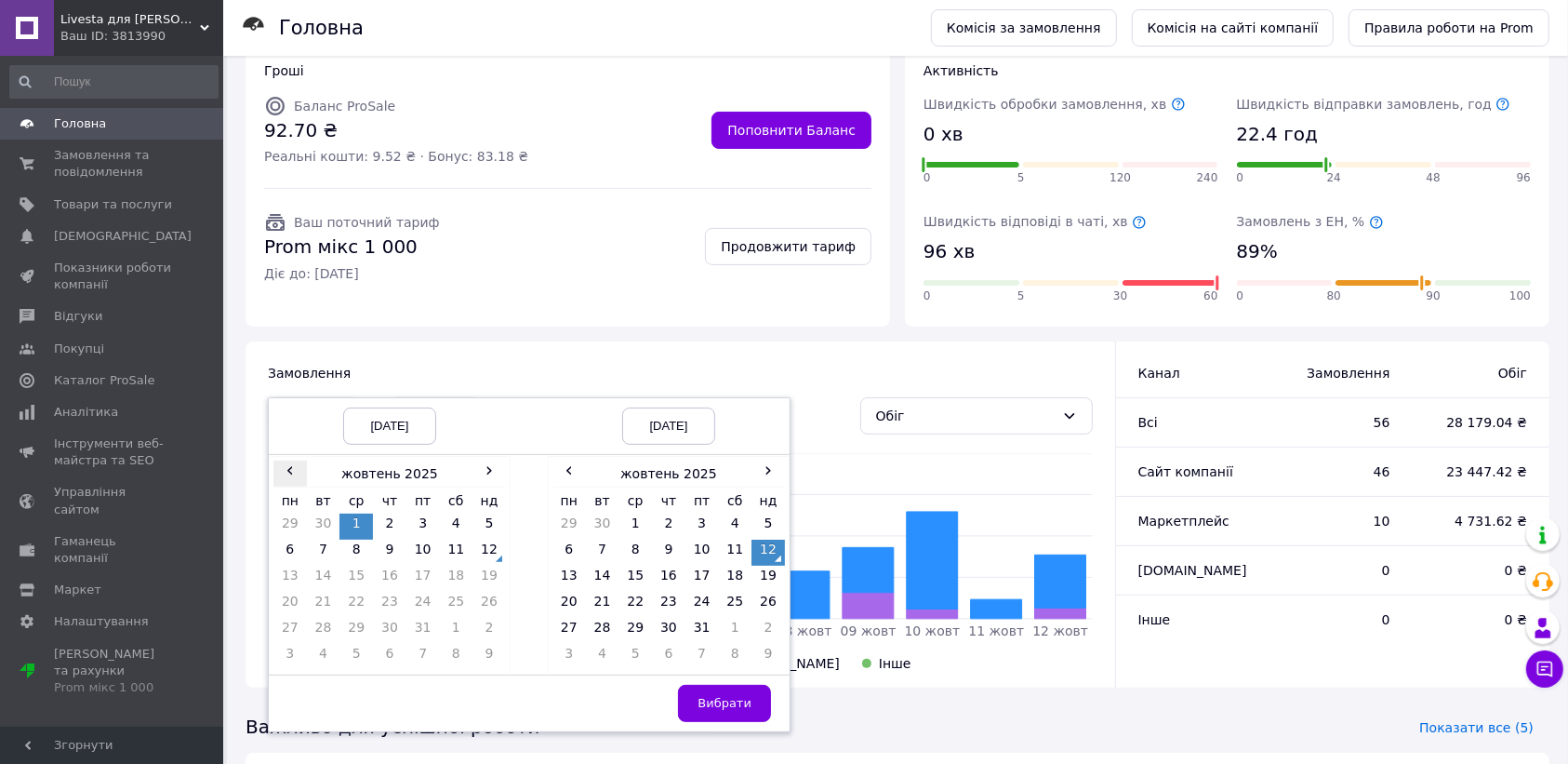
click at [285, 461] on span "‹" at bounding box center [290, 470] width 33 height 19
click at [287, 540] on td "1" at bounding box center [290, 552] width 33 height 26
click at [568, 461] on span "‹" at bounding box center [569, 470] width 33 height 19
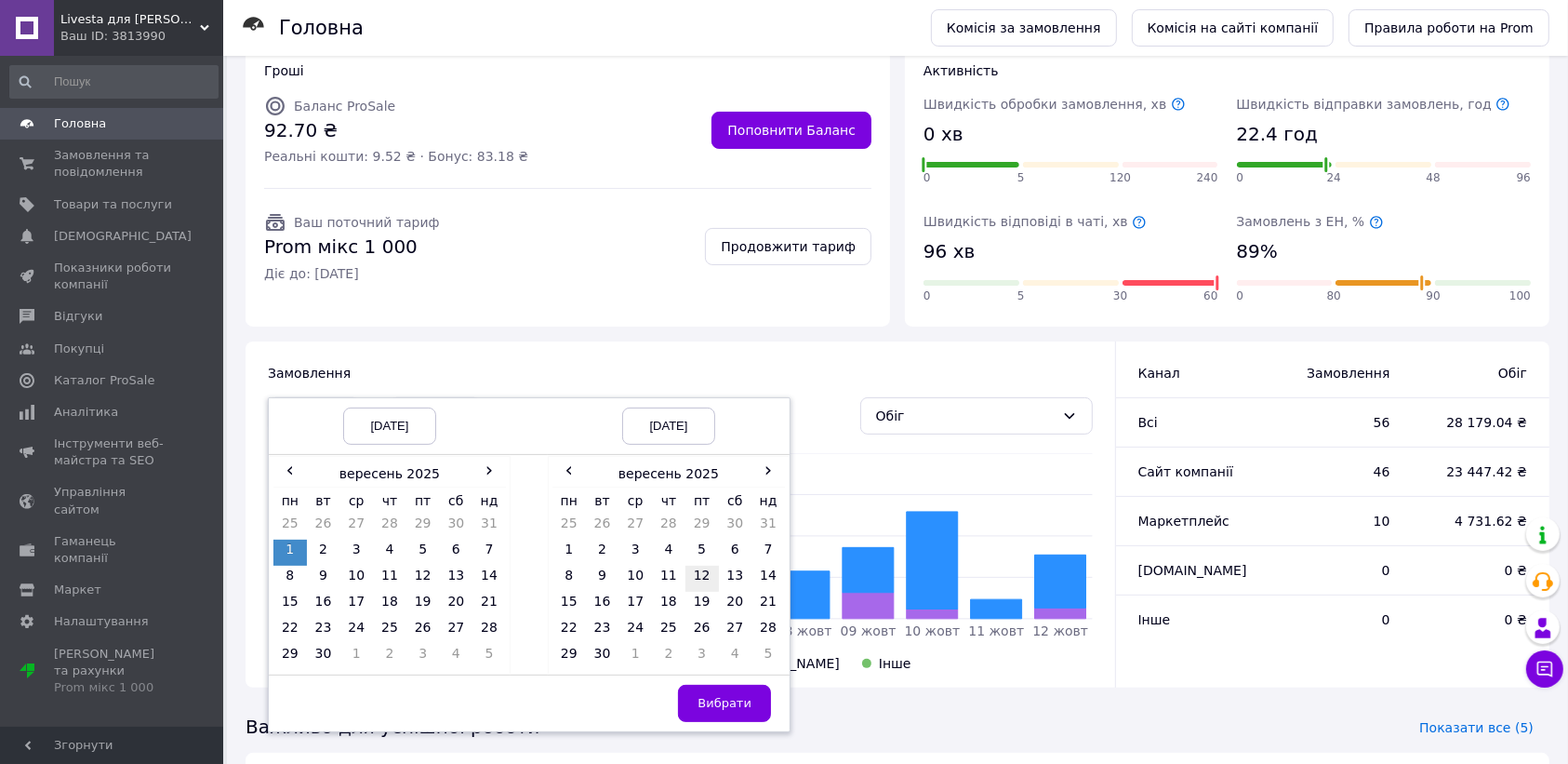
click at [703, 566] on td "12" at bounding box center [702, 578] width 33 height 26
click at [717, 696] on span "Вибрати" at bounding box center [724, 703] width 54 height 14
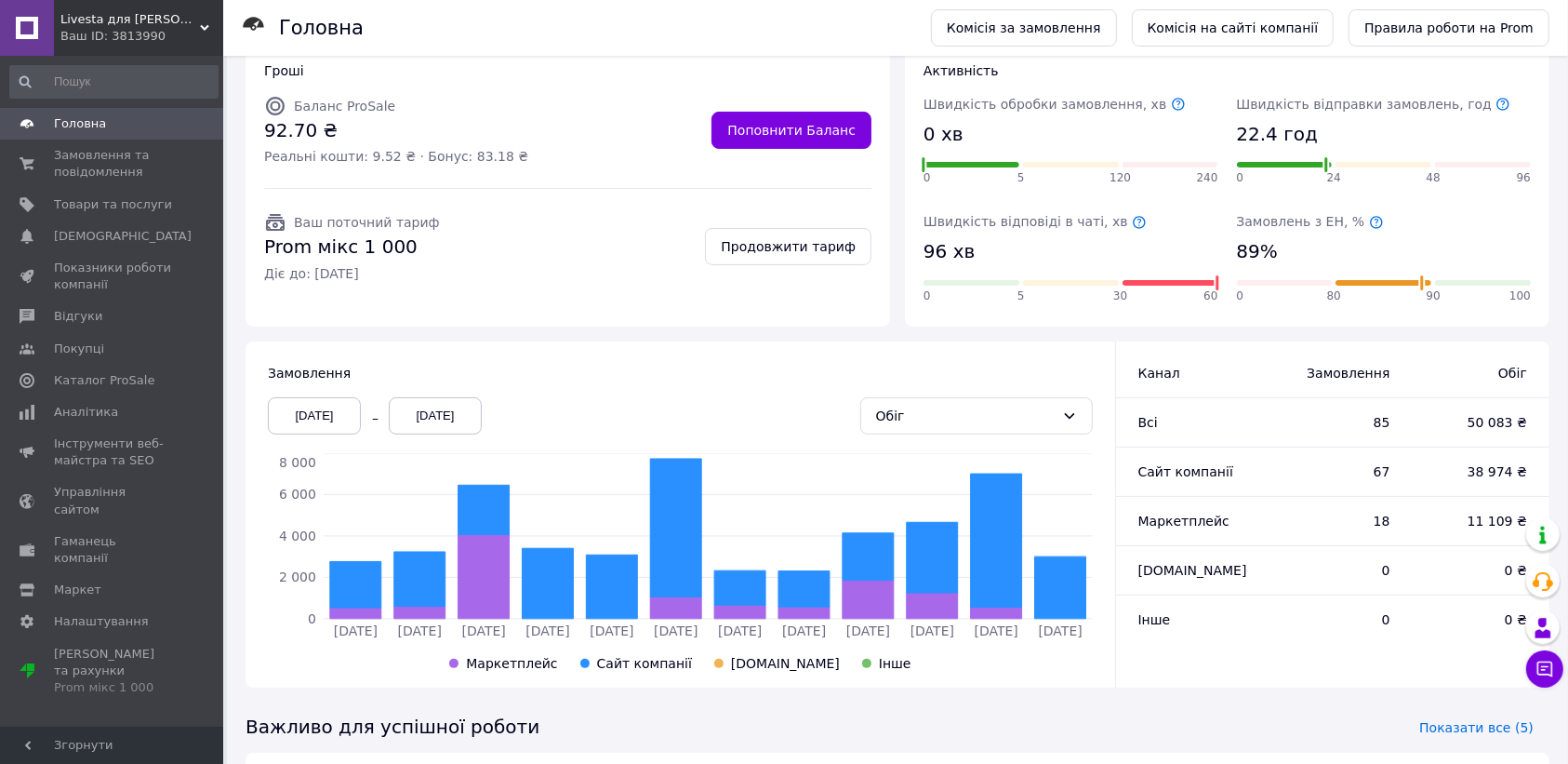
click at [333, 398] on div "[DATE]" at bounding box center [315, 416] width 93 height 37
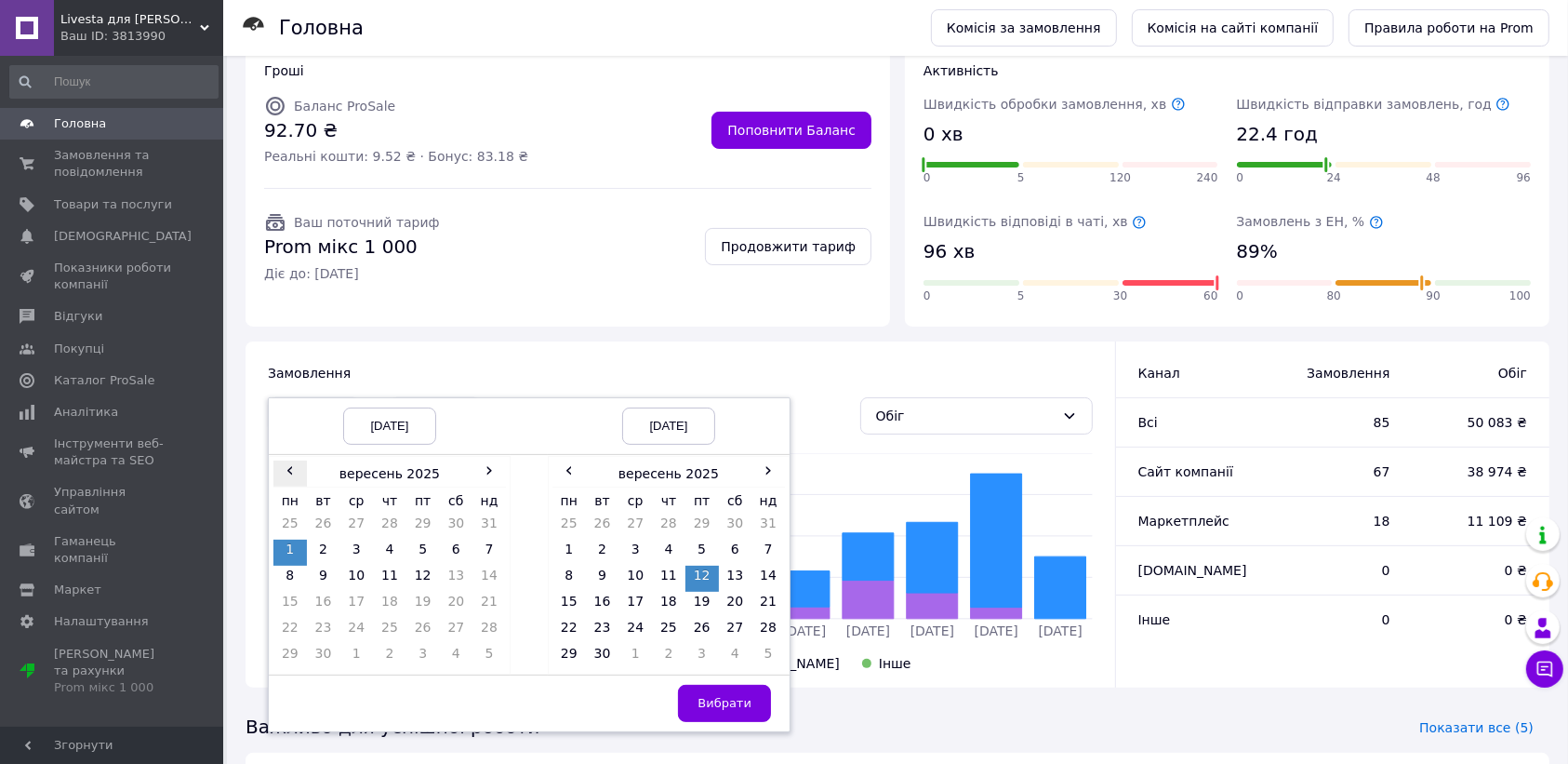
click at [289, 461] on span "‹" at bounding box center [290, 470] width 33 height 19
click at [569, 461] on span "‹" at bounding box center [569, 470] width 33 height 19
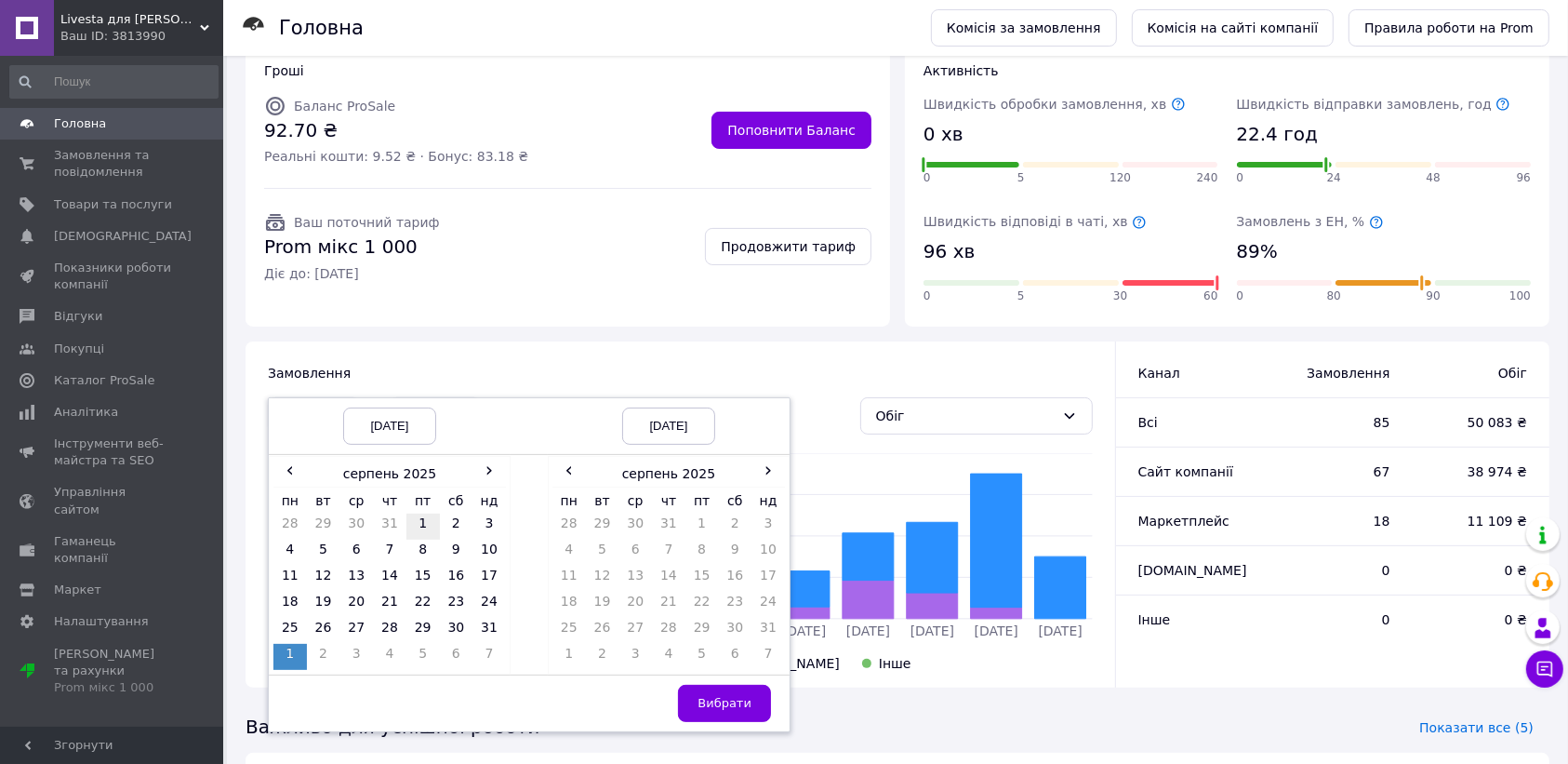
click at [418, 514] on td "1" at bounding box center [422, 527] width 33 height 26
click at [604, 566] on td "12" at bounding box center [602, 578] width 33 height 26
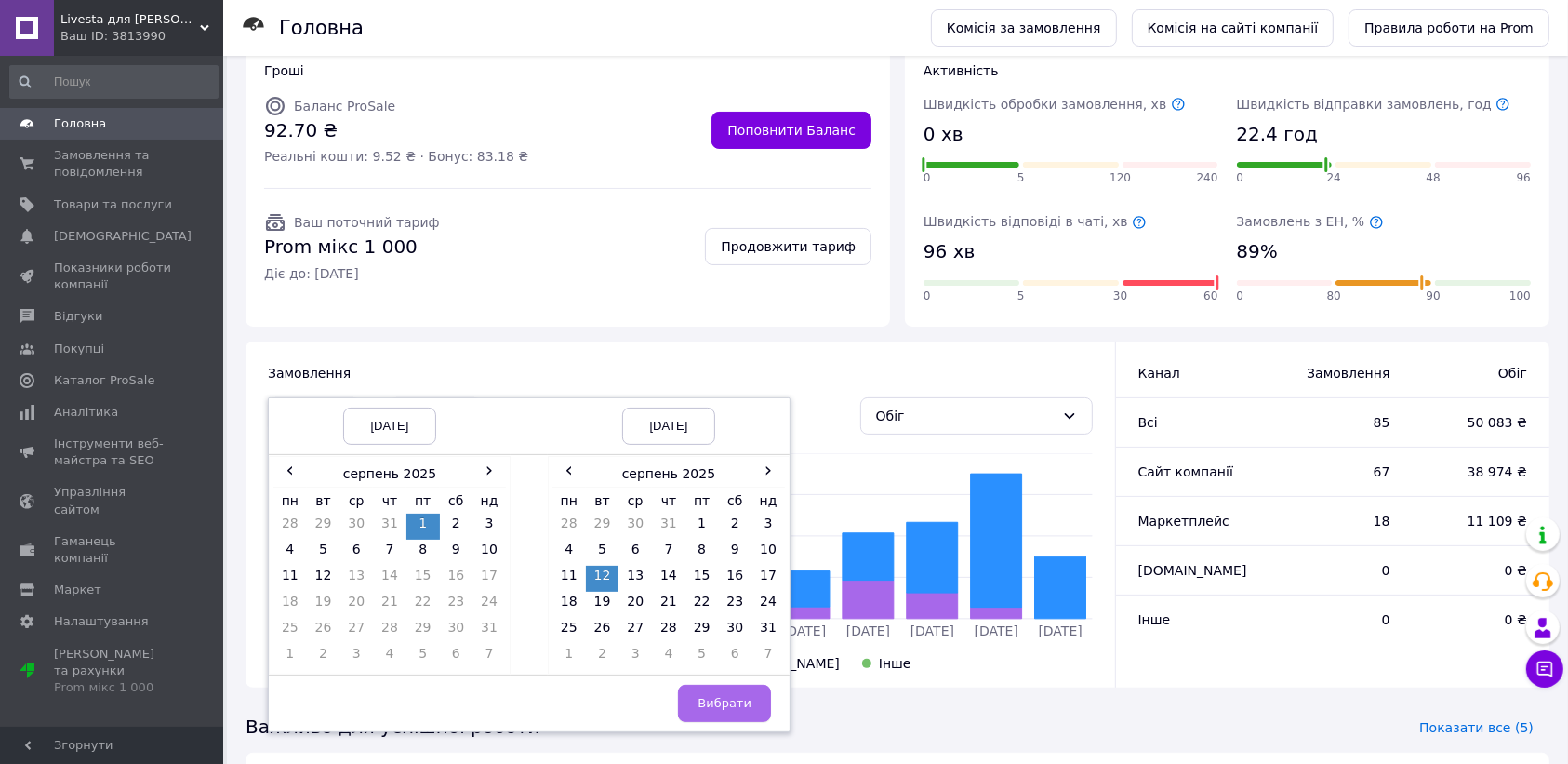
click at [714, 696] on span "Вибрати" at bounding box center [724, 703] width 54 height 14
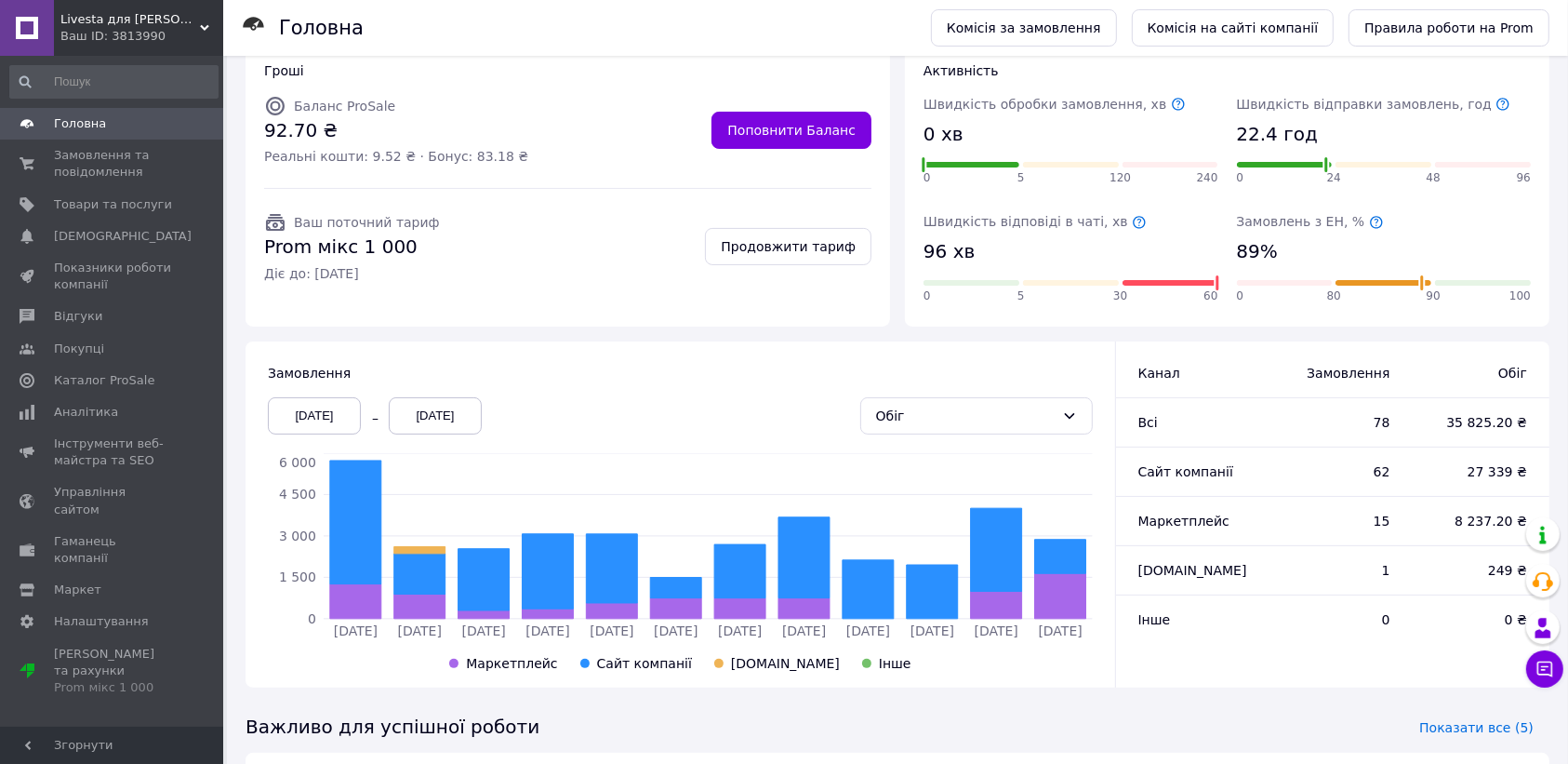
click at [318, 398] on div "[DATE]" at bounding box center [315, 416] width 93 height 37
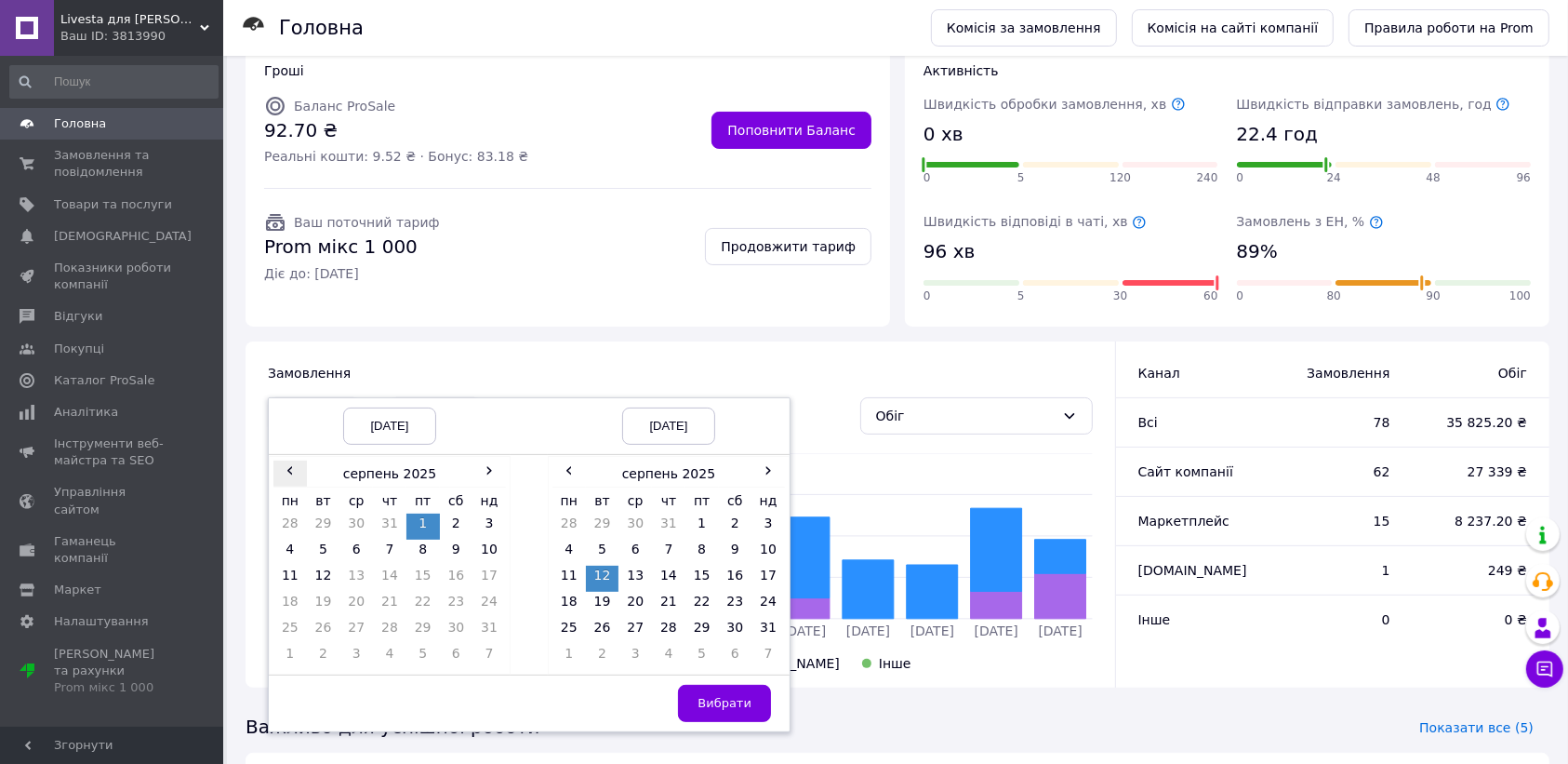
click at [286, 461] on span "‹" at bounding box center [290, 470] width 33 height 19
click at [315, 514] on td "1" at bounding box center [323, 527] width 33 height 26
click at [564, 461] on span "‹" at bounding box center [569, 470] width 33 height 19
click at [738, 540] on td "12" at bounding box center [735, 552] width 33 height 26
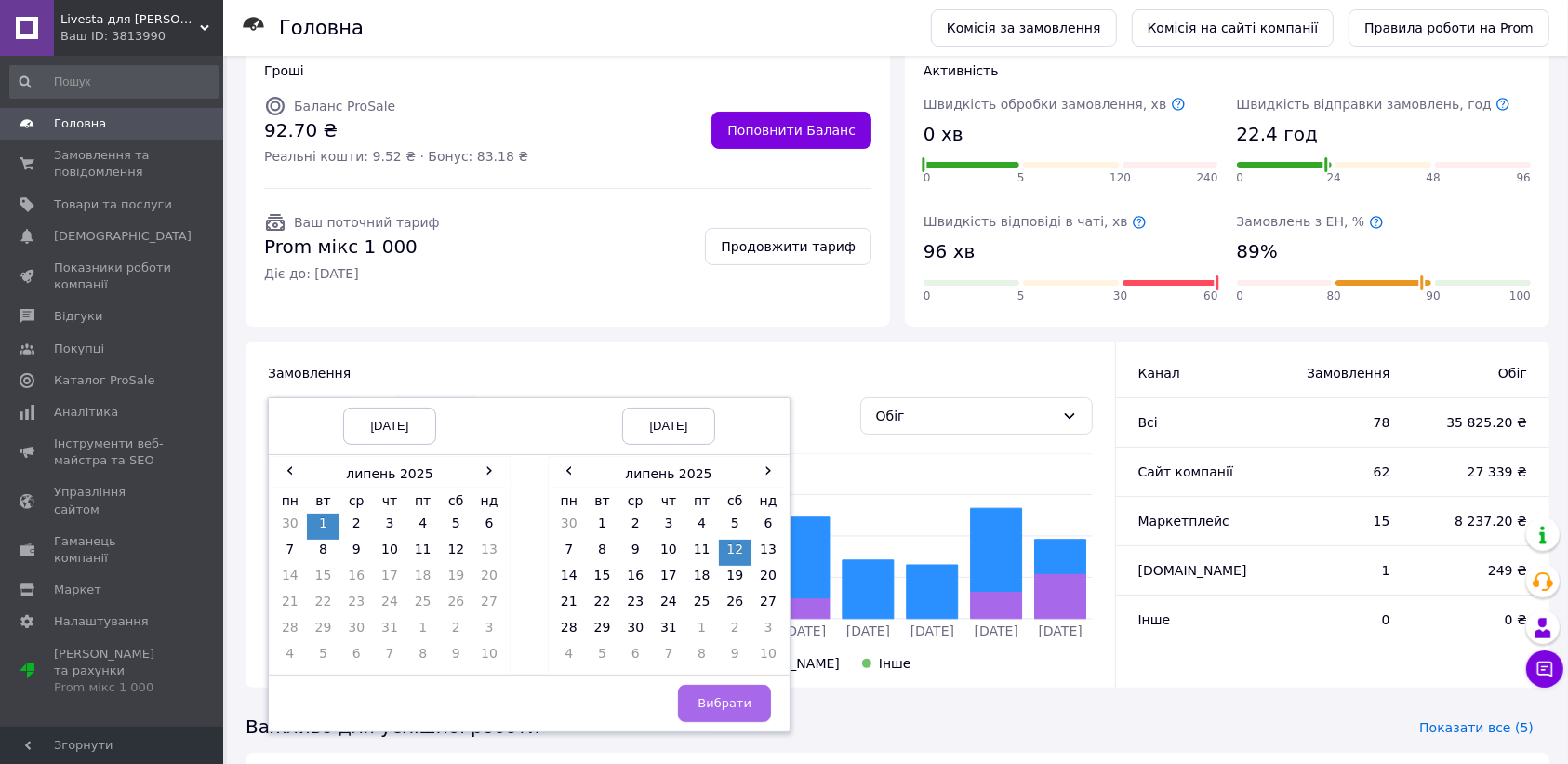
click at [726, 696] on span "Вибрати" at bounding box center [724, 703] width 54 height 14
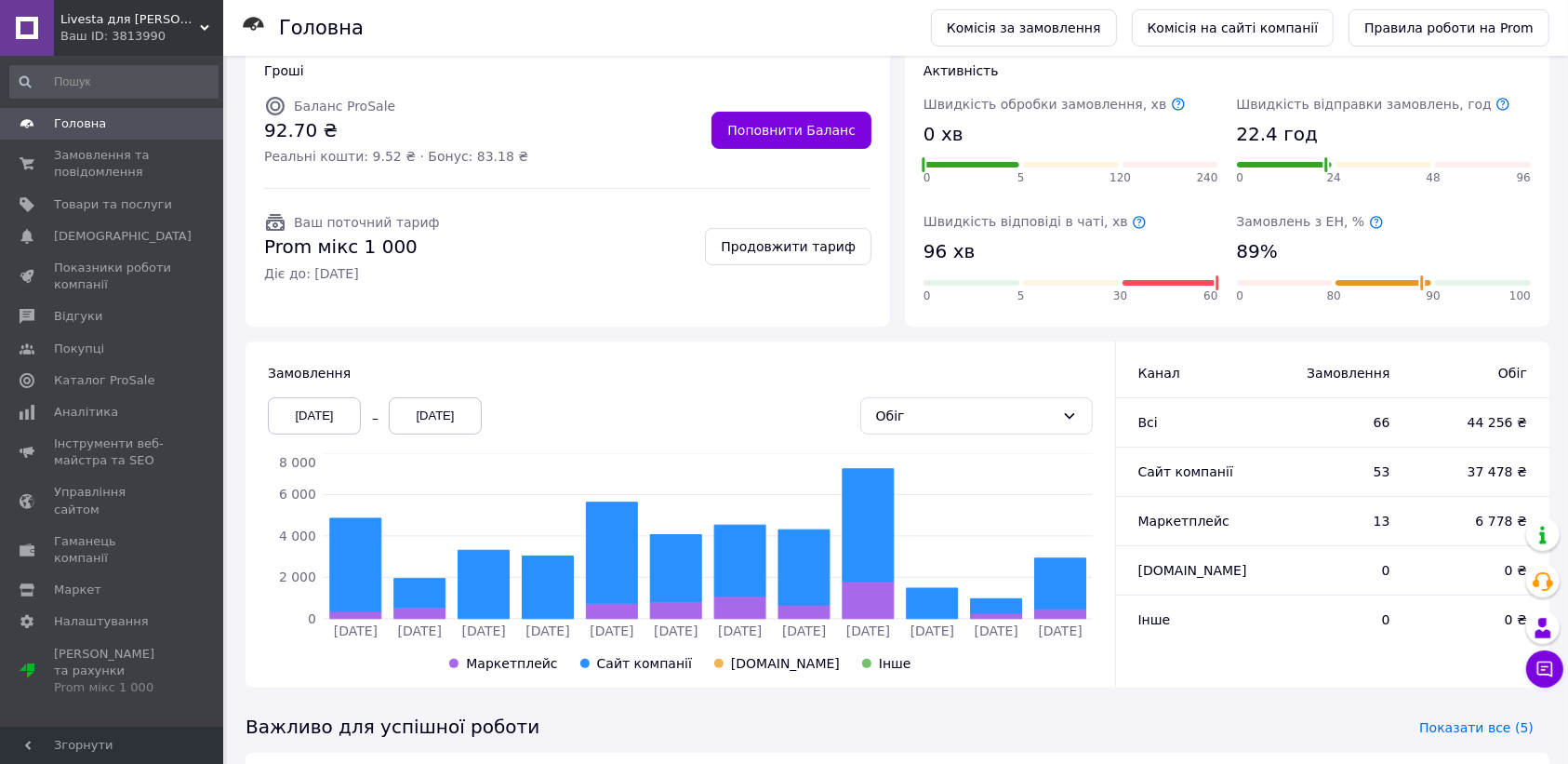
click at [332, 398] on div "[DATE]" at bounding box center [315, 416] width 93 height 37
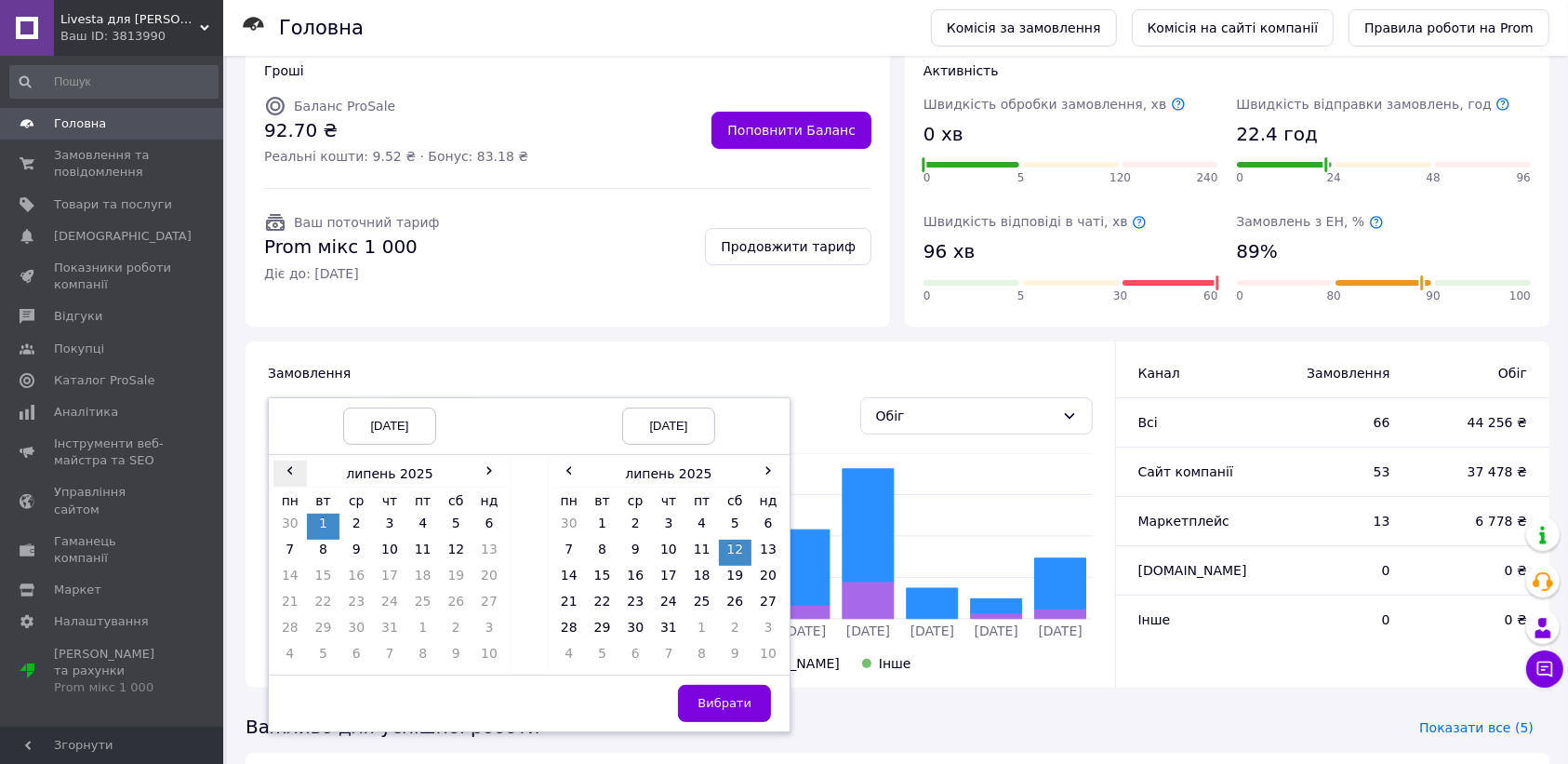
click at [286, 461] on span "‹" at bounding box center [290, 470] width 33 height 19
click at [568, 461] on span "‹" at bounding box center [569, 470] width 33 height 19
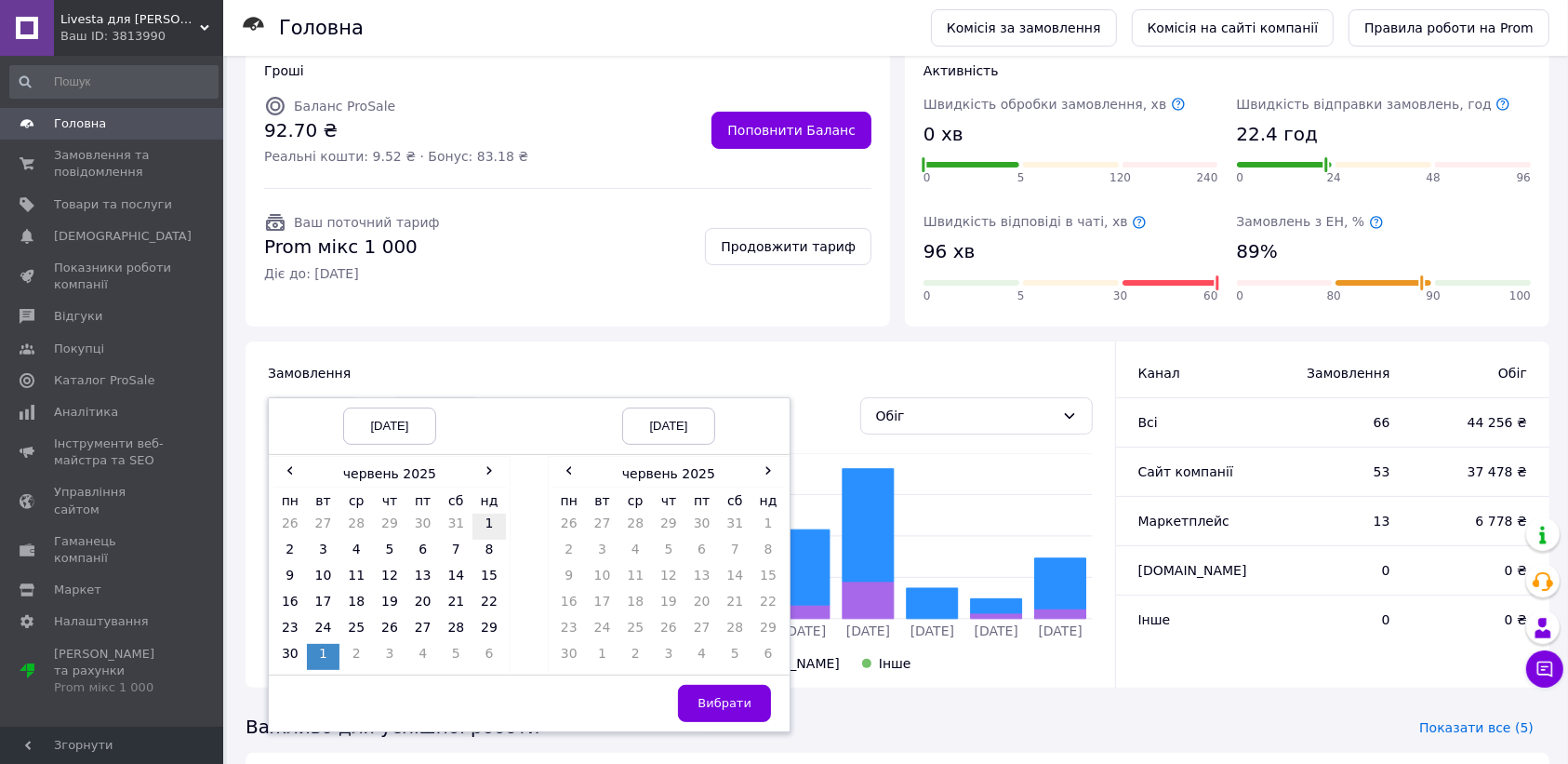
click at [484, 514] on td "1" at bounding box center [489, 527] width 33 height 26
click at [666, 566] on td "12" at bounding box center [668, 578] width 33 height 26
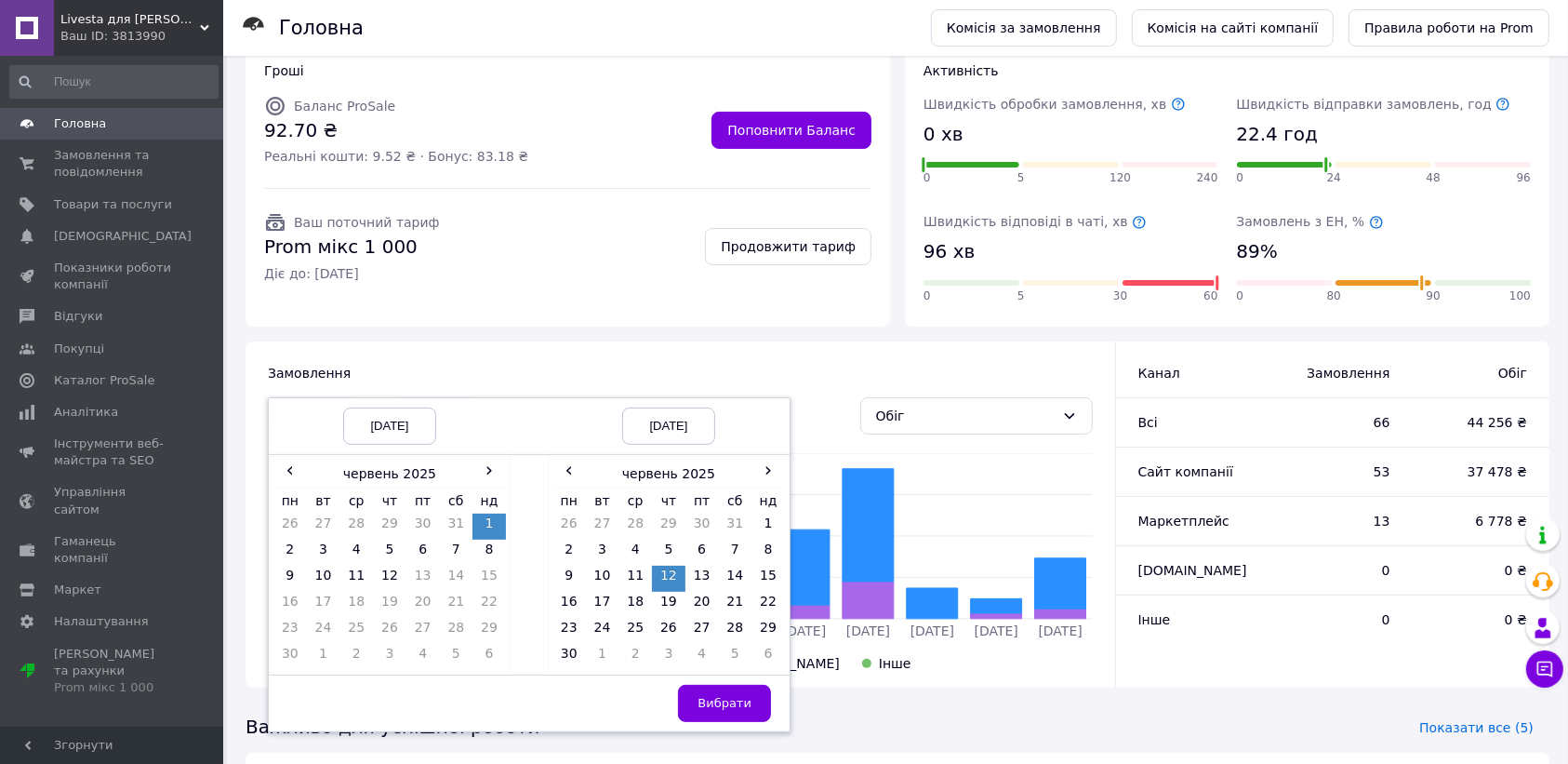
click at [727, 685] on button "Вибрати" at bounding box center [724, 703] width 93 height 37
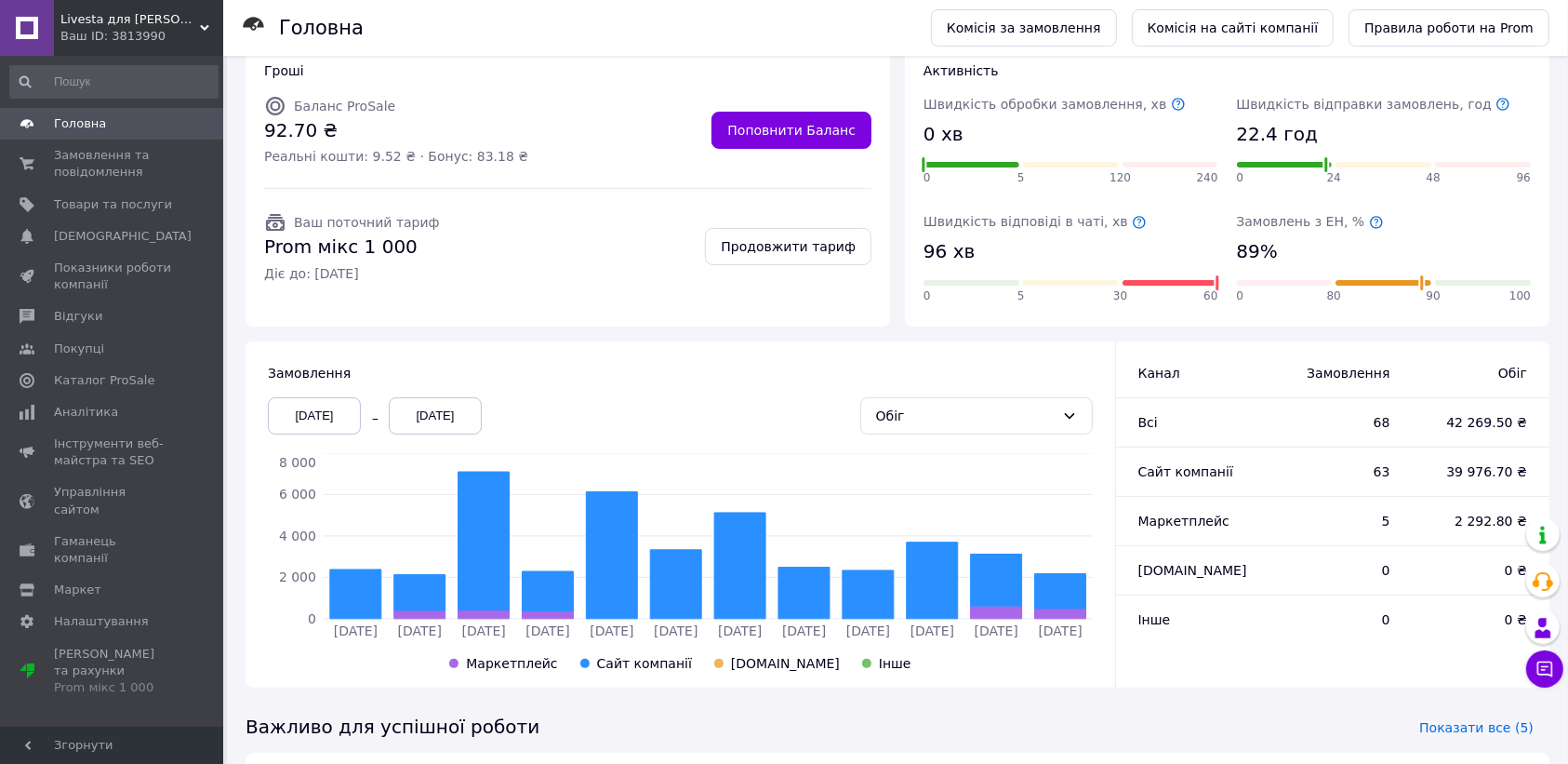
click at [326, 398] on div "[DATE]" at bounding box center [315, 416] width 93 height 37
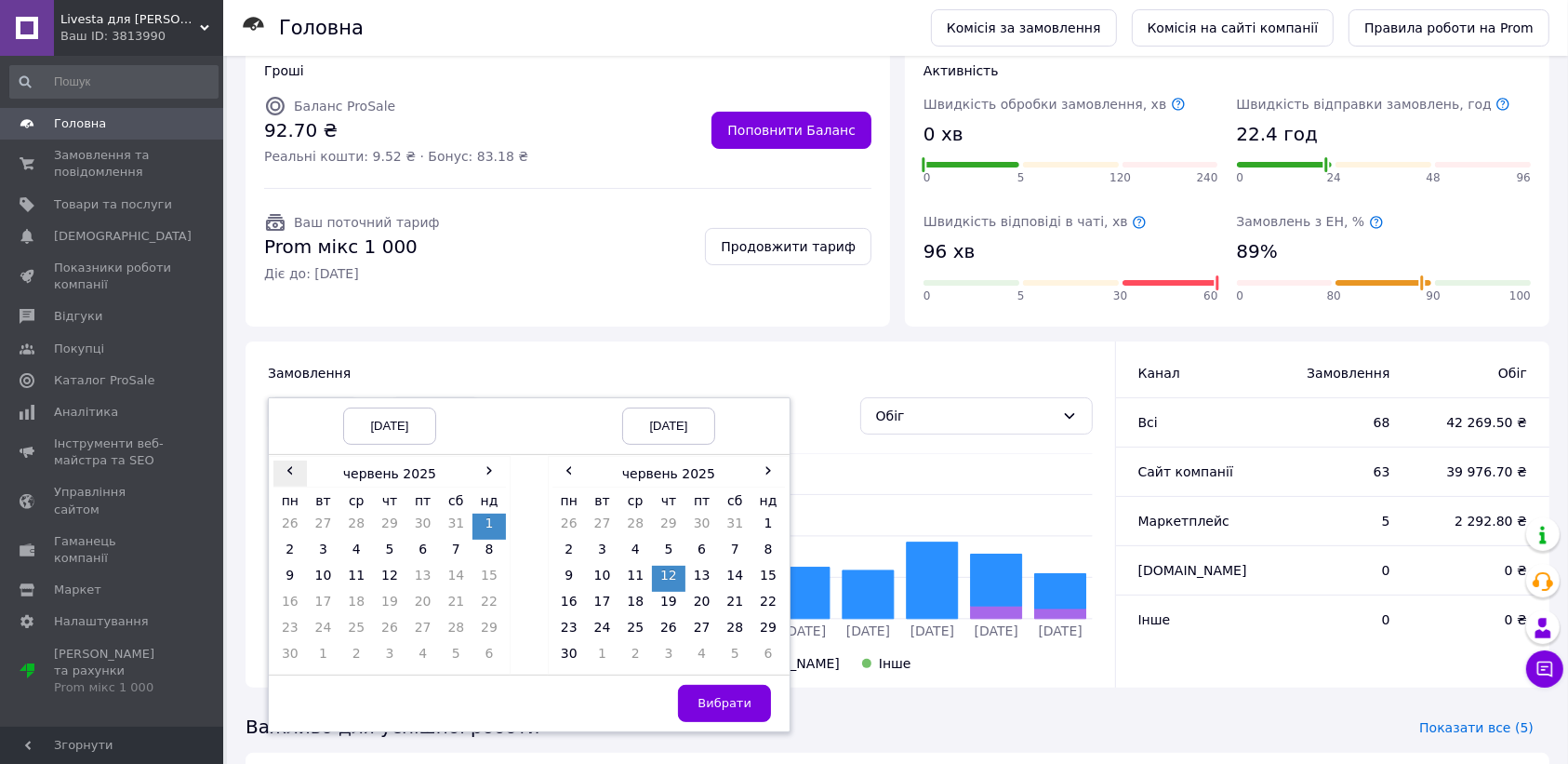
click at [289, 461] on span "‹" at bounding box center [290, 470] width 33 height 19
click at [384, 514] on td "1" at bounding box center [389, 527] width 33 height 26
click at [567, 461] on span "‹" at bounding box center [569, 470] width 33 height 19
click at [569, 566] on td "12" at bounding box center [569, 578] width 33 height 26
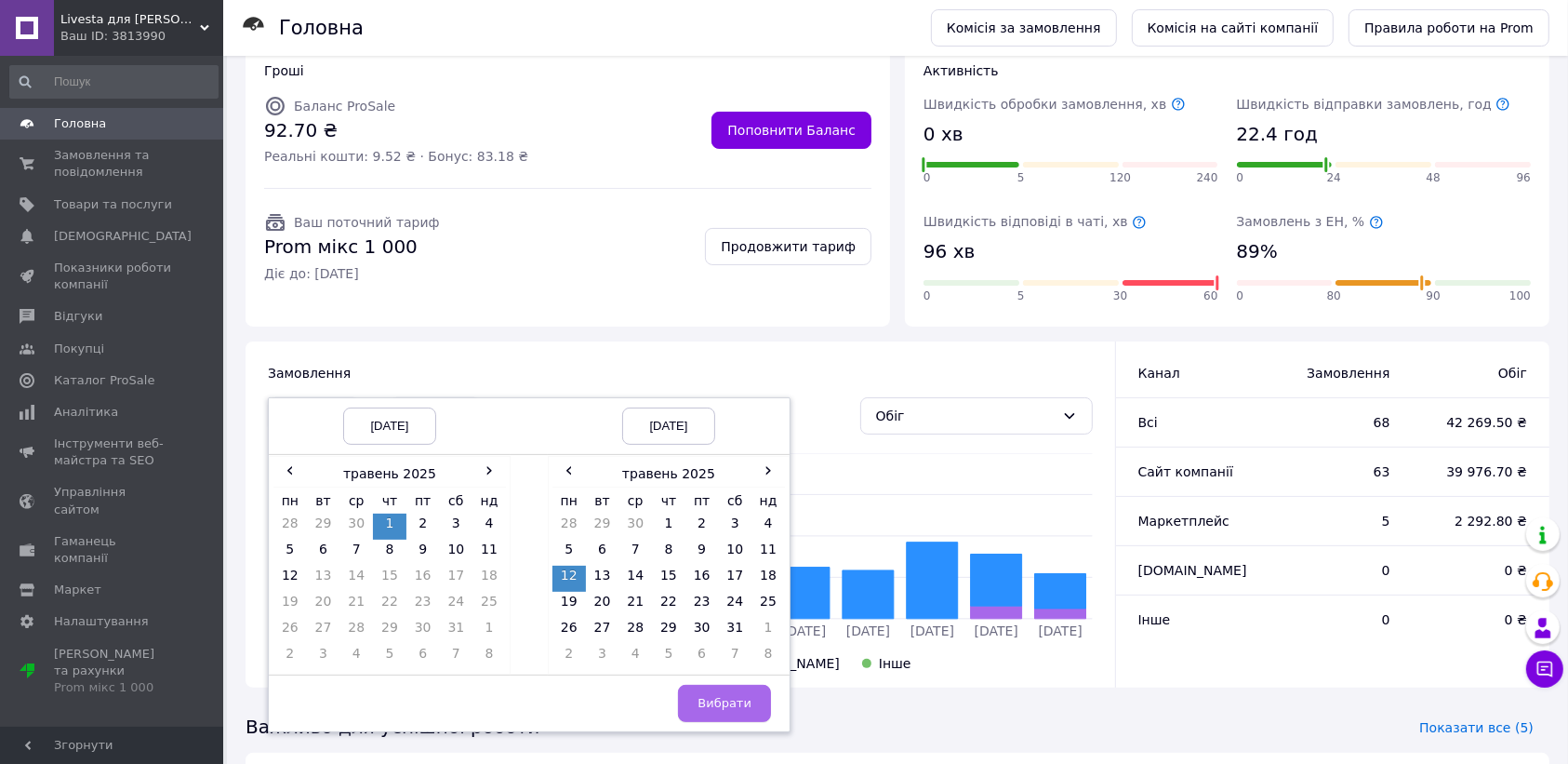
click at [730, 696] on span "Вибрати" at bounding box center [724, 703] width 54 height 14
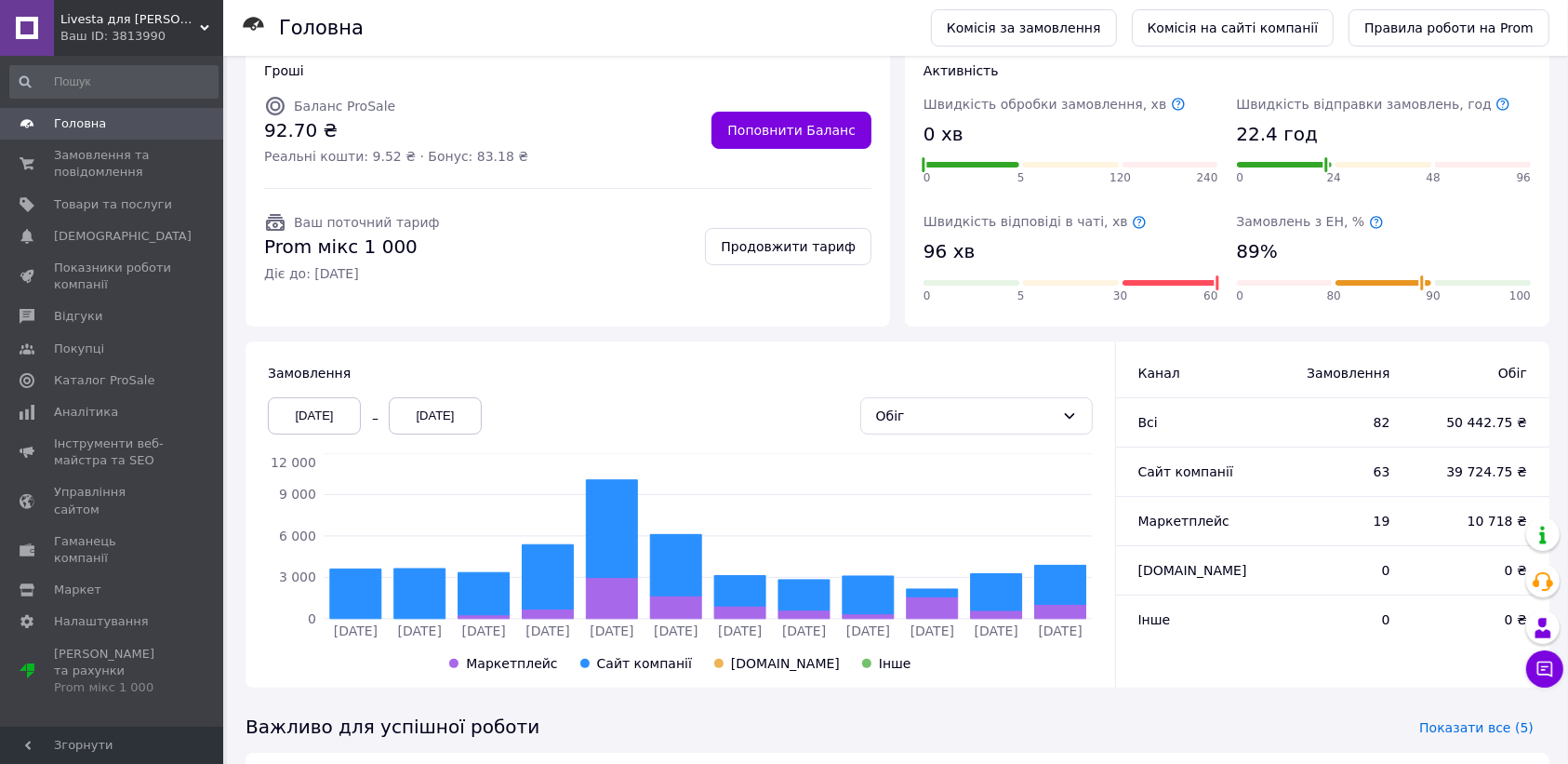
click at [326, 398] on div "[DATE]" at bounding box center [315, 416] width 93 height 37
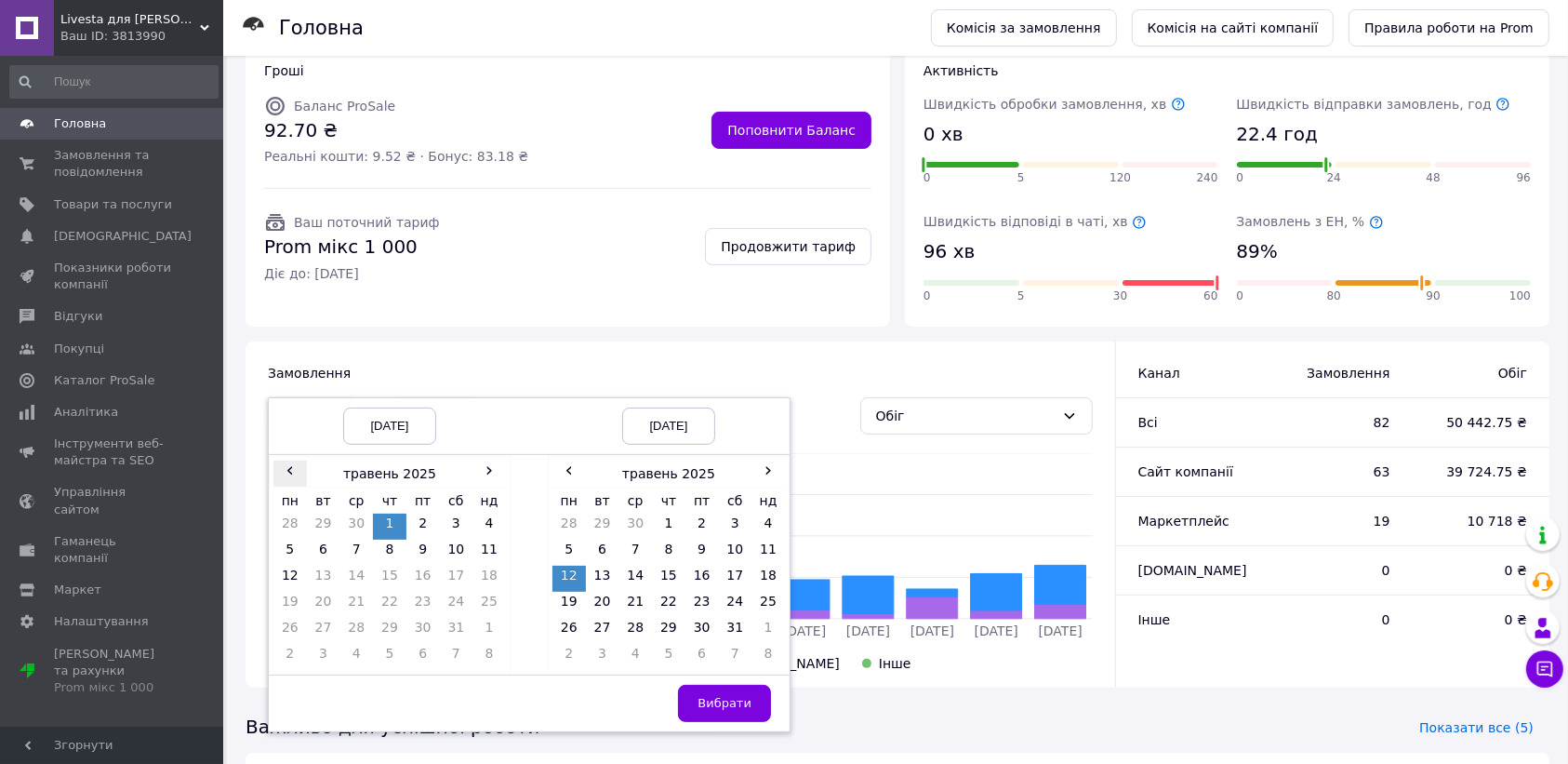
click at [287, 461] on span "‹" at bounding box center [290, 470] width 33 height 19
click at [563, 461] on span "‹" at bounding box center [569, 470] width 33 height 19
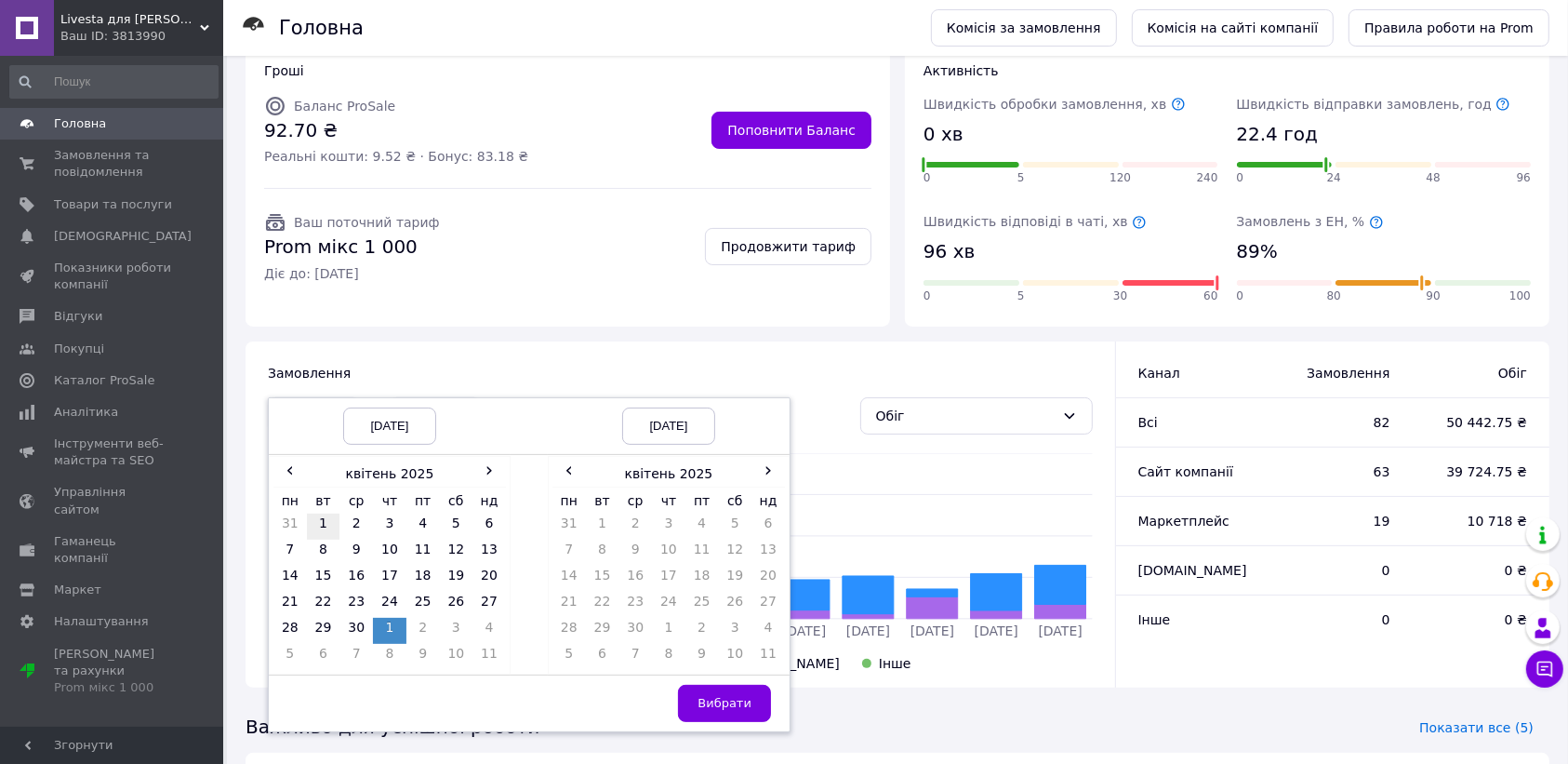
click at [324, 514] on td "1" at bounding box center [323, 527] width 33 height 26
click at [733, 540] on td "12" at bounding box center [735, 552] width 33 height 26
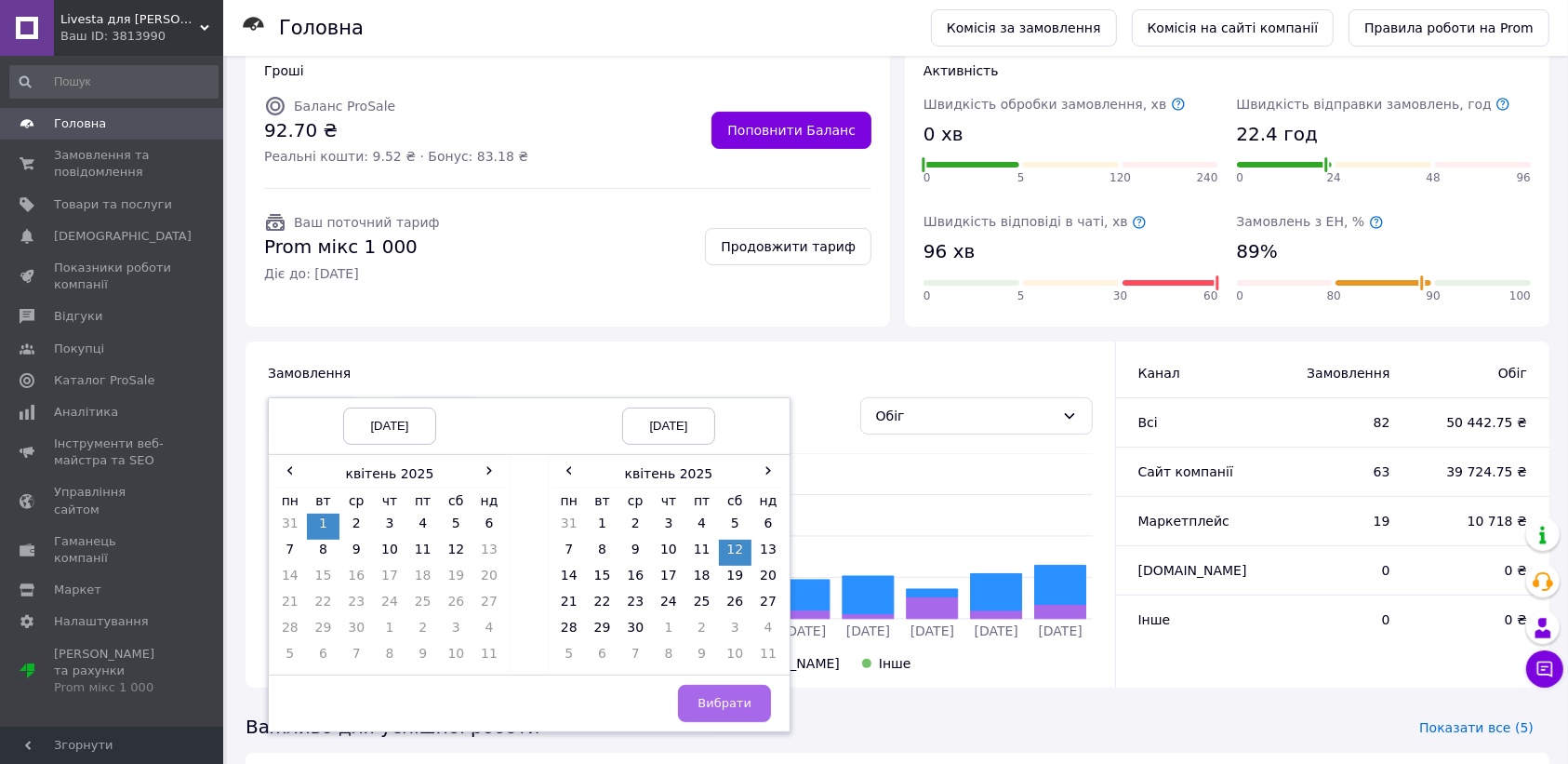
click at [728, 696] on span "Вибрати" at bounding box center [724, 703] width 54 height 14
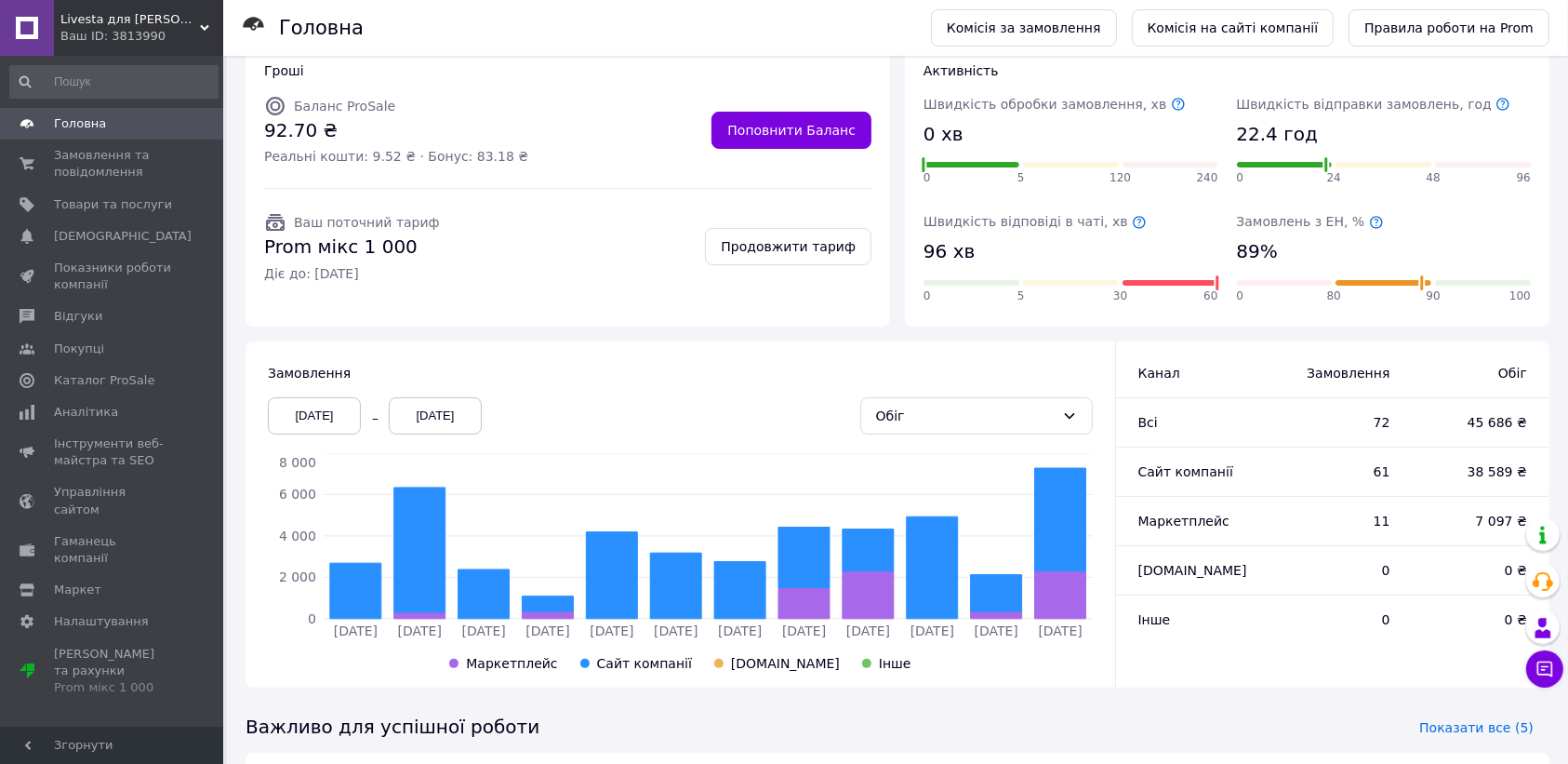
click at [333, 398] on div "[DATE]" at bounding box center [315, 416] width 93 height 37
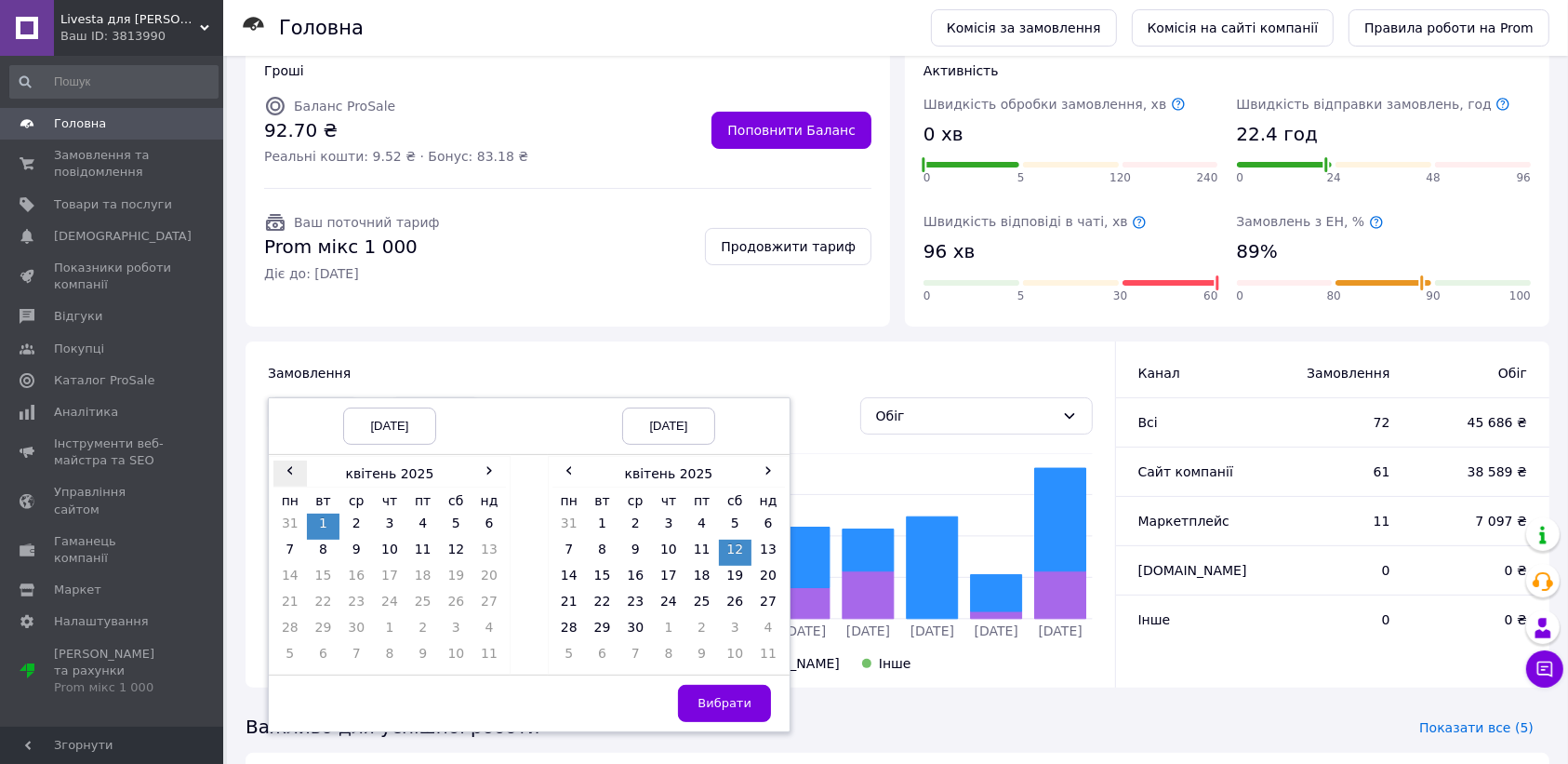
click at [284, 461] on span "‹" at bounding box center [290, 470] width 33 height 19
click at [456, 514] on td "1" at bounding box center [457, 527] width 33 height 26
click at [570, 461] on span "‹" at bounding box center [569, 470] width 33 height 19
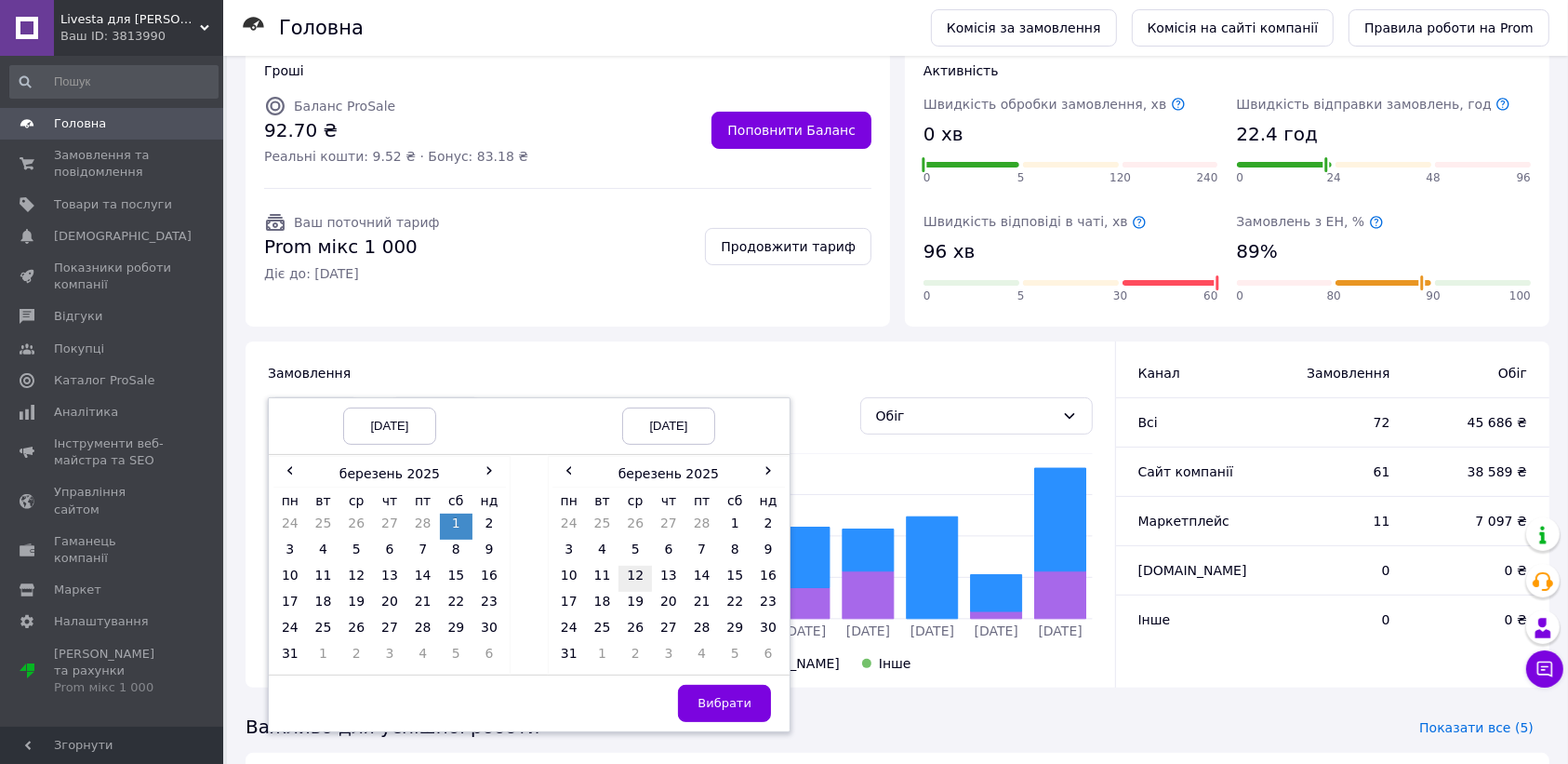
click at [636, 566] on td "12" at bounding box center [635, 578] width 33 height 26
click at [732, 696] on span "Вибрати" at bounding box center [724, 703] width 54 height 14
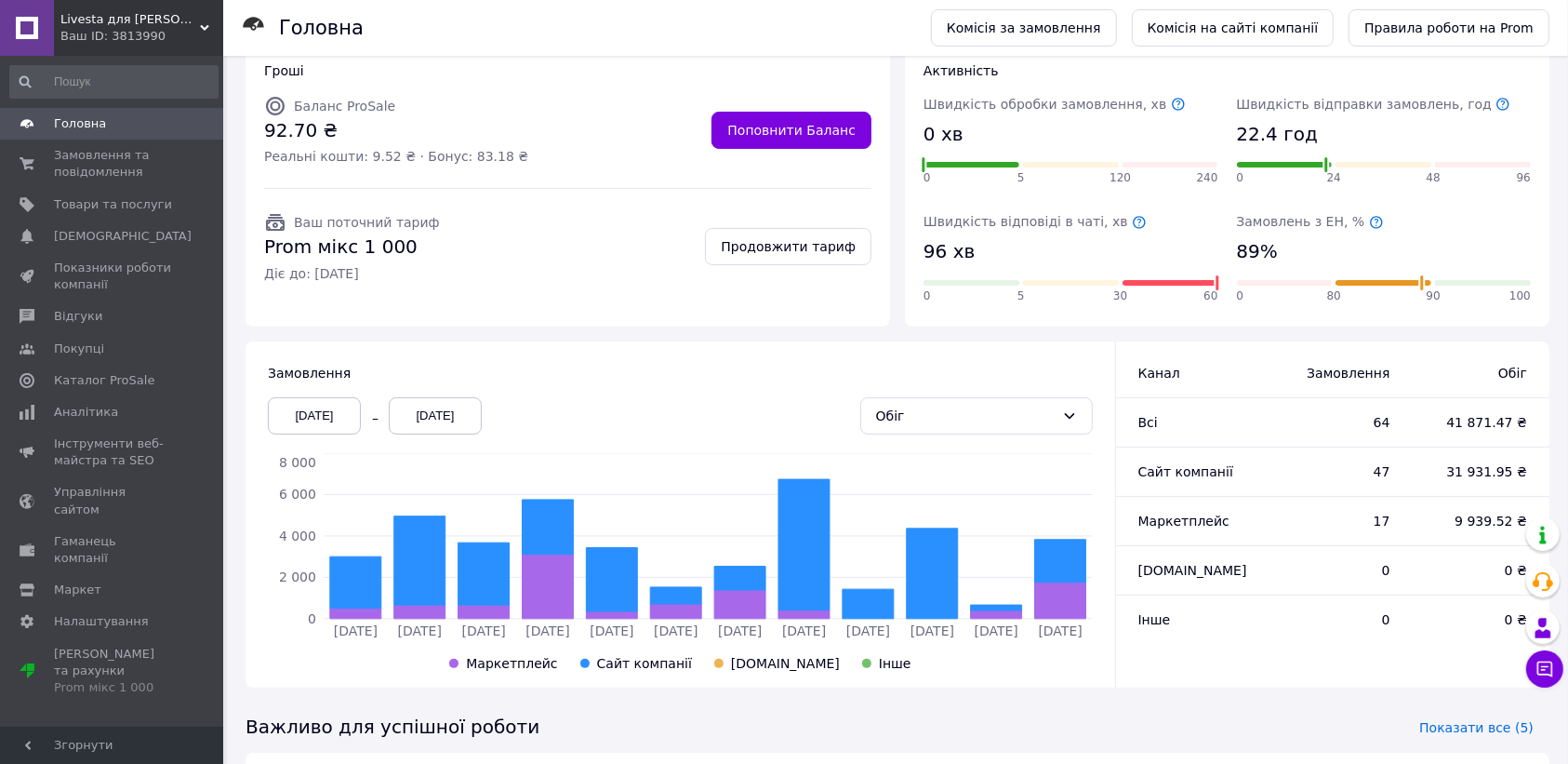
click at [332, 398] on div "[DATE]" at bounding box center [315, 416] width 93 height 37
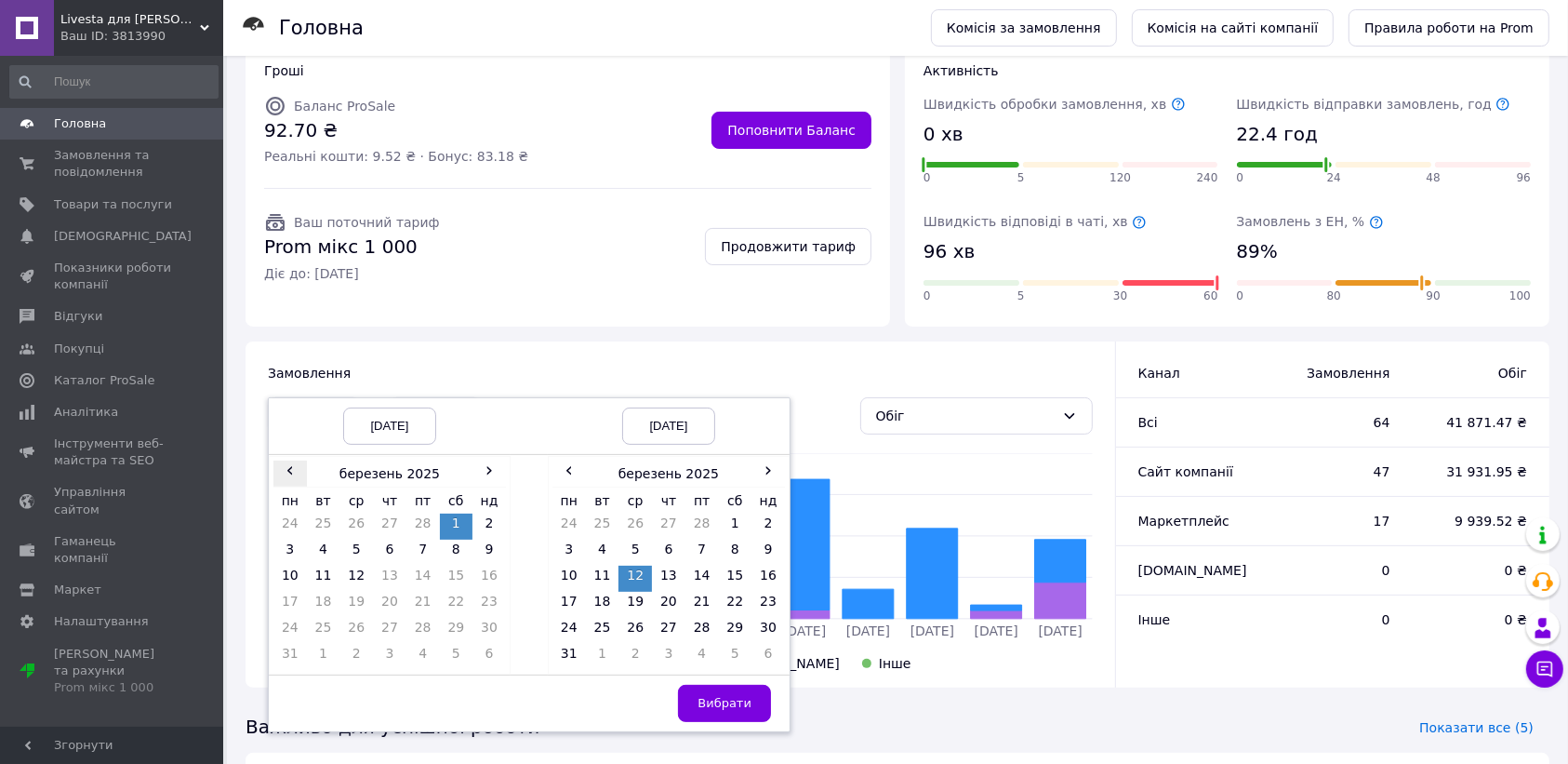
click at [287, 461] on span "‹" at bounding box center [290, 470] width 33 height 19
click at [567, 461] on span "‹" at bounding box center [569, 470] width 33 height 19
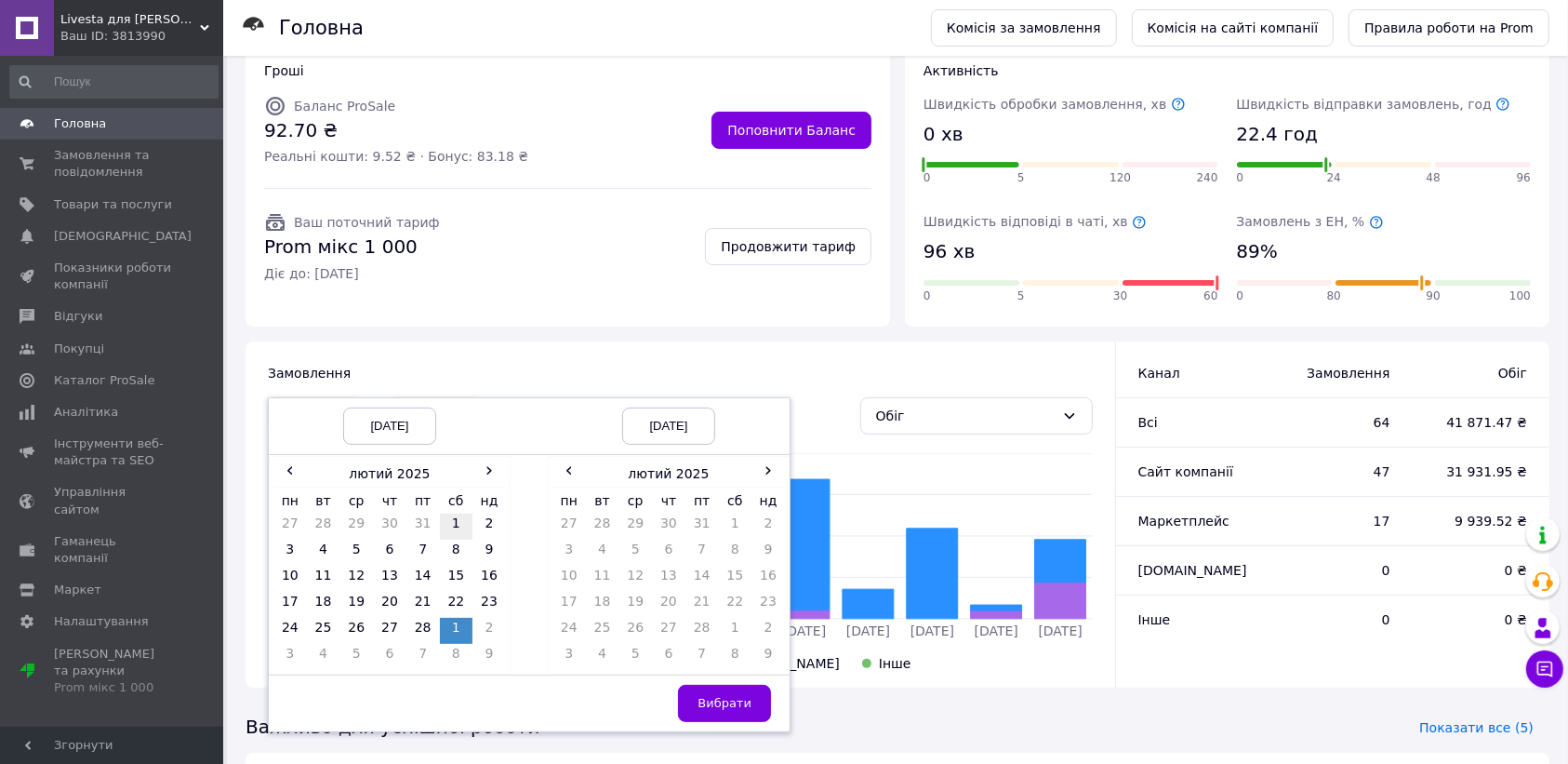
click at [456, 514] on td "1" at bounding box center [457, 527] width 33 height 26
click at [636, 566] on td "12" at bounding box center [635, 578] width 33 height 26
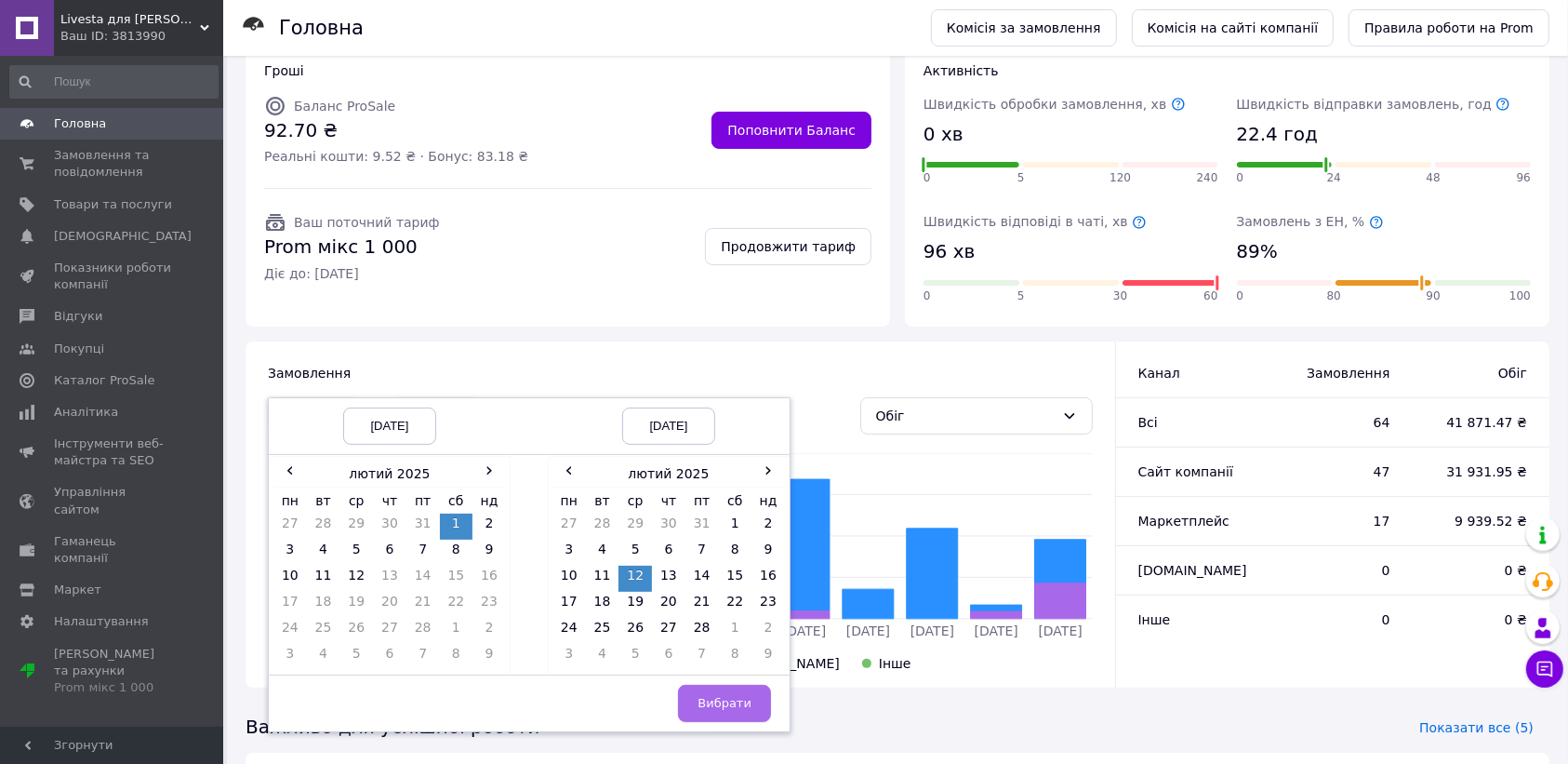
click at [730, 696] on span "Вибрати" at bounding box center [724, 703] width 54 height 14
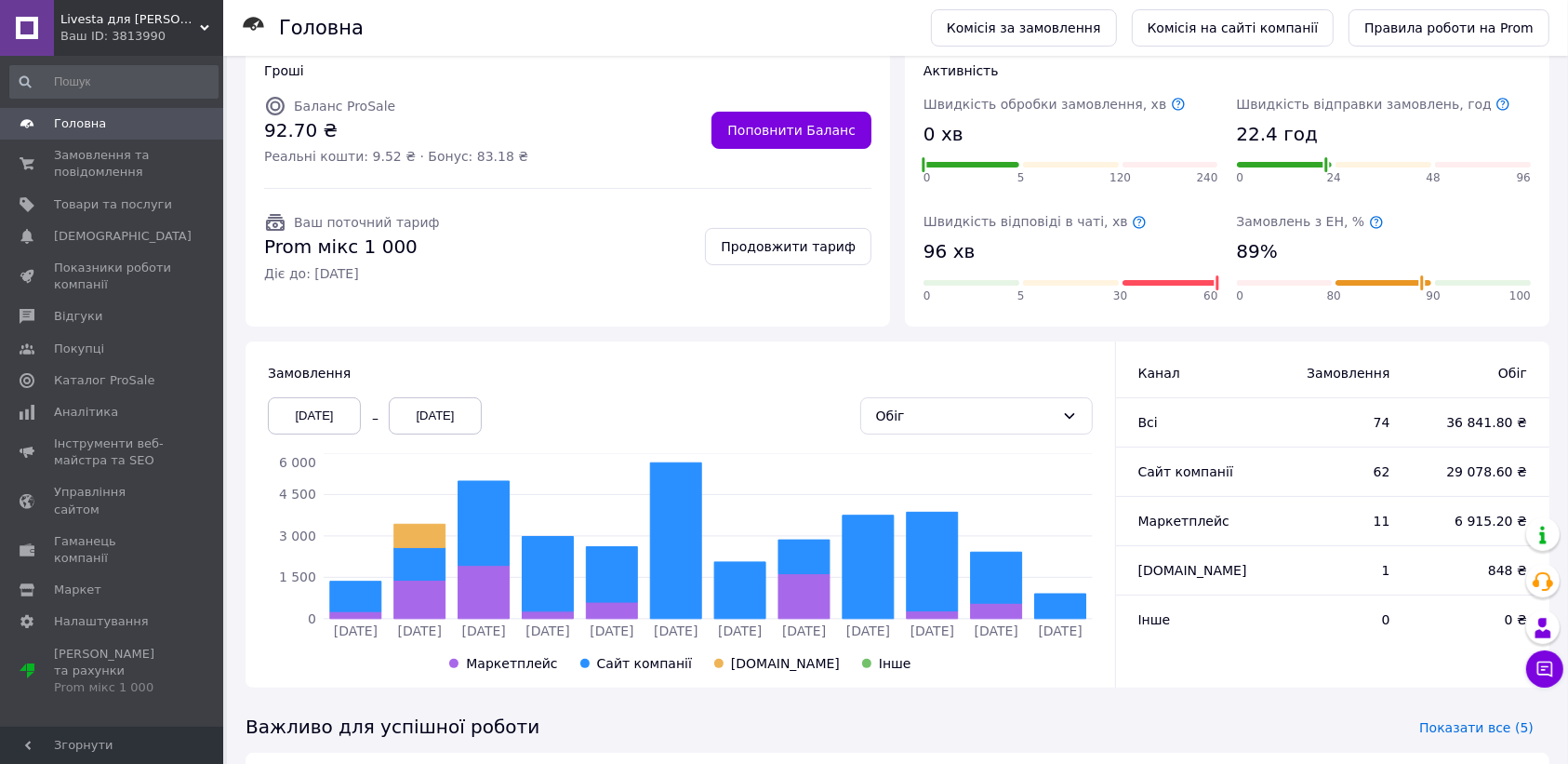
click at [321, 398] on div "[DATE]" at bounding box center [315, 416] width 93 height 37
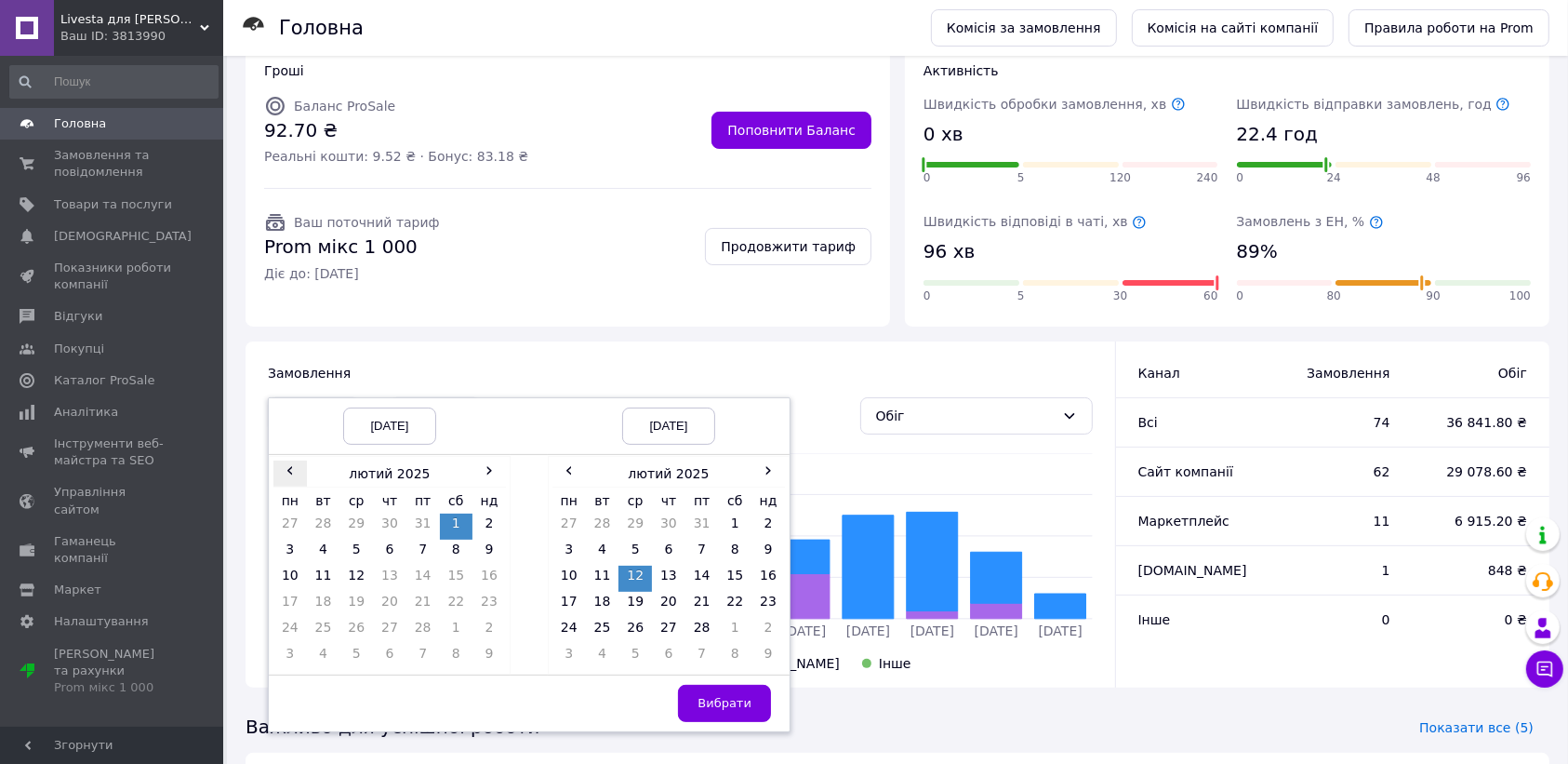
click at [282, 461] on span "‹" at bounding box center [290, 470] width 33 height 19
click at [563, 461] on span "‹" at bounding box center [569, 470] width 33 height 19
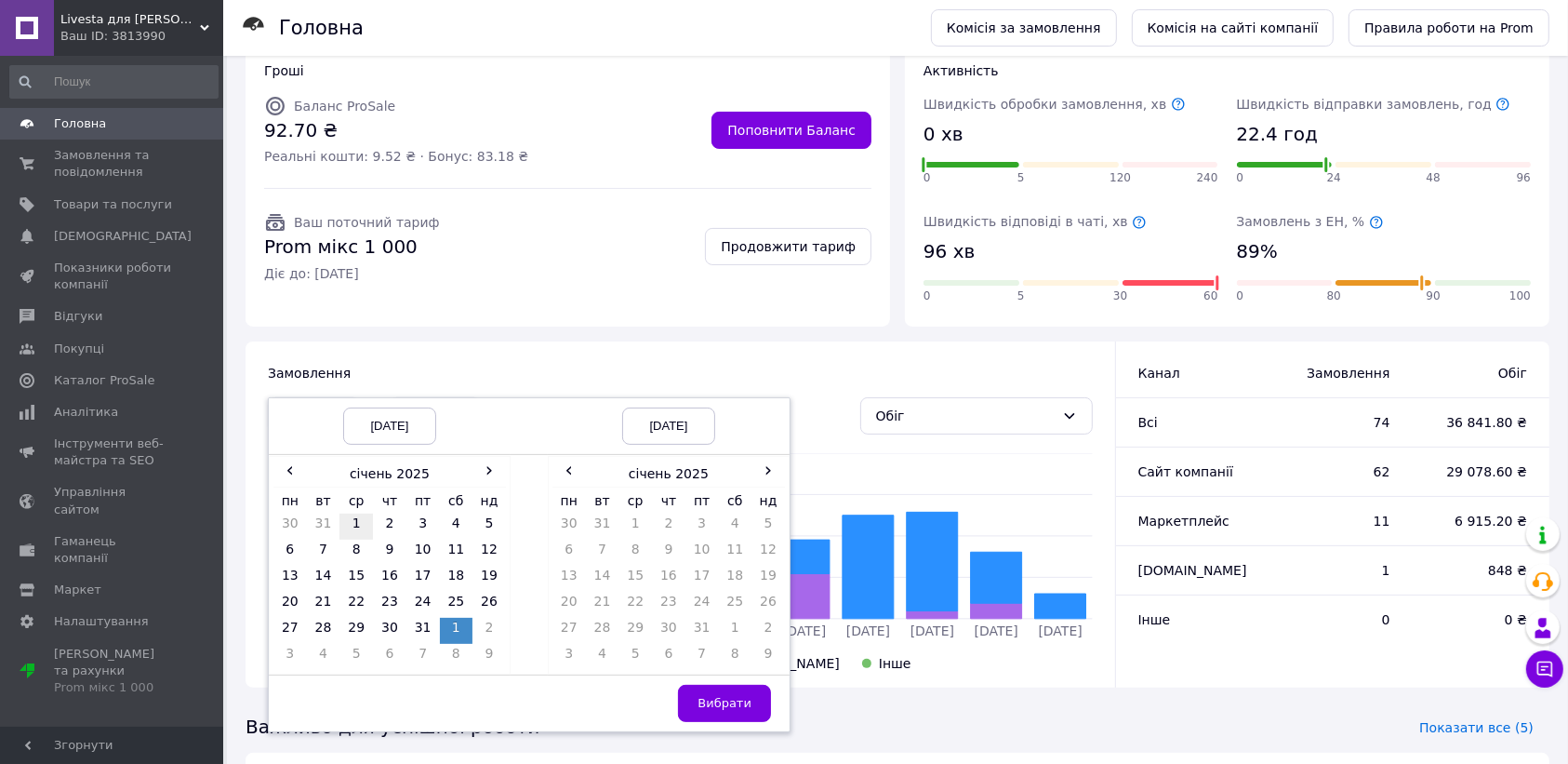
click at [354, 514] on td "1" at bounding box center [356, 527] width 33 height 26
click at [764, 540] on td "12" at bounding box center [767, 552] width 33 height 26
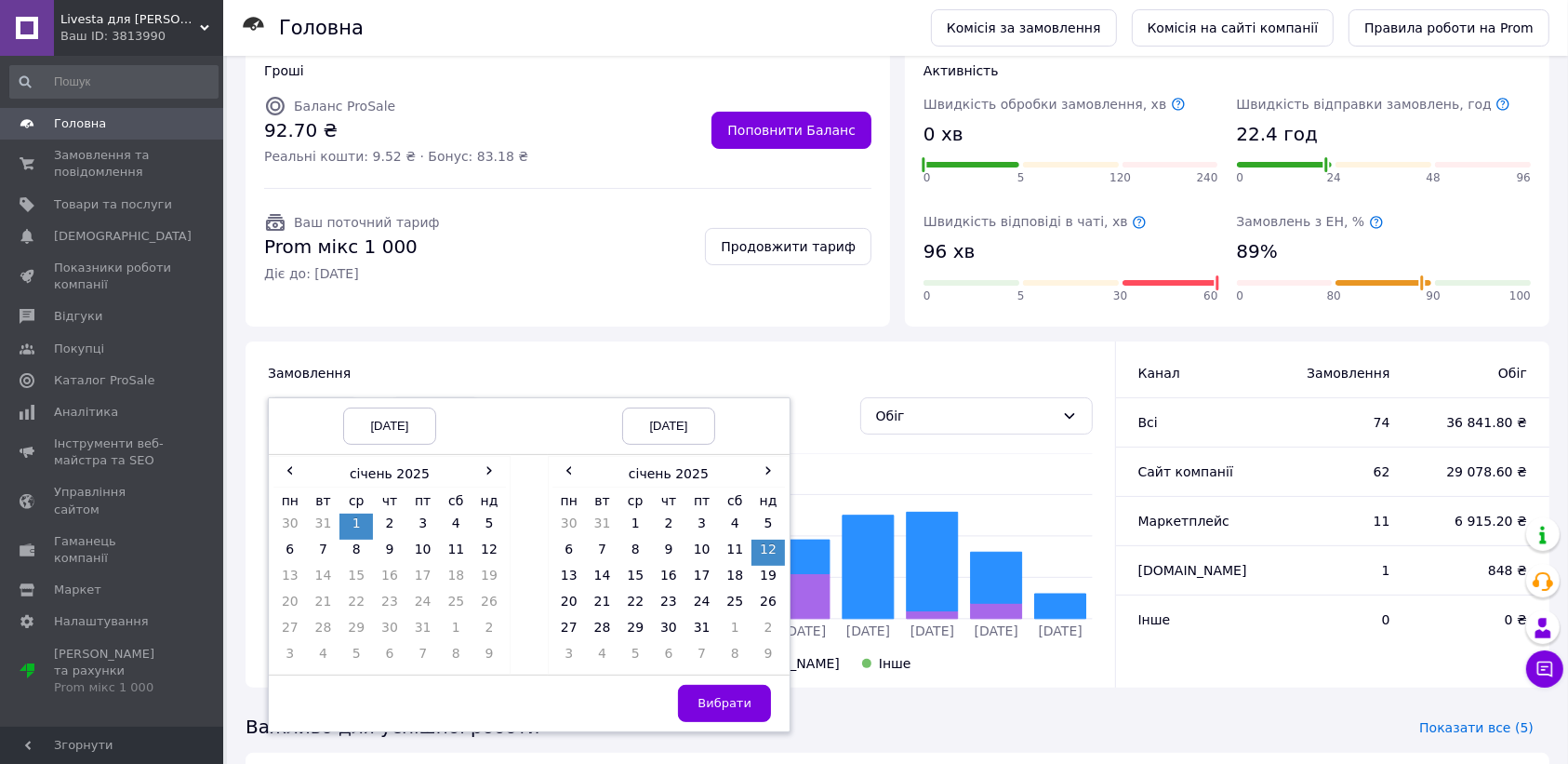
click at [716, 696] on span "Вибрати" at bounding box center [724, 703] width 54 height 14
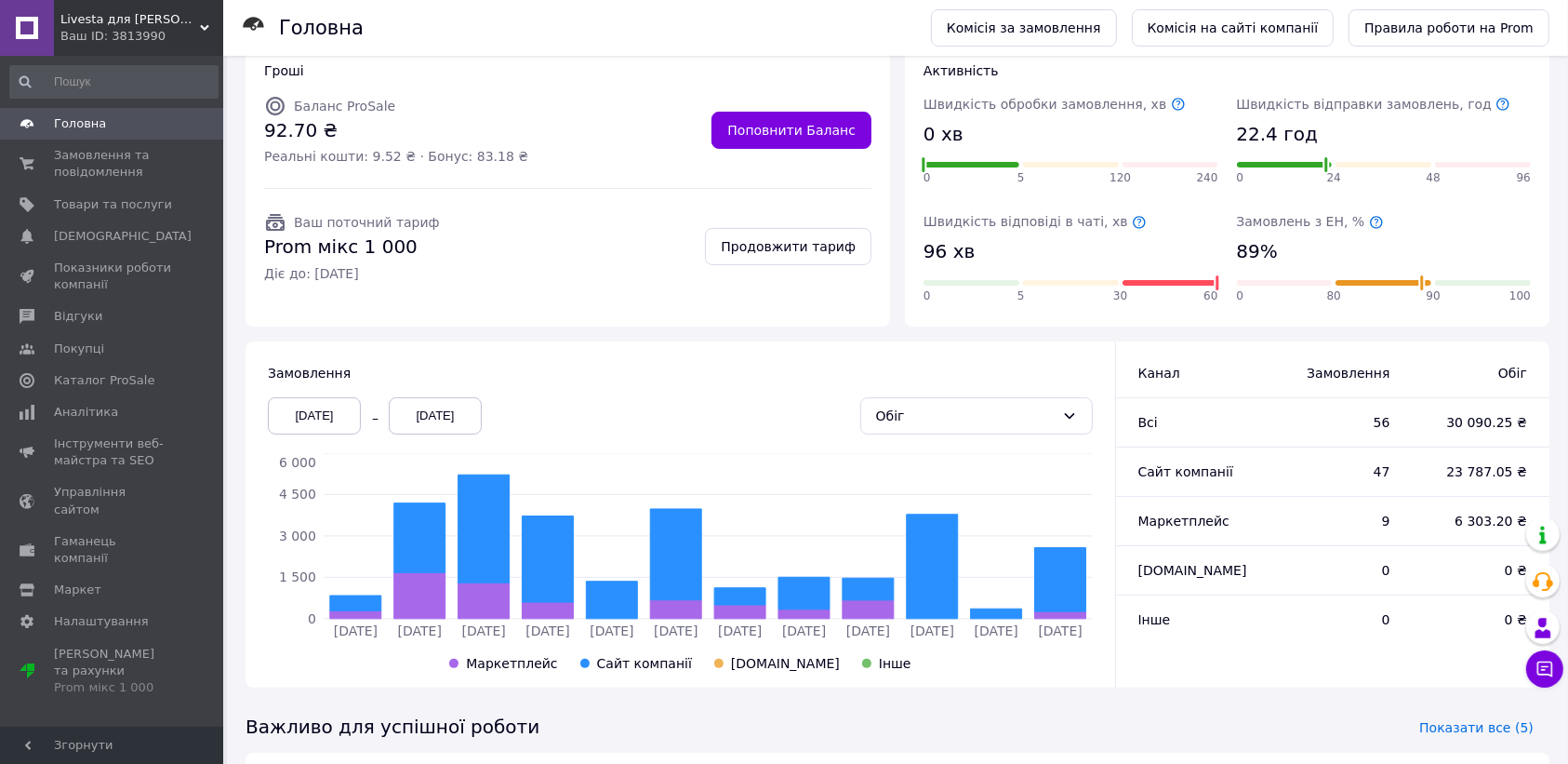
scroll to position [0, 0]
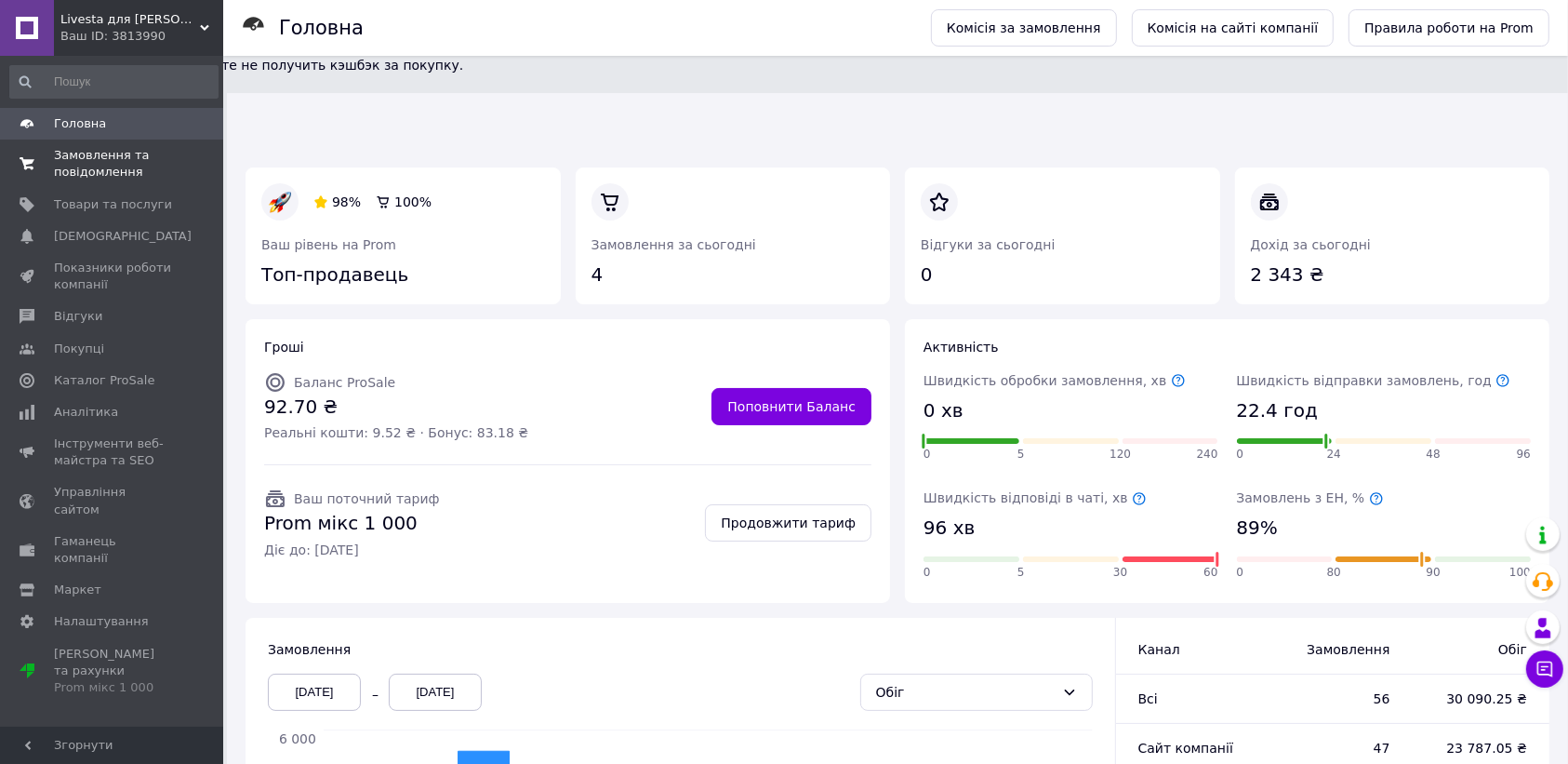
click at [80, 155] on span "Замовлення та повідомлення" at bounding box center [113, 163] width 118 height 33
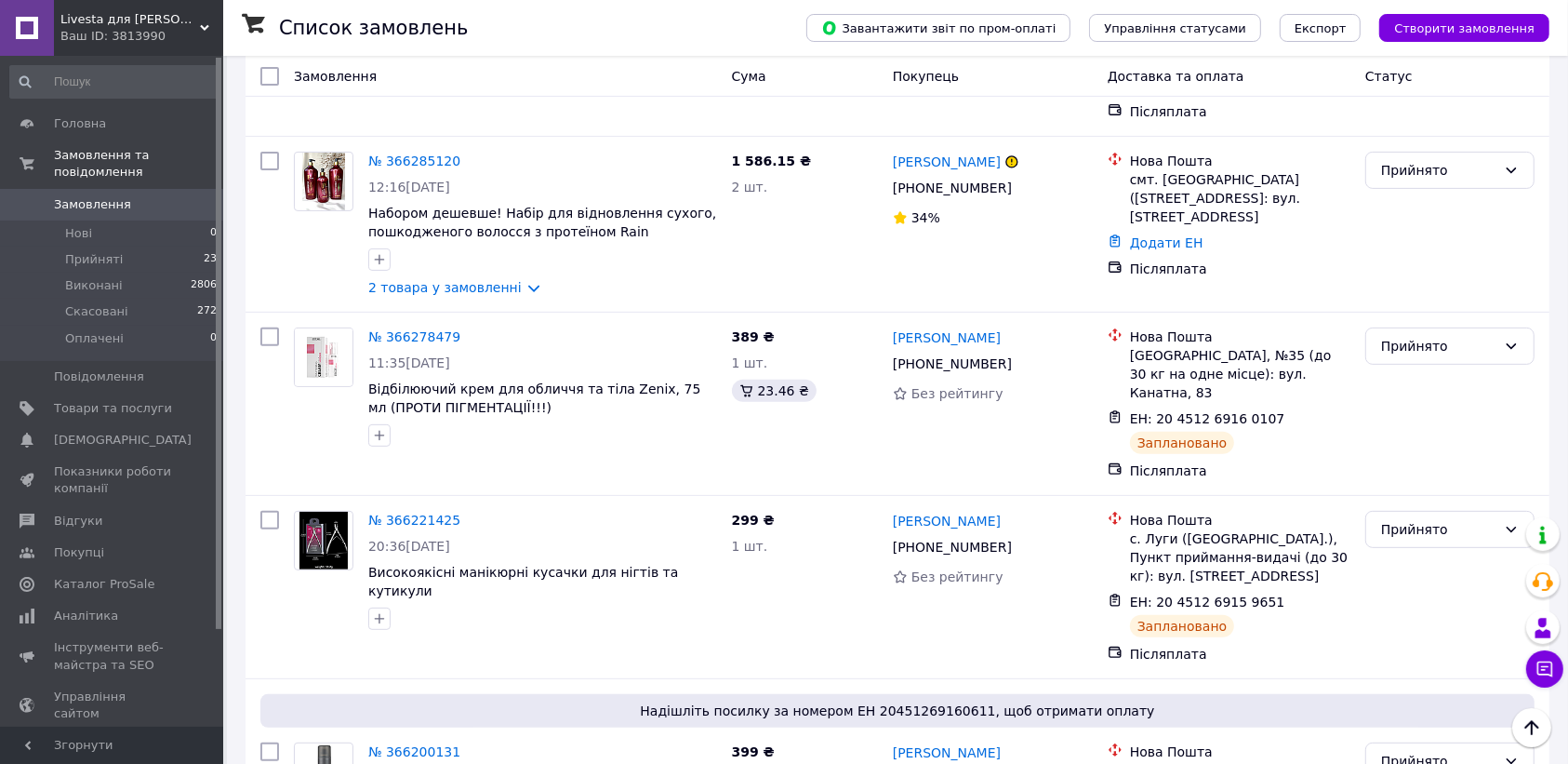
scroll to position [495, 0]
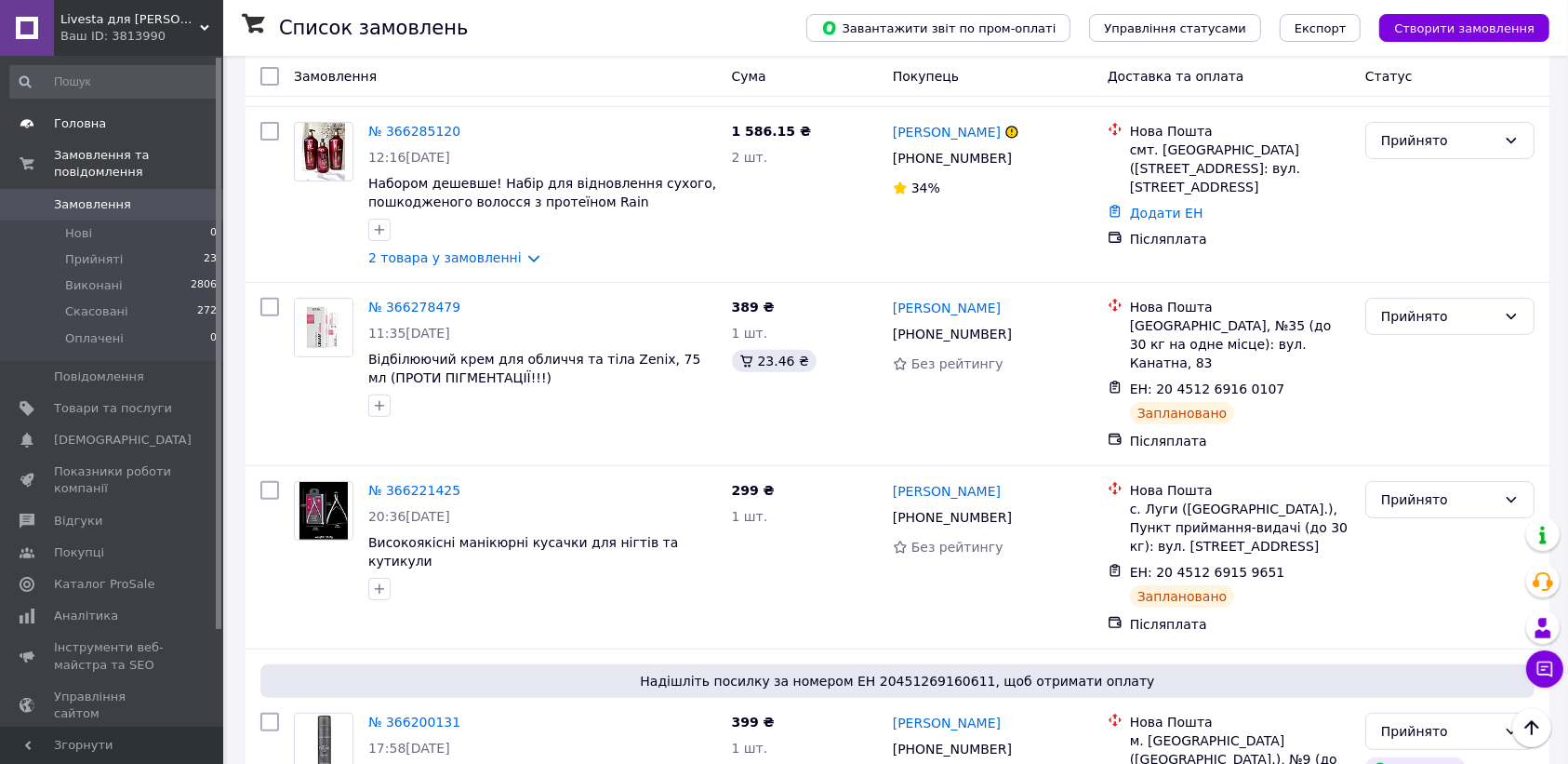
click at [67, 124] on span "Головна" at bounding box center [80, 124] width 52 height 17
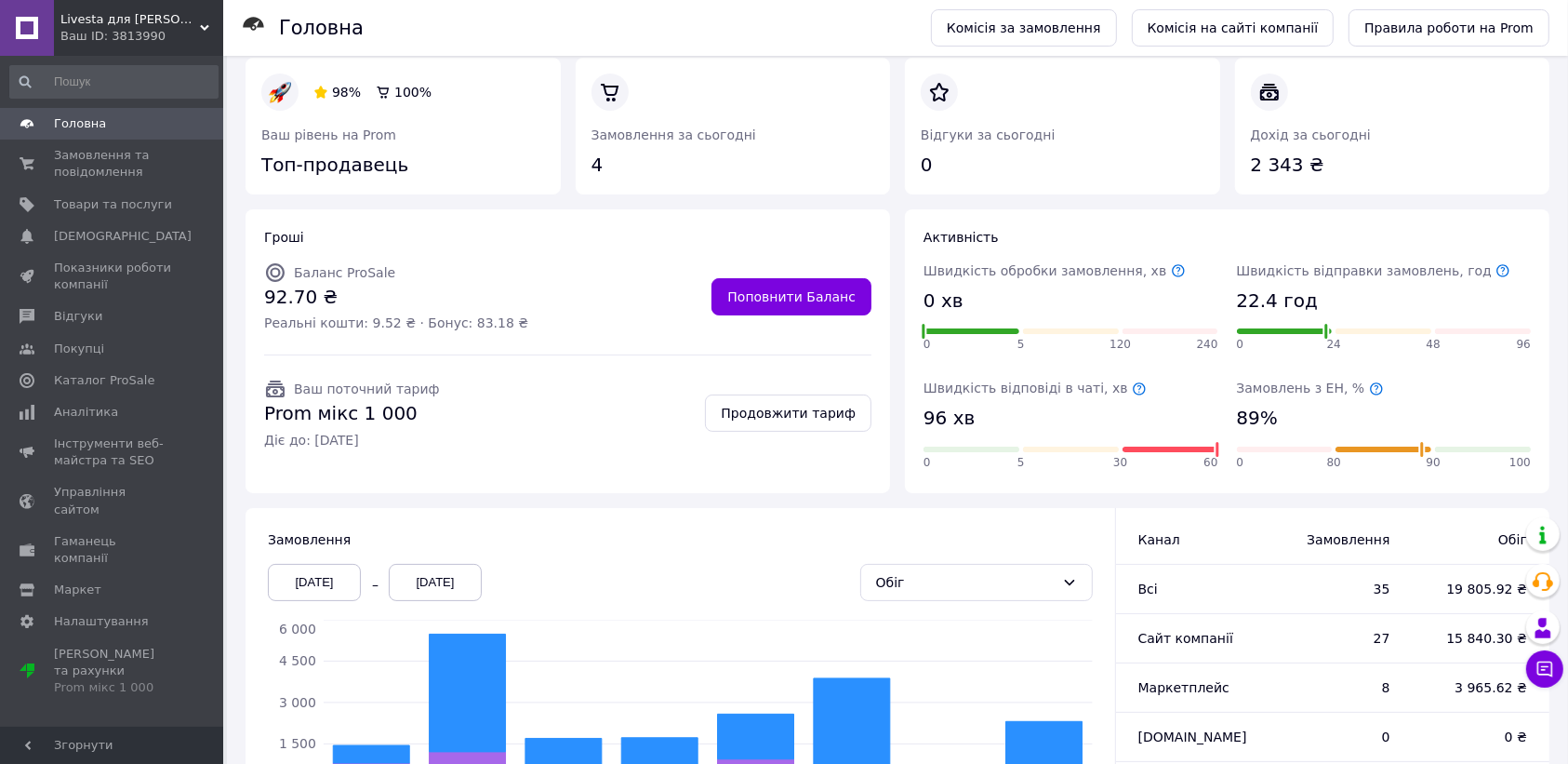
scroll to position [231, 0]
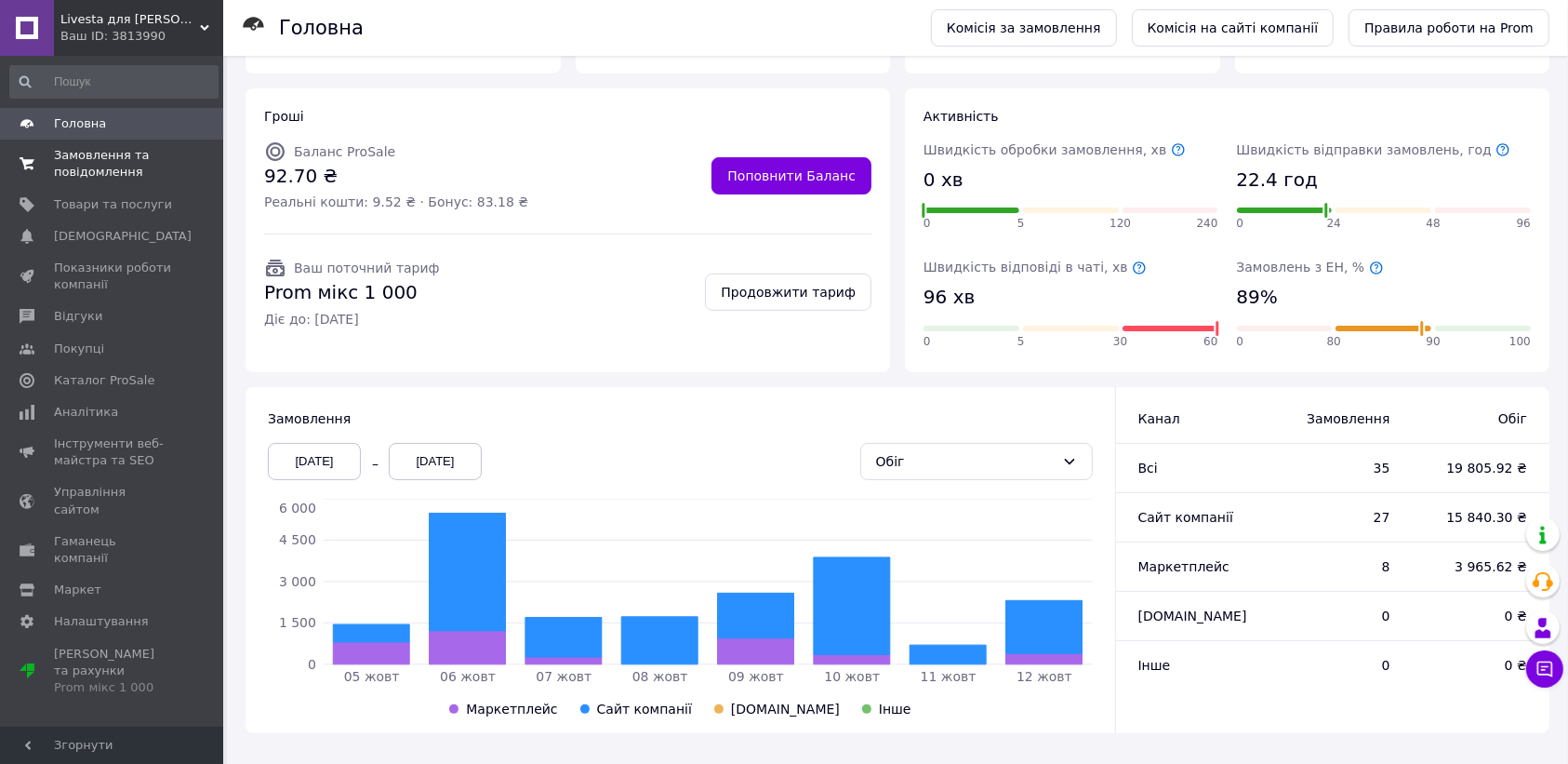
click at [104, 165] on span "Замовлення та повідомлення" at bounding box center [113, 163] width 118 height 33
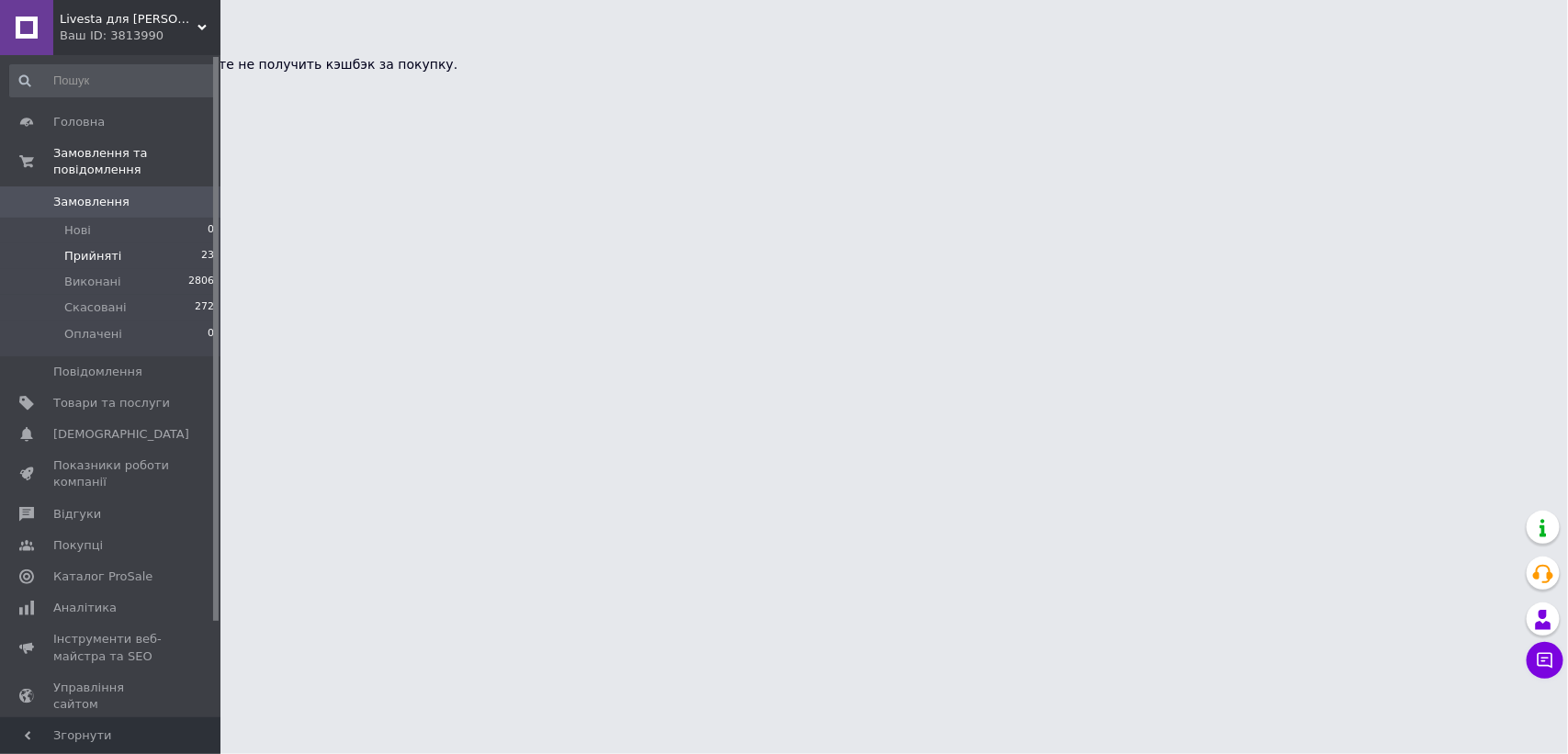
click at [73, 248] on span "Прийняті" at bounding box center [92, 256] width 57 height 17
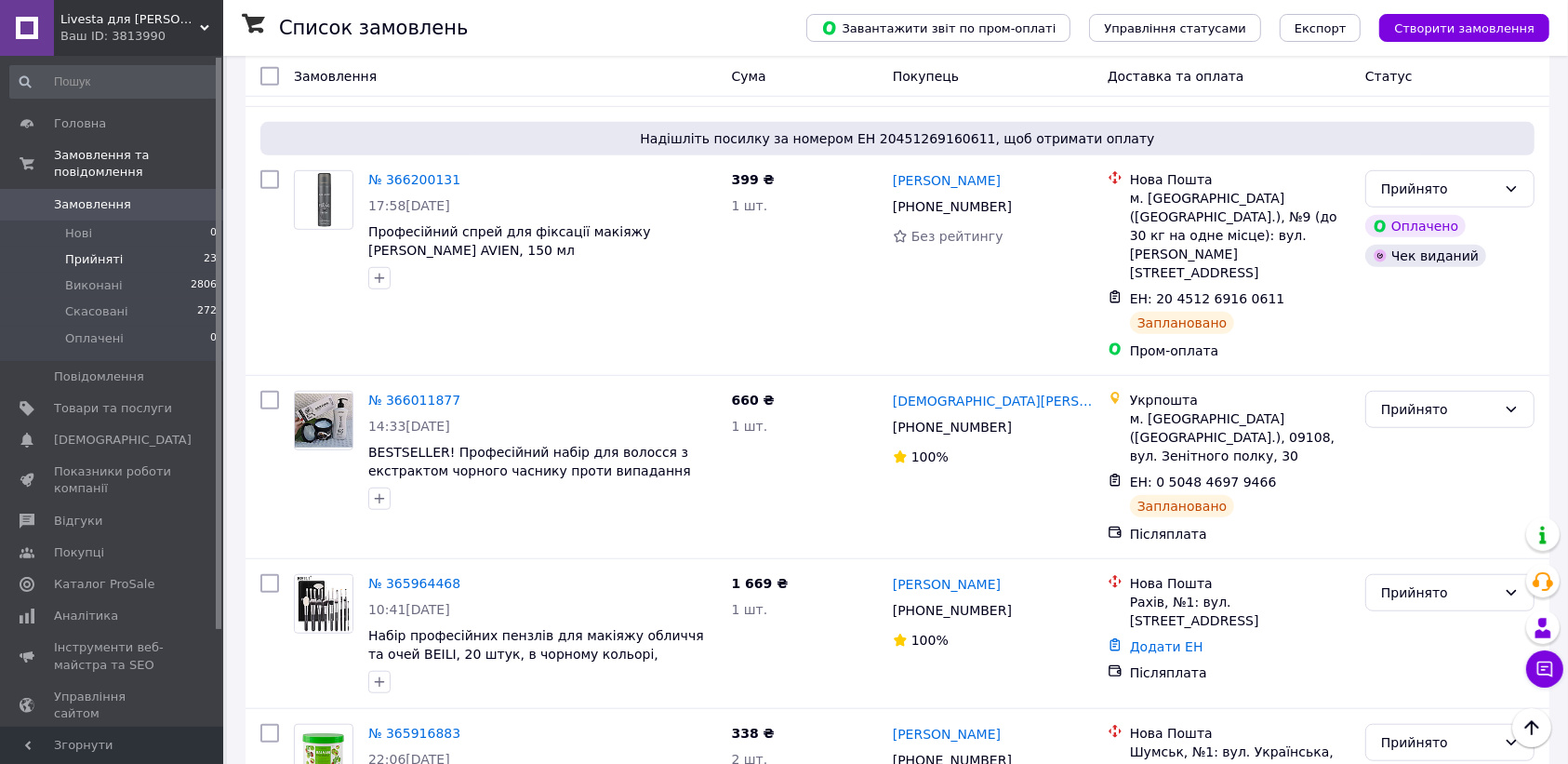
scroll to position [1075, 0]
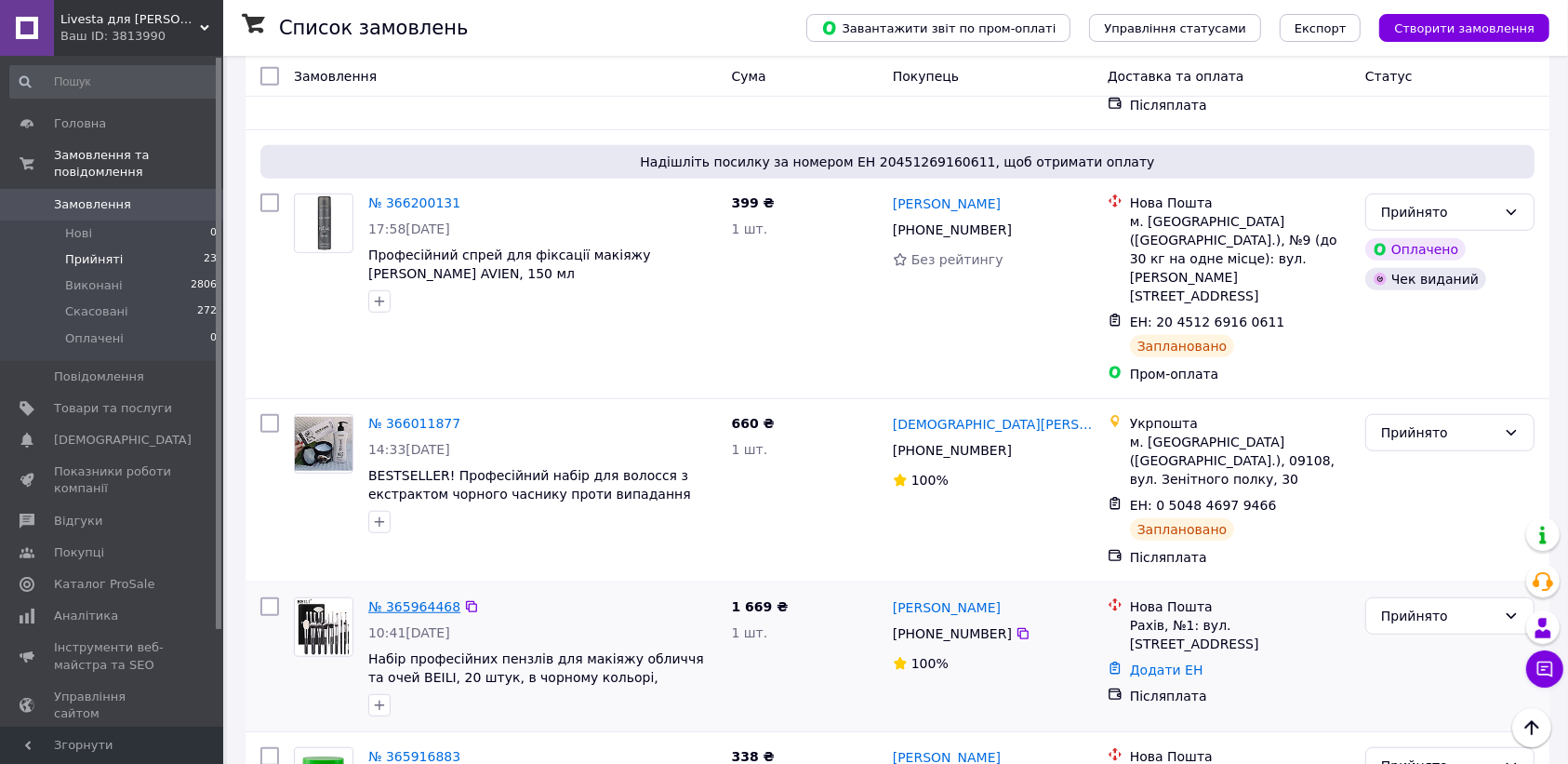
click at [409, 599] on link "№ 365964468" at bounding box center [414, 607] width 92 height 15
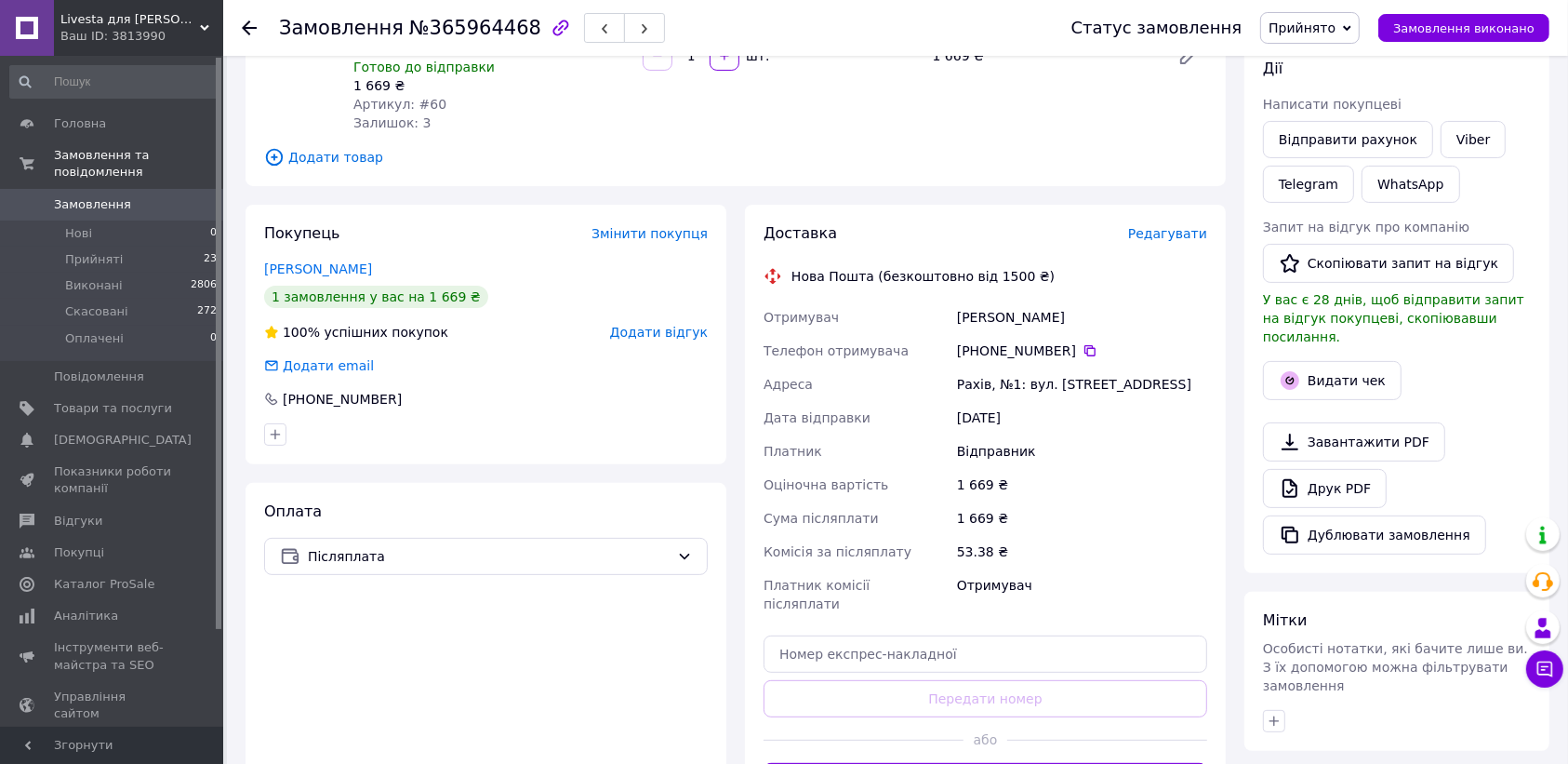
scroll to position [484, 0]
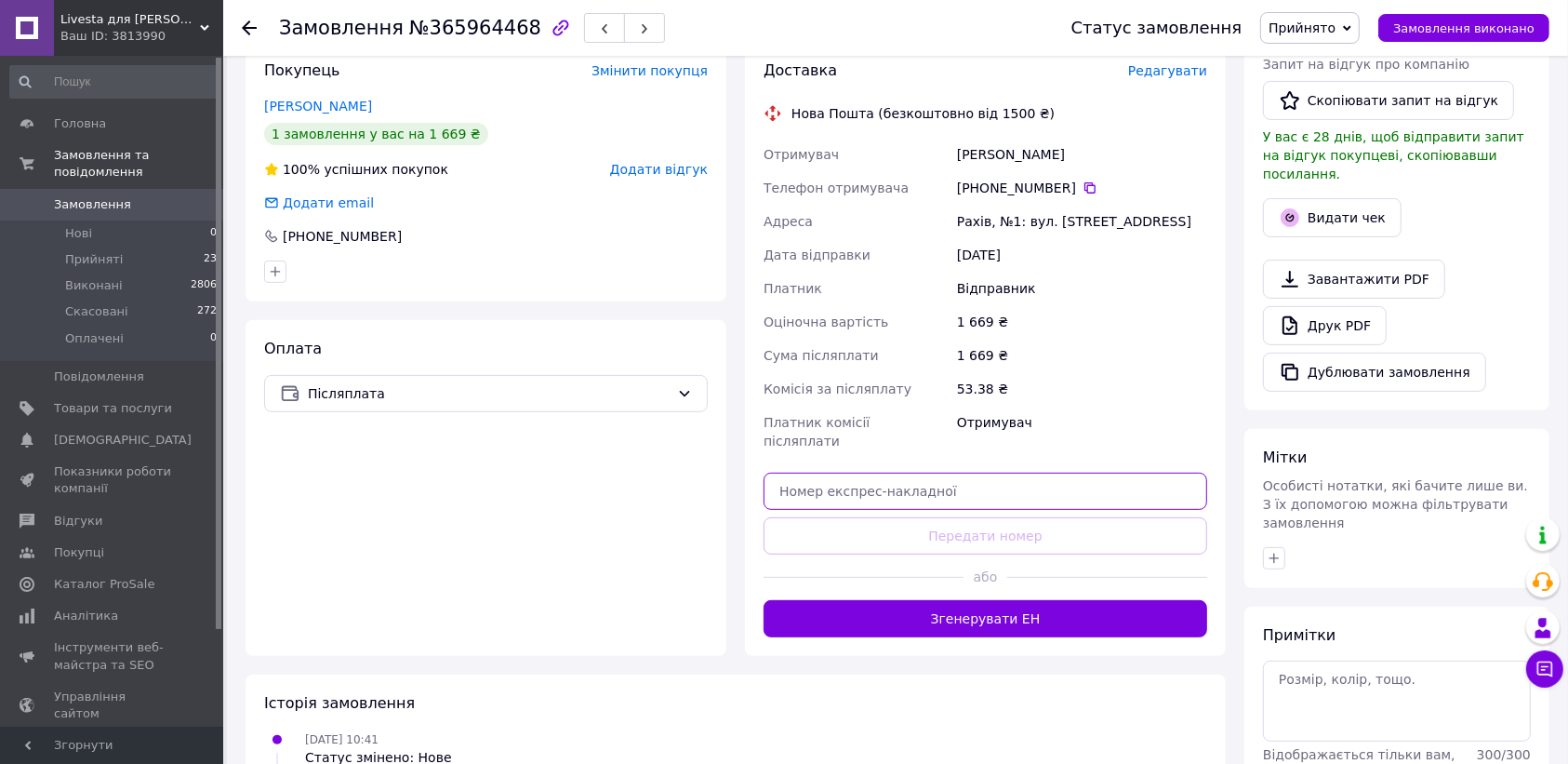
click at [974, 473] on input "text" at bounding box center [985, 491] width 443 height 37
paste input "[CREDIT_CARD_NUMBER]"
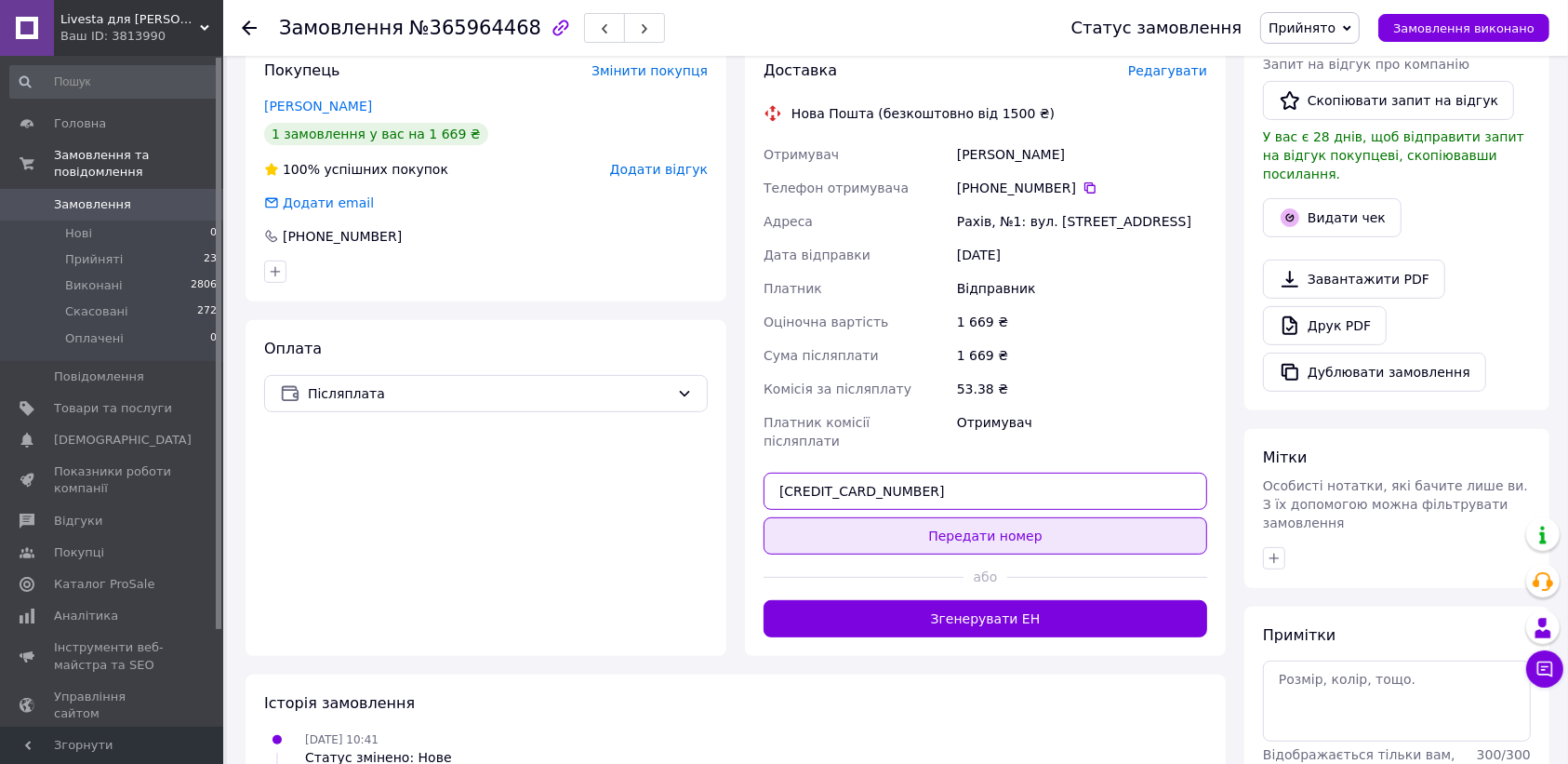
type input "[CREDIT_CARD_NUMBER]"
click at [966, 518] on button "Передати номер" at bounding box center [985, 536] width 443 height 37
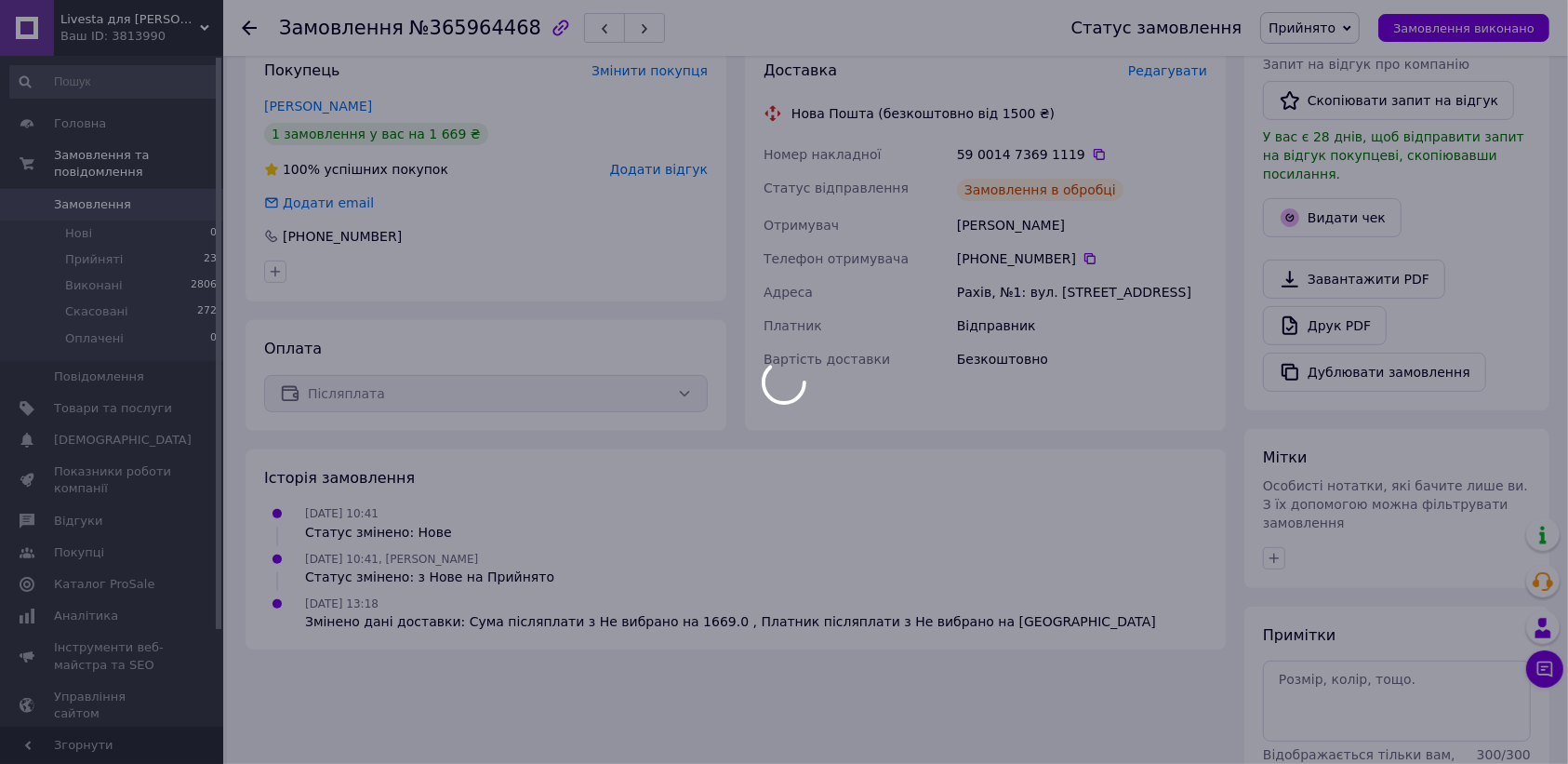
scroll to position [464, 0]
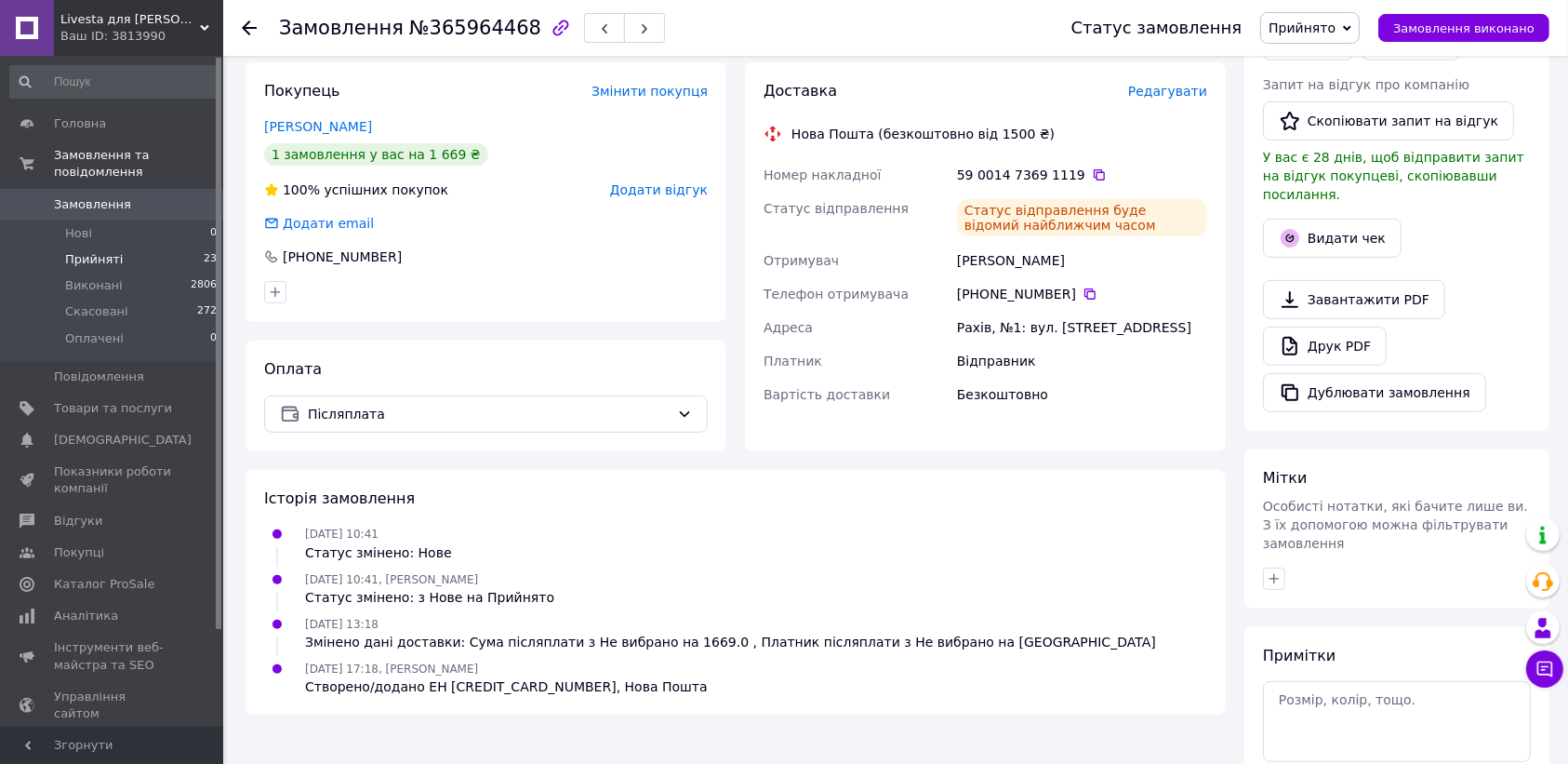
click at [93, 251] on span "Прийняті" at bounding box center [93, 259] width 58 height 17
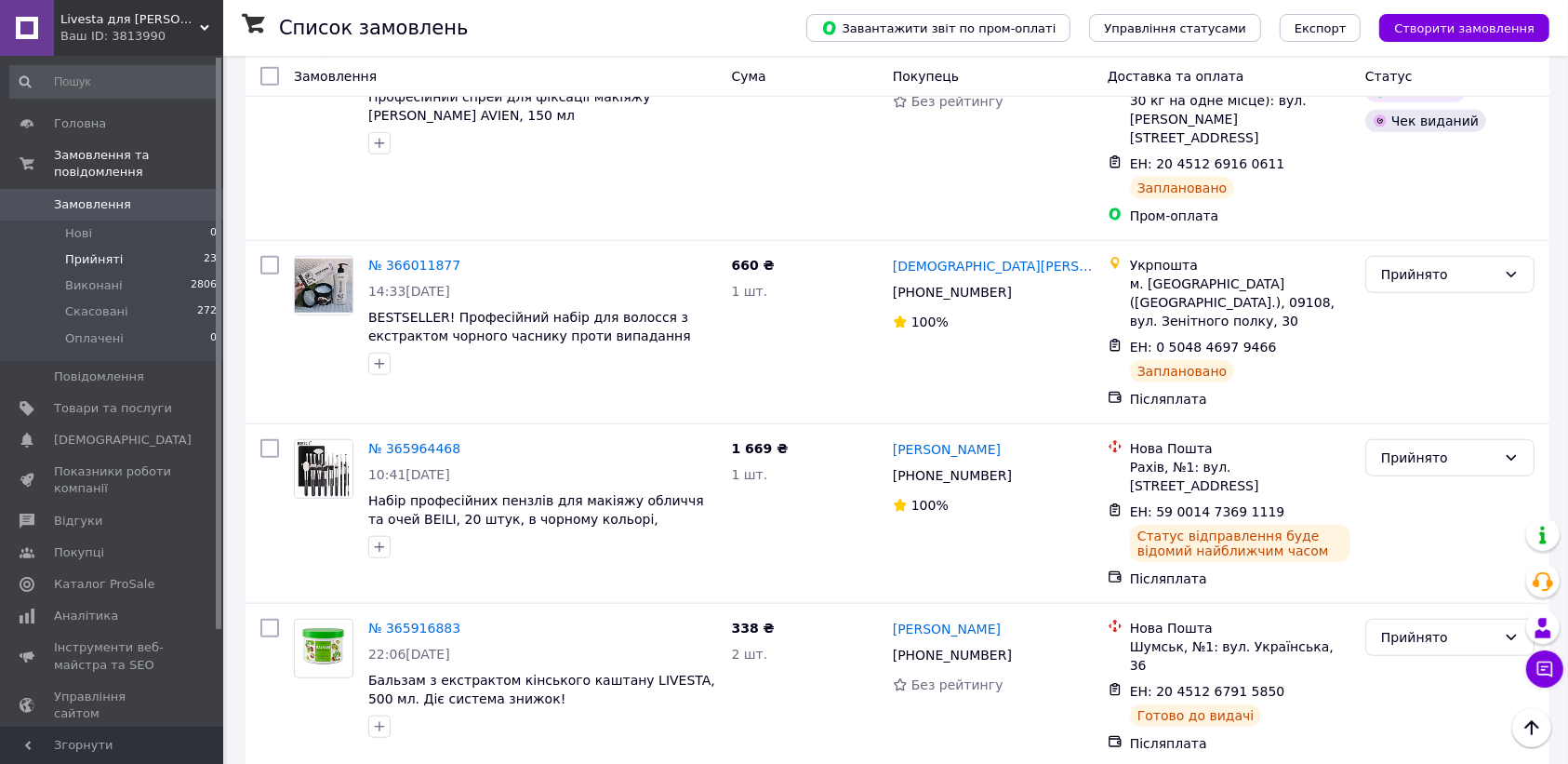
scroll to position [1227, 0]
